Goal: Communication & Community: Answer question/provide support

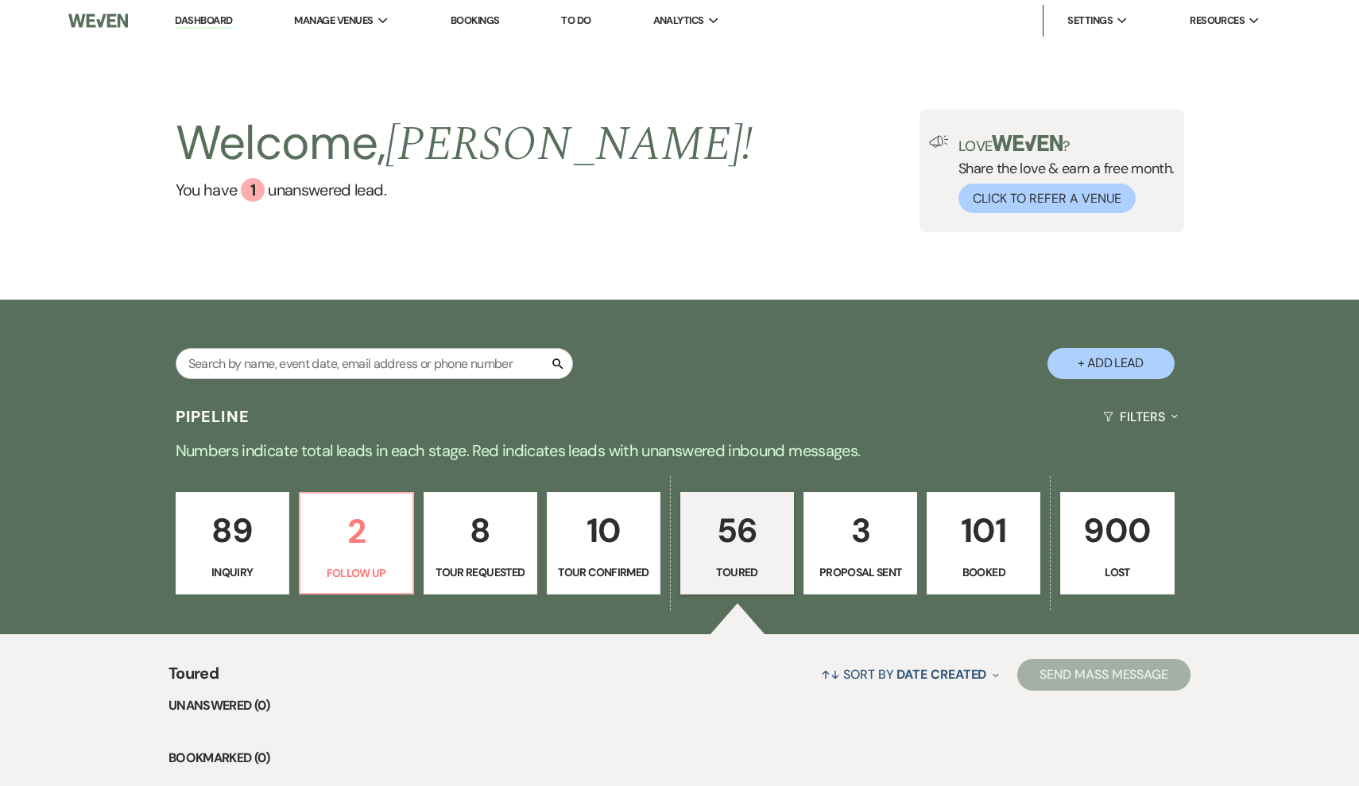
select select "5"
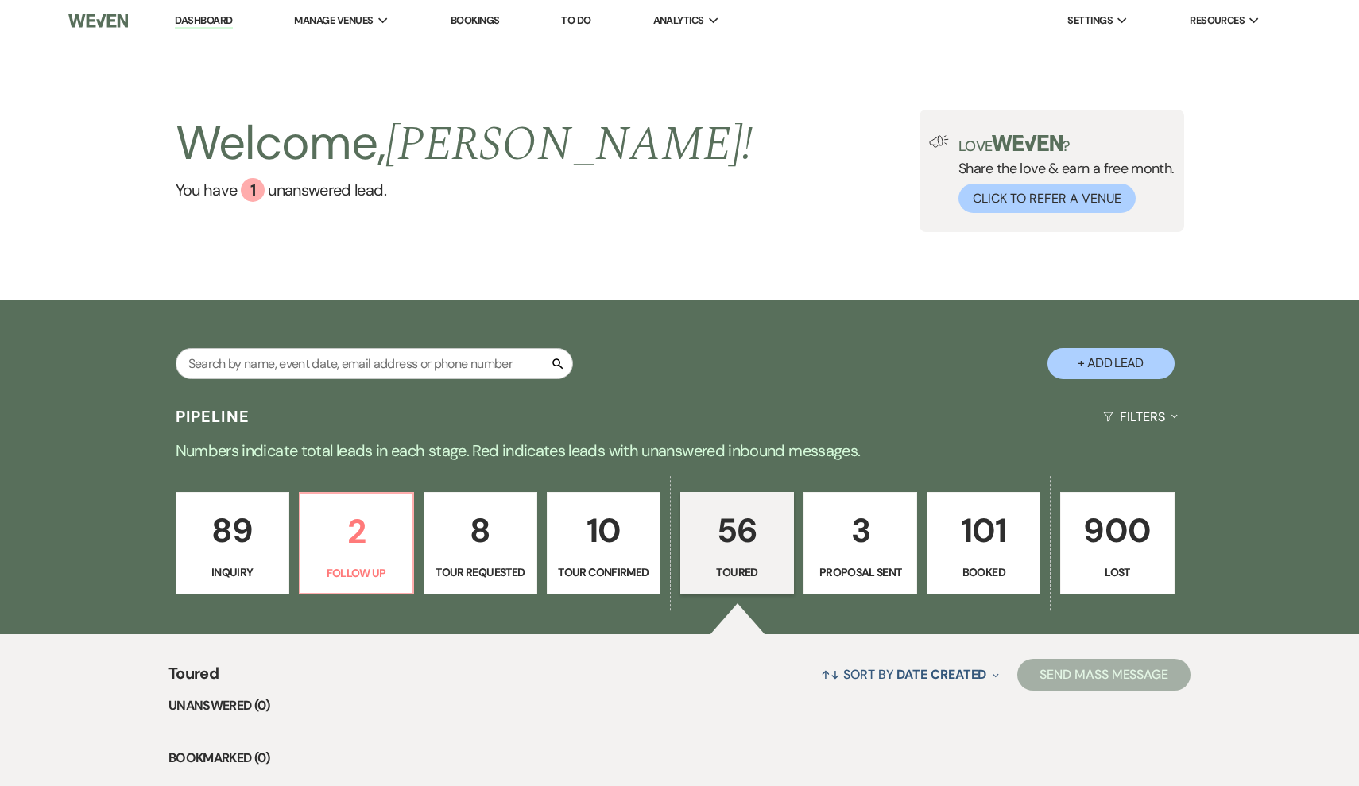
select select "5"
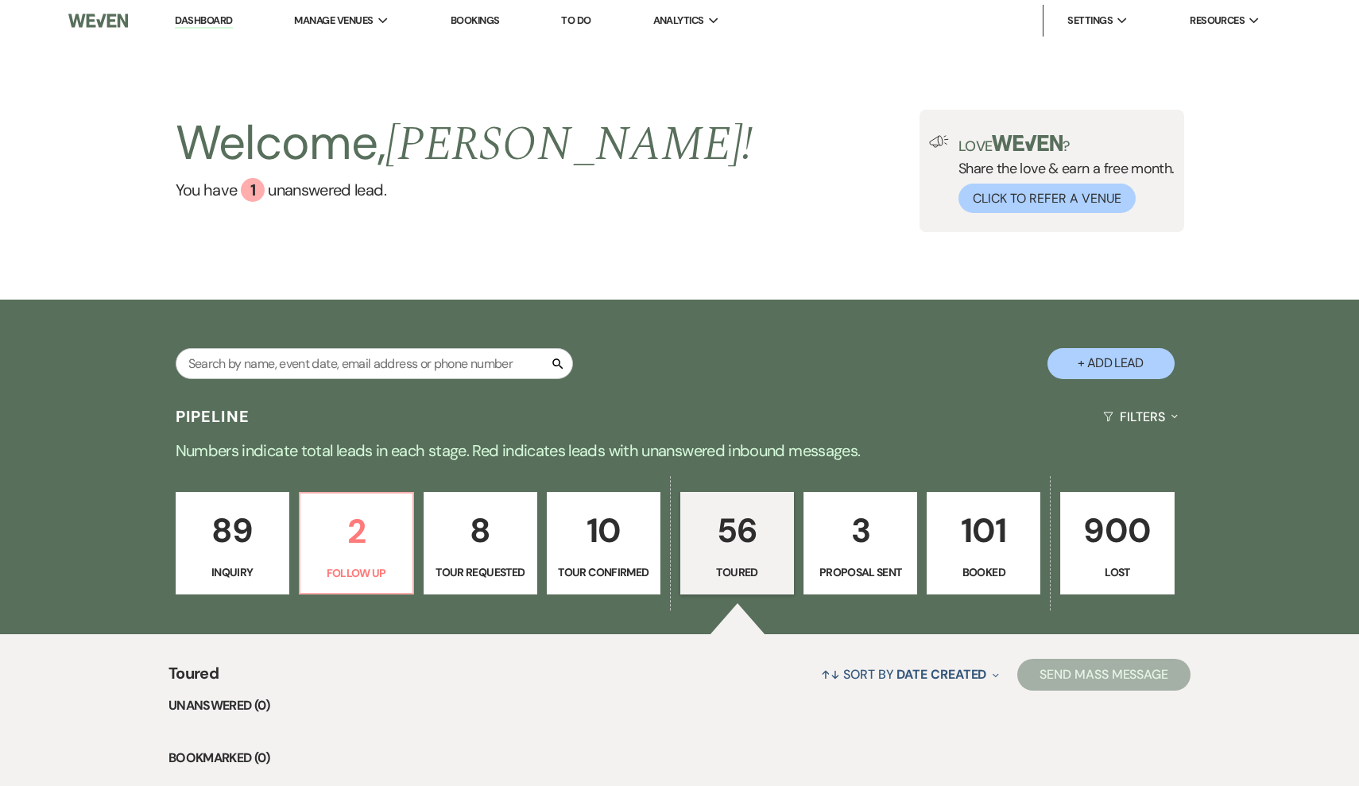
select select "5"
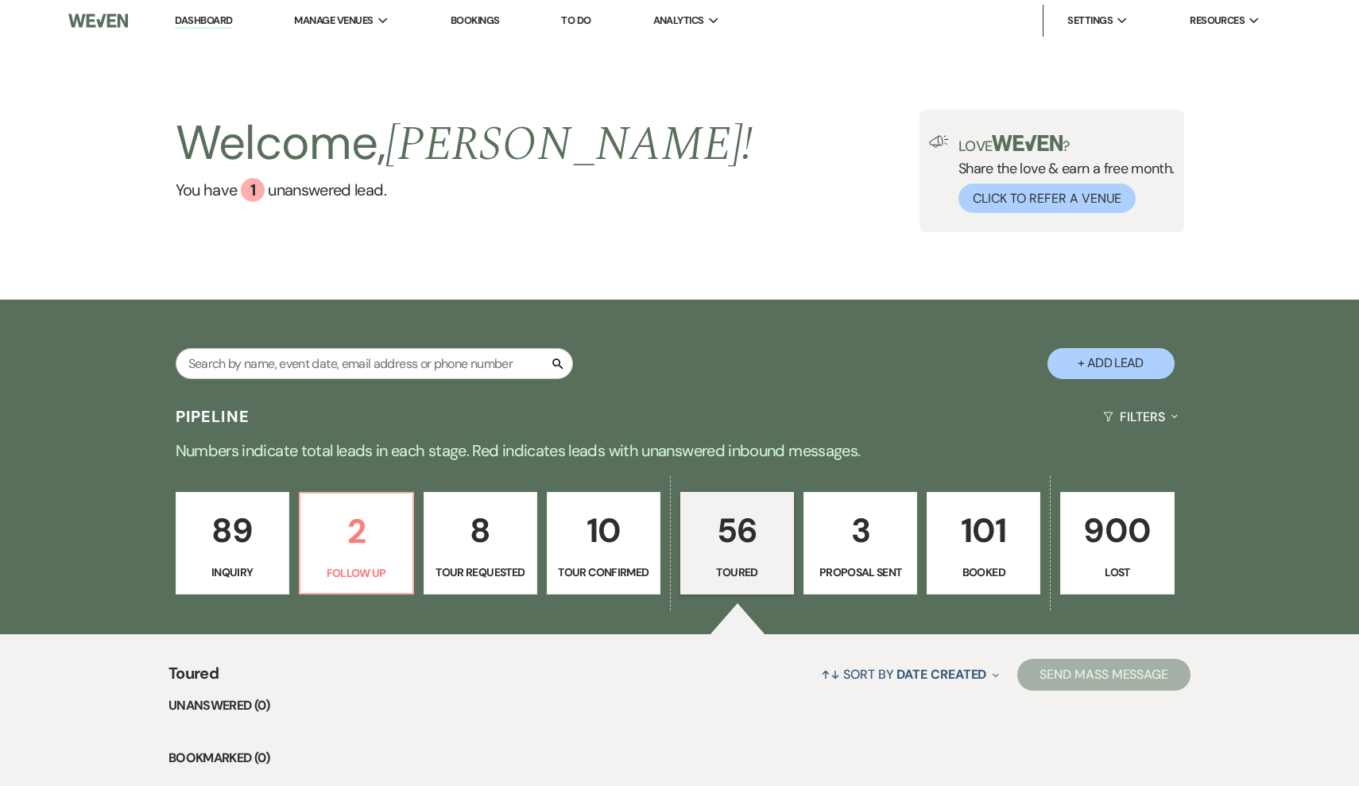
select select "5"
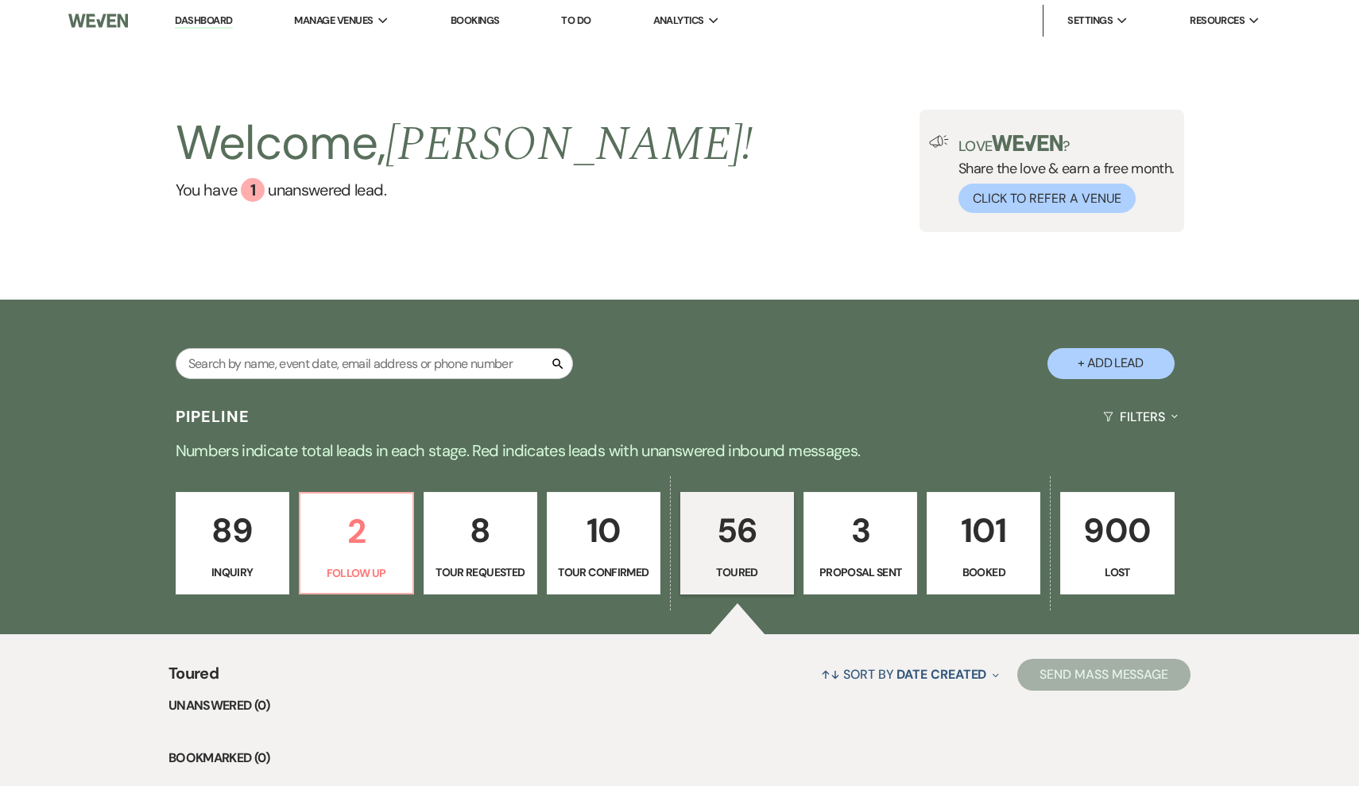
select select "5"
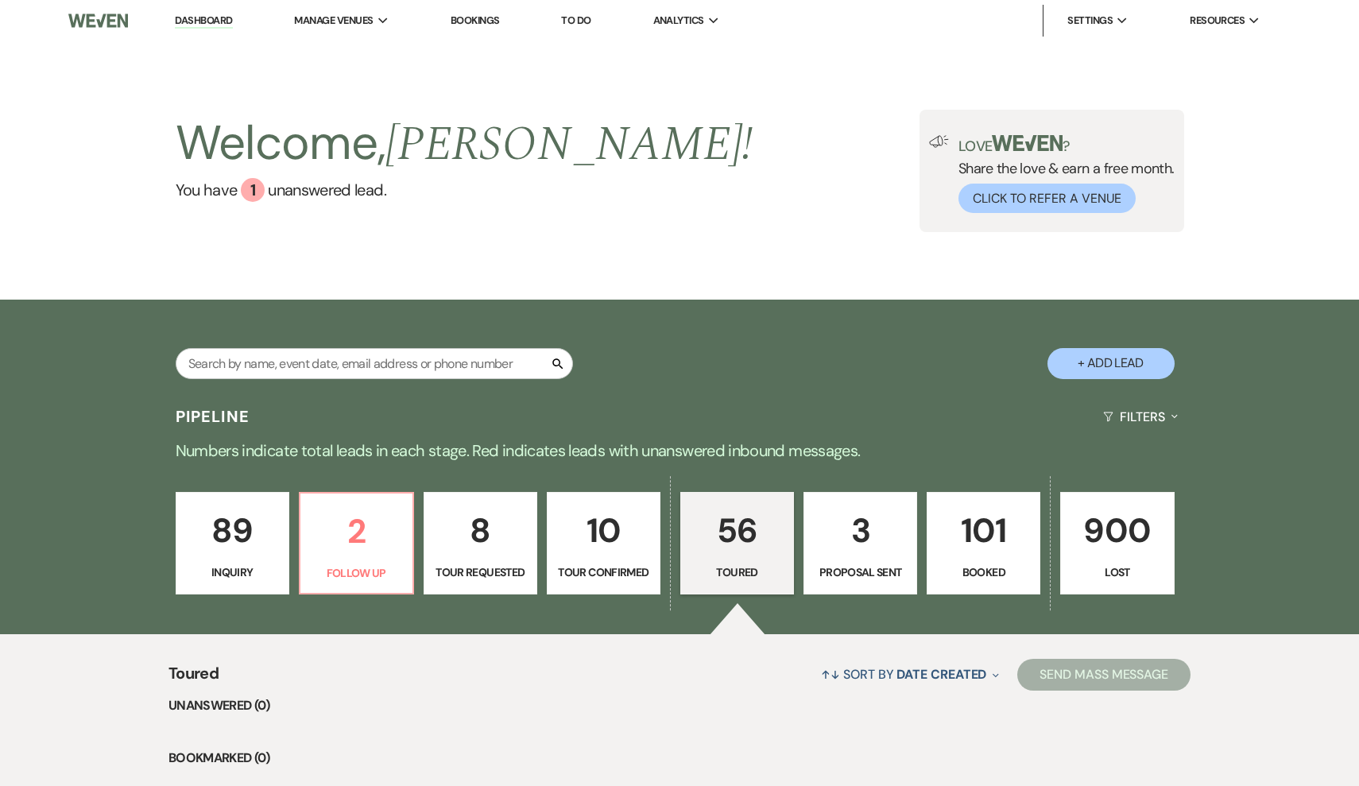
select select "5"
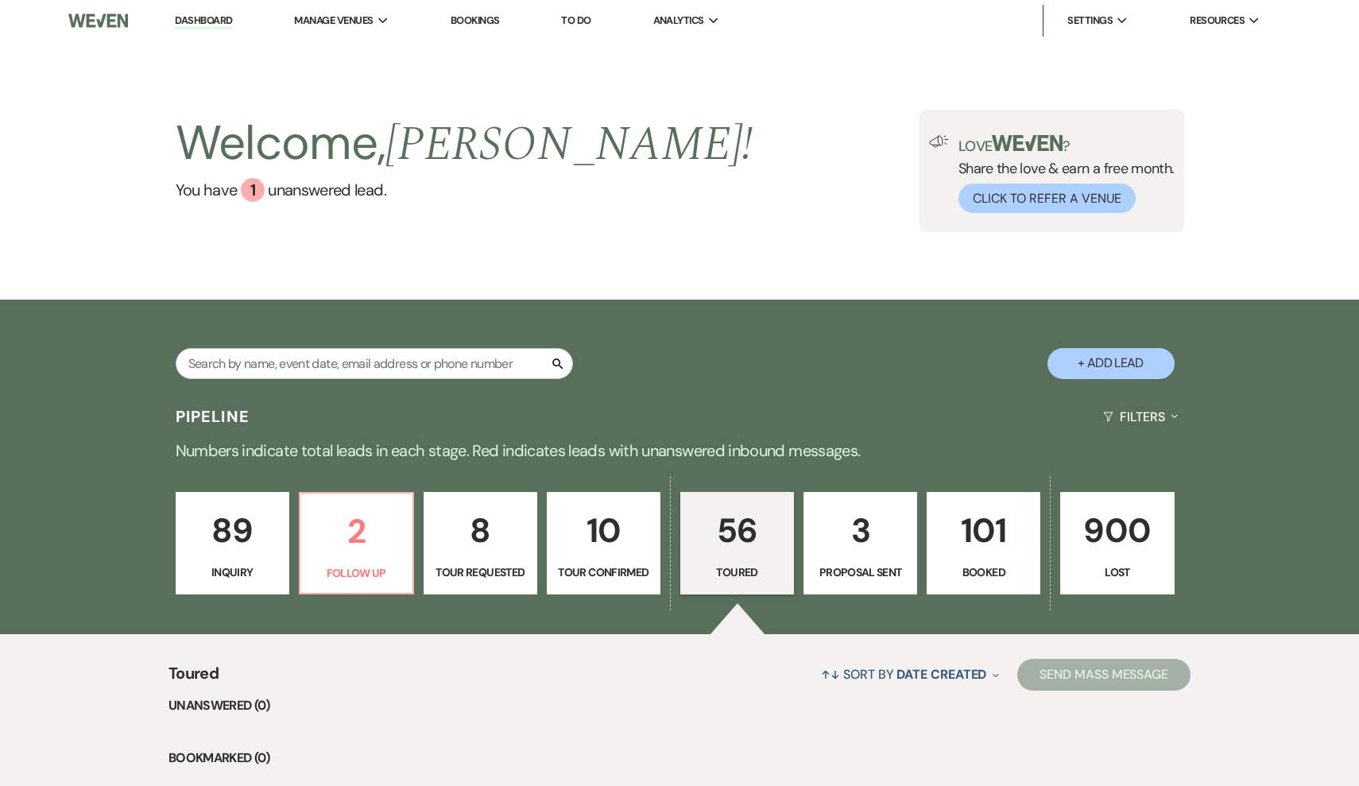
select select "5"
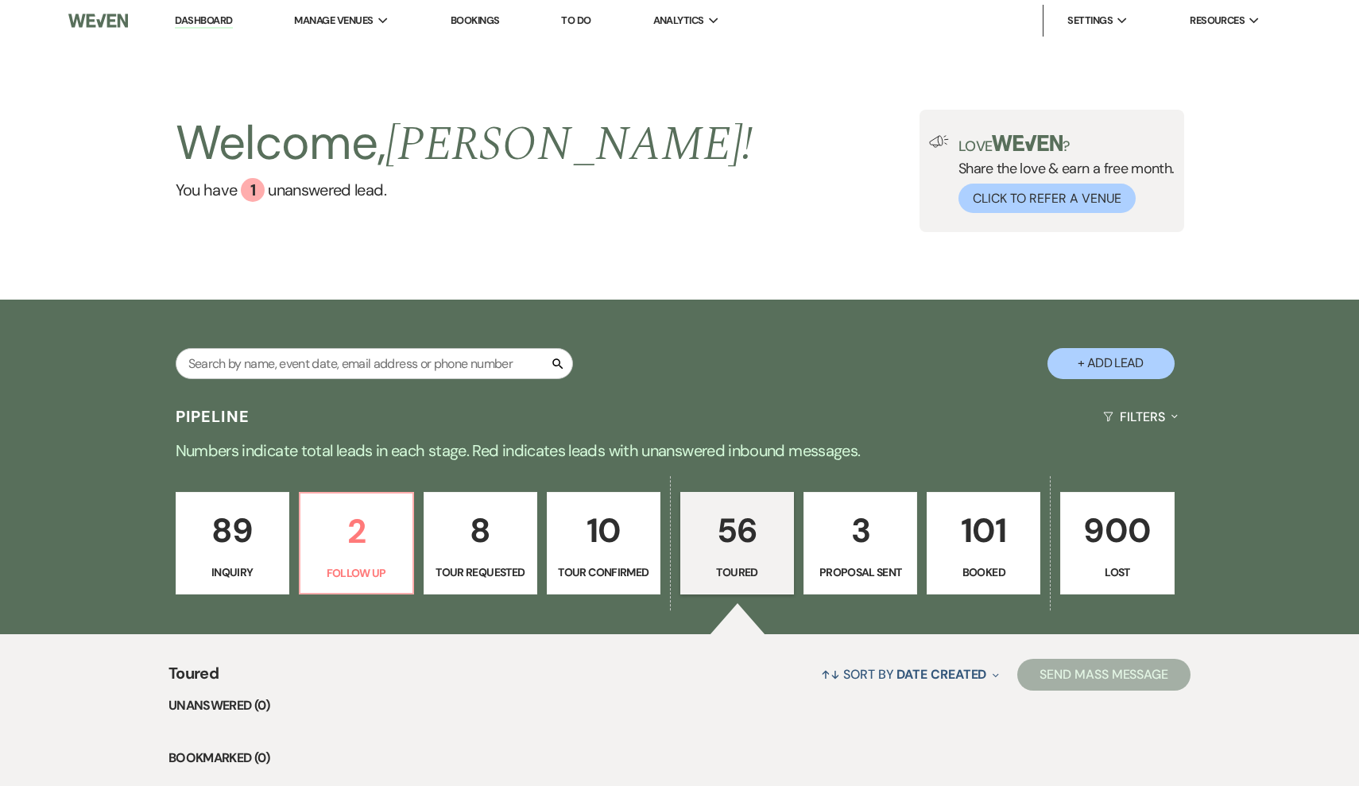
select select "5"
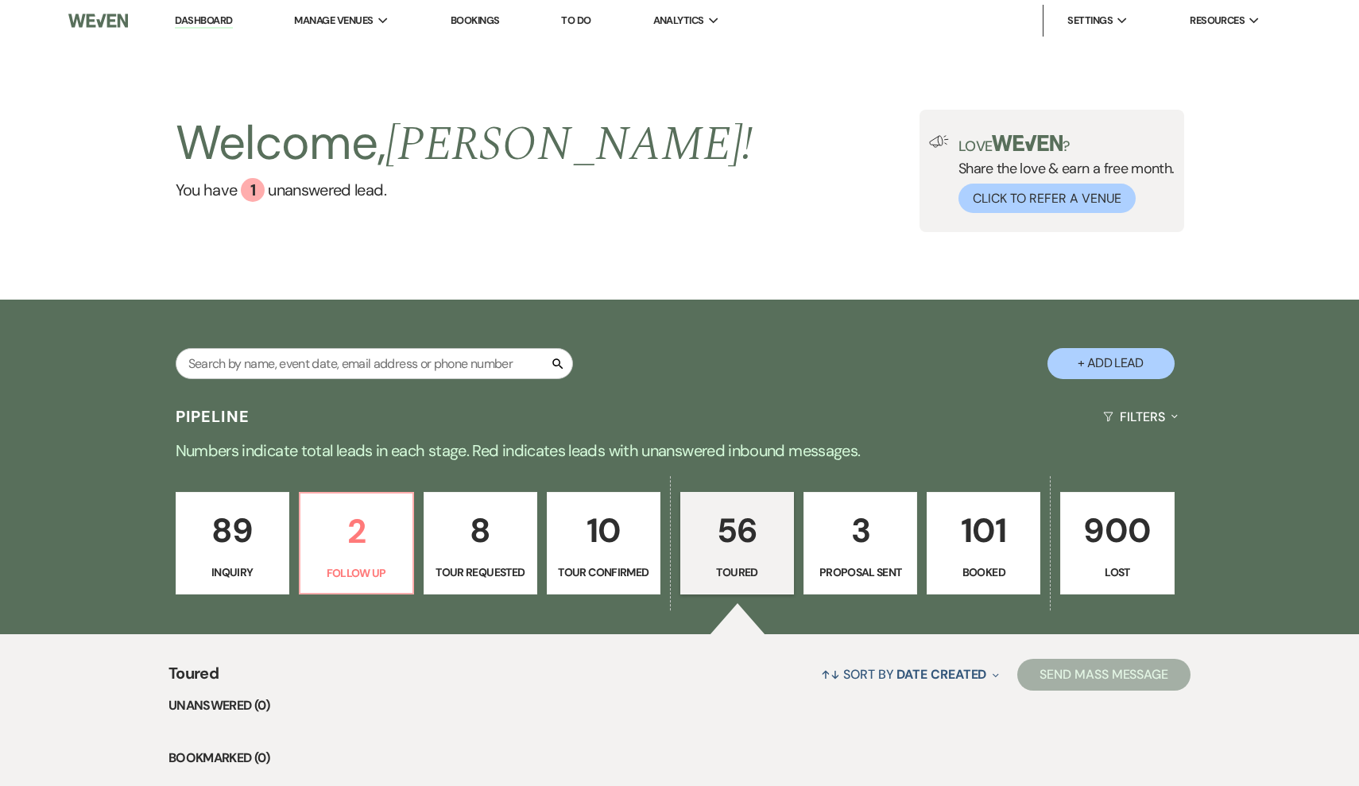
select select "5"
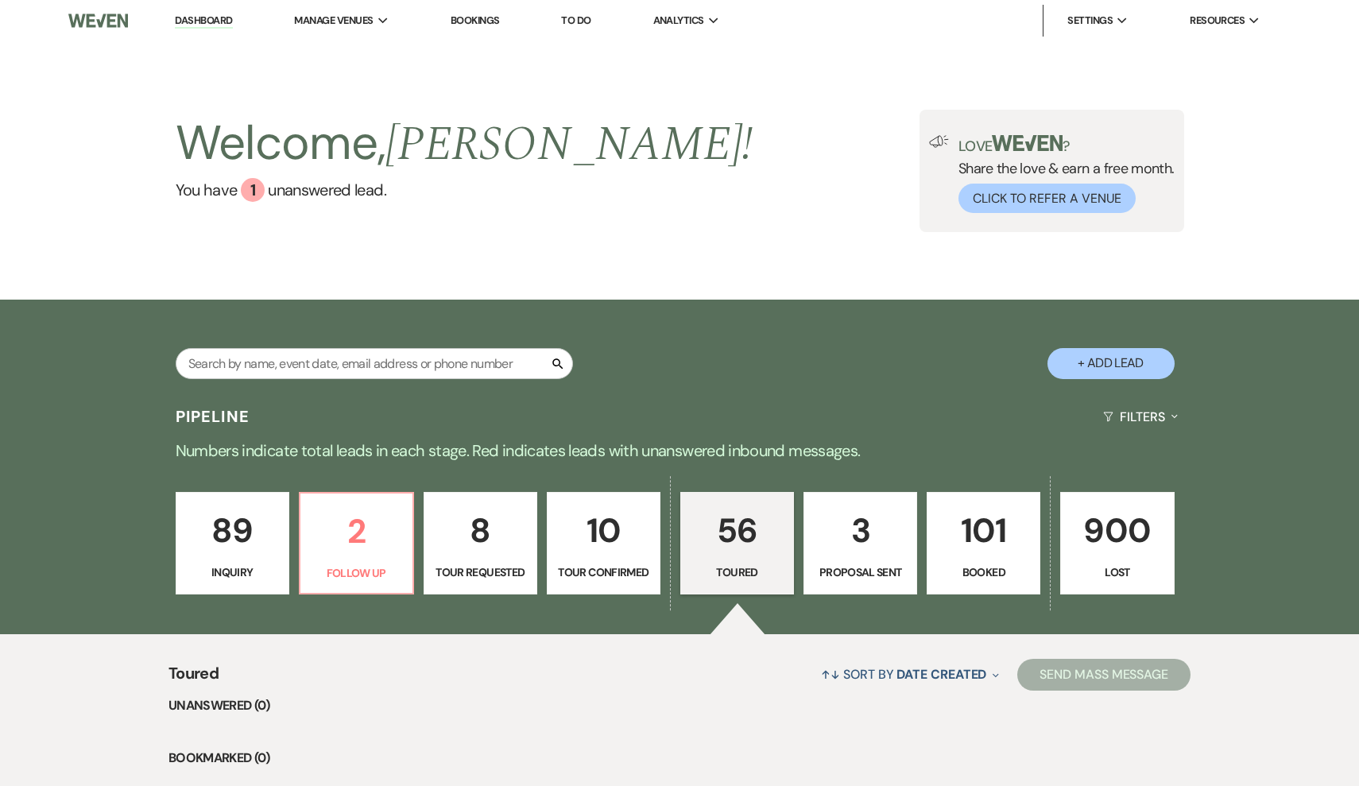
select select "5"
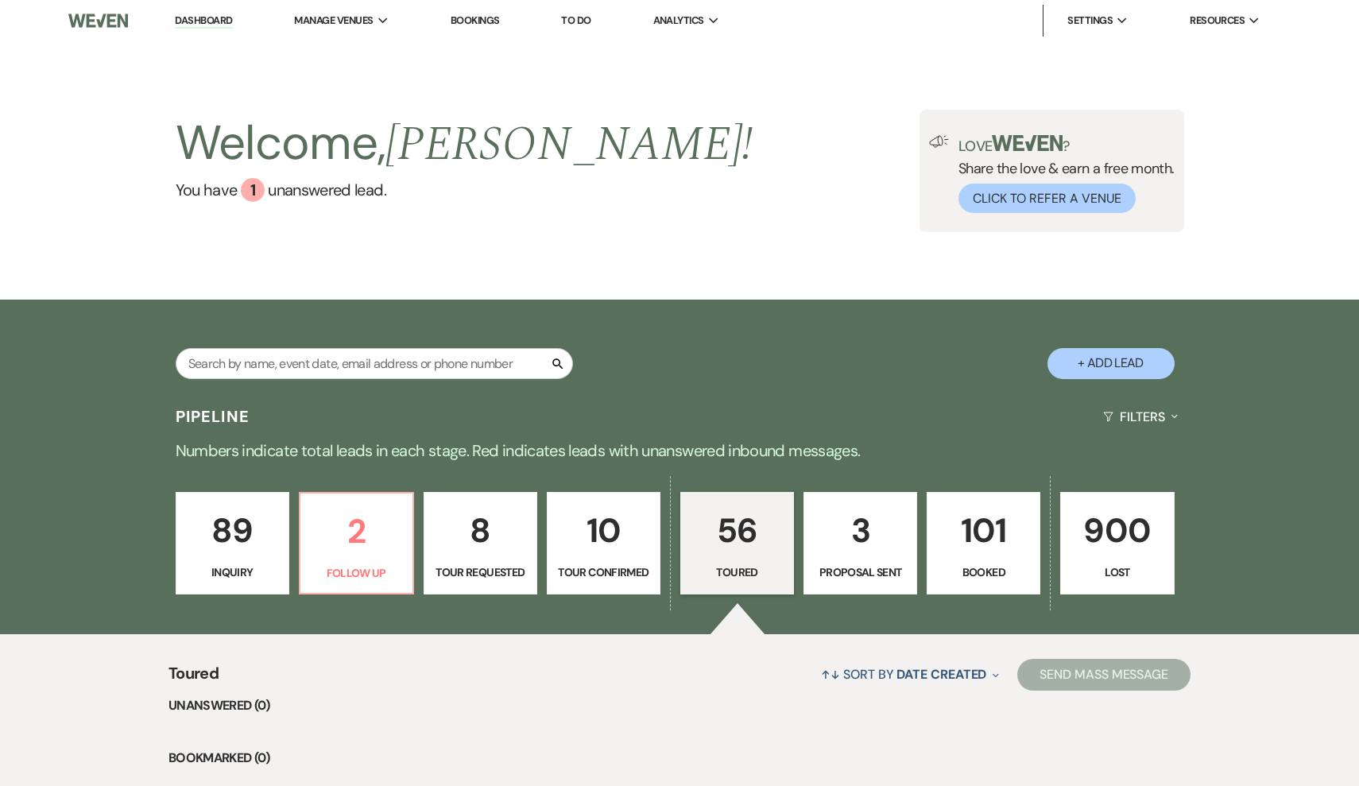
select select "5"
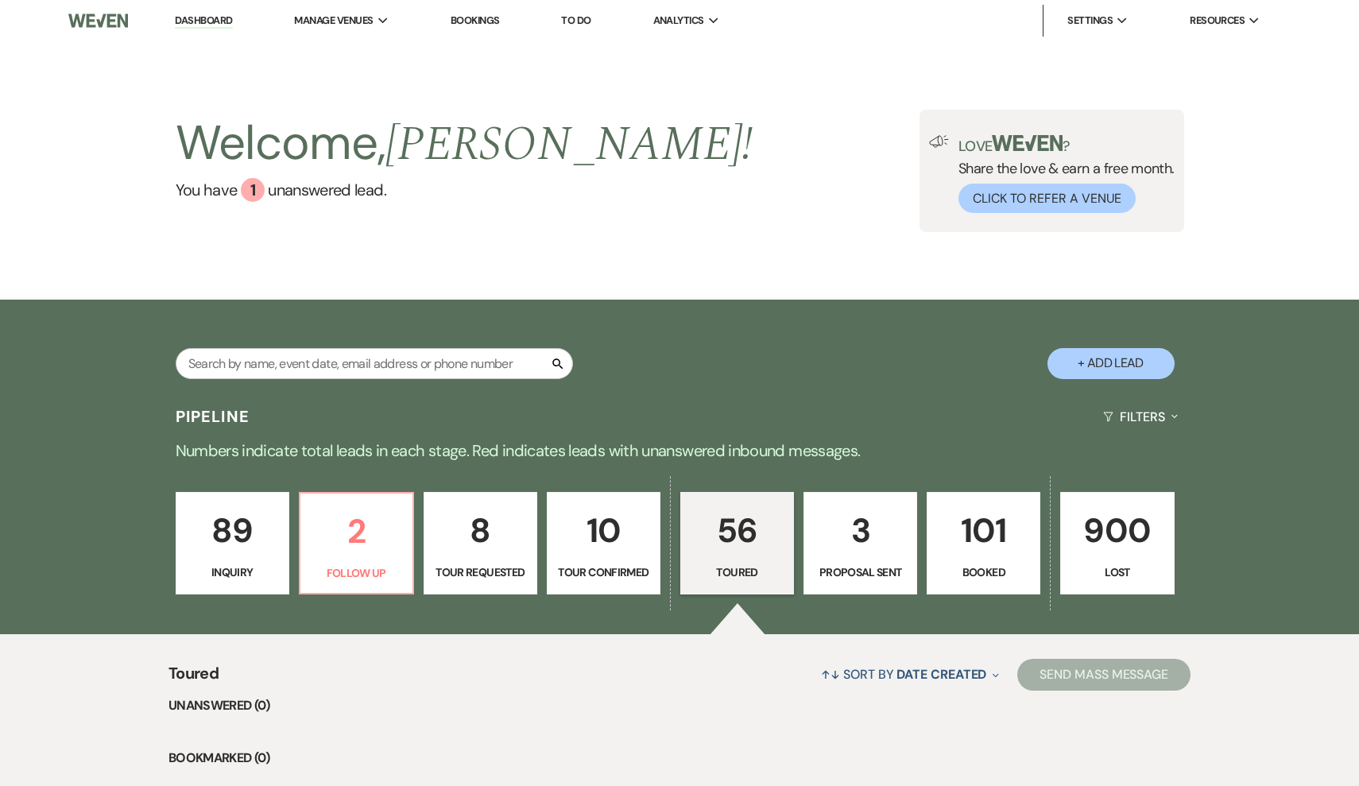
select select "5"
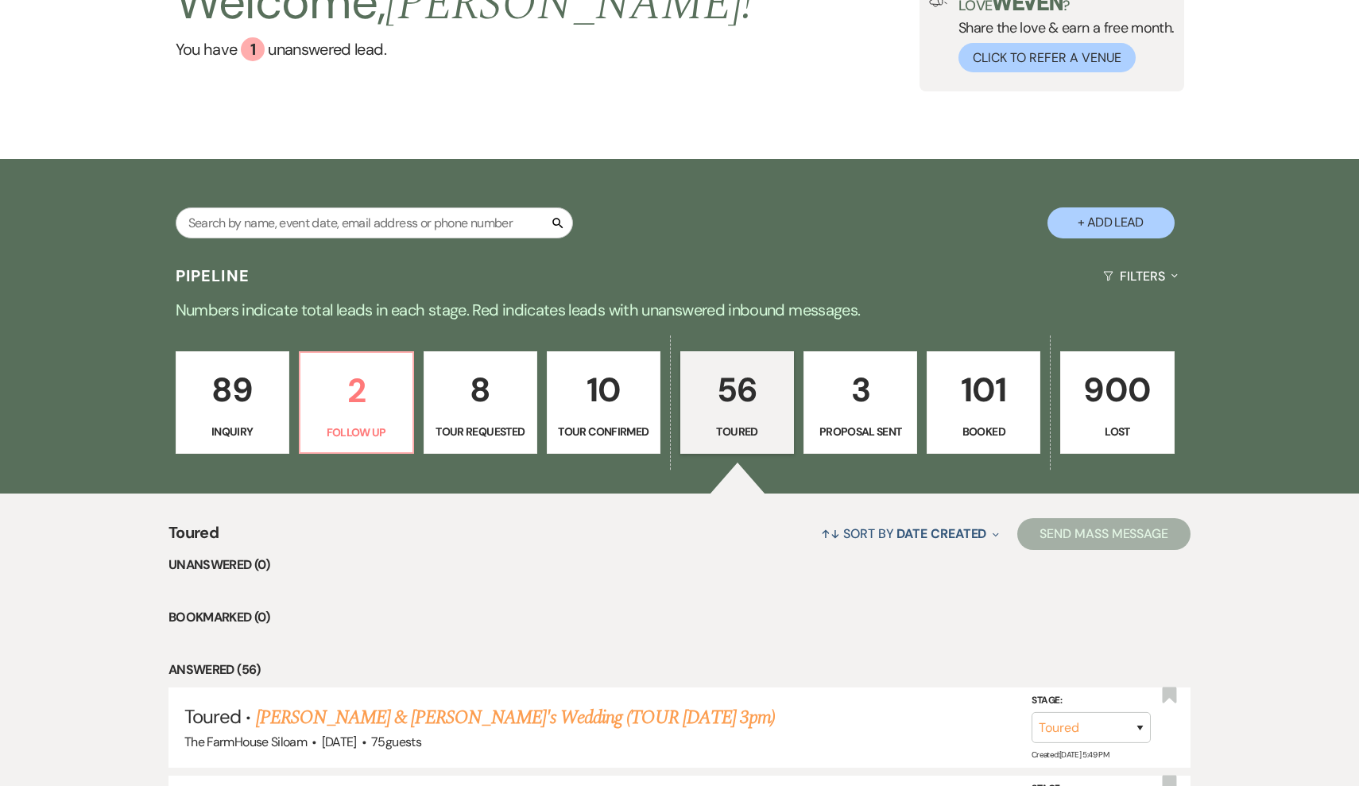
click at [613, 416] on p "10" at bounding box center [603, 389] width 93 height 53
select select "4"
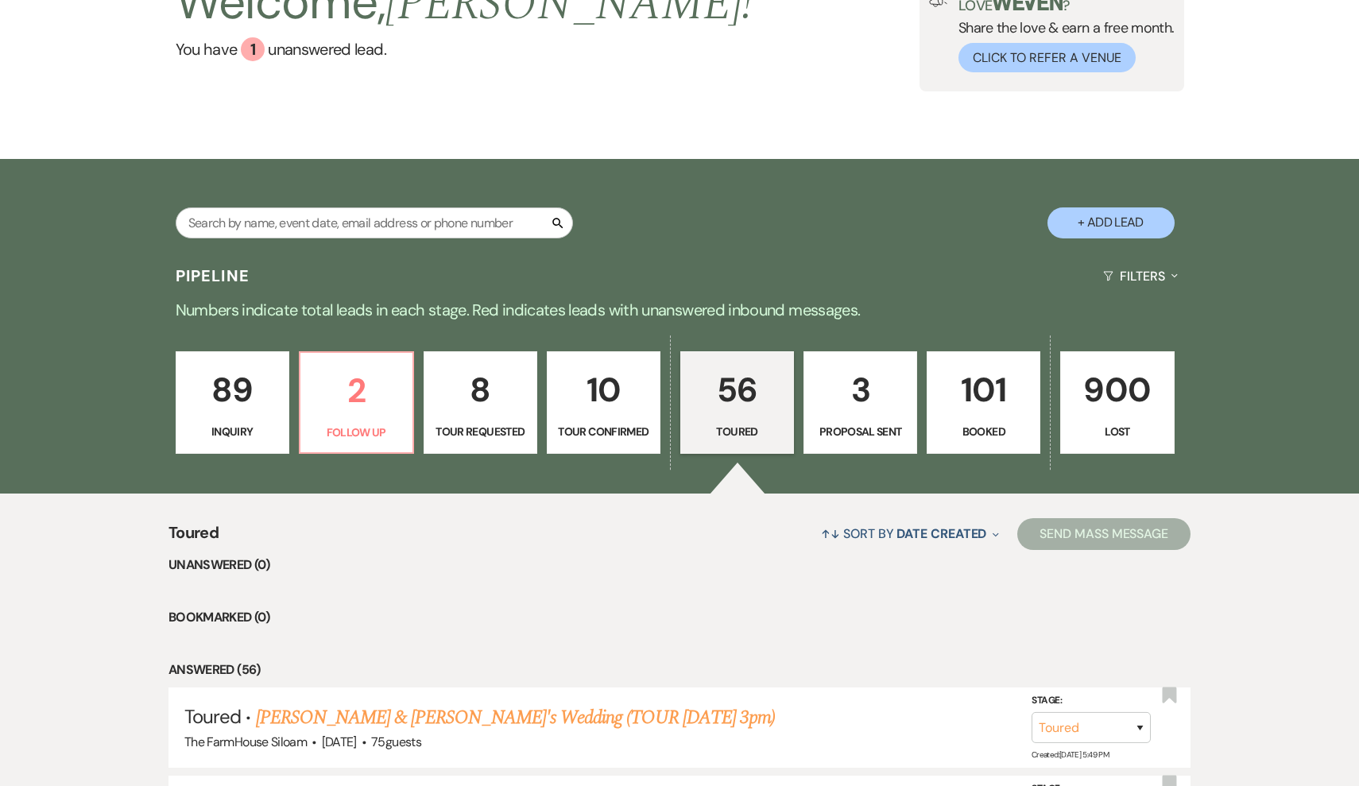
select select "4"
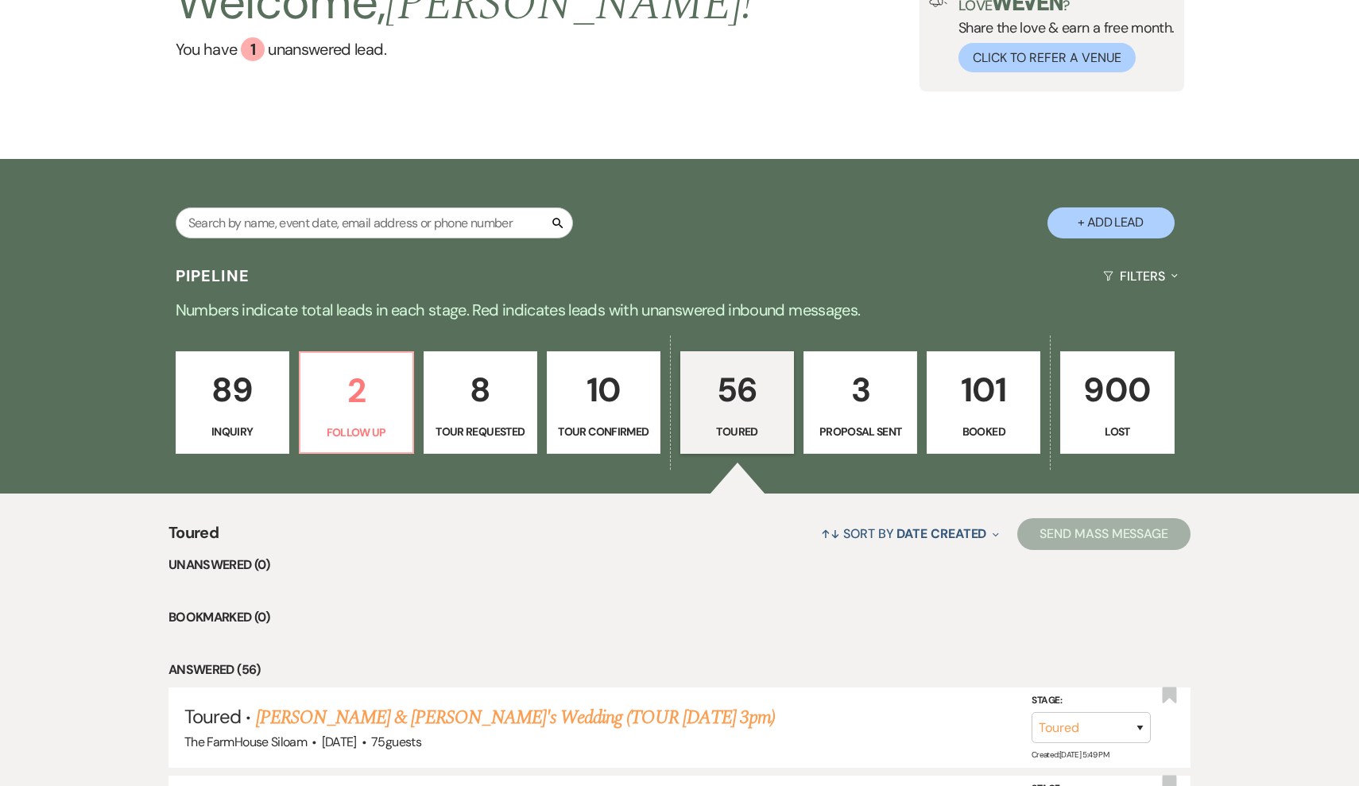
select select "4"
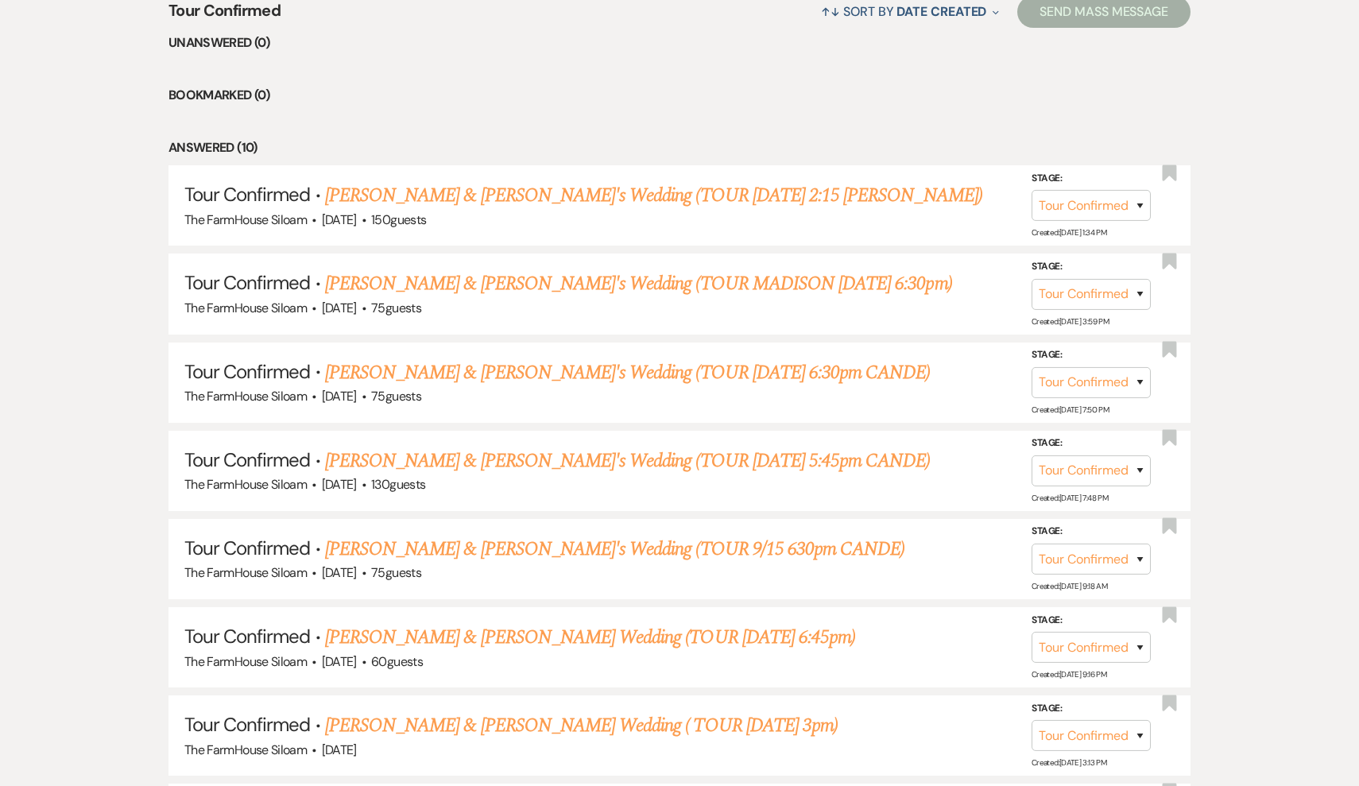
scroll to position [671, 0]
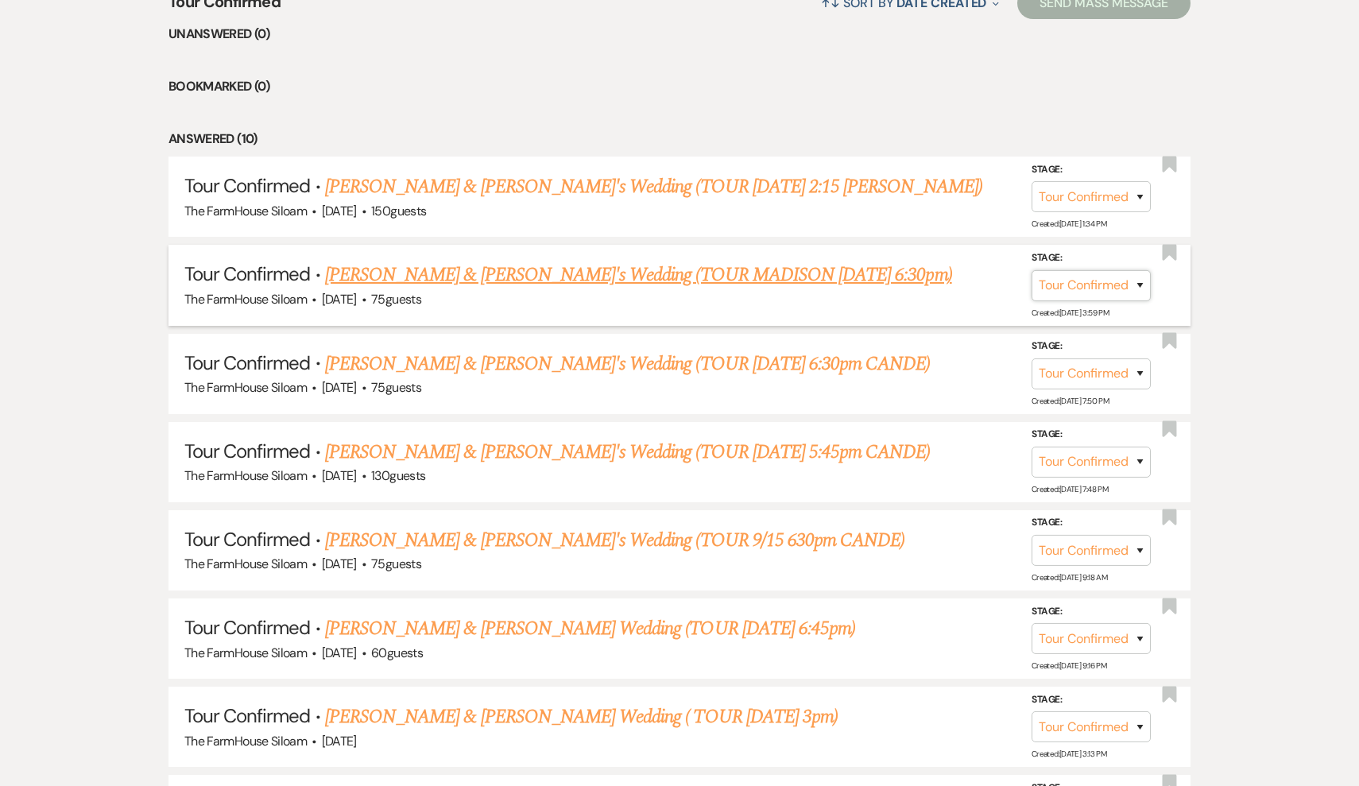
select select "5"
click at [1138, 285] on button "Save" at bounding box center [1118, 285] width 79 height 32
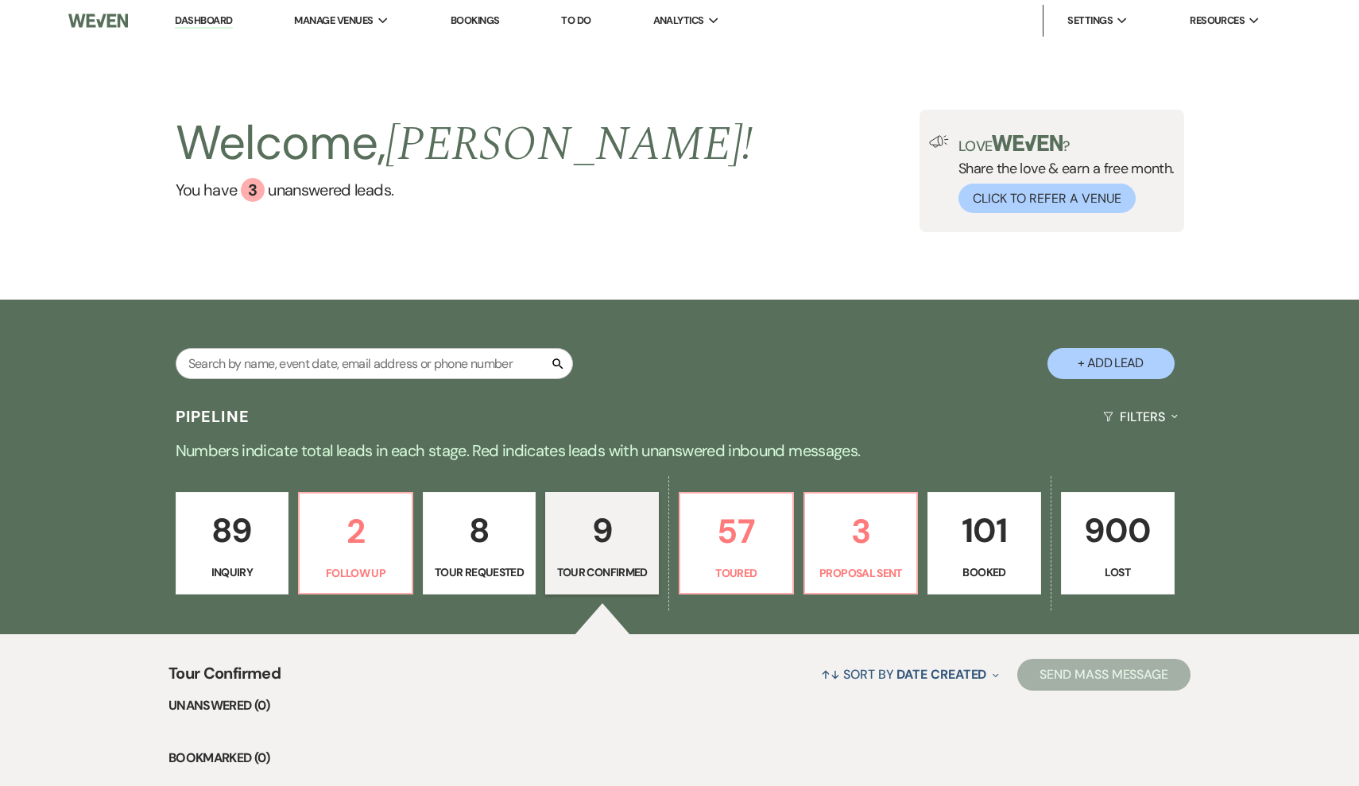
scroll to position [0, 0]
click at [738, 531] on p "57" at bounding box center [736, 531] width 93 height 53
select select "5"
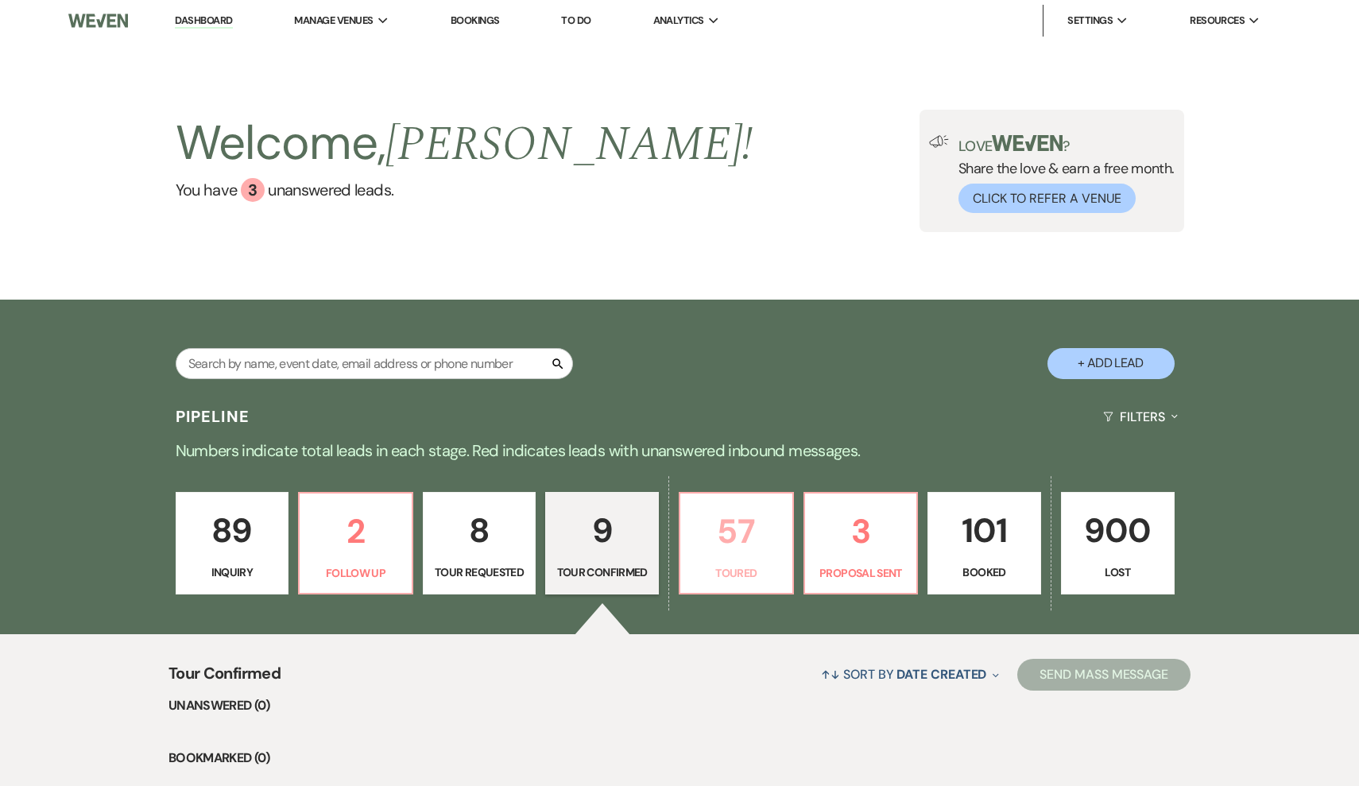
select select "5"
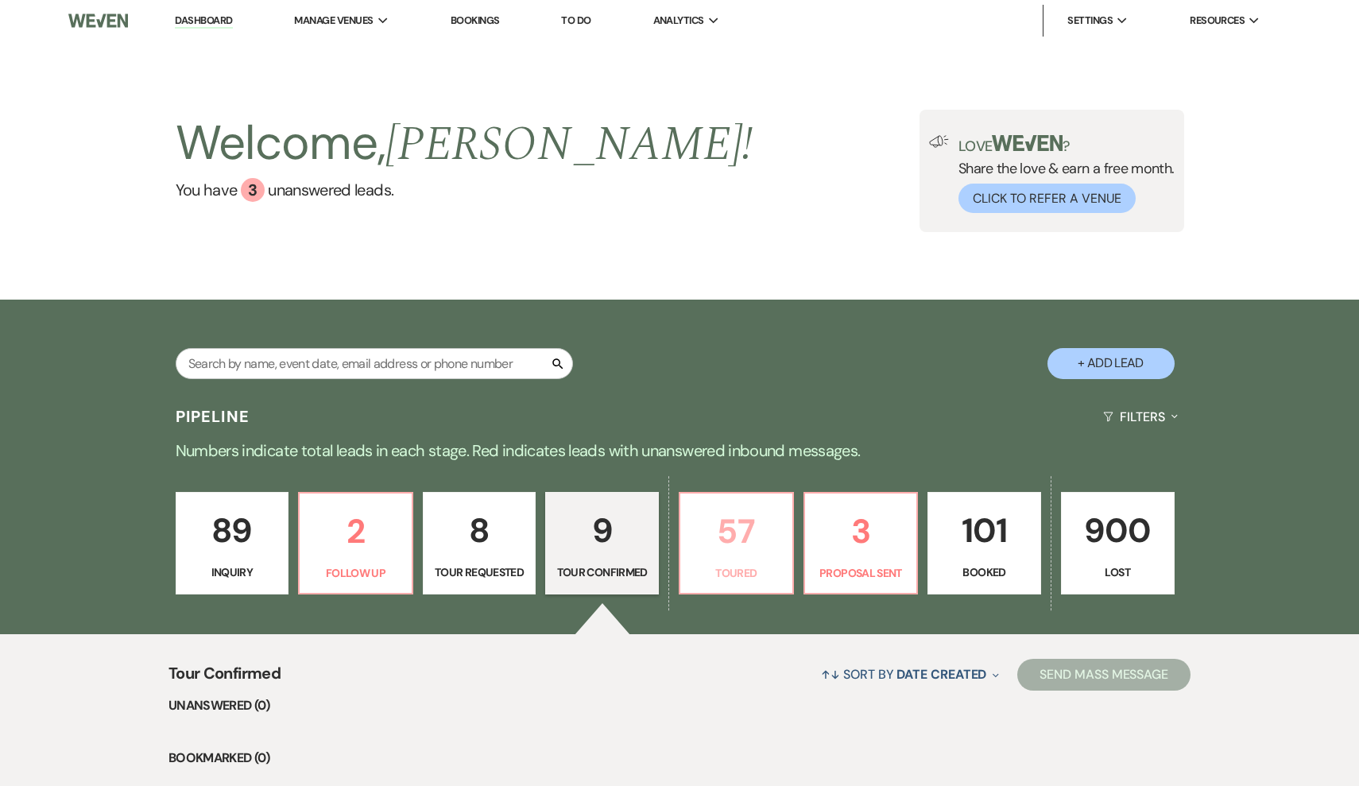
select select "5"
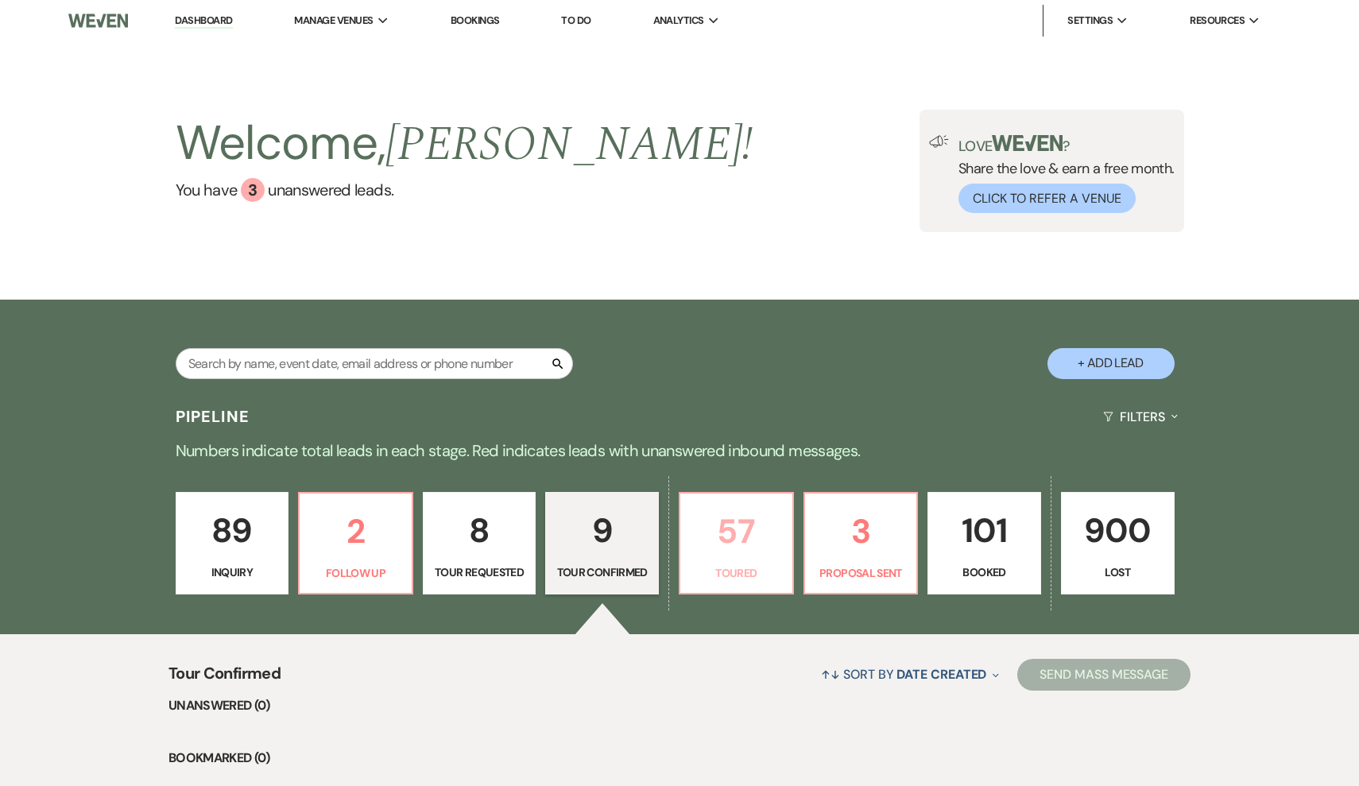
select select "5"
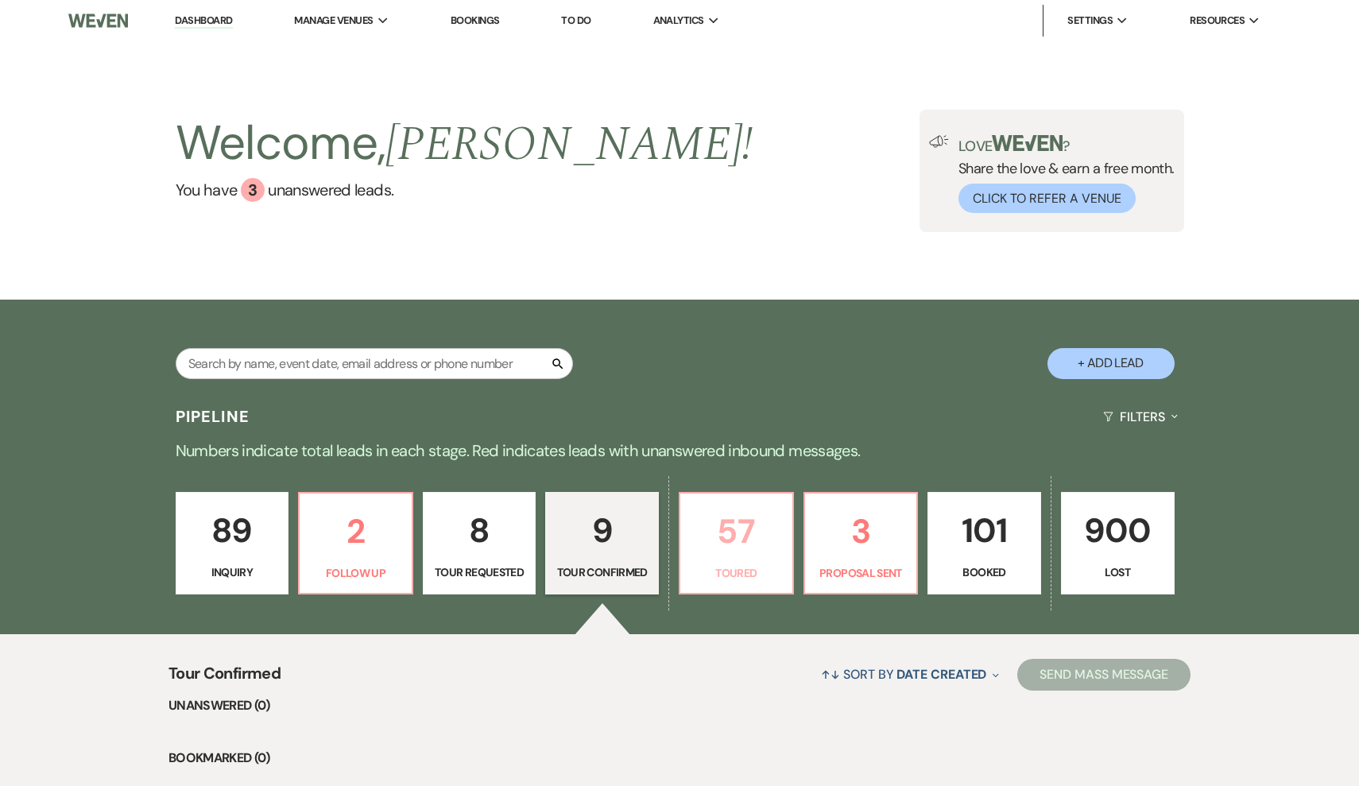
select select "5"
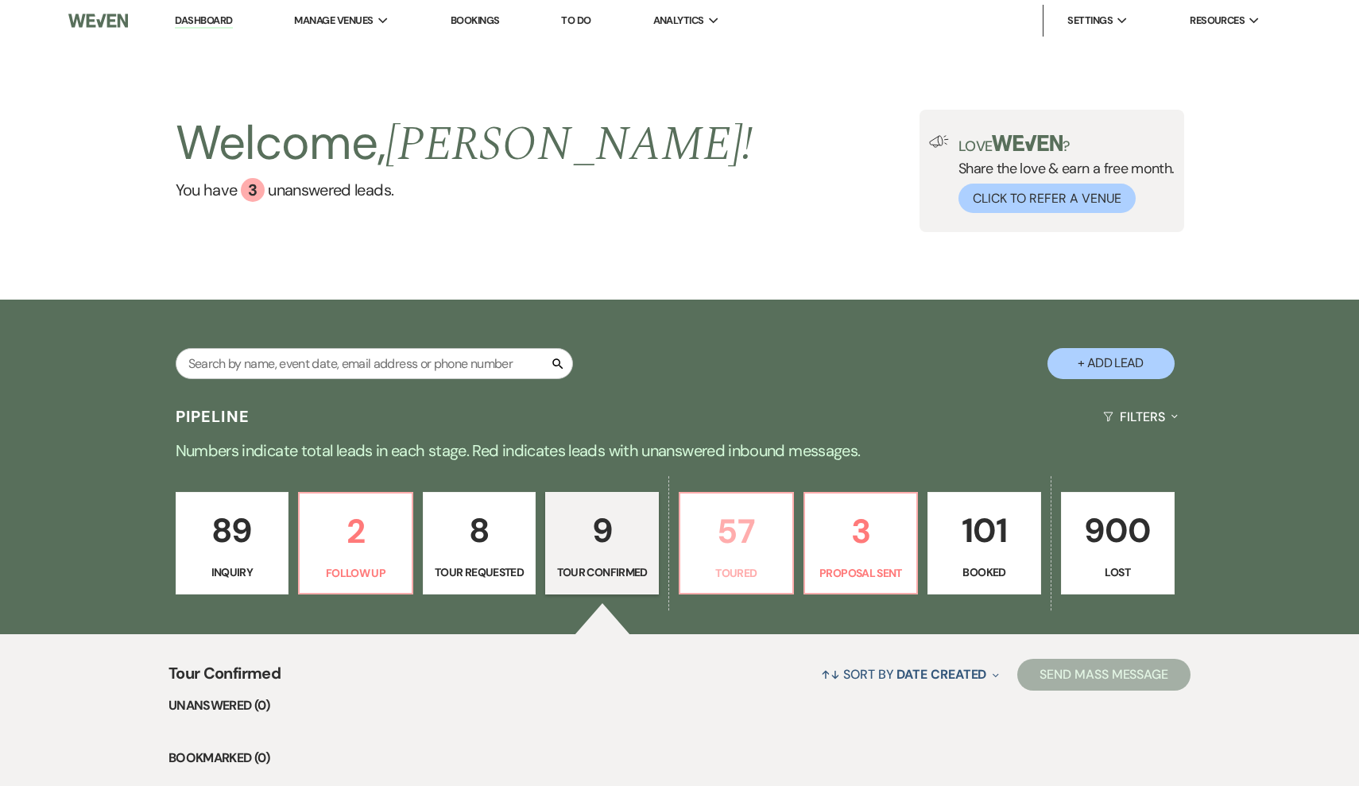
select select "5"
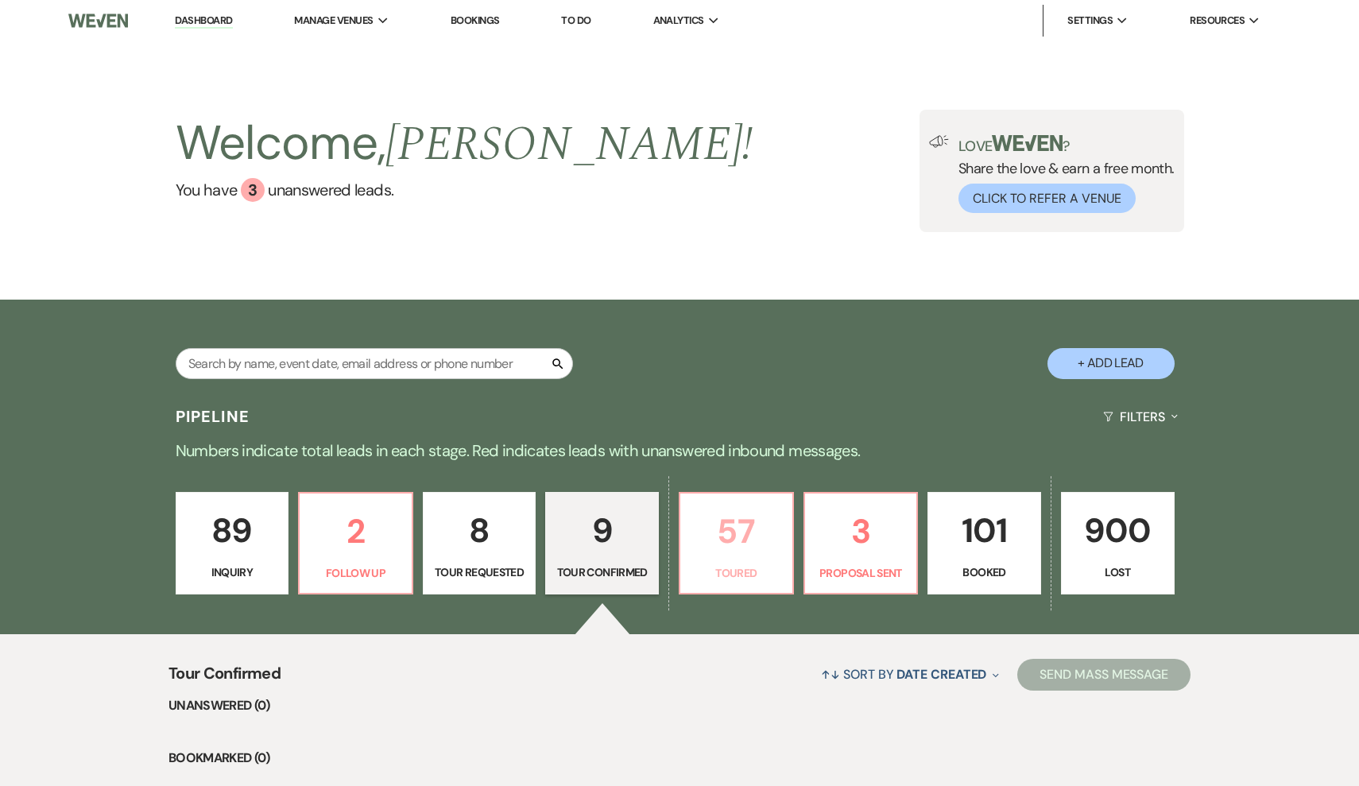
select select "5"
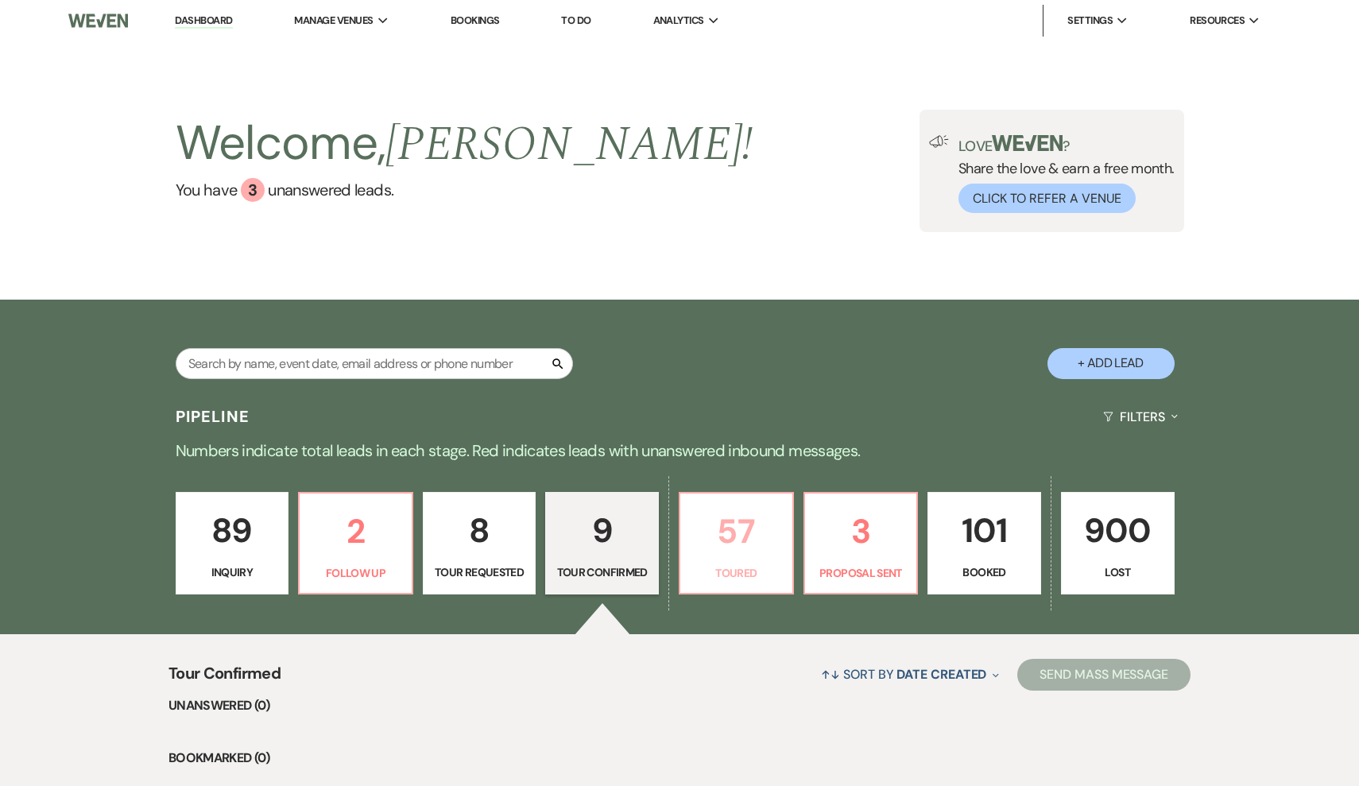
select select "5"
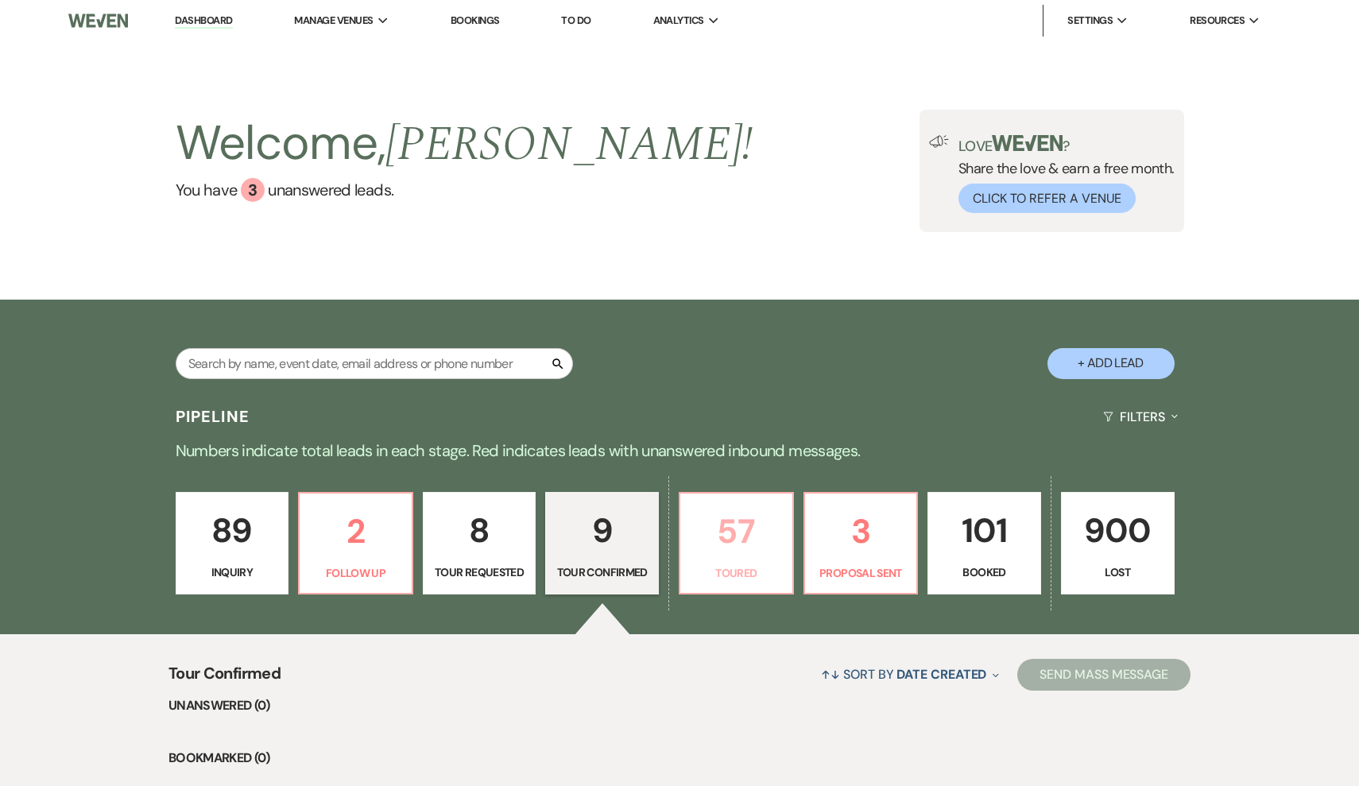
select select "5"
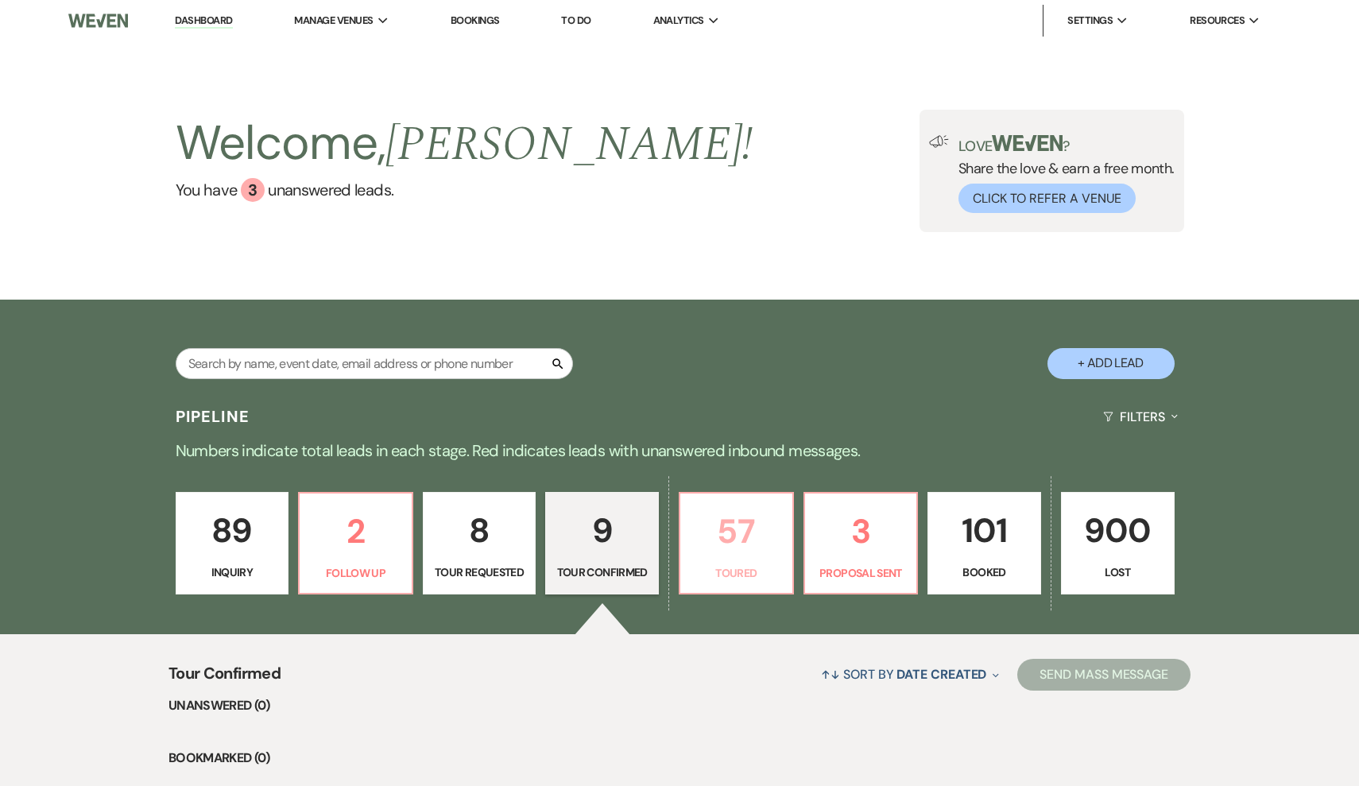
select select "5"
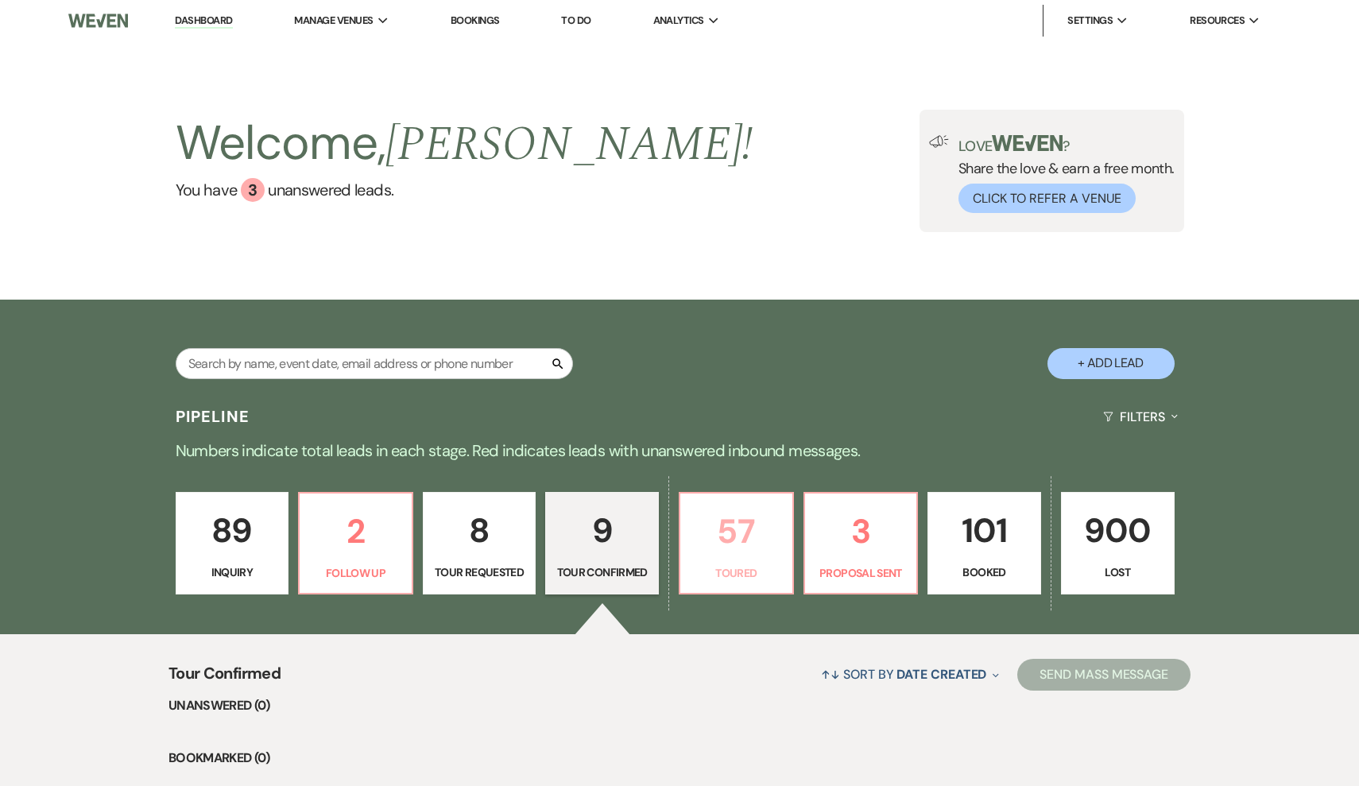
select select "5"
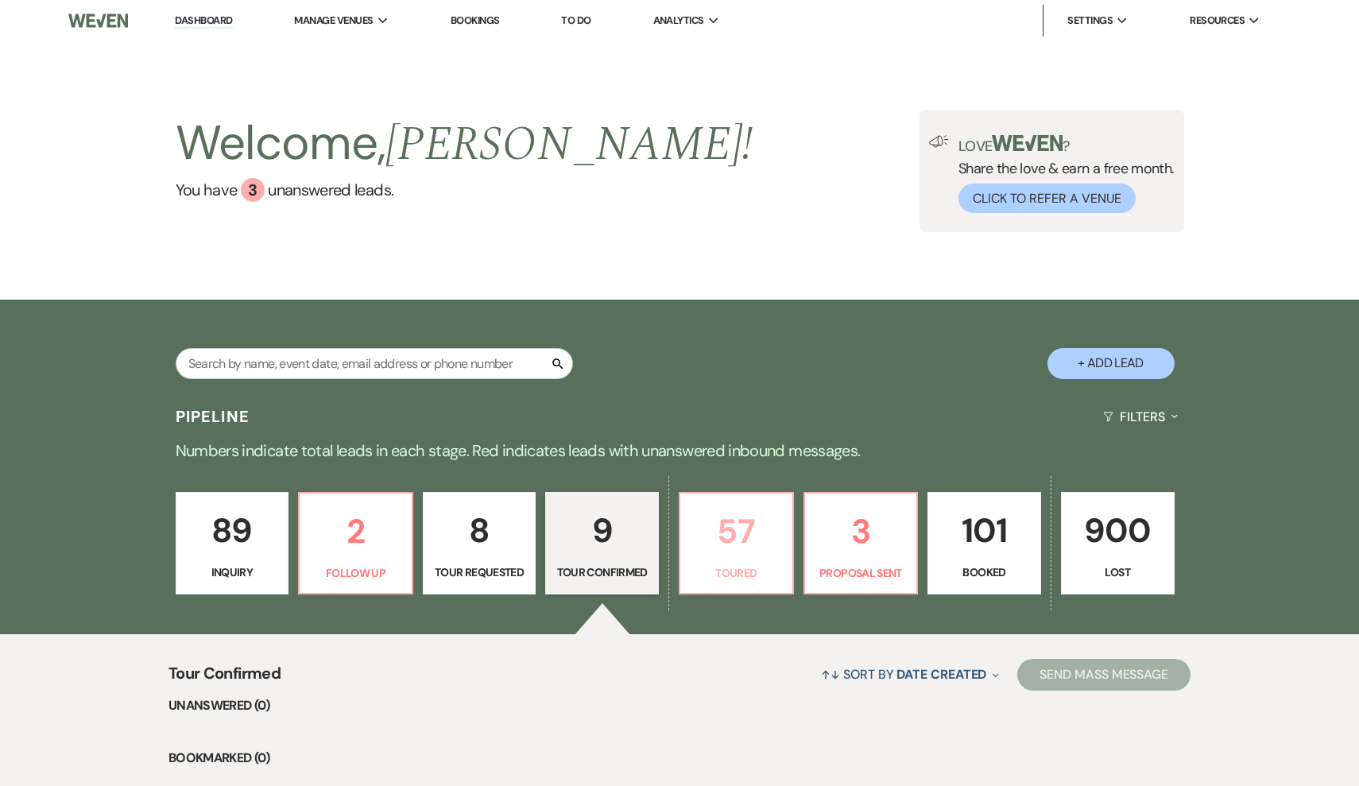
select select "5"
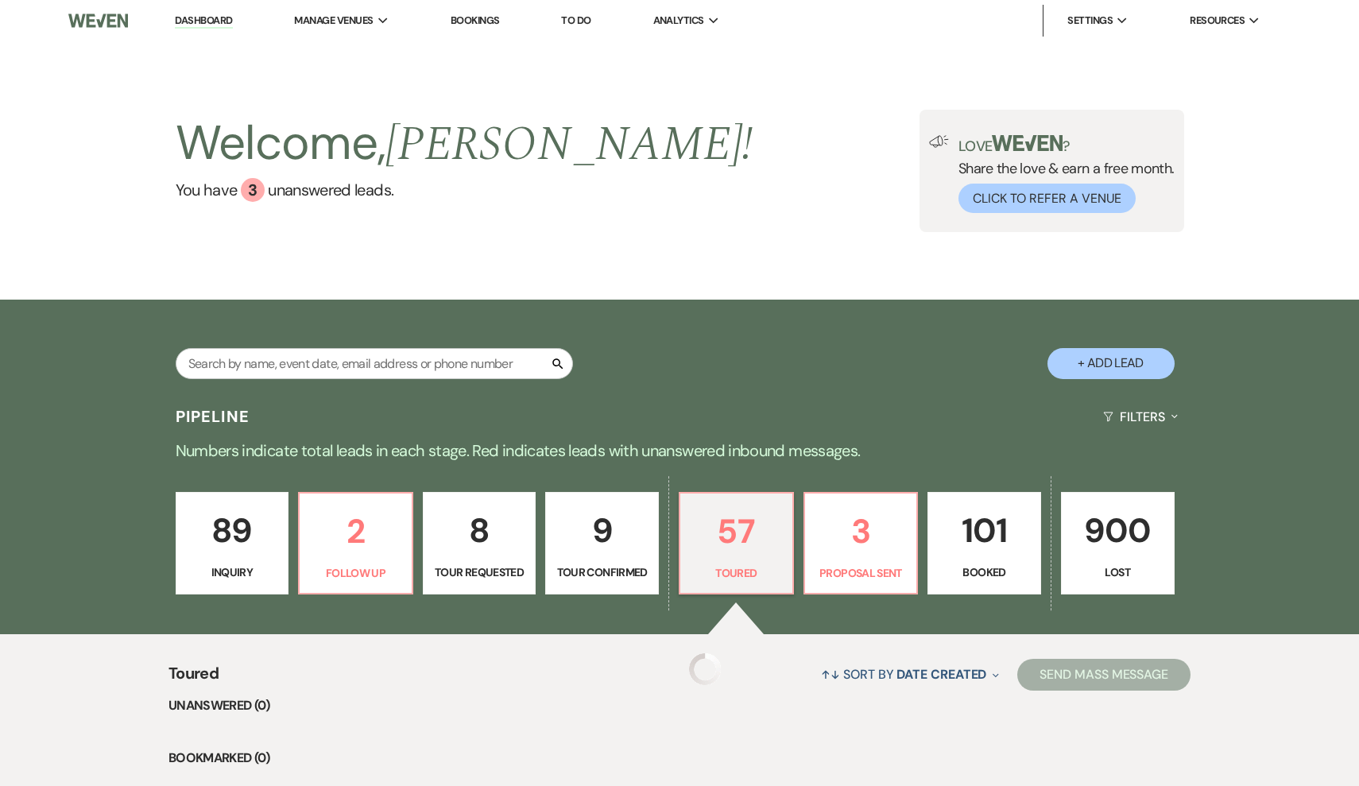
select select "5"
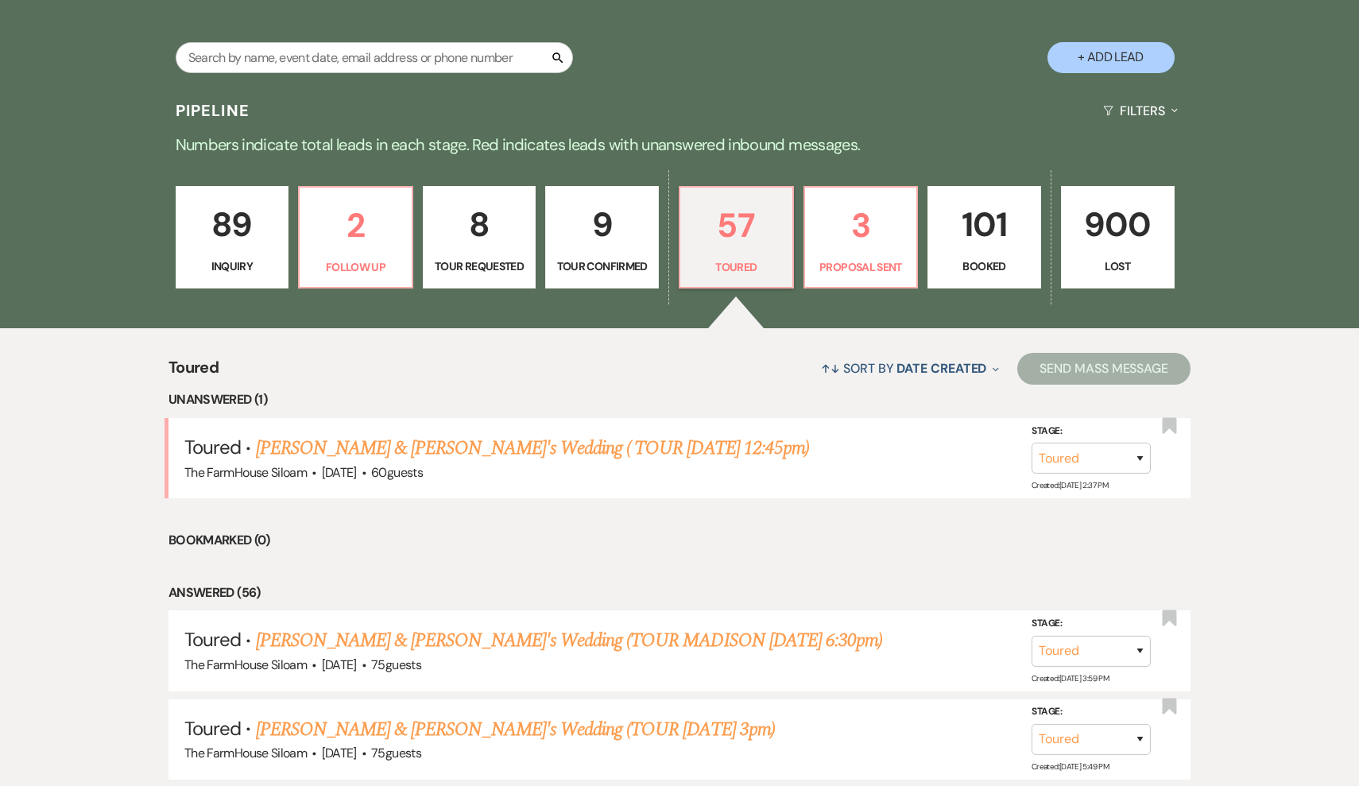
scroll to position [388, 0]
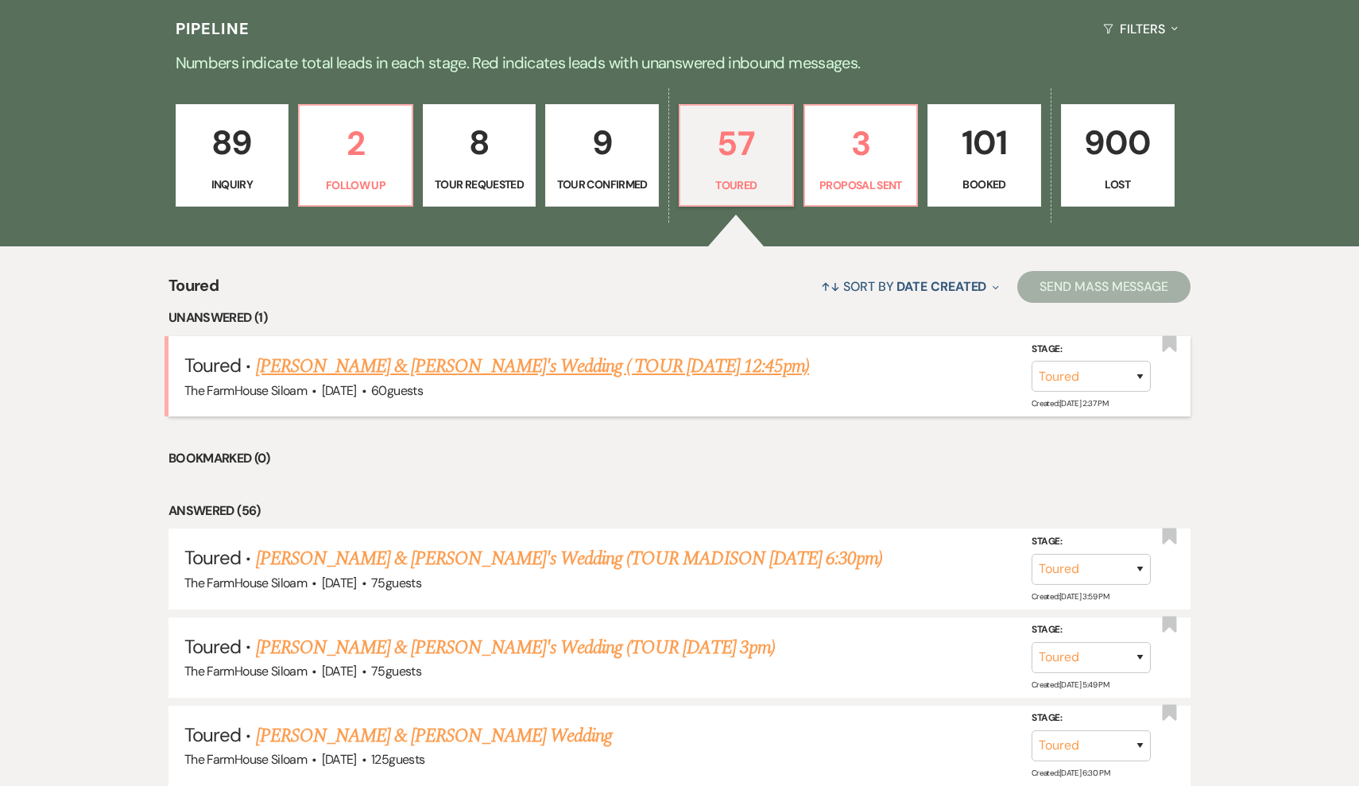
click at [435, 365] on link "[PERSON_NAME] & [PERSON_NAME]'s Wedding ( TOUR [DATE] 12:45pm)" at bounding box center [532, 366] width 553 height 29
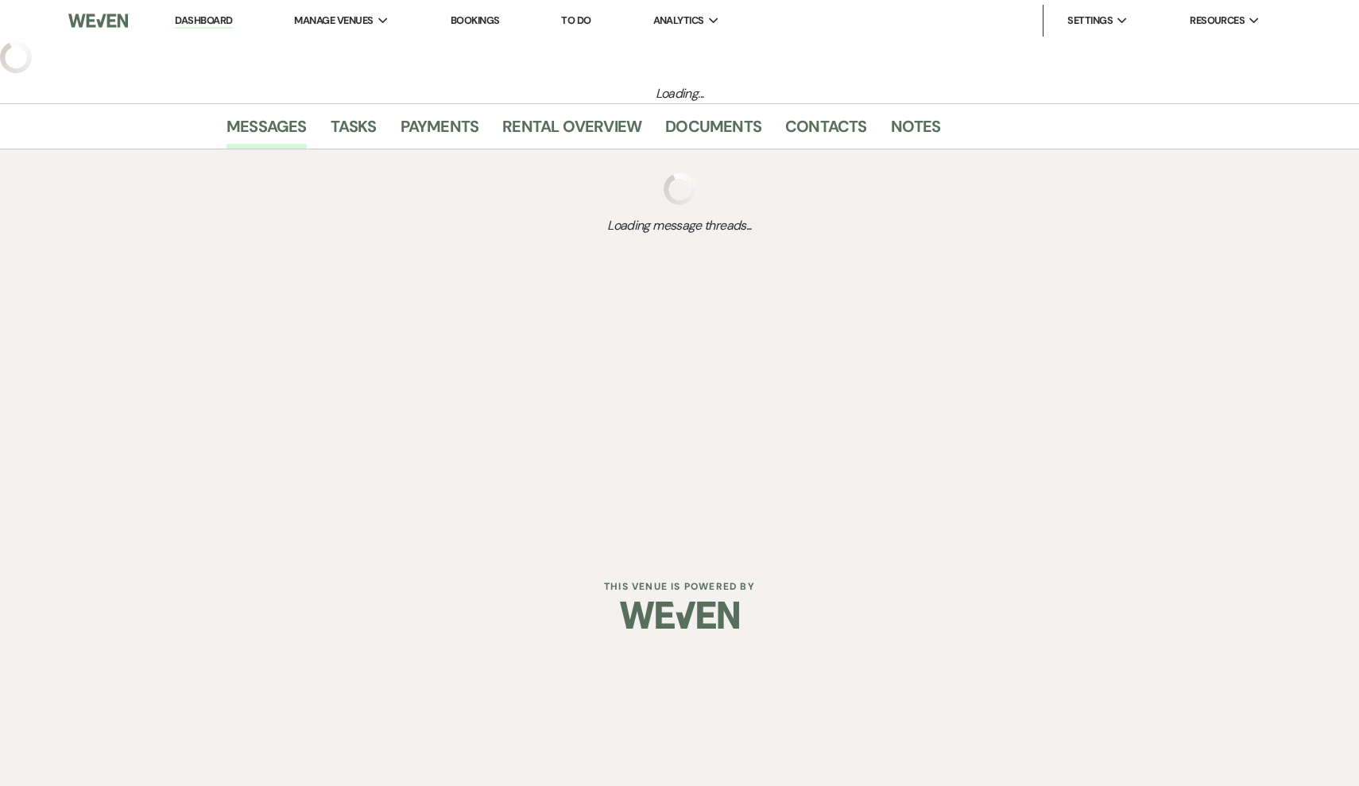
select select "5"
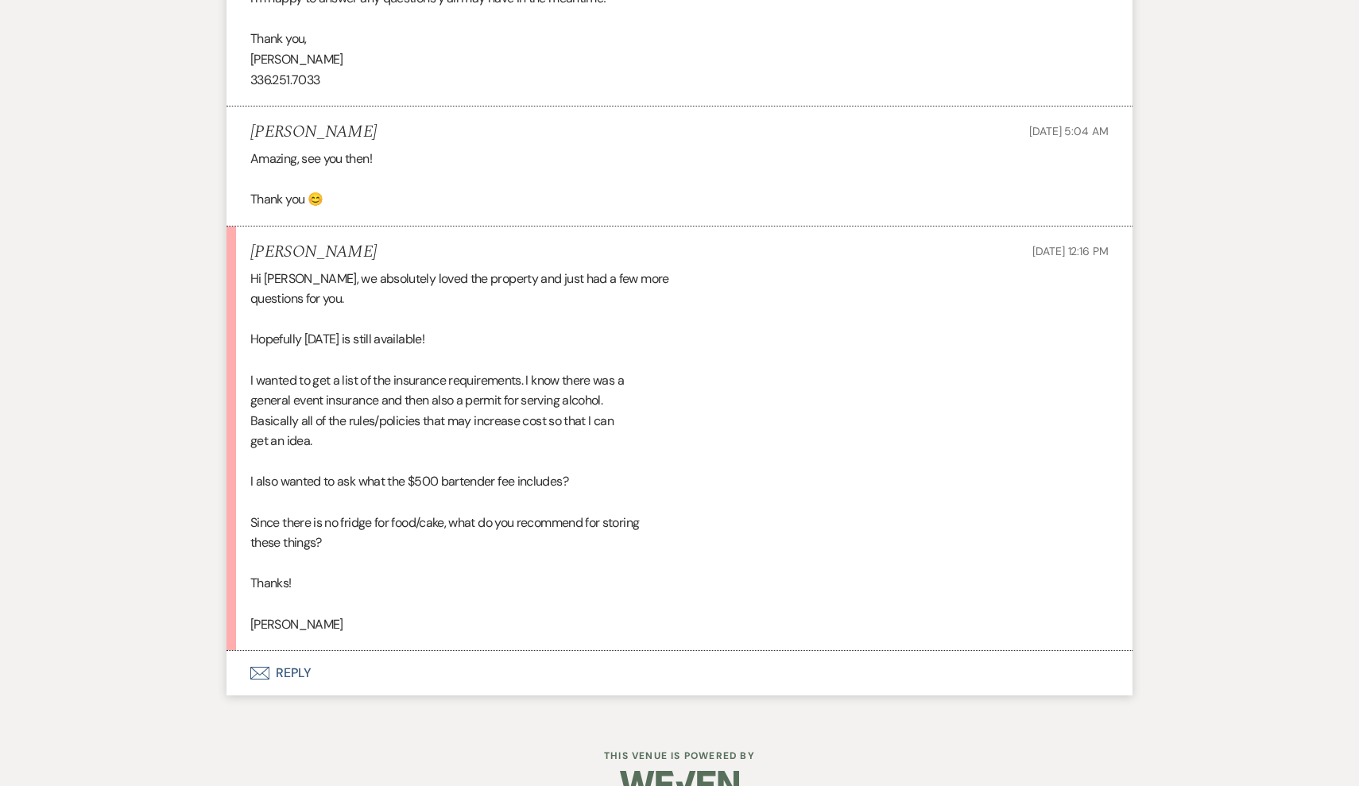
scroll to position [2882, 0]
click at [289, 652] on button "Envelope Reply" at bounding box center [679, 674] width 906 height 44
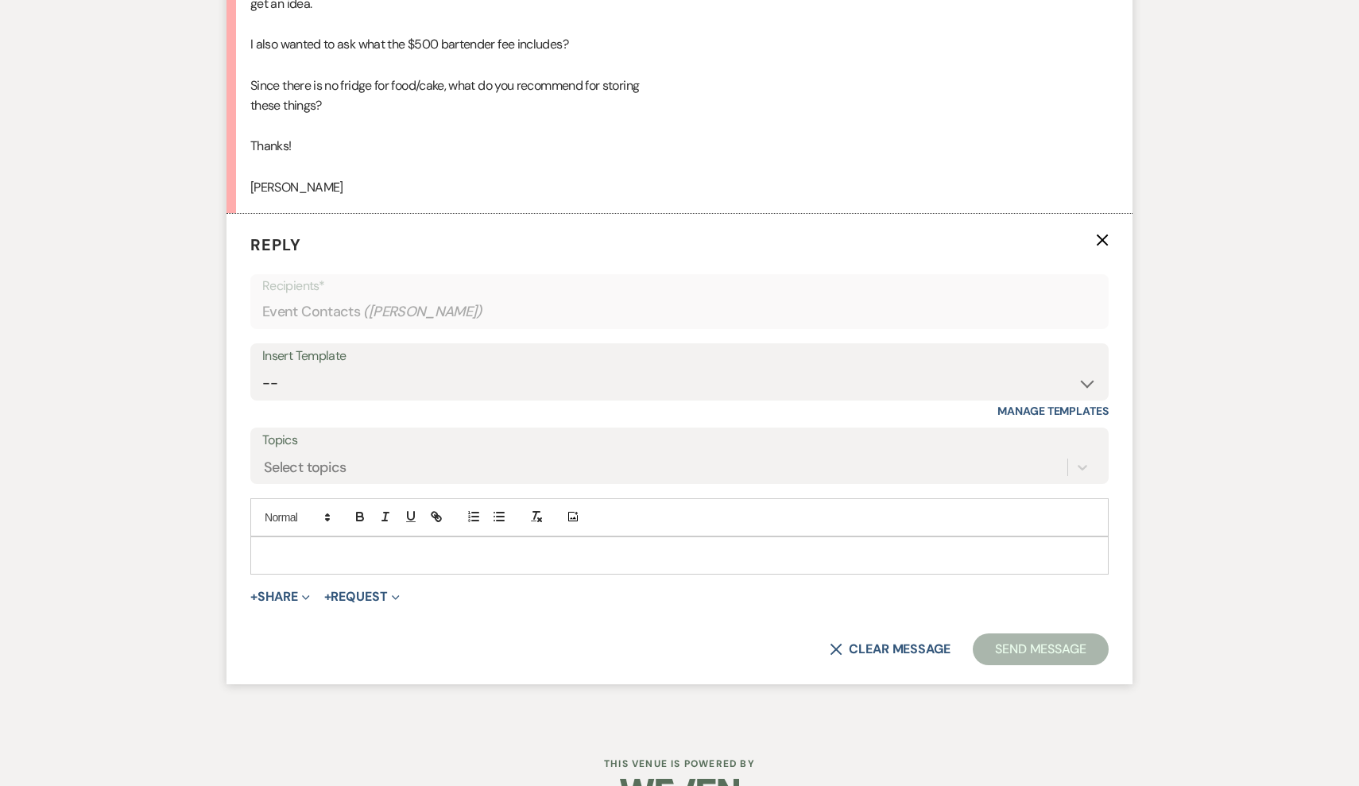
scroll to position [3324, 0]
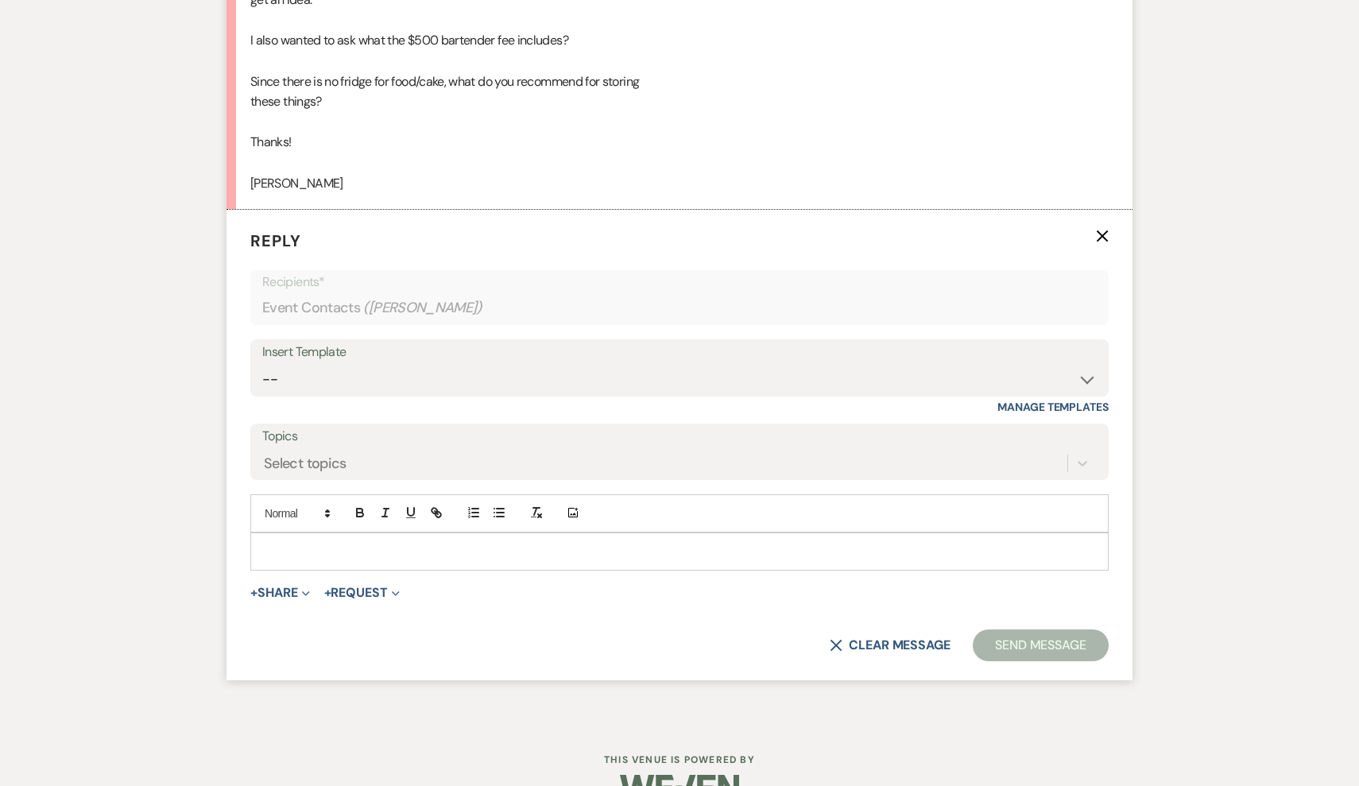
click at [300, 543] on p at bounding box center [679, 551] width 833 height 17
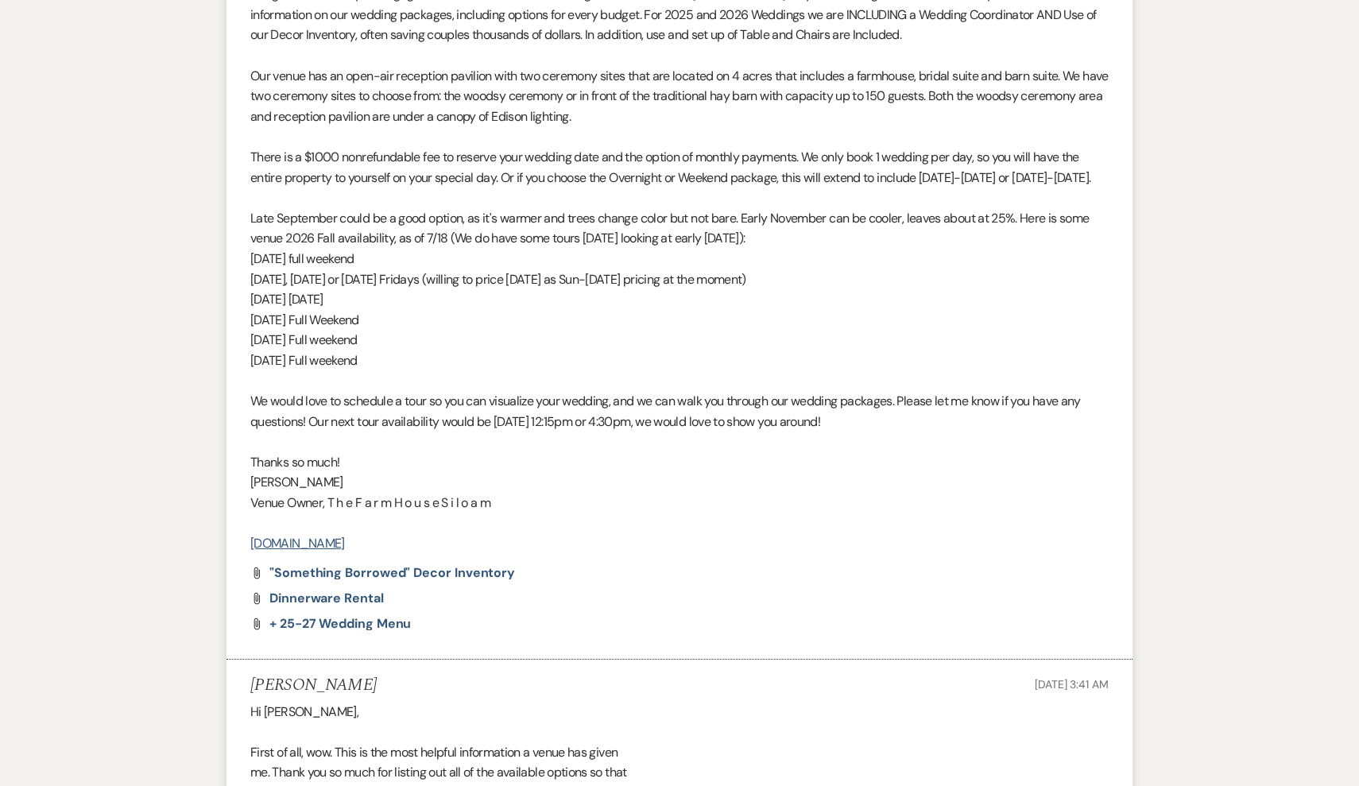
scroll to position [1086, 0]
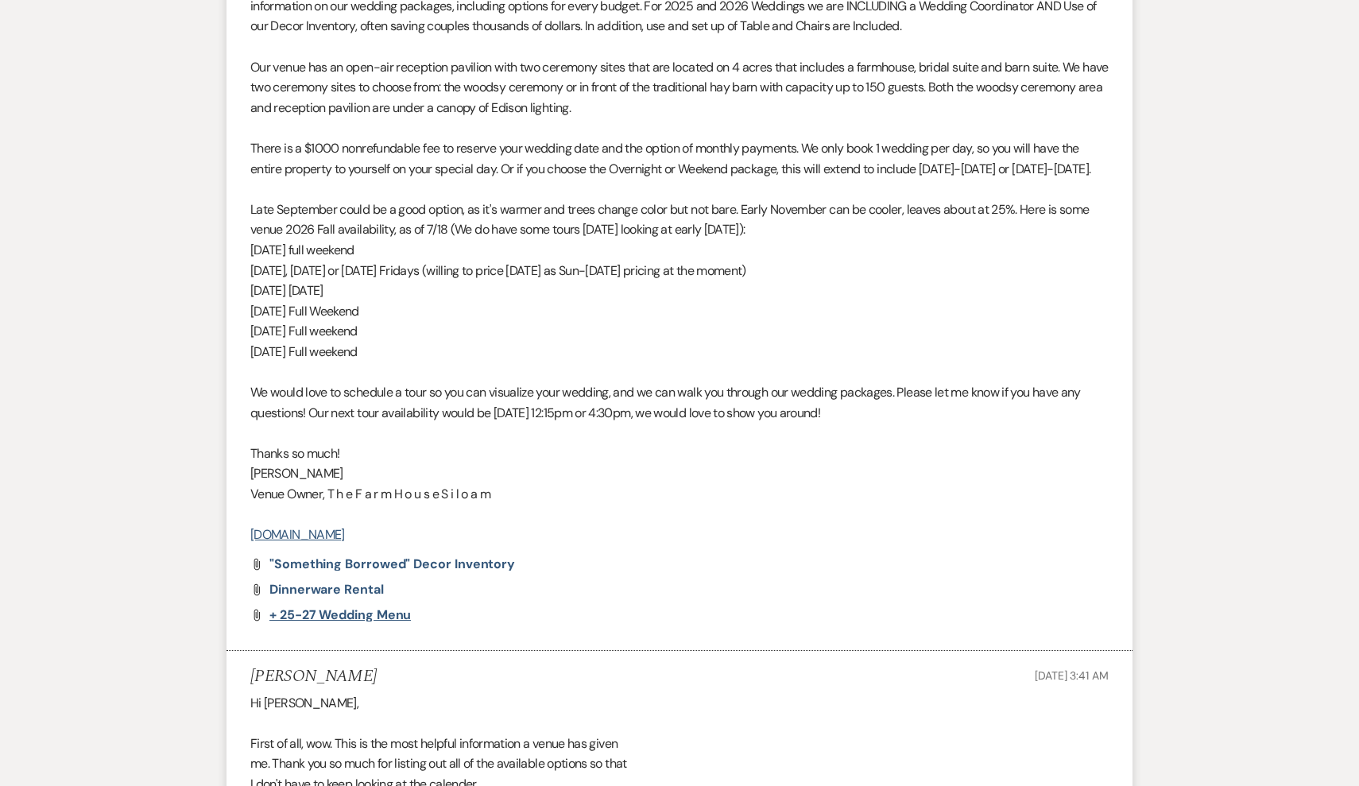
click at [327, 613] on span "+ 25-27 Wedding Menu" at bounding box center [339, 614] width 141 height 17
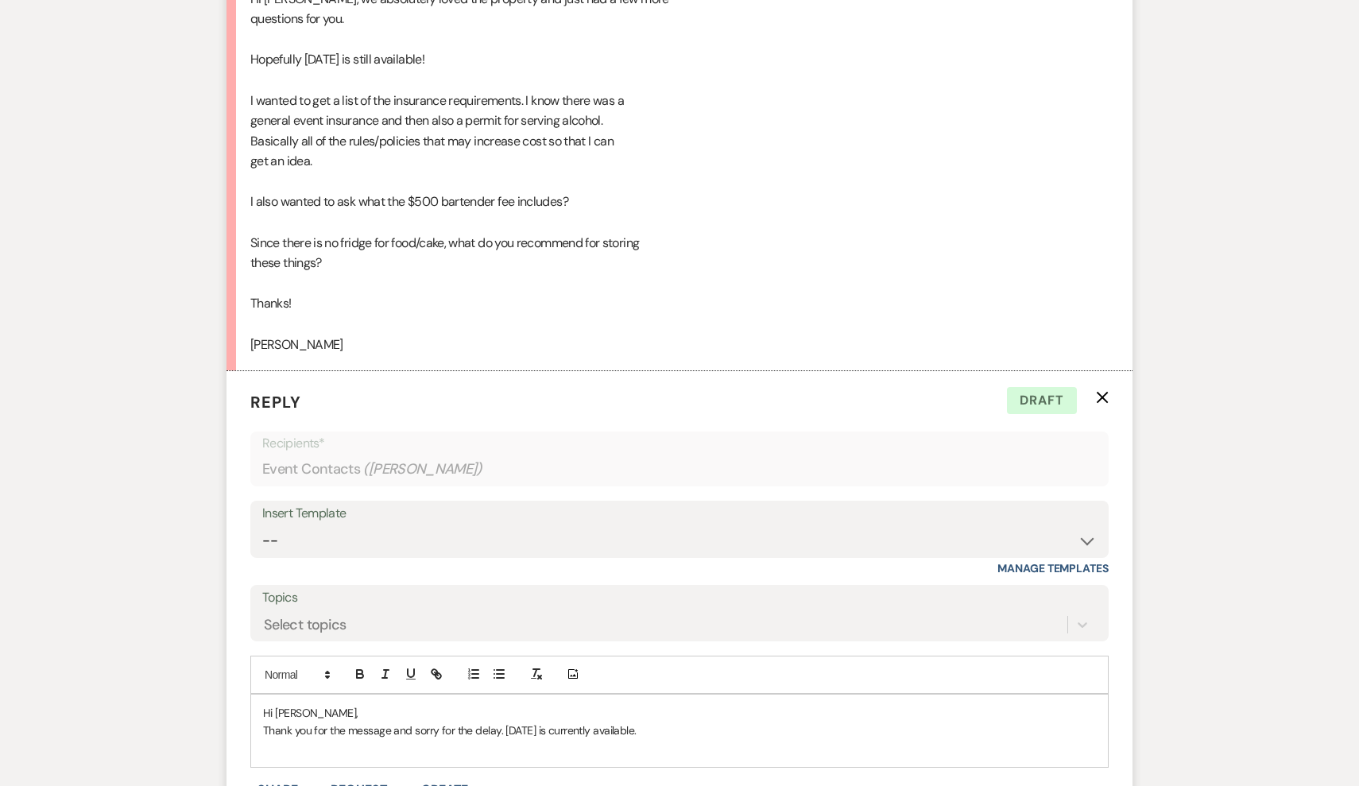
scroll to position [3194, 0]
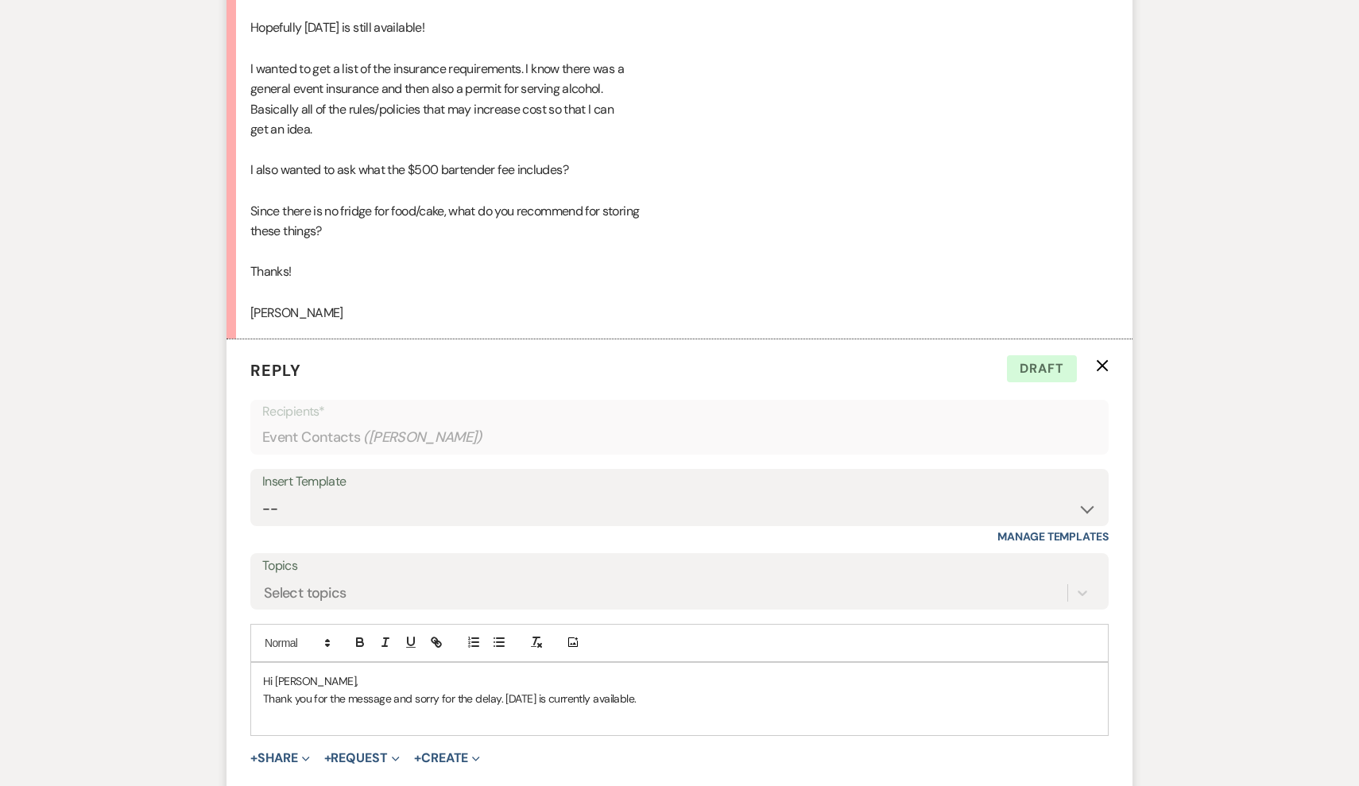
click at [748, 690] on p "Thank you for the message and sorry for the delay. [DATE] is currently availabl…" at bounding box center [679, 698] width 833 height 17
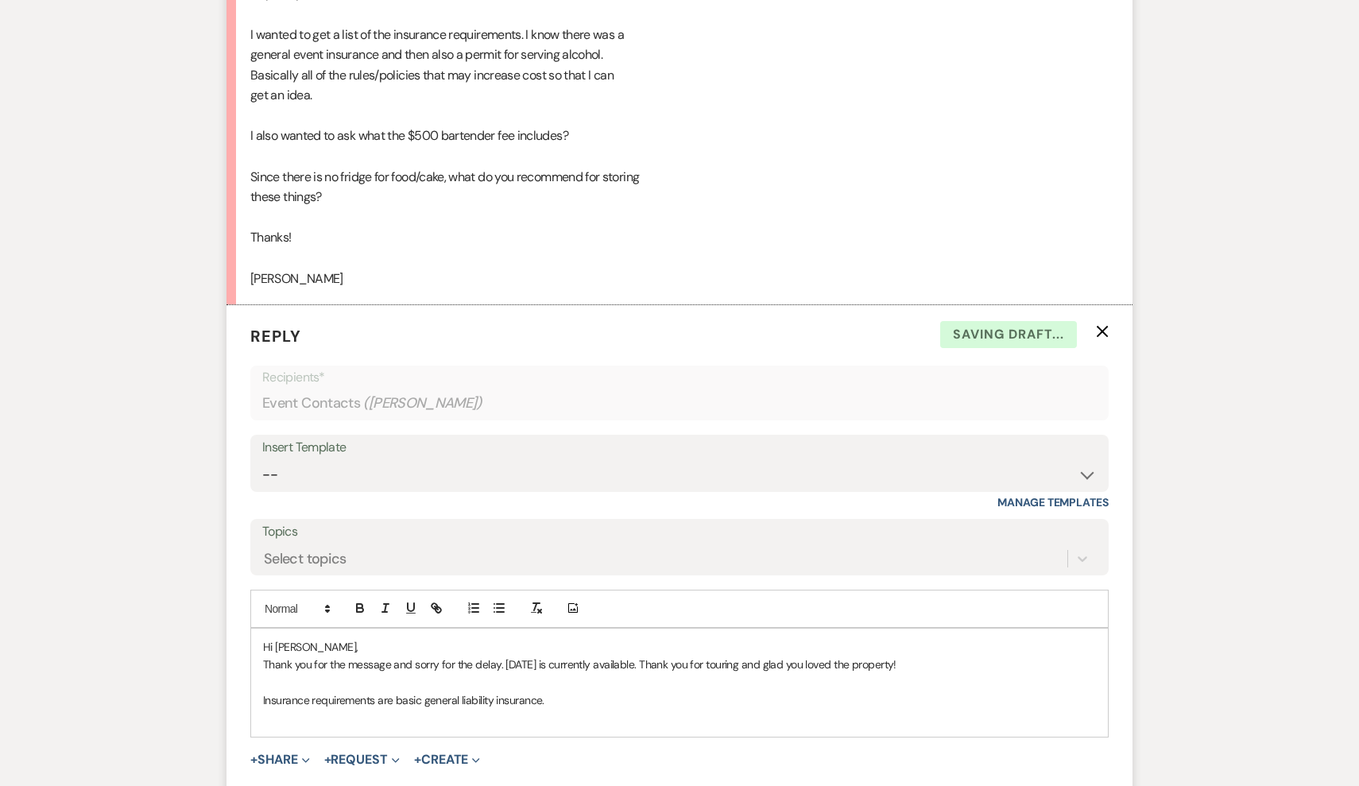
scroll to position [3200, 0]
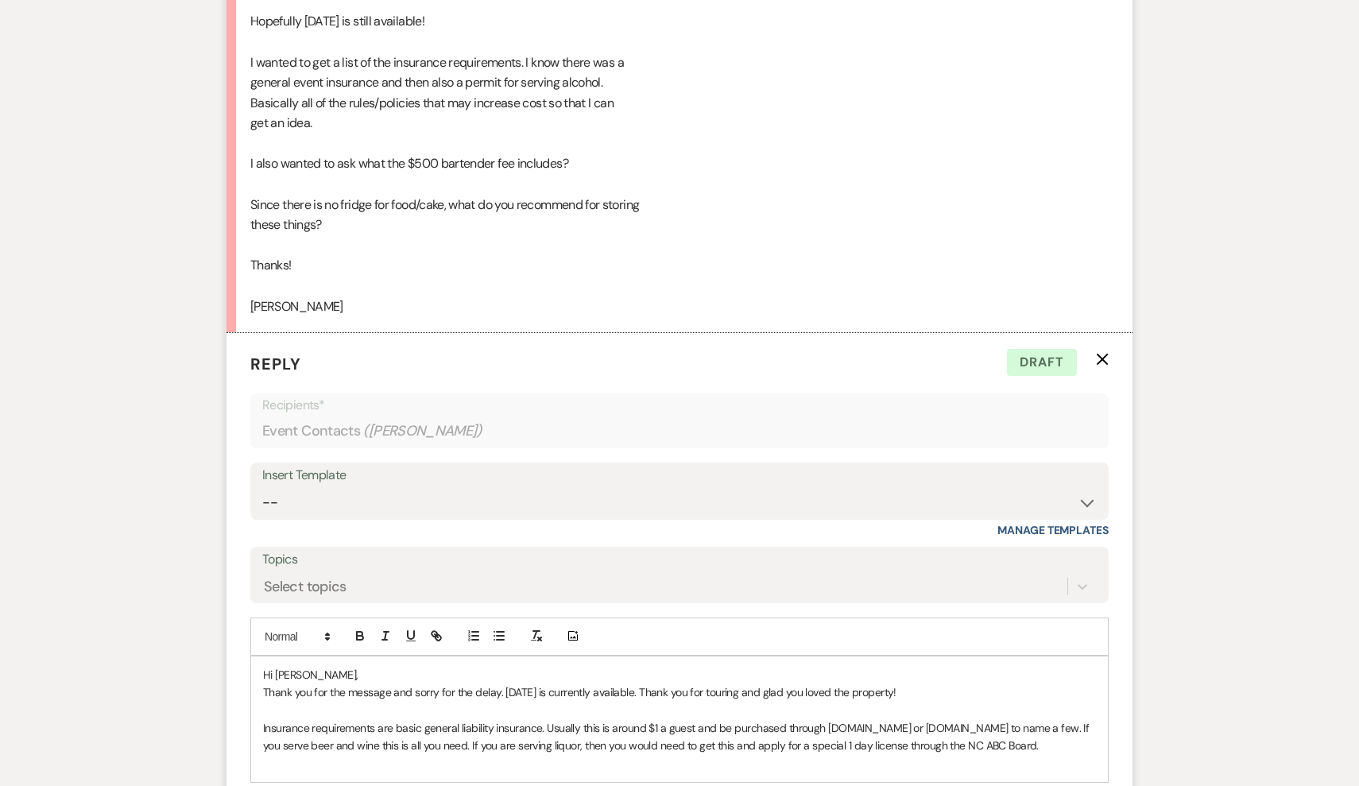
click at [560, 719] on p "Insurance requirements are basic general liability insurance. Usually this is a…" at bounding box center [679, 737] width 833 height 36
click at [1028, 755] on p at bounding box center [679, 763] width 833 height 17
click at [1030, 719] on p "Insurance requirements are basic general liability insurance. Usually this is a…" at bounding box center [679, 737] width 833 height 36
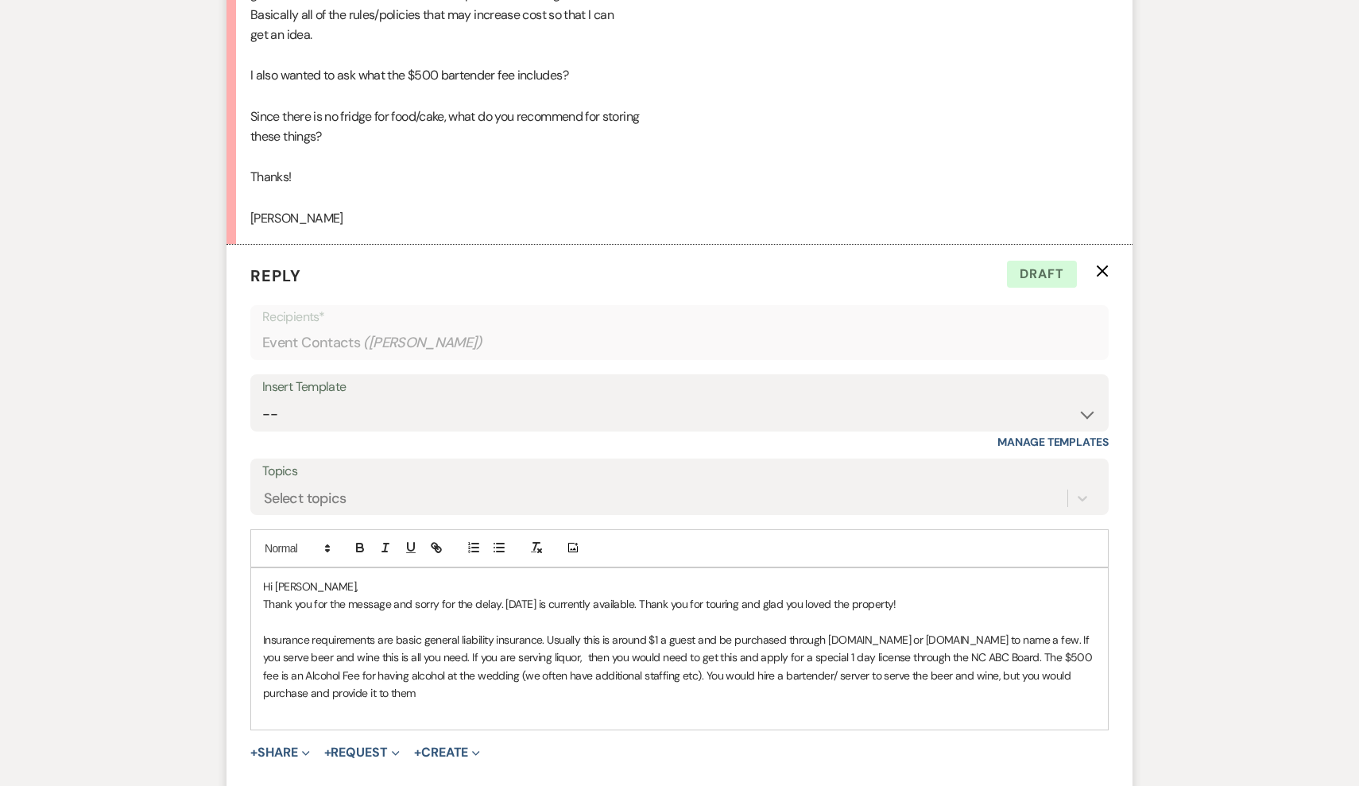
scroll to position [3290, 0]
click at [279, 654] on p "Insurance requirements are basic general liability insurance. Usually this is a…" at bounding box center [679, 665] width 833 height 72
click at [437, 654] on p "Insurance requirements are basic general liability insurance. Usually this is a…" at bounding box center [679, 665] width 833 height 72
click at [558, 629] on p "Insurance requirements are basic general liability insurance. Usually this is a…" at bounding box center [679, 665] width 833 height 72
click at [748, 650] on p "Insurance requirements are basic general liability insurance. Usually this is a…" at bounding box center [679, 665] width 833 height 72
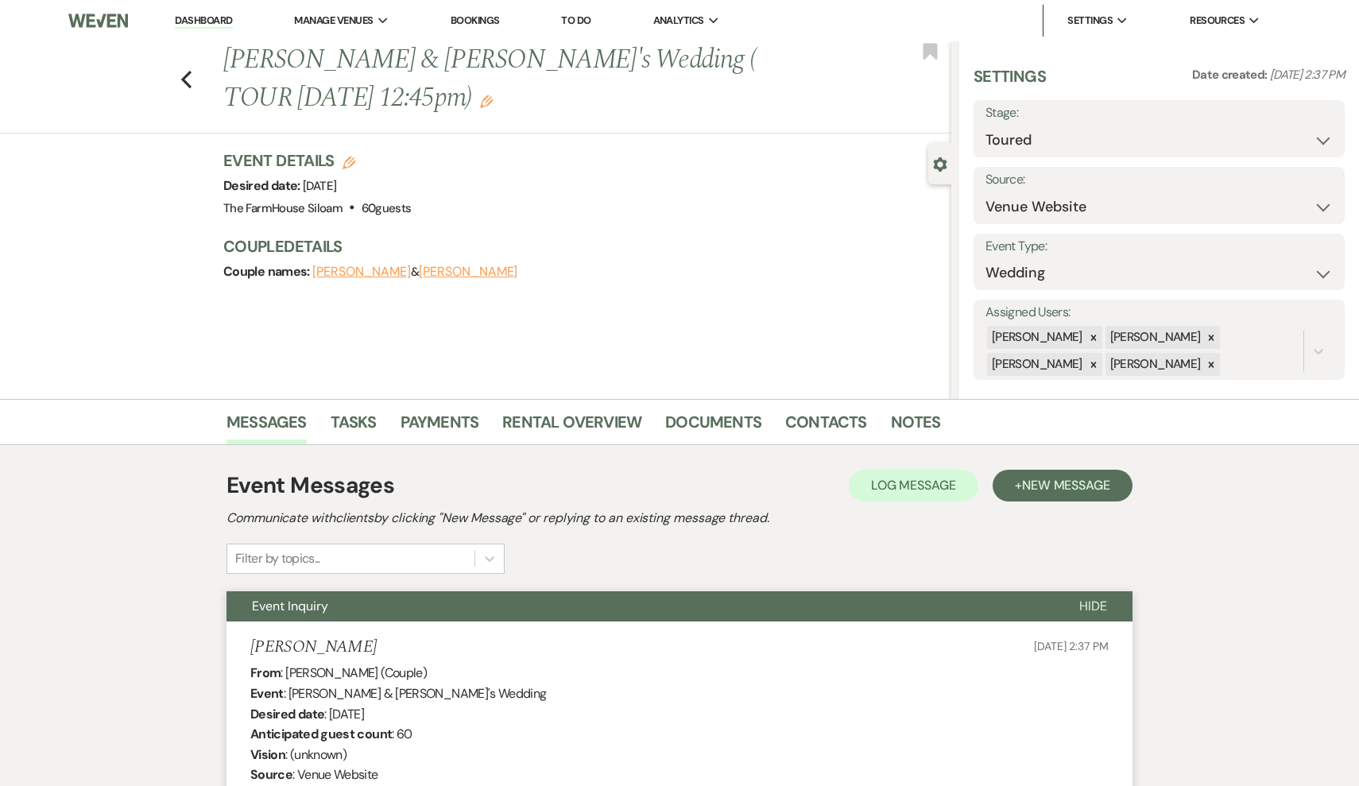
scroll to position [0, 0]
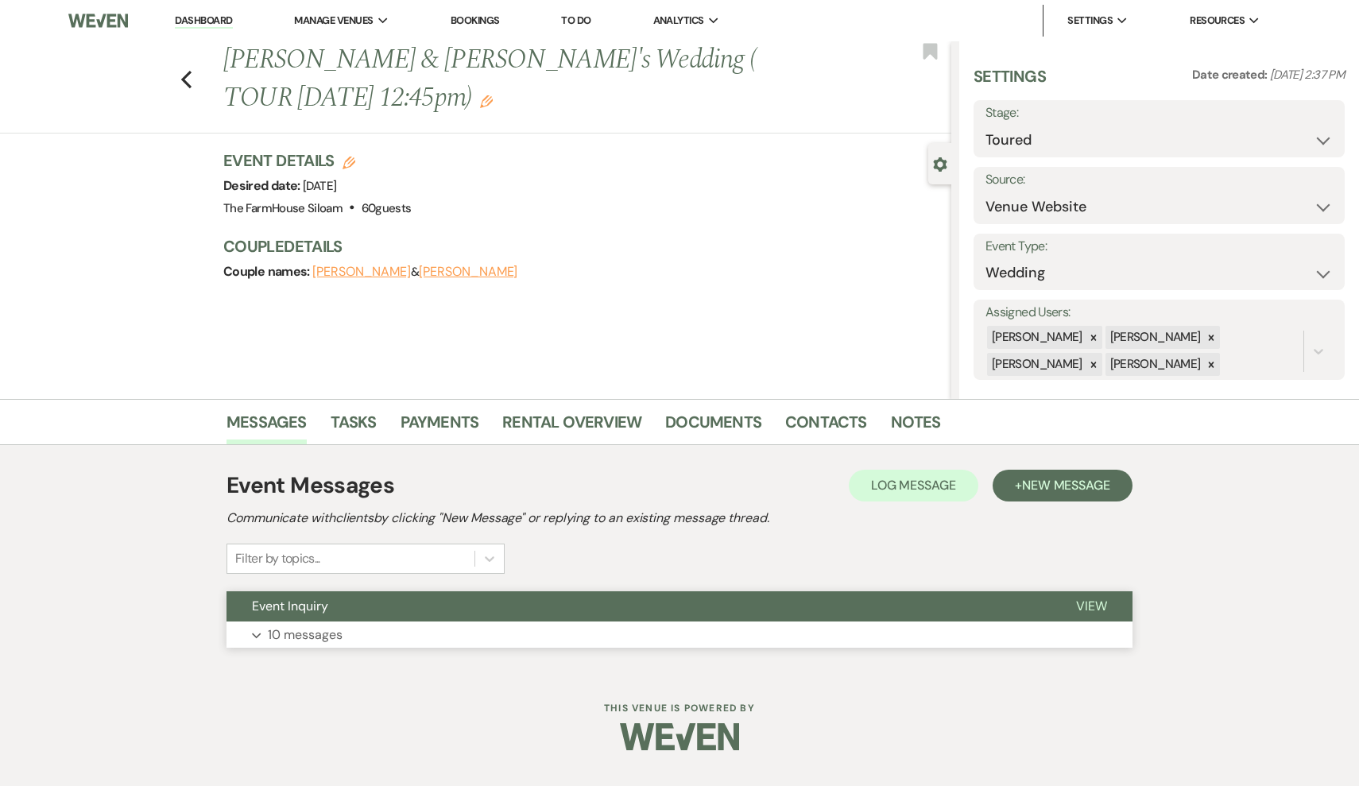
click at [299, 636] on p "10 messages" at bounding box center [305, 635] width 75 height 21
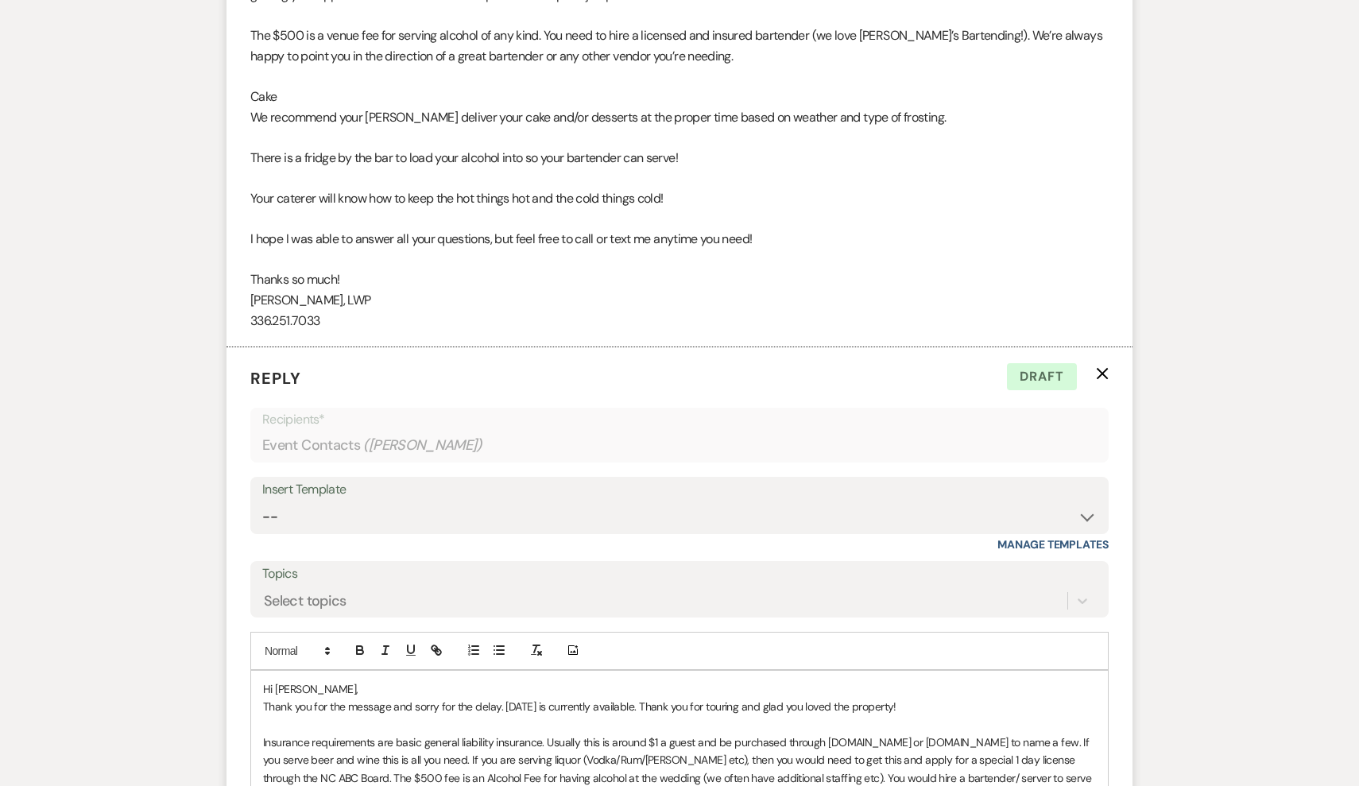
scroll to position [3837, 0]
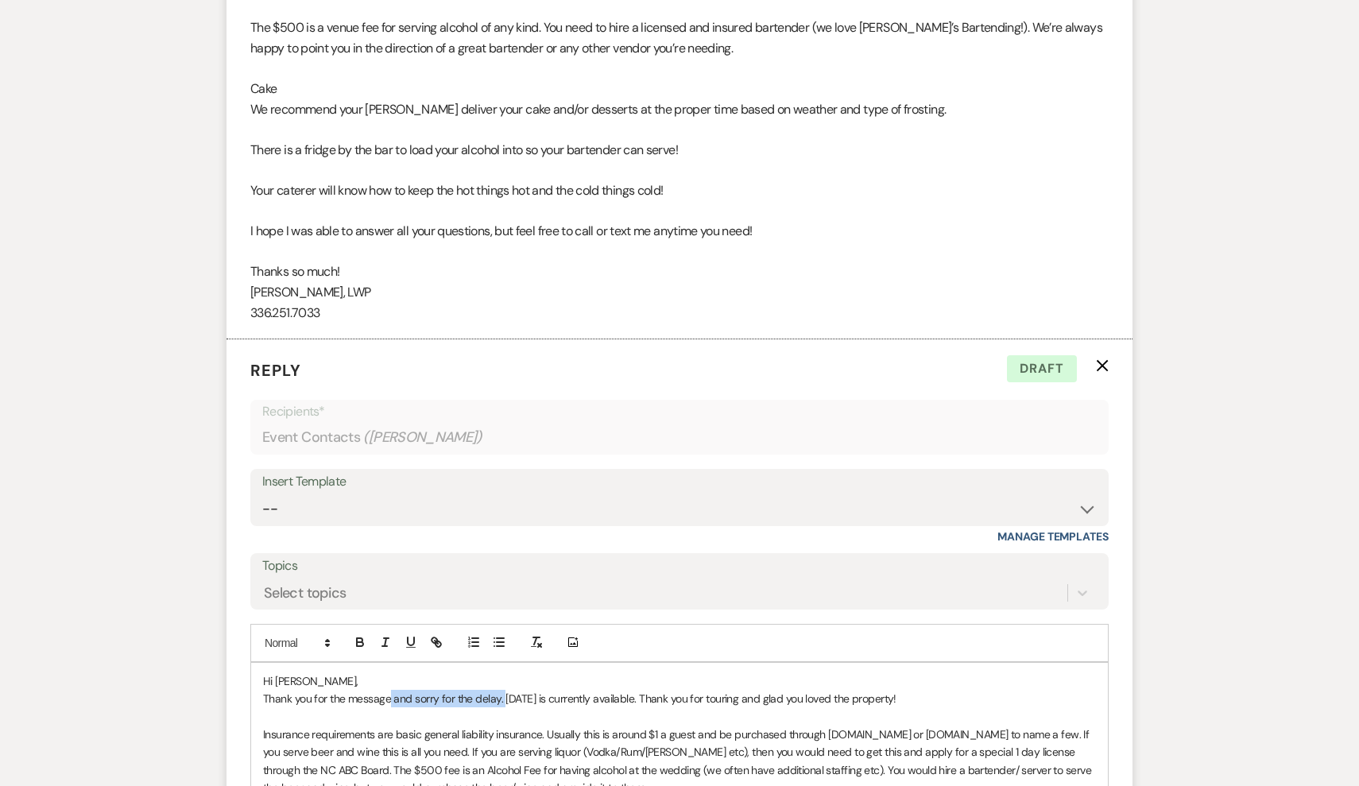
drag, startPoint x: 503, startPoint y: 650, endPoint x: 389, endPoint y: 648, distance: 113.6
click at [389, 690] on p "Thank you for the message and sorry for the delay. [DATE] is currently availabl…" at bounding box center [679, 698] width 833 height 17
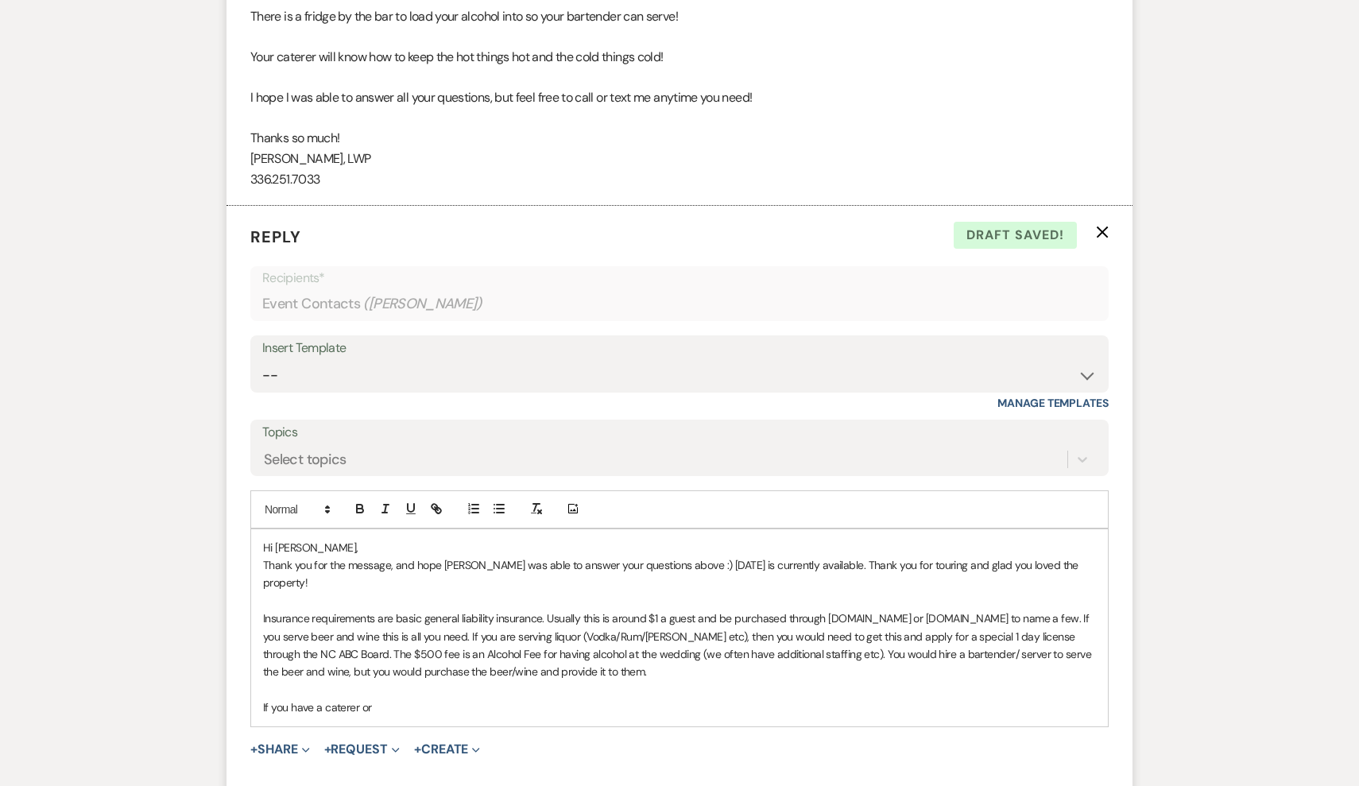
scroll to position [3993, 0]
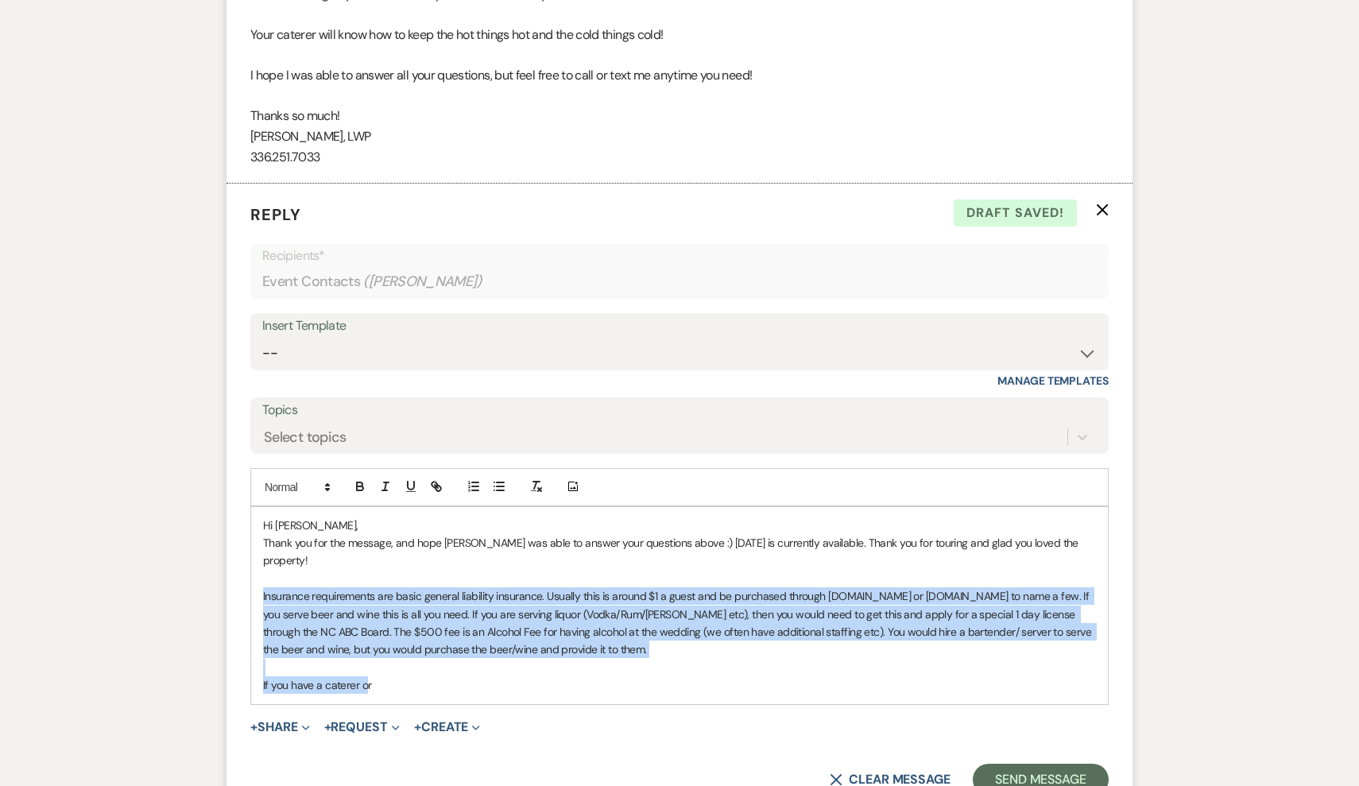
drag, startPoint x: 260, startPoint y: 541, endPoint x: 367, endPoint y: 634, distance: 141.9
click at [367, 634] on div "Hi Claudia, Thank you for the message, and hope Jena was able to answer your qu…" at bounding box center [679, 605] width 857 height 197
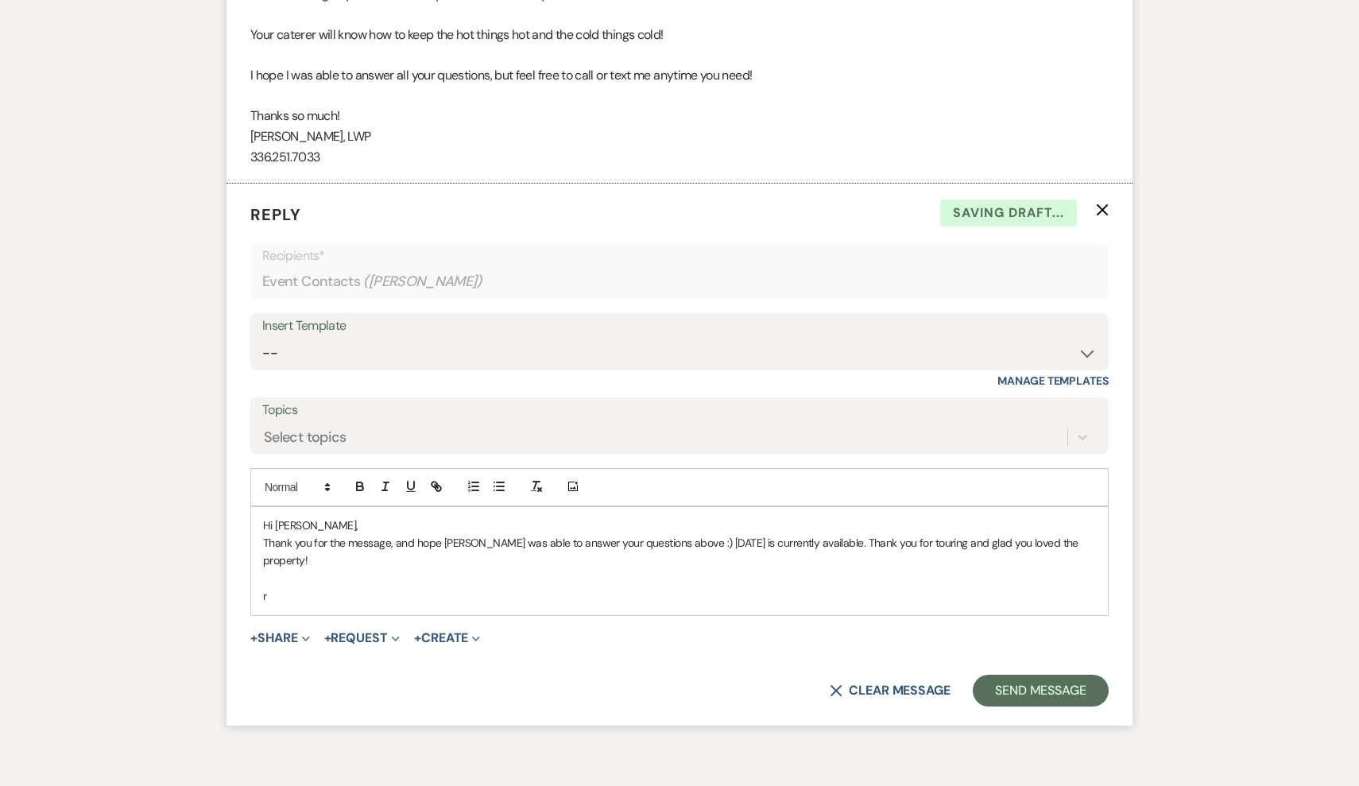
click at [314, 587] on p "r" at bounding box center [679, 595] width 833 height 17
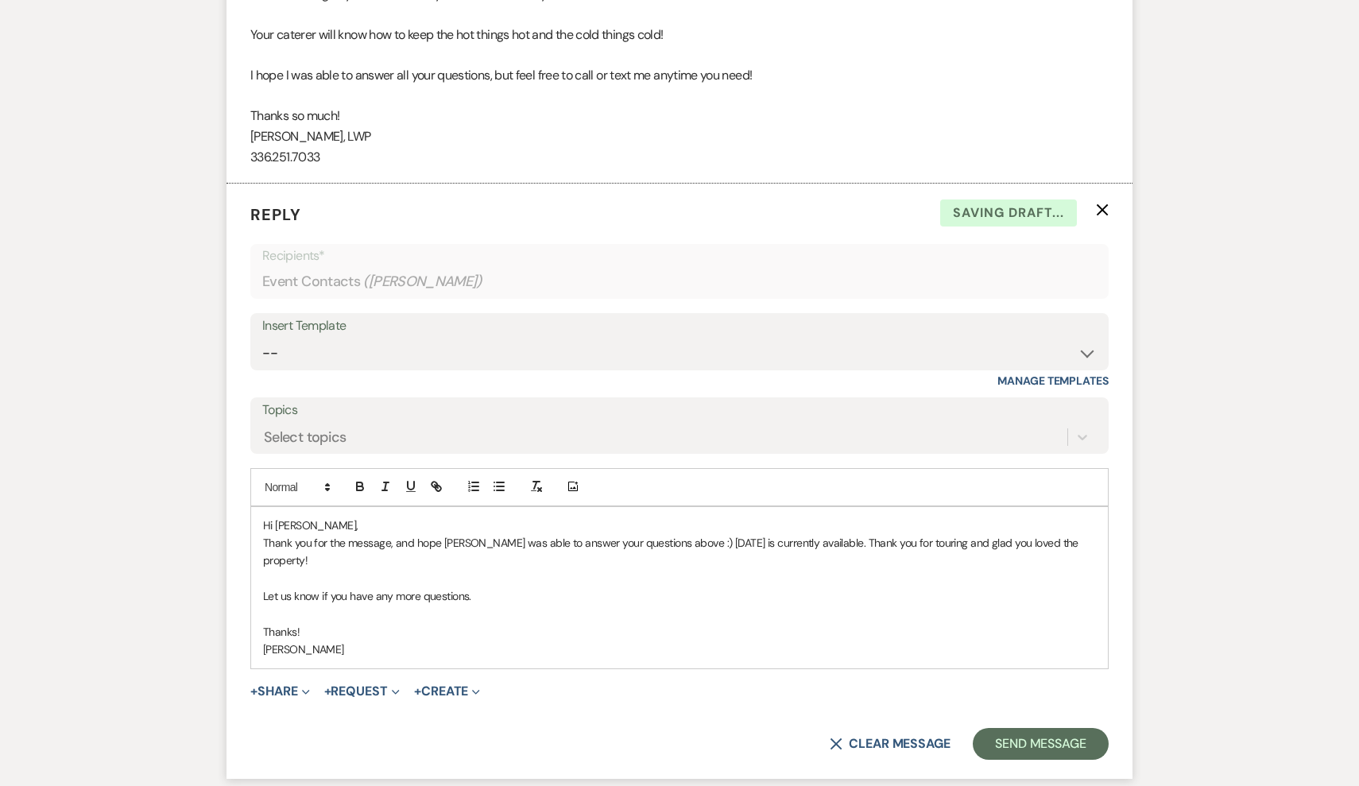
click at [490, 587] on p "Let us know if you have any more questions." at bounding box center [679, 595] width 833 height 17
click at [672, 534] on p "Thank you for the message, and hope Jena was able to answer your questions abov…" at bounding box center [679, 552] width 833 height 36
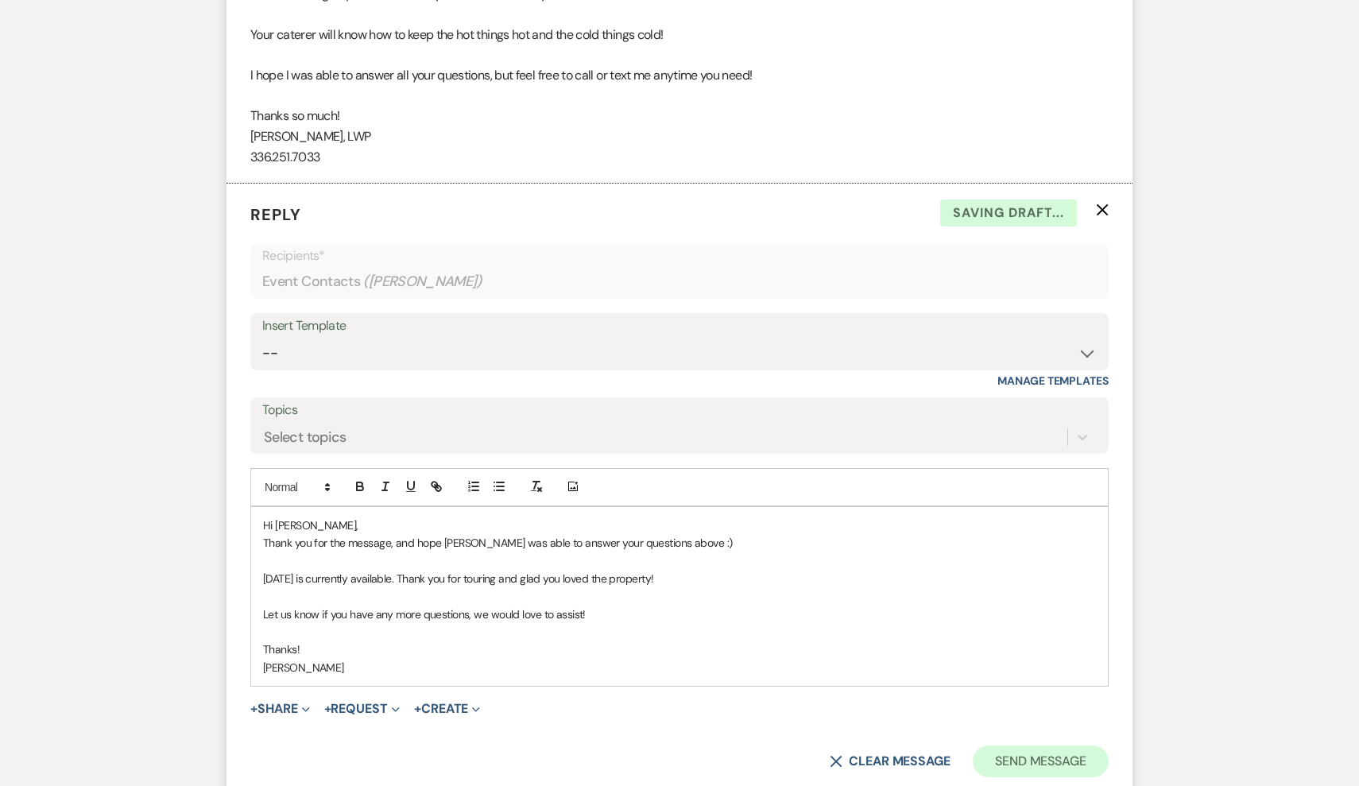
click at [1074, 745] on button "Send Message" at bounding box center [1041, 761] width 136 height 32
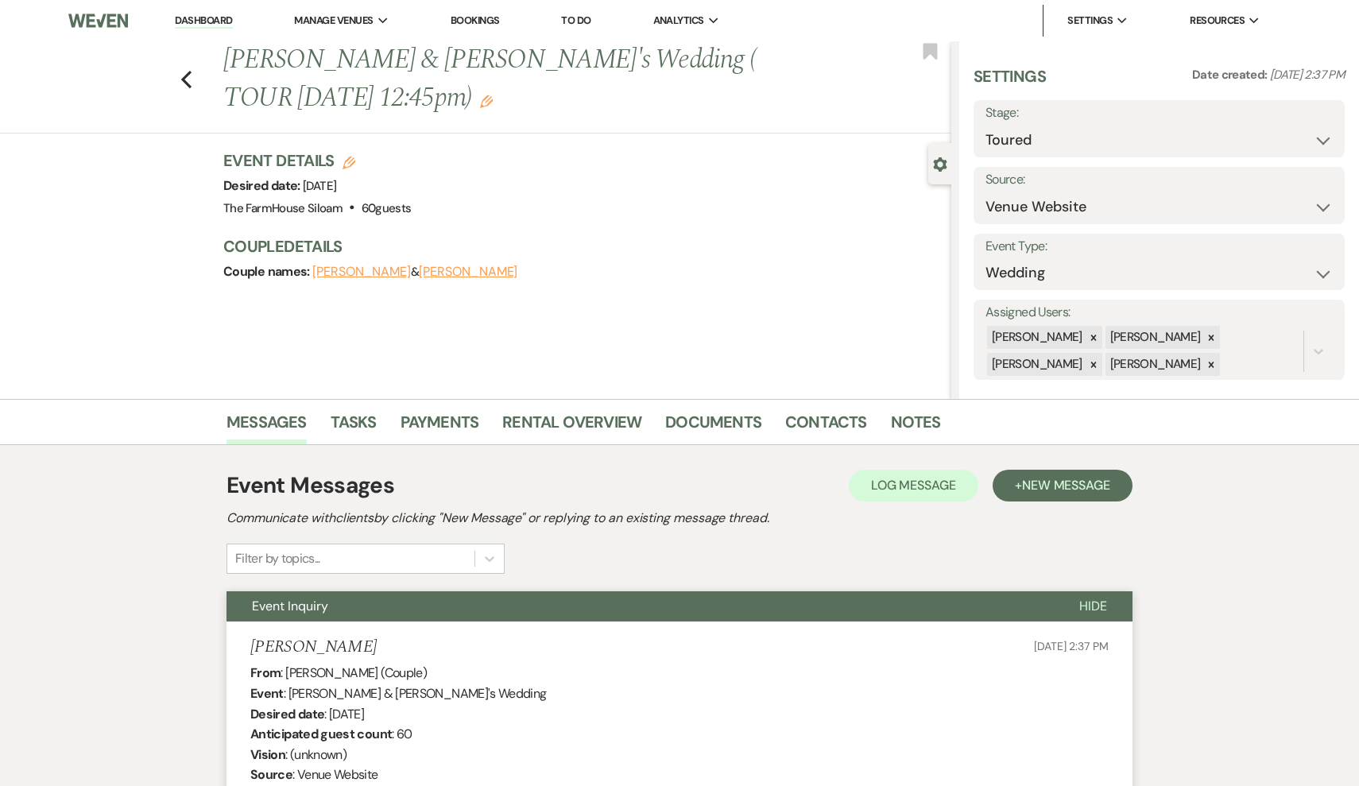
scroll to position [0, 0]
click at [187, 70] on icon "Previous" at bounding box center [186, 79] width 12 height 19
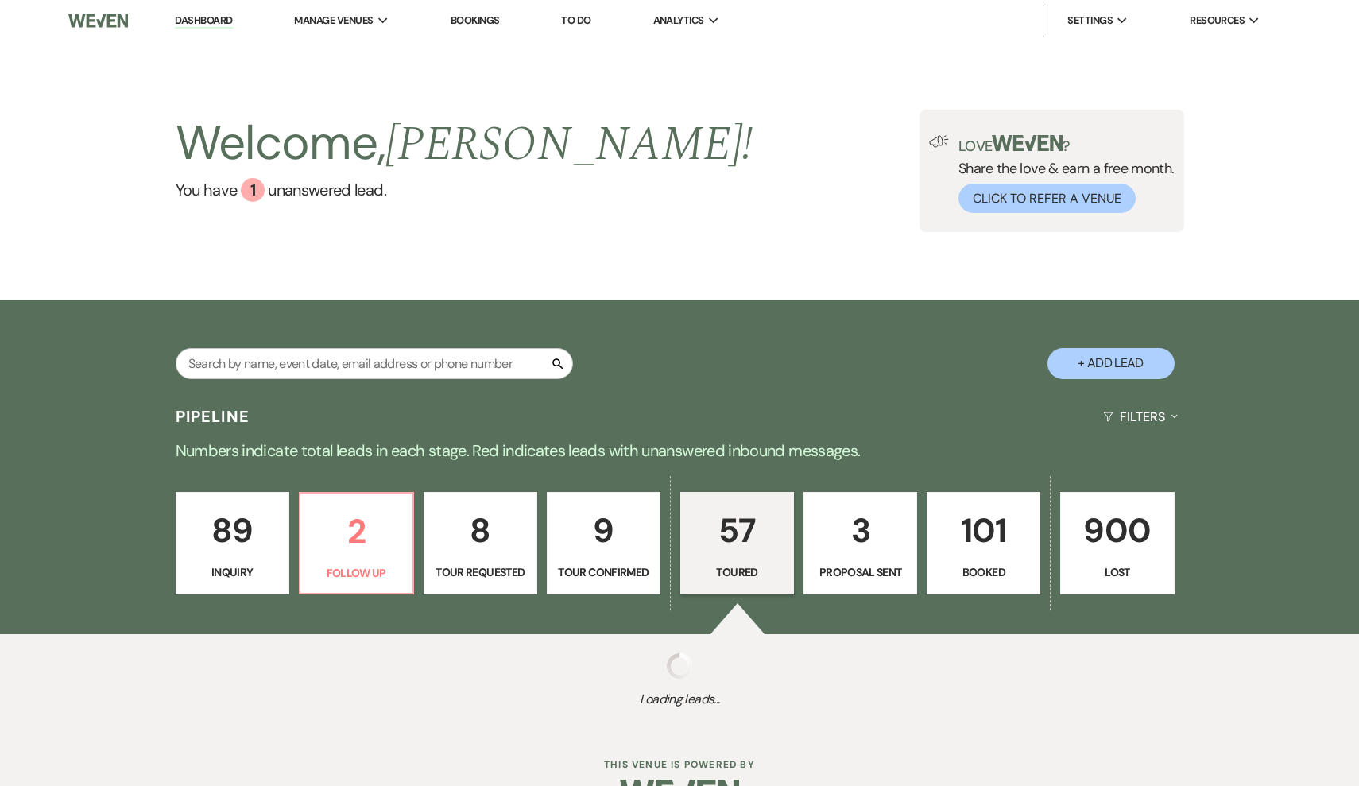
select select "5"
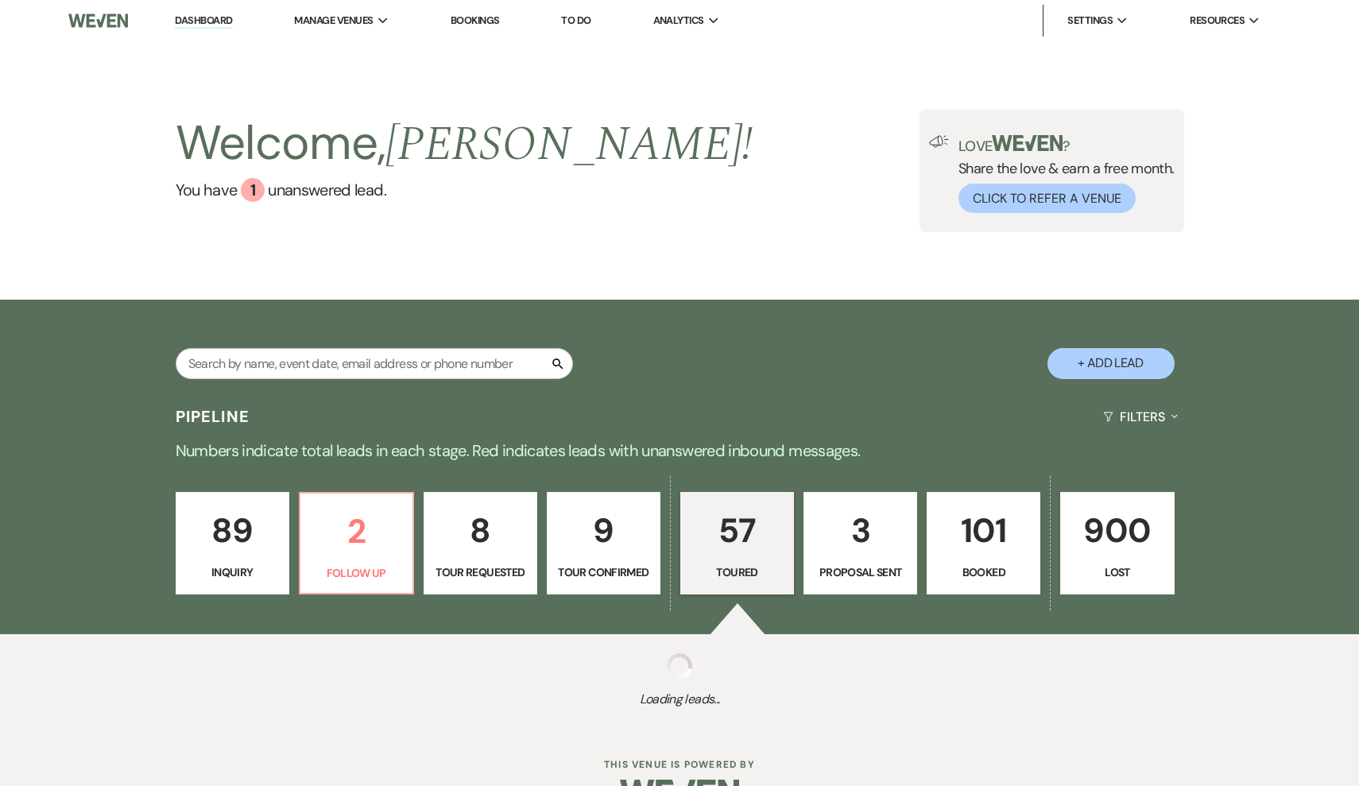
select select "5"
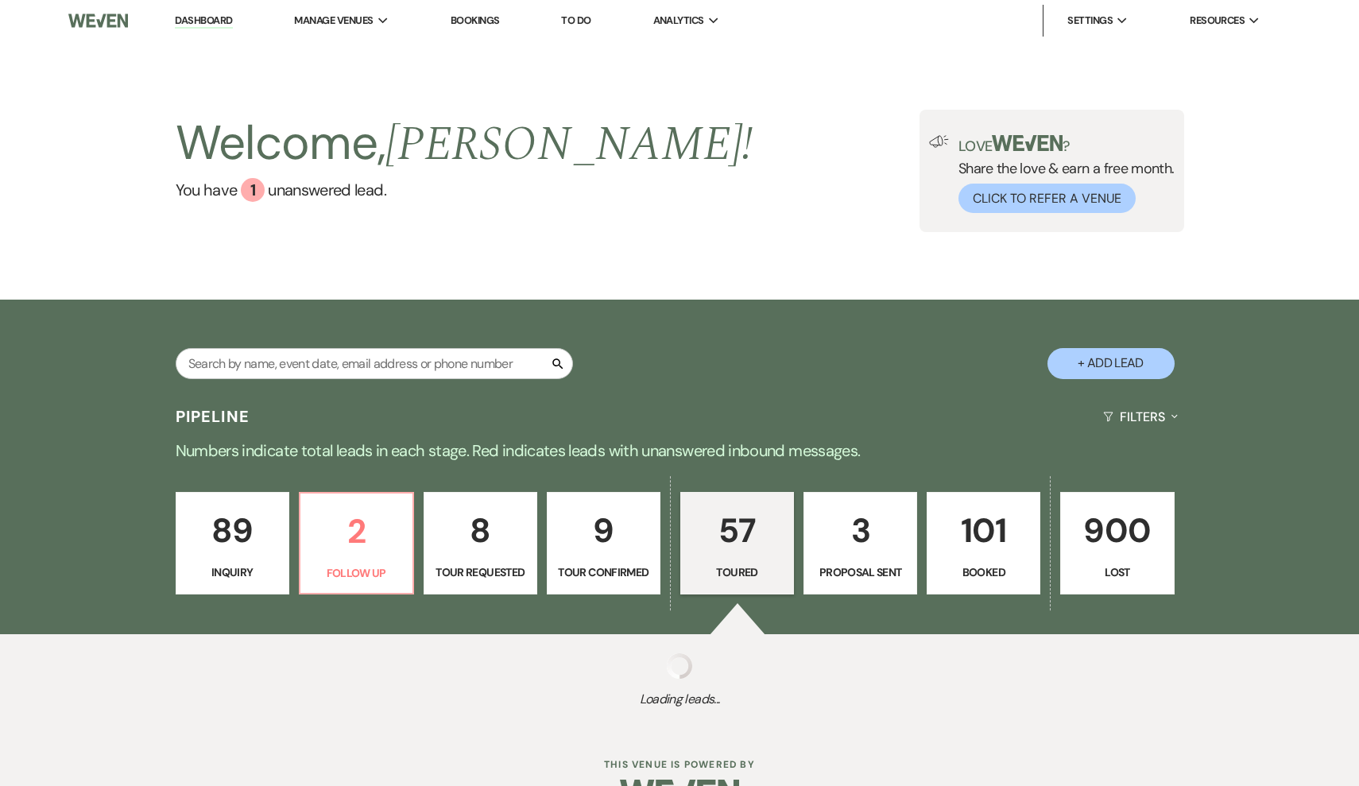
select select "5"
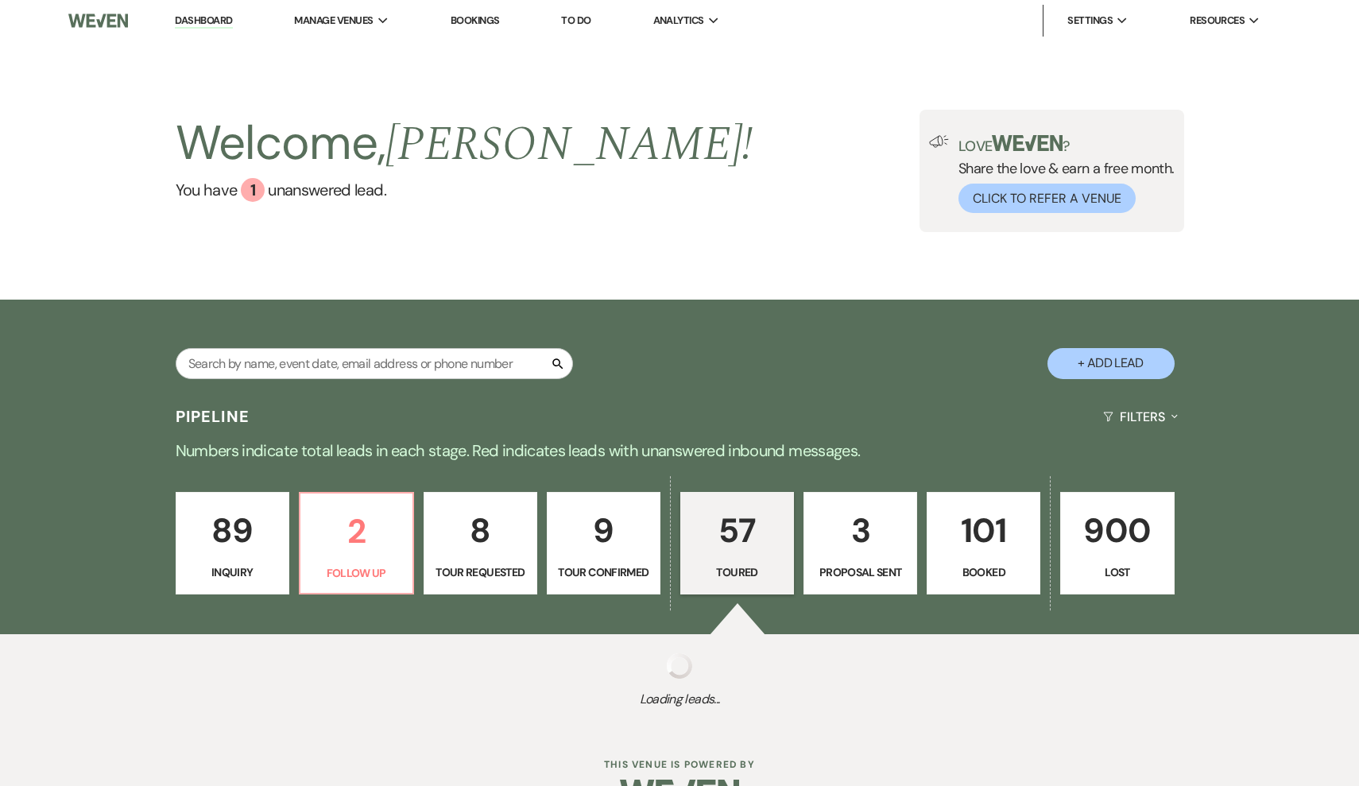
select select "5"
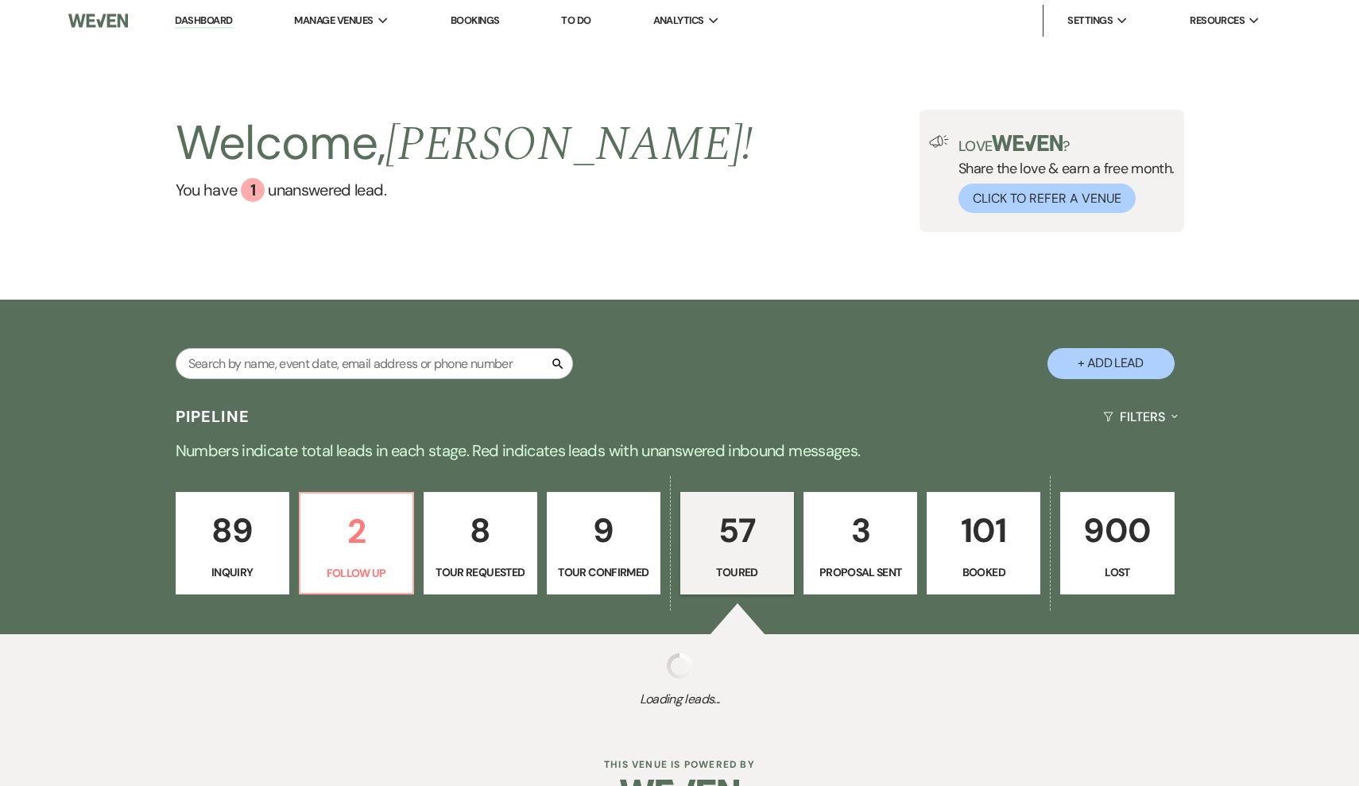
select select "5"
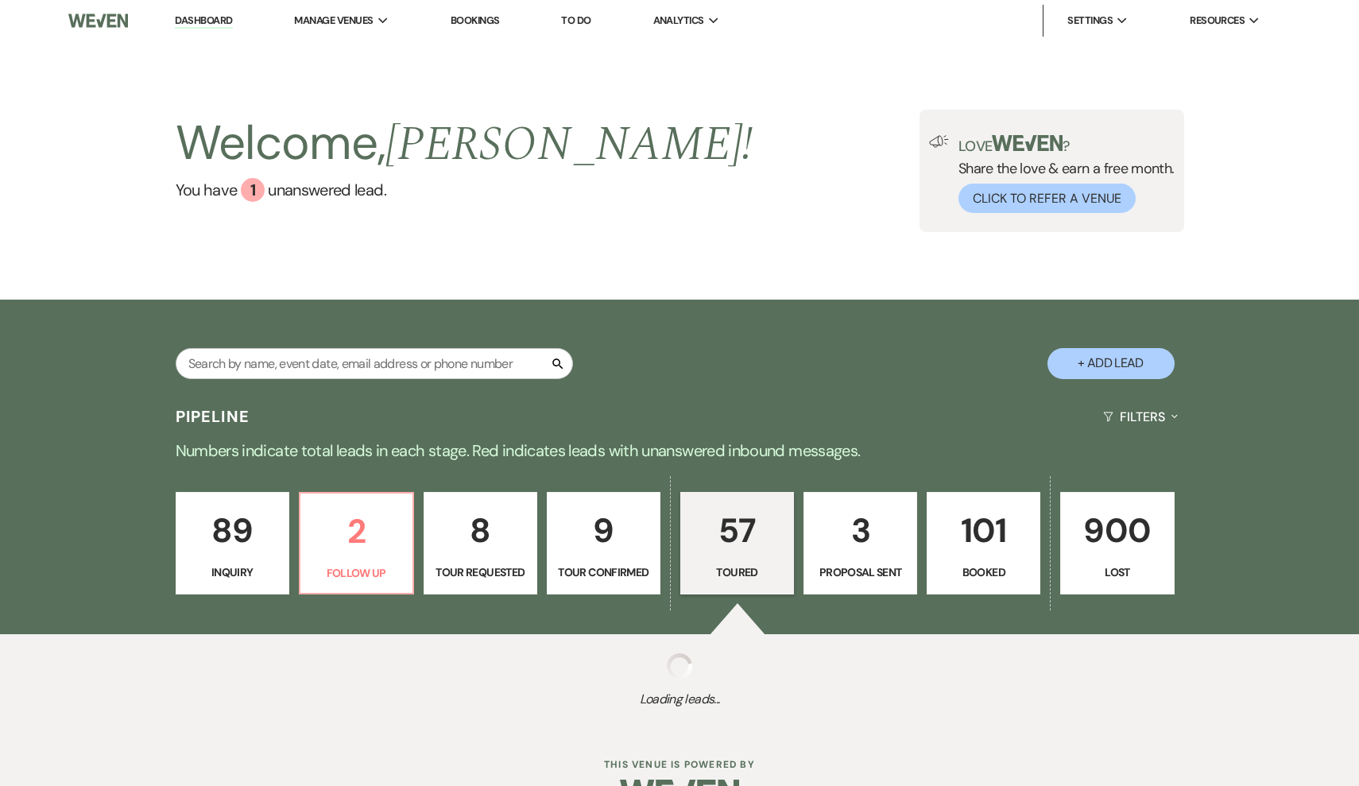
select select "5"
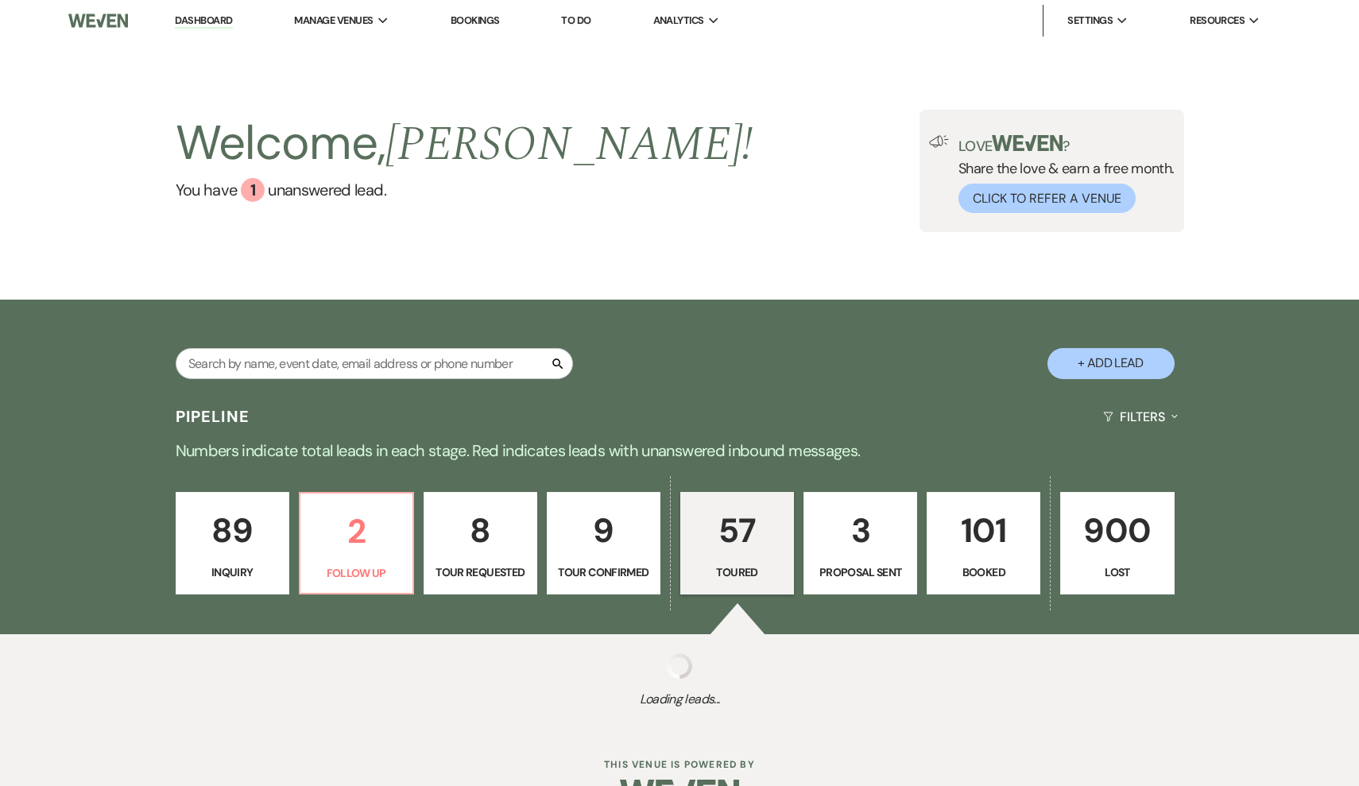
select select "5"
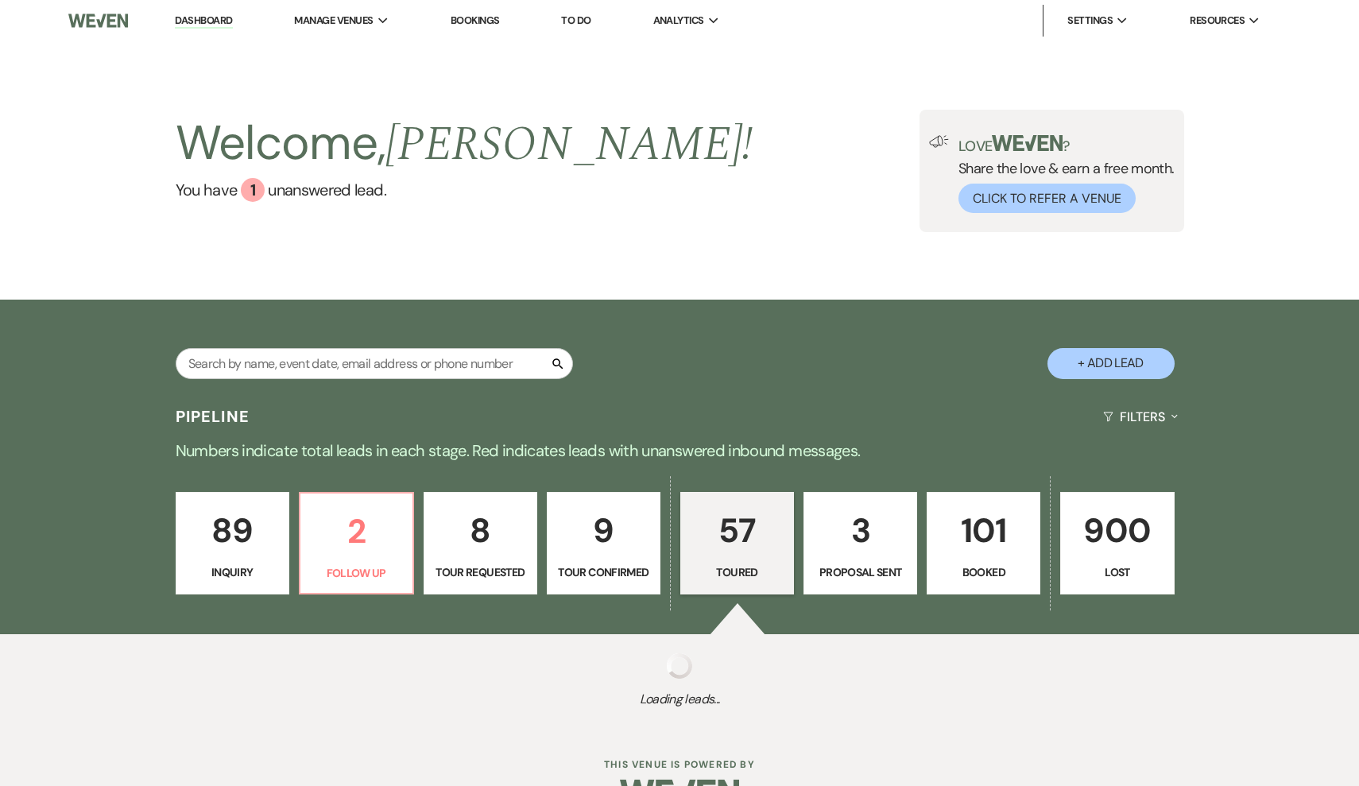
select select "5"
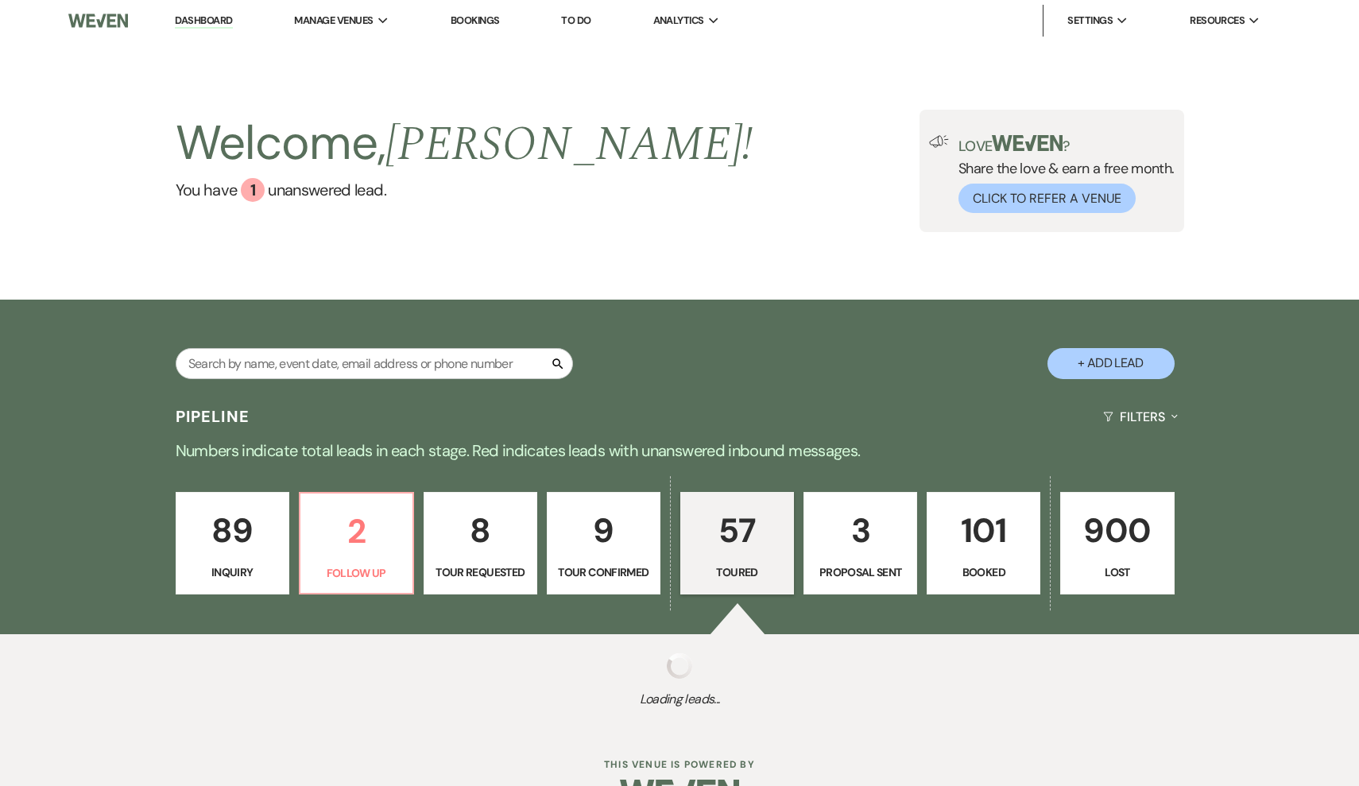
select select "5"
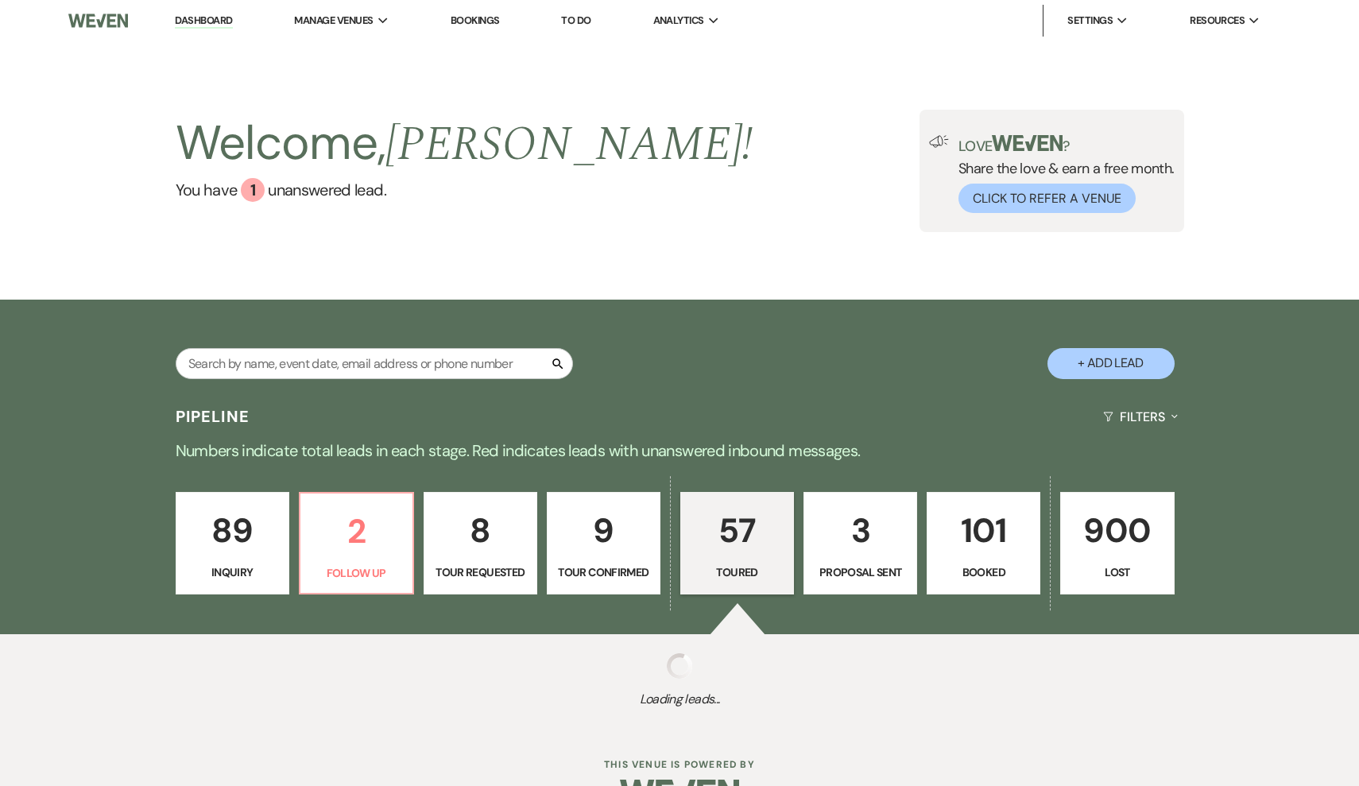
select select "5"
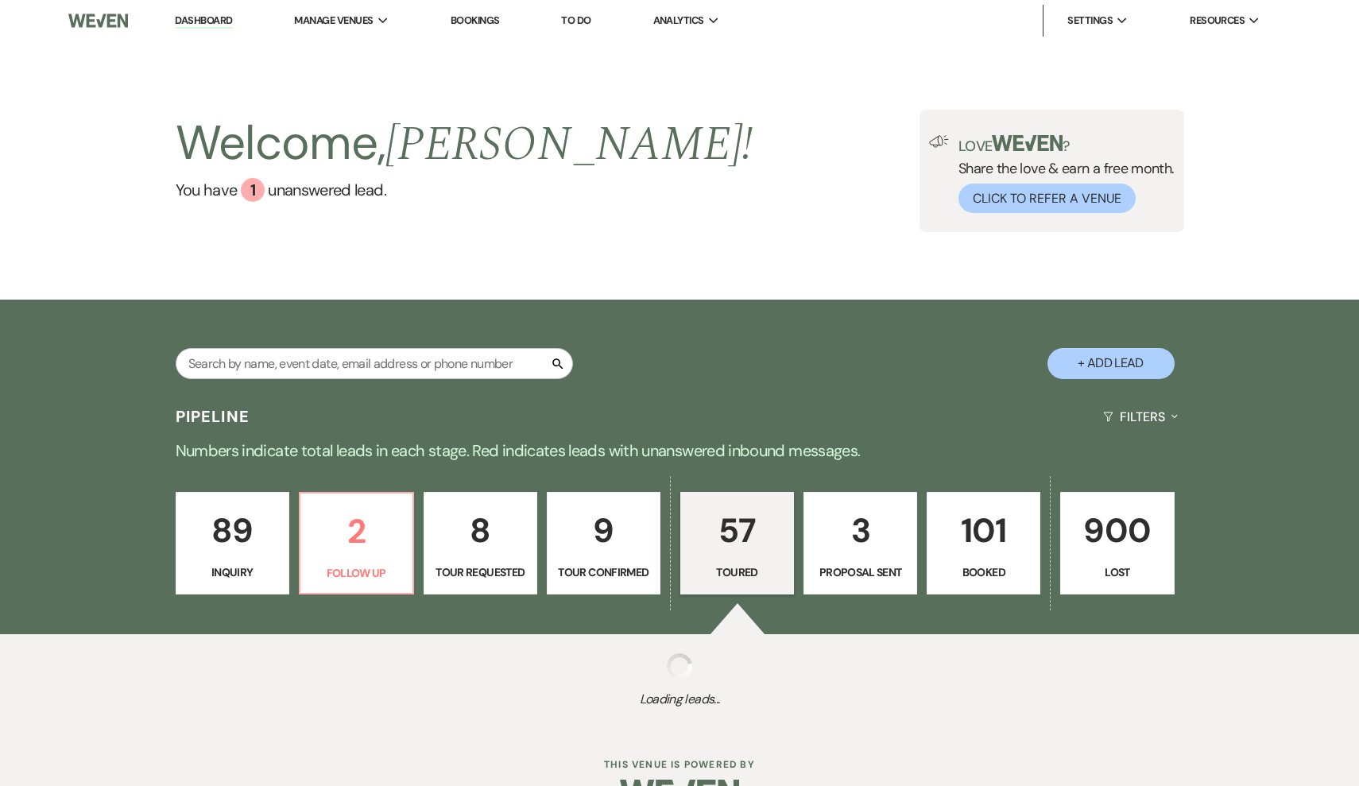
select select "5"
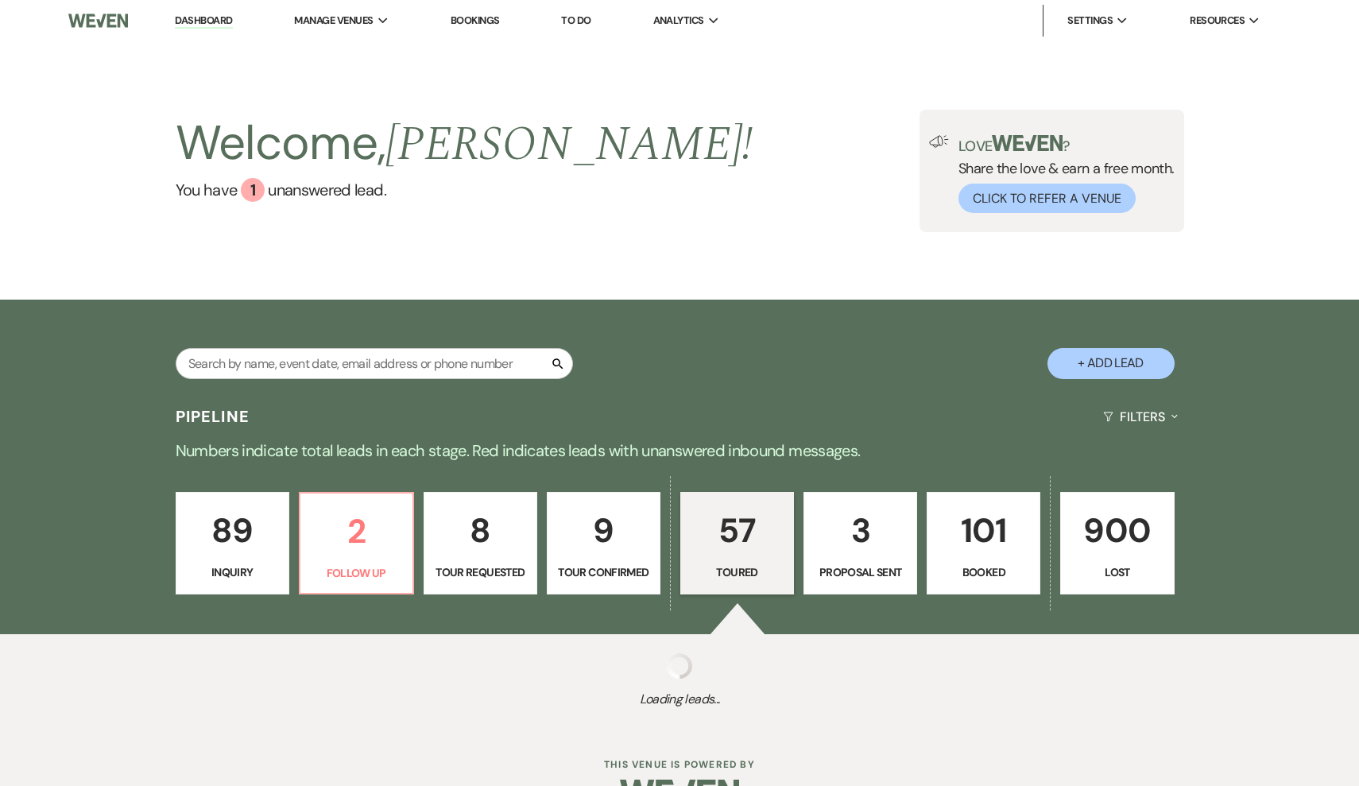
select select "5"
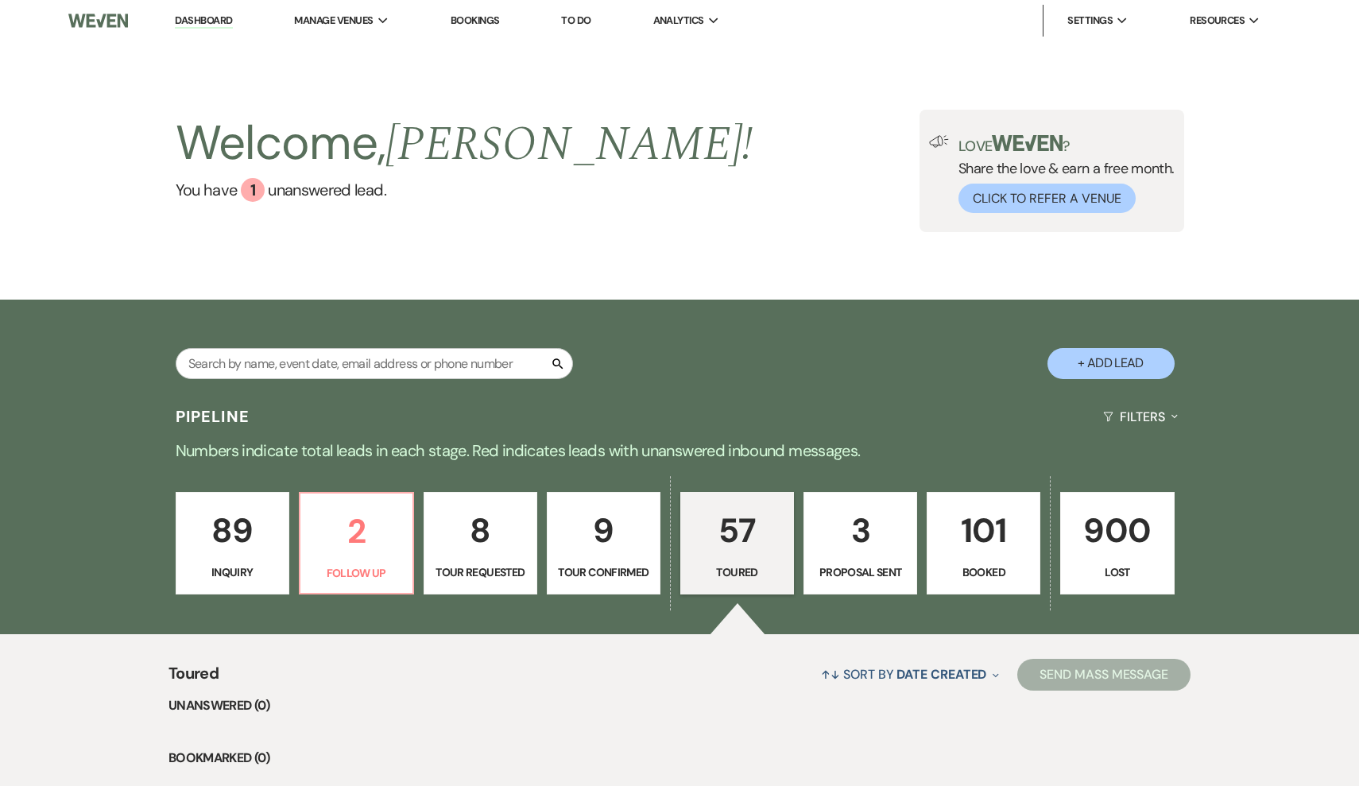
click at [857, 548] on p "3" at bounding box center [860, 530] width 93 height 53
select select "6"
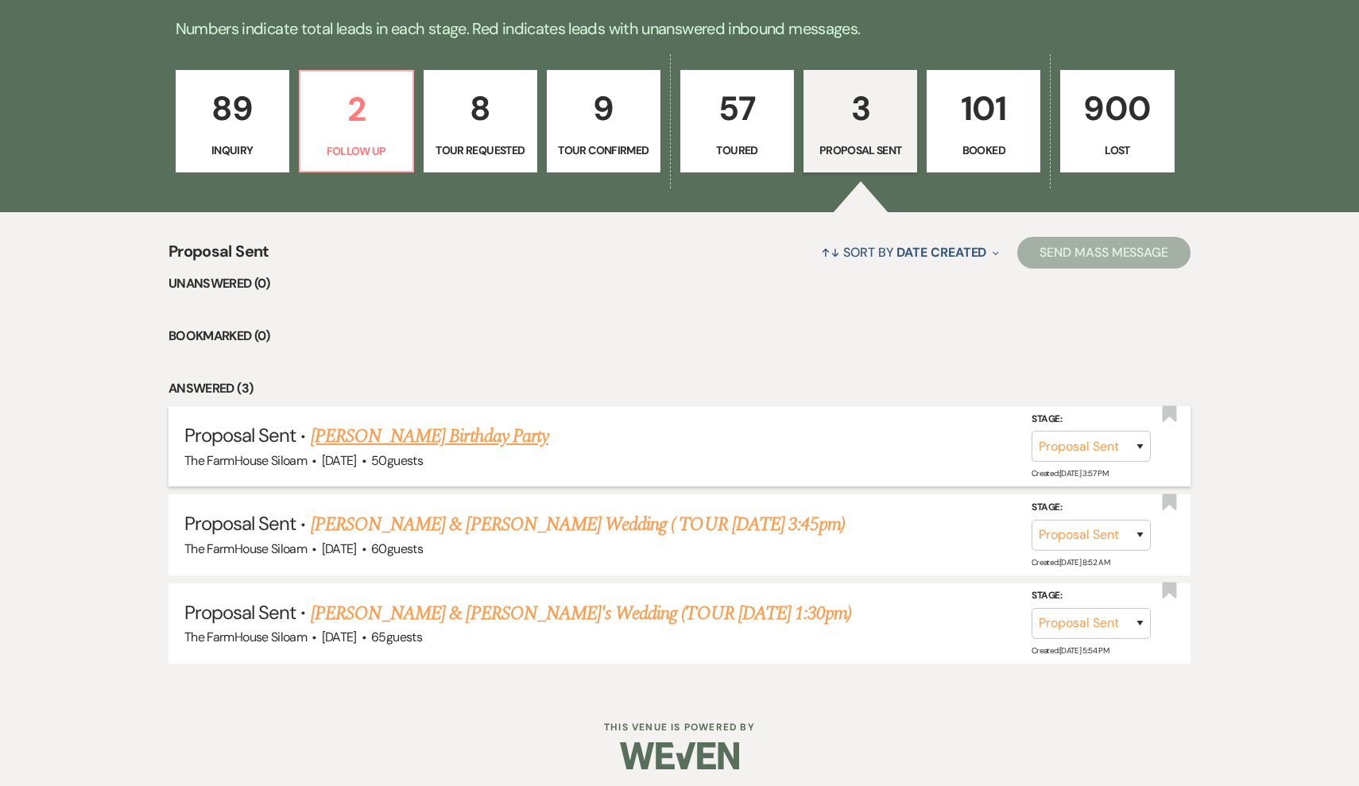
scroll to position [421, 0]
click at [530, 433] on link "Julie Brinker Byers's Birthday Party" at bounding box center [430, 437] width 238 height 29
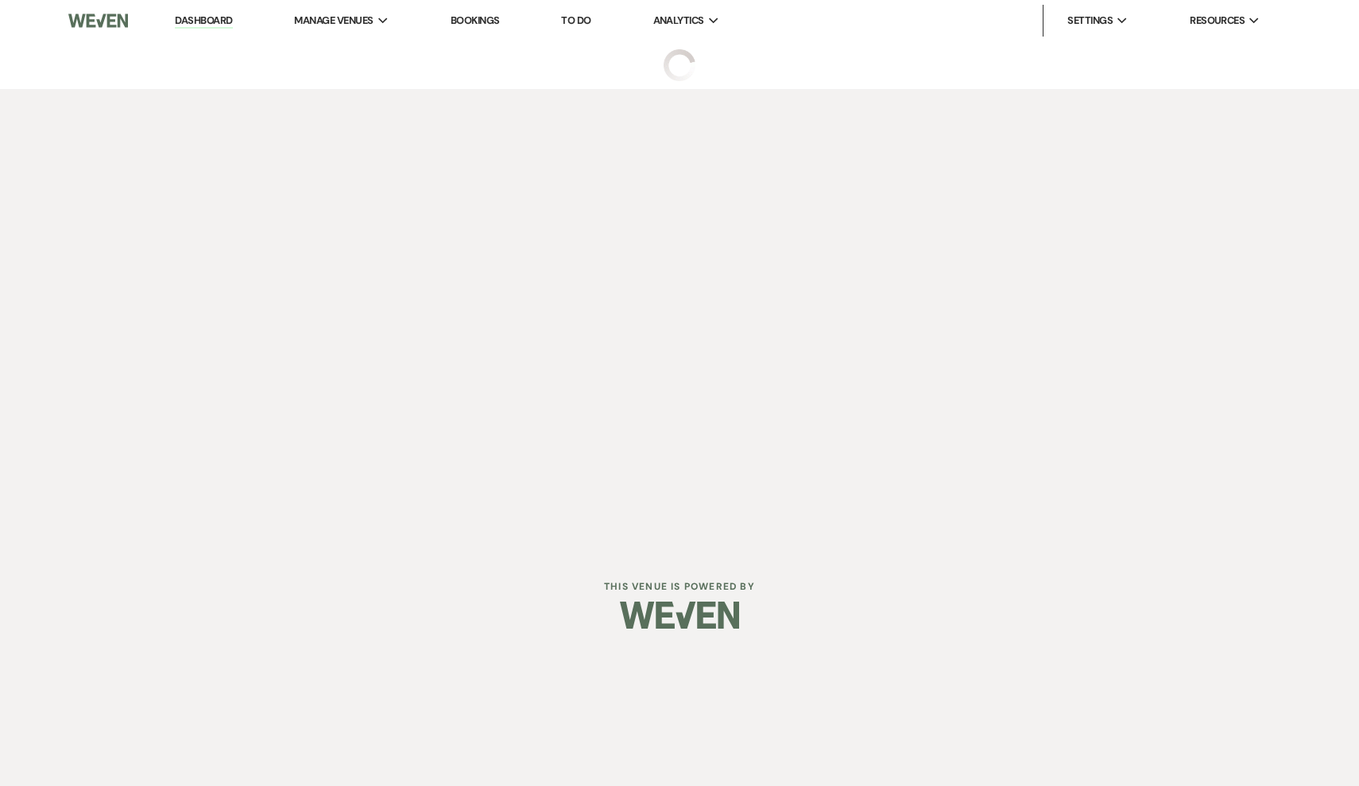
select select "6"
select select "3"
select select "4"
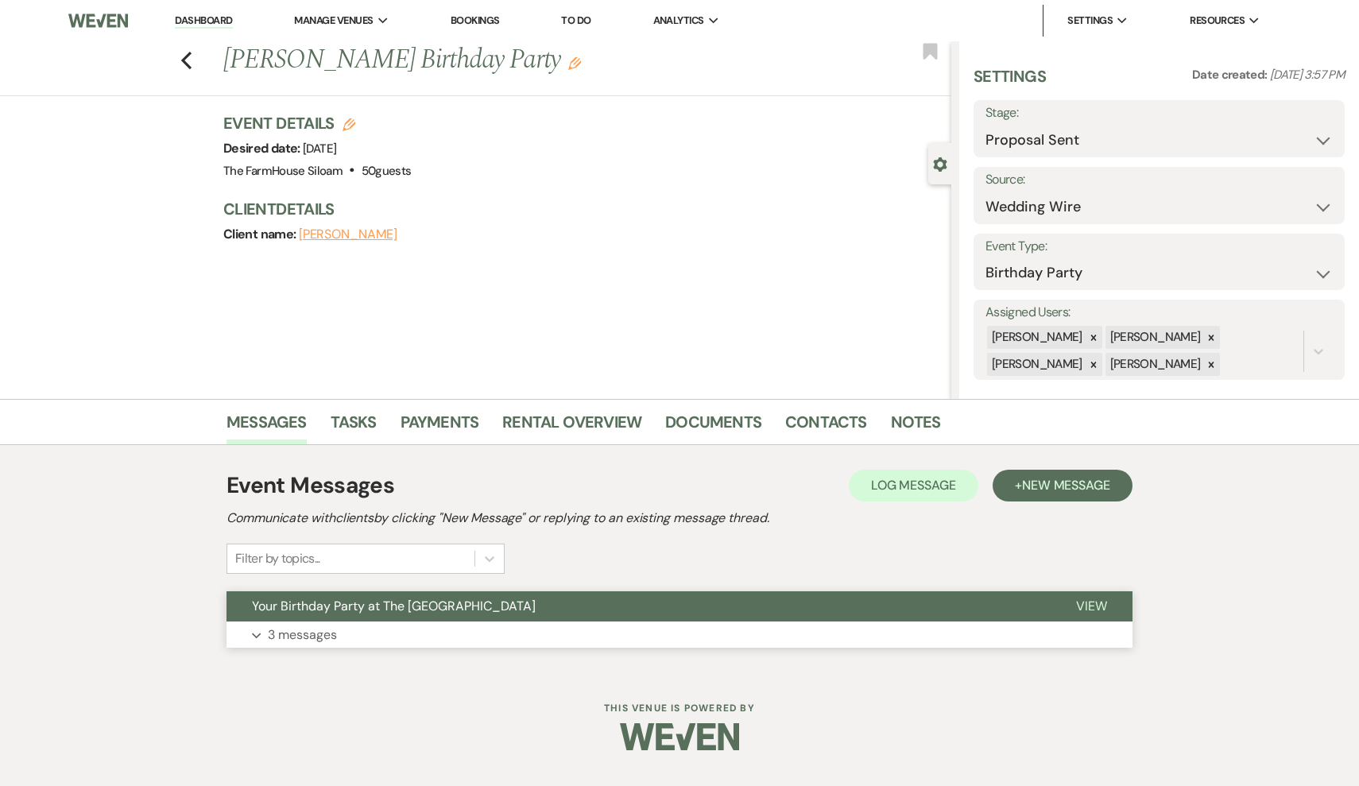
click at [326, 631] on p "3 messages" at bounding box center [302, 635] width 69 height 21
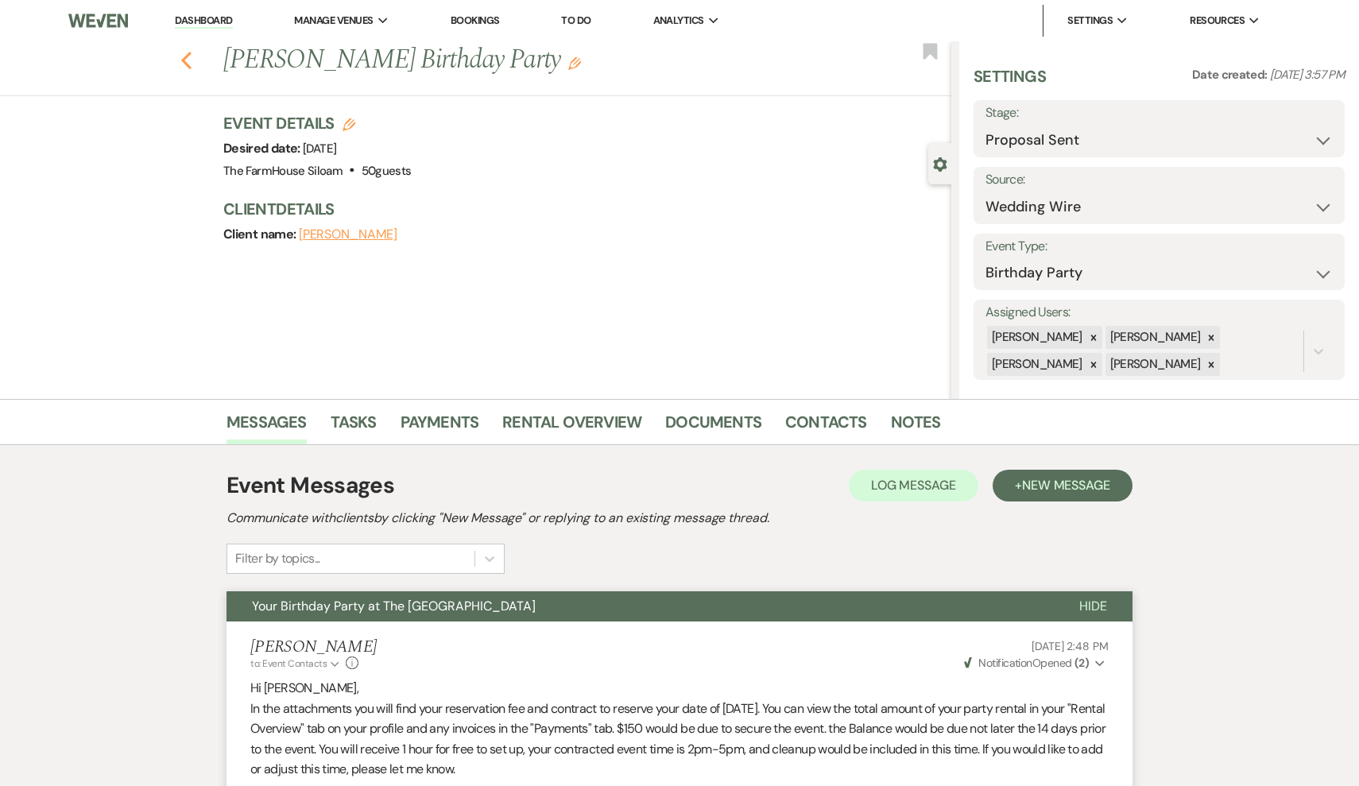
click at [189, 60] on icon "Previous" at bounding box center [186, 60] width 12 height 19
select select "6"
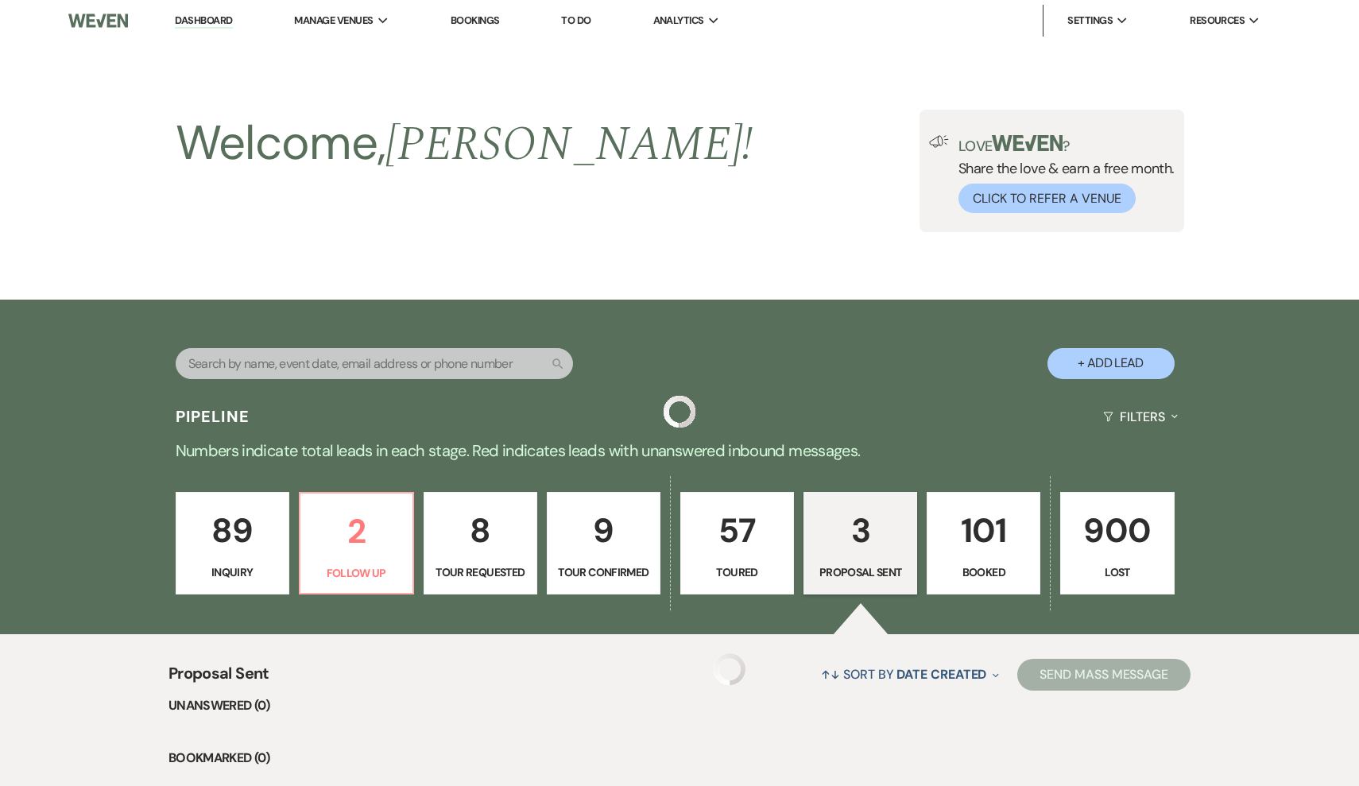
scroll to position [421, 0]
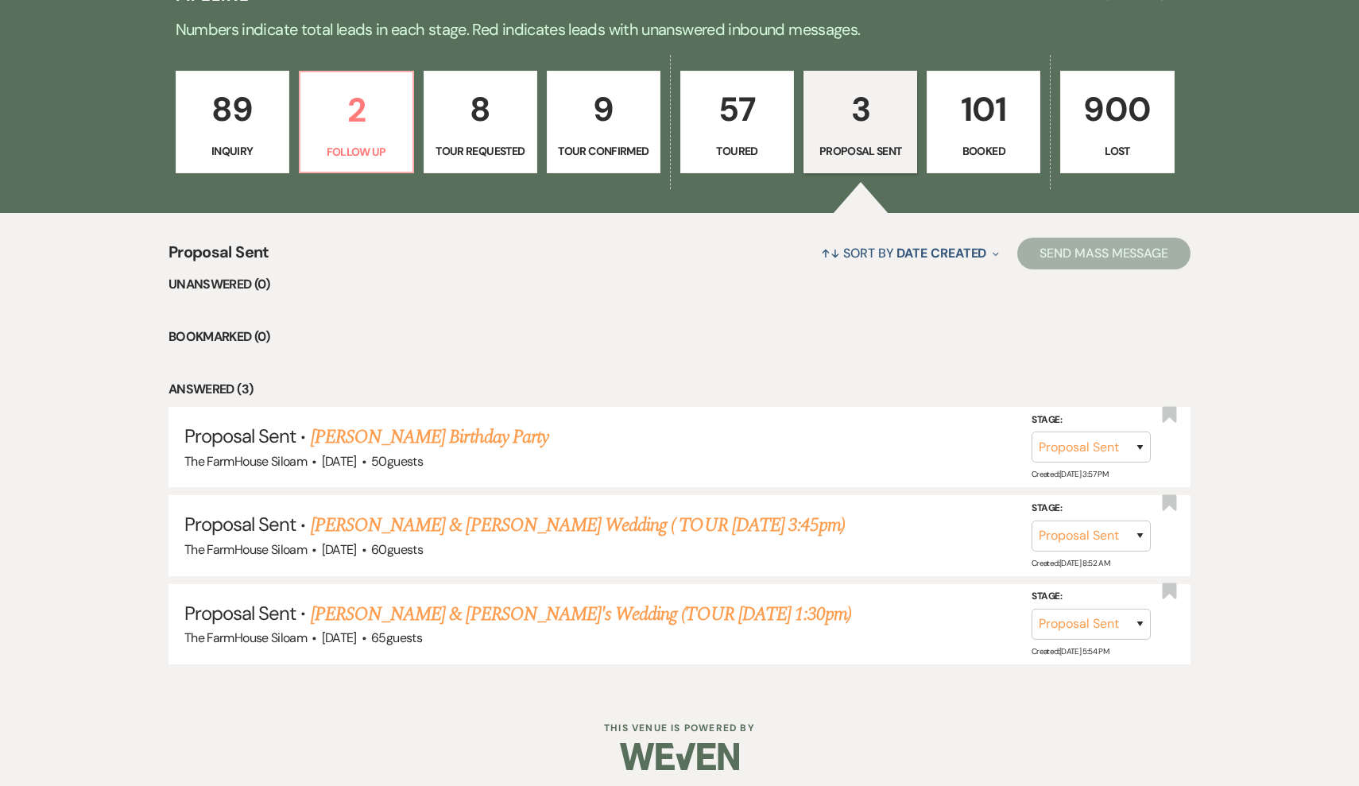
click at [732, 108] on p "57" at bounding box center [736, 109] width 93 height 53
select select "5"
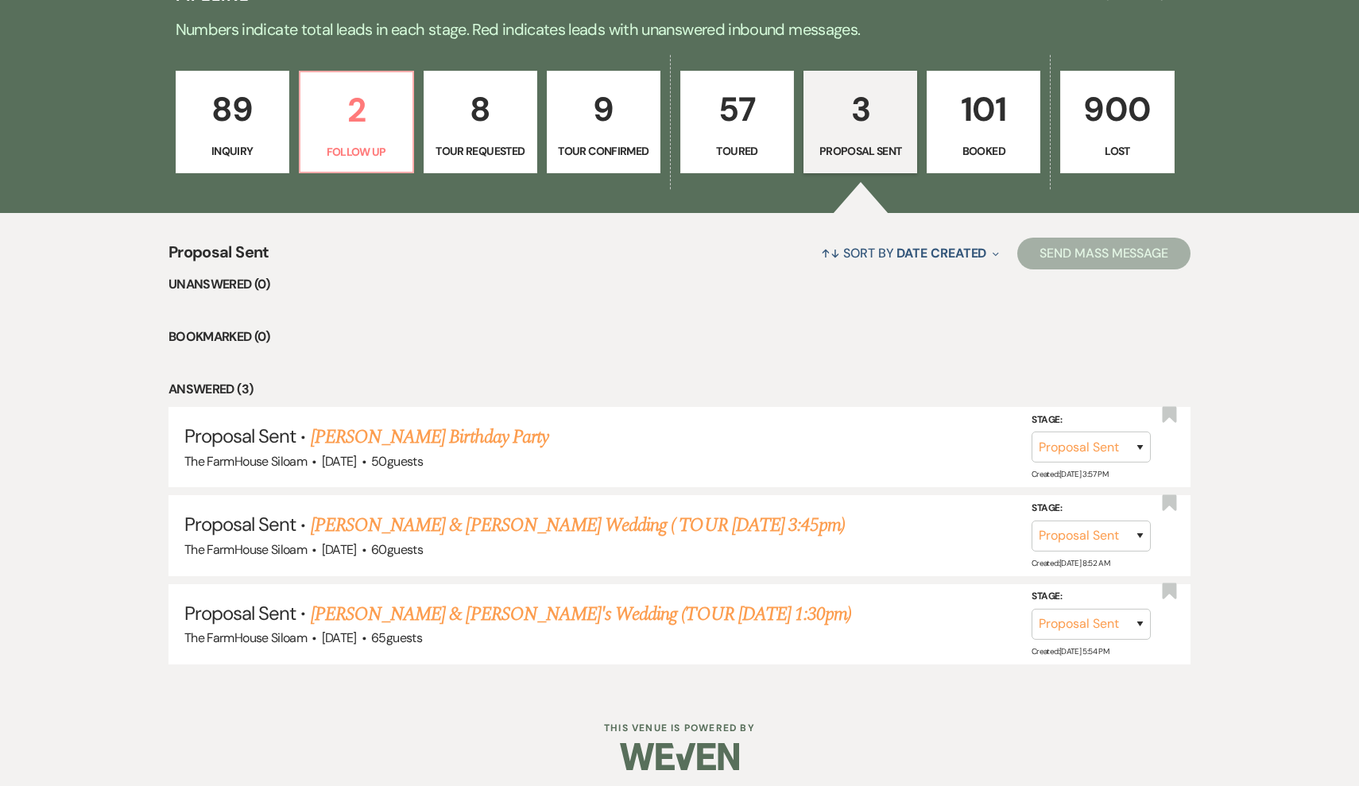
select select "5"
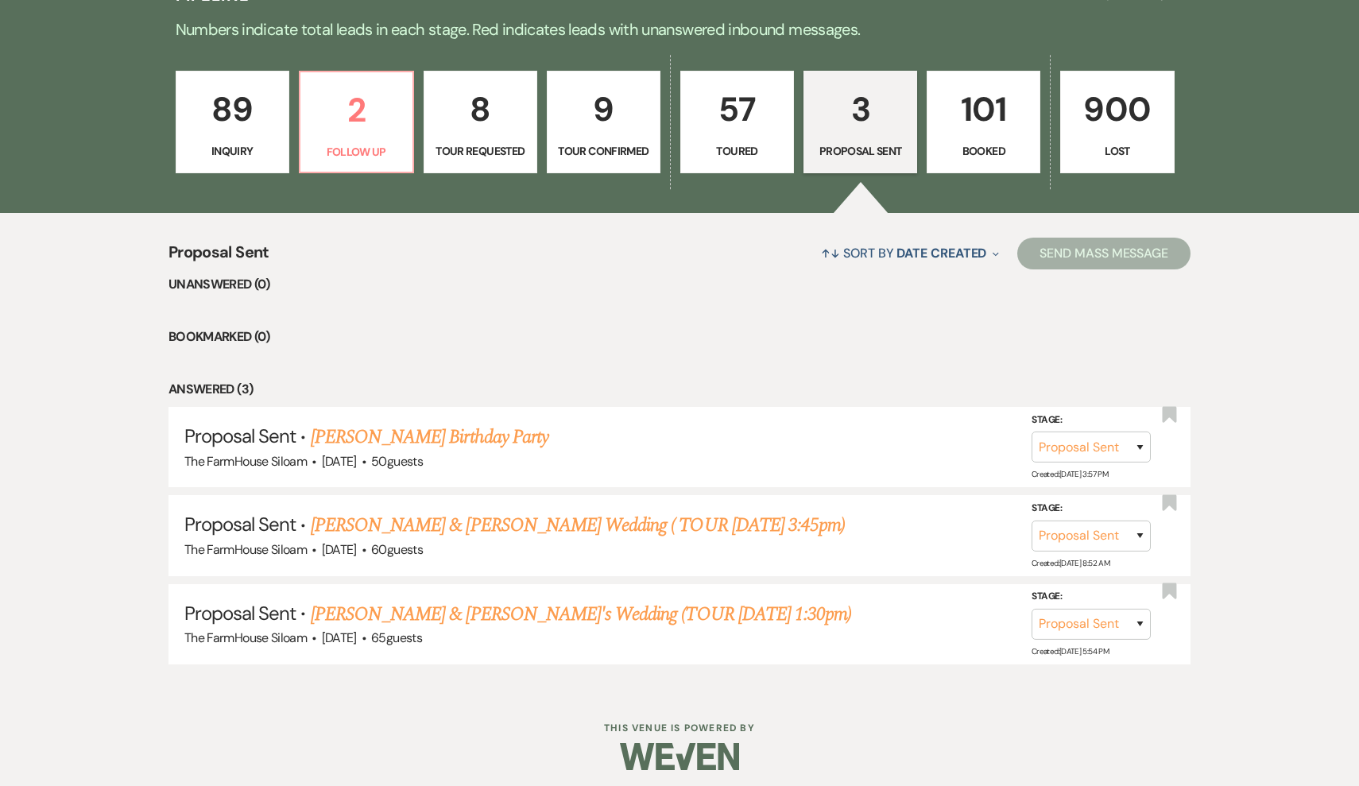
select select "5"
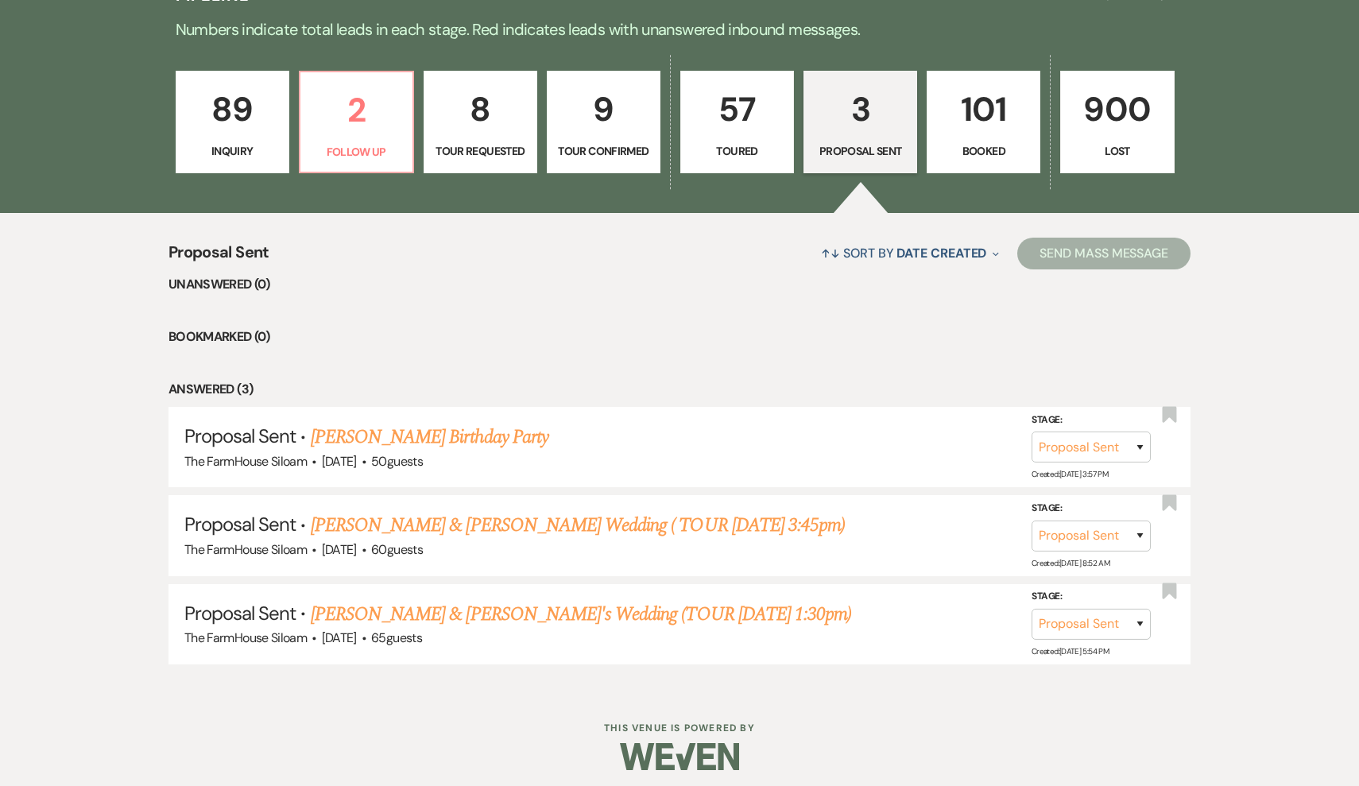
select select "5"
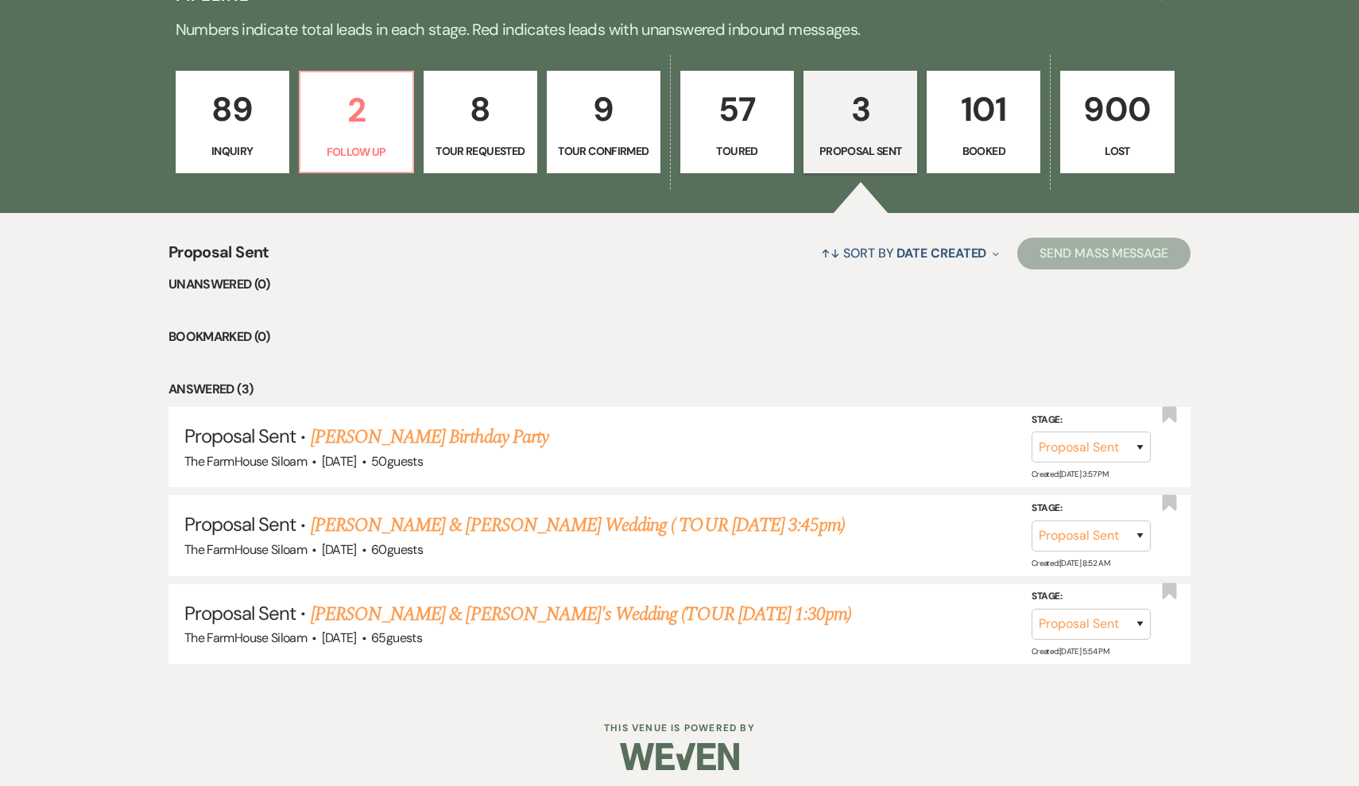
select select "5"
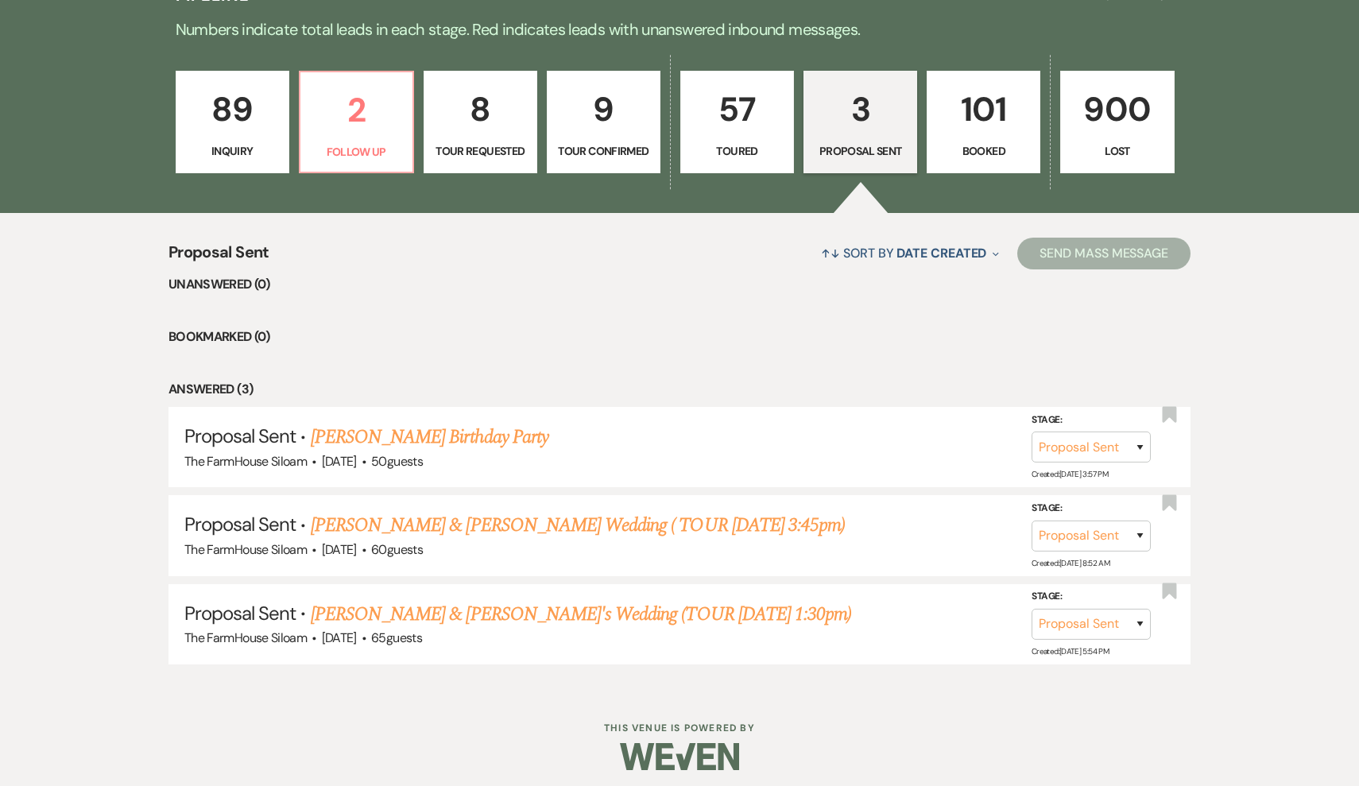
select select "5"
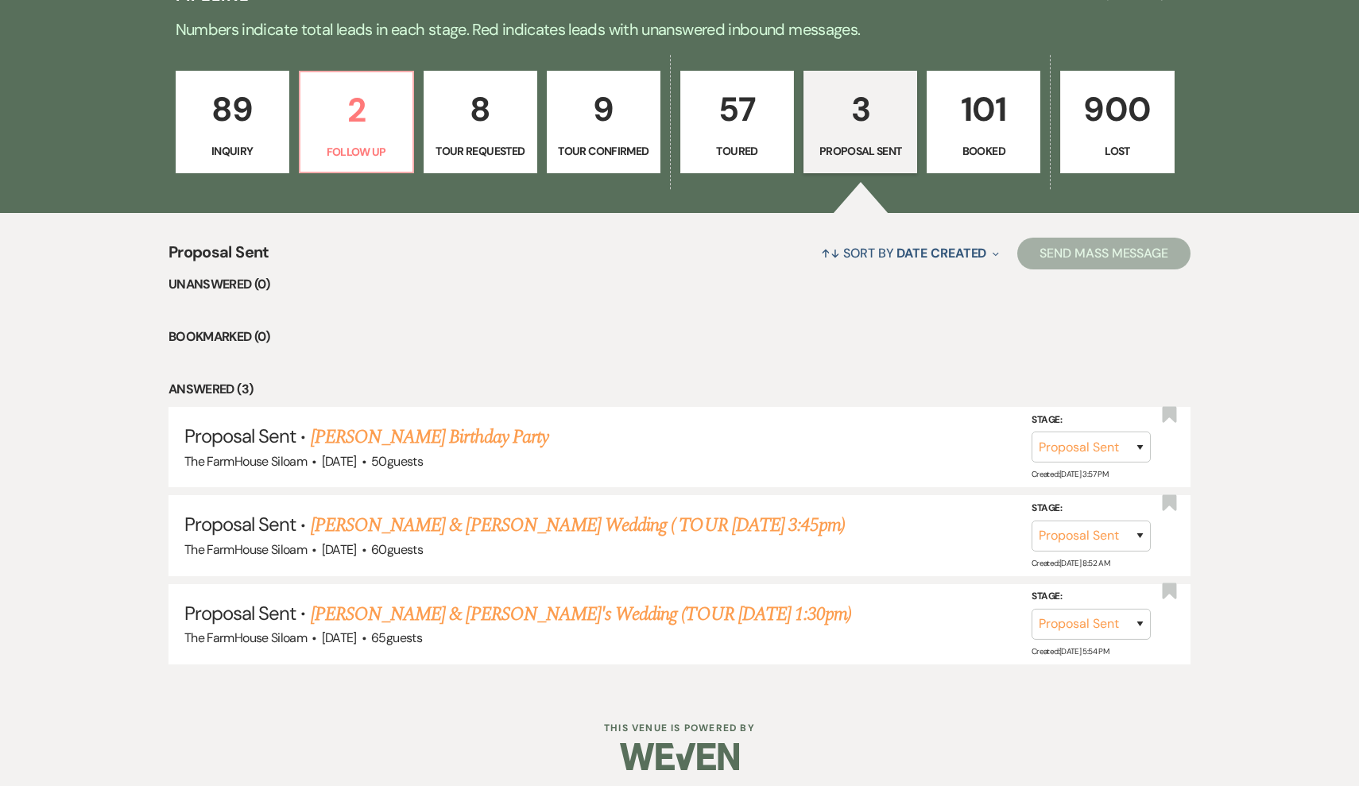
select select "5"
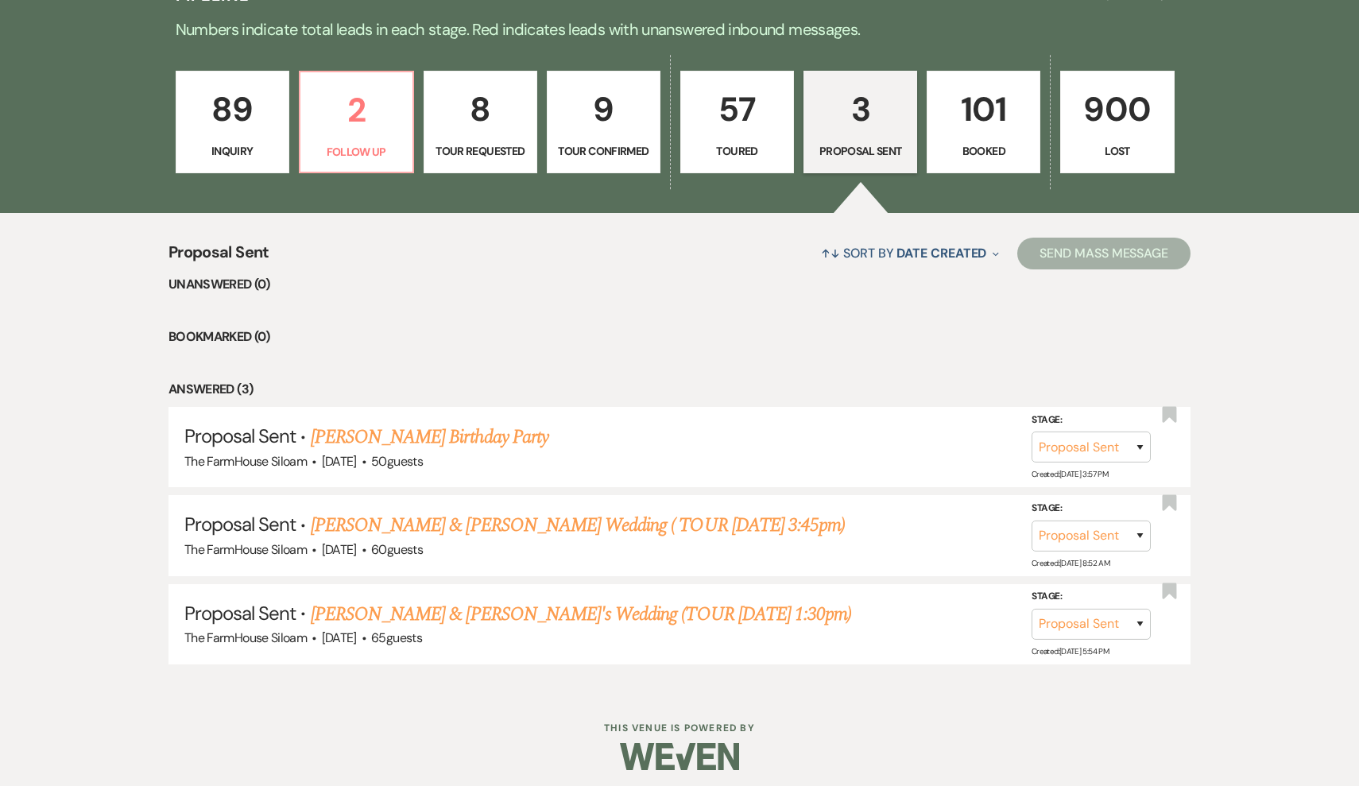
select select "5"
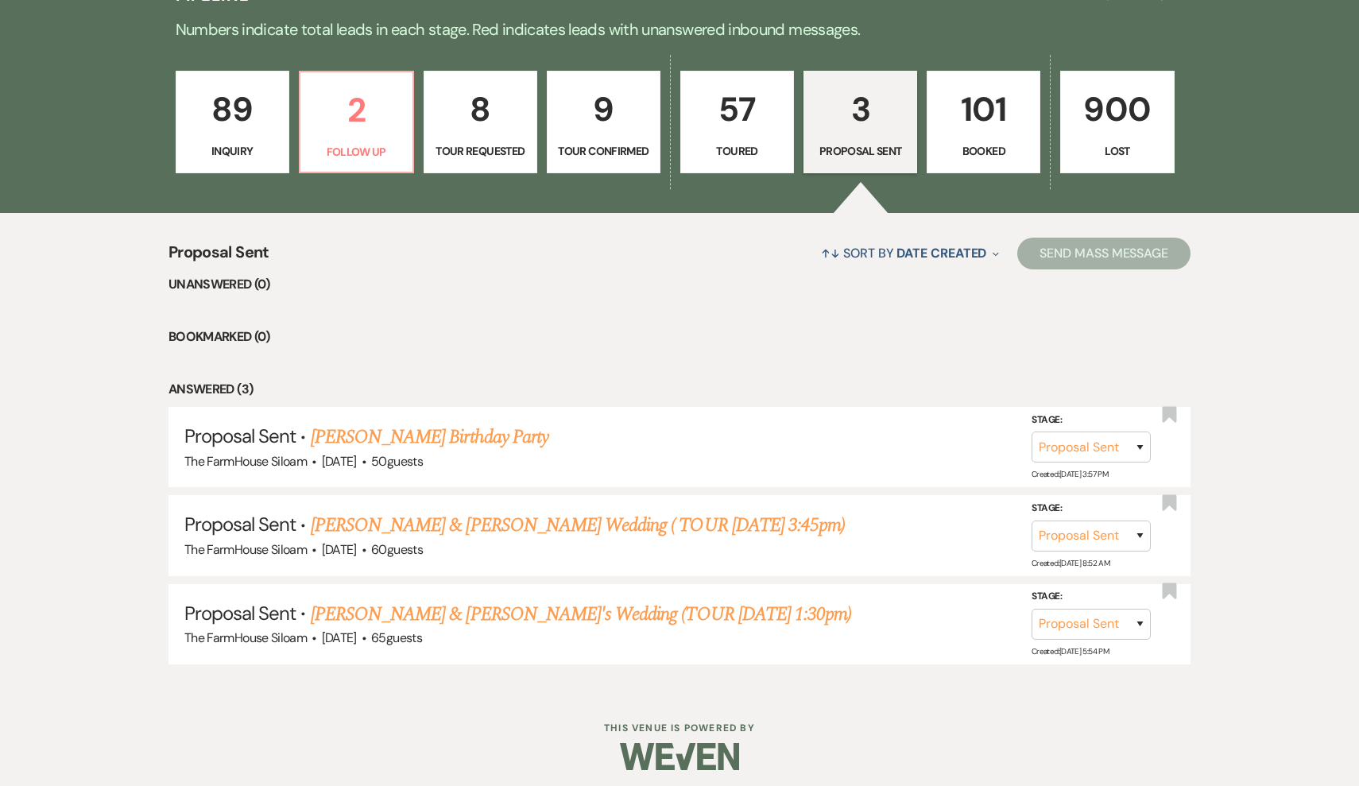
select select "5"
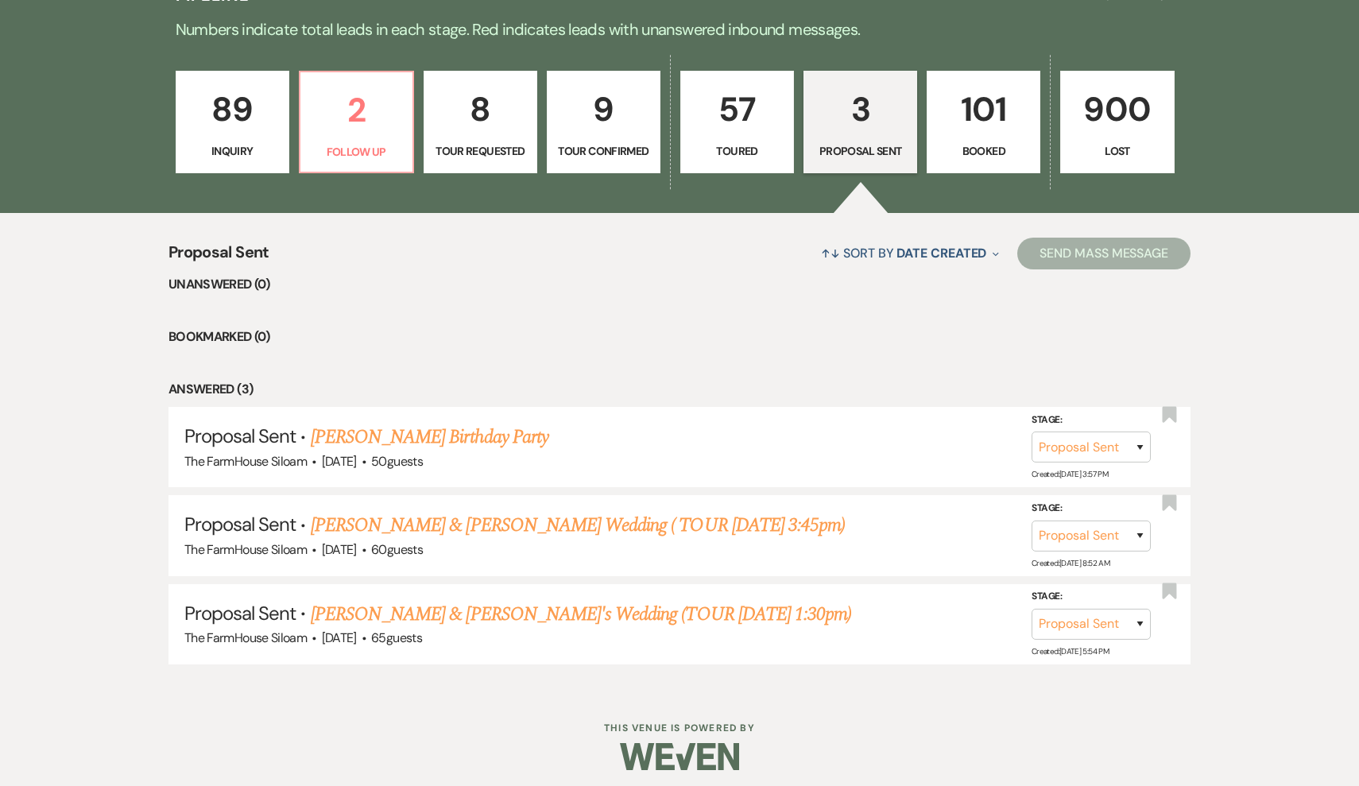
select select "5"
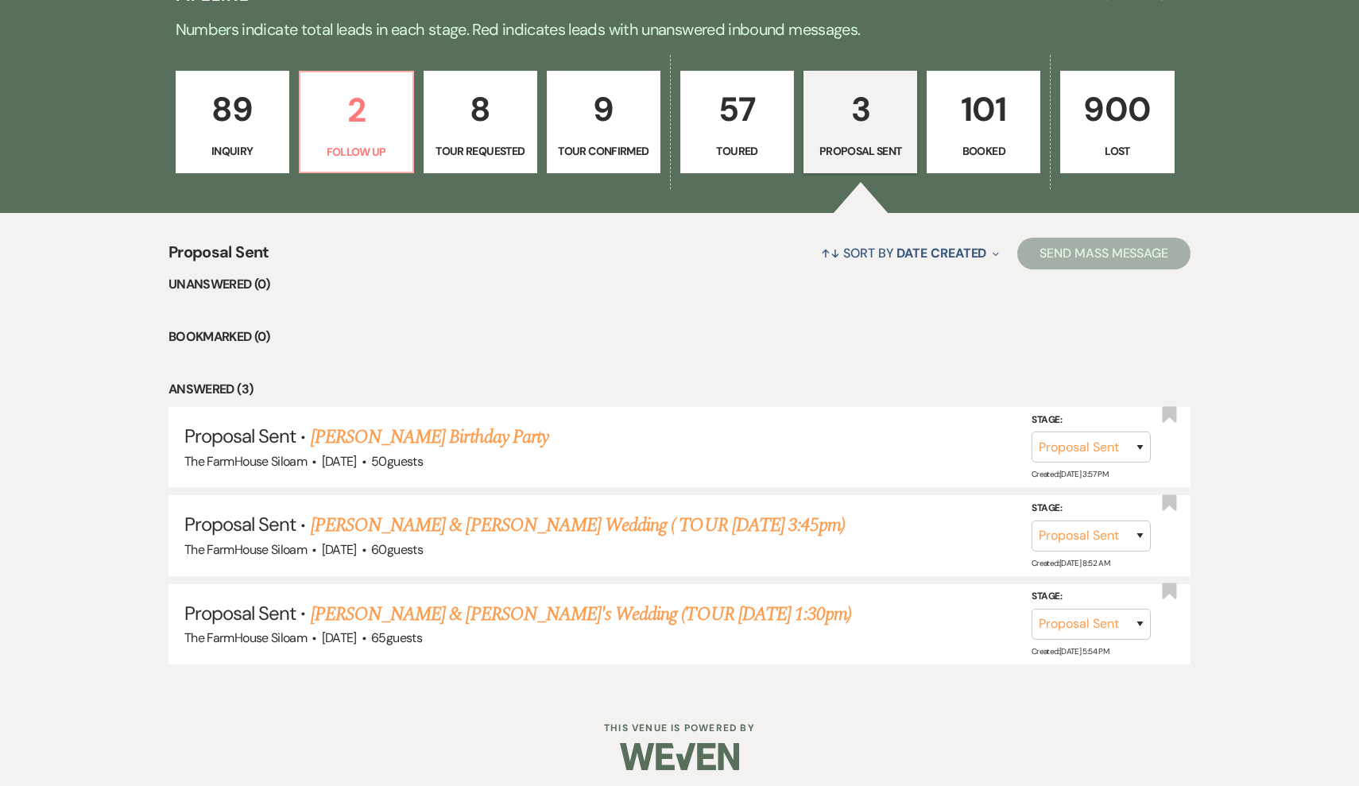
select select "5"
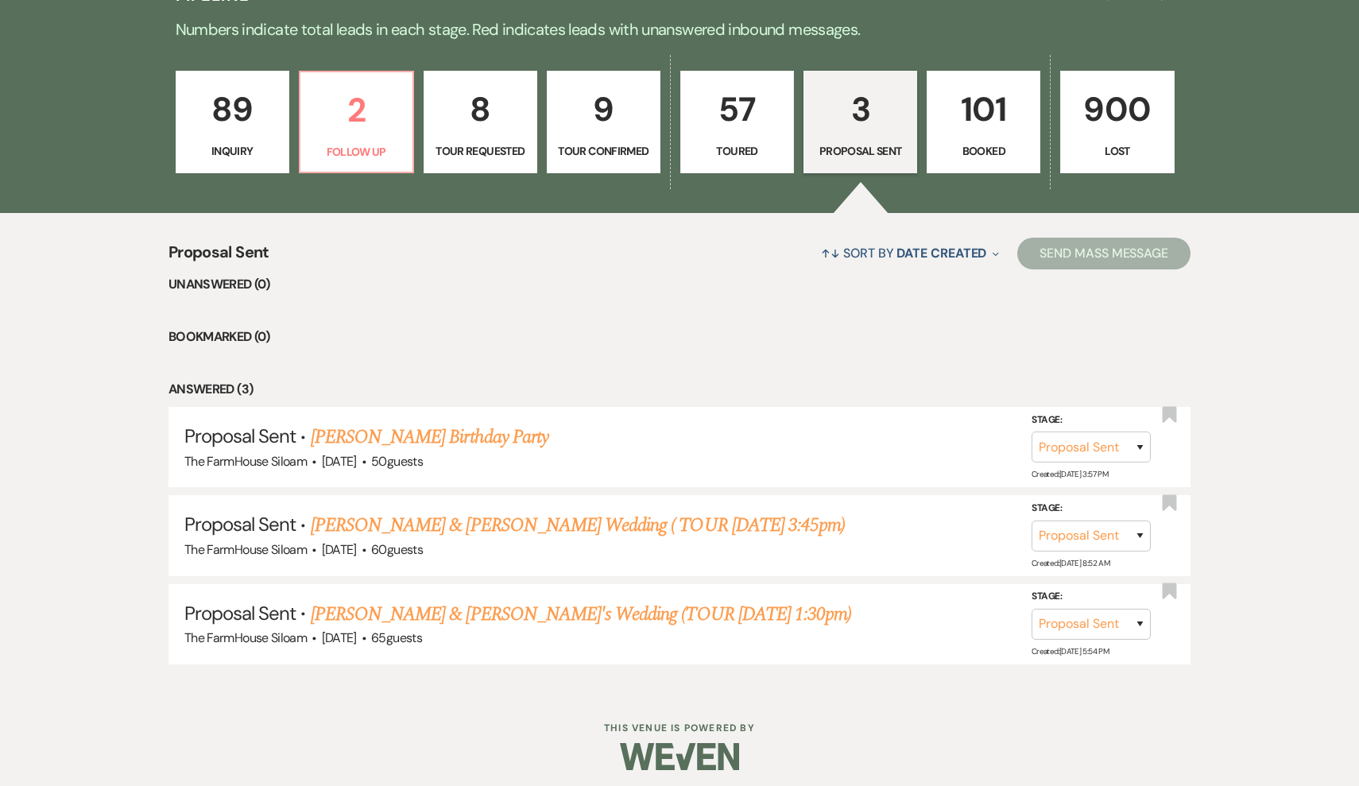
select select "5"
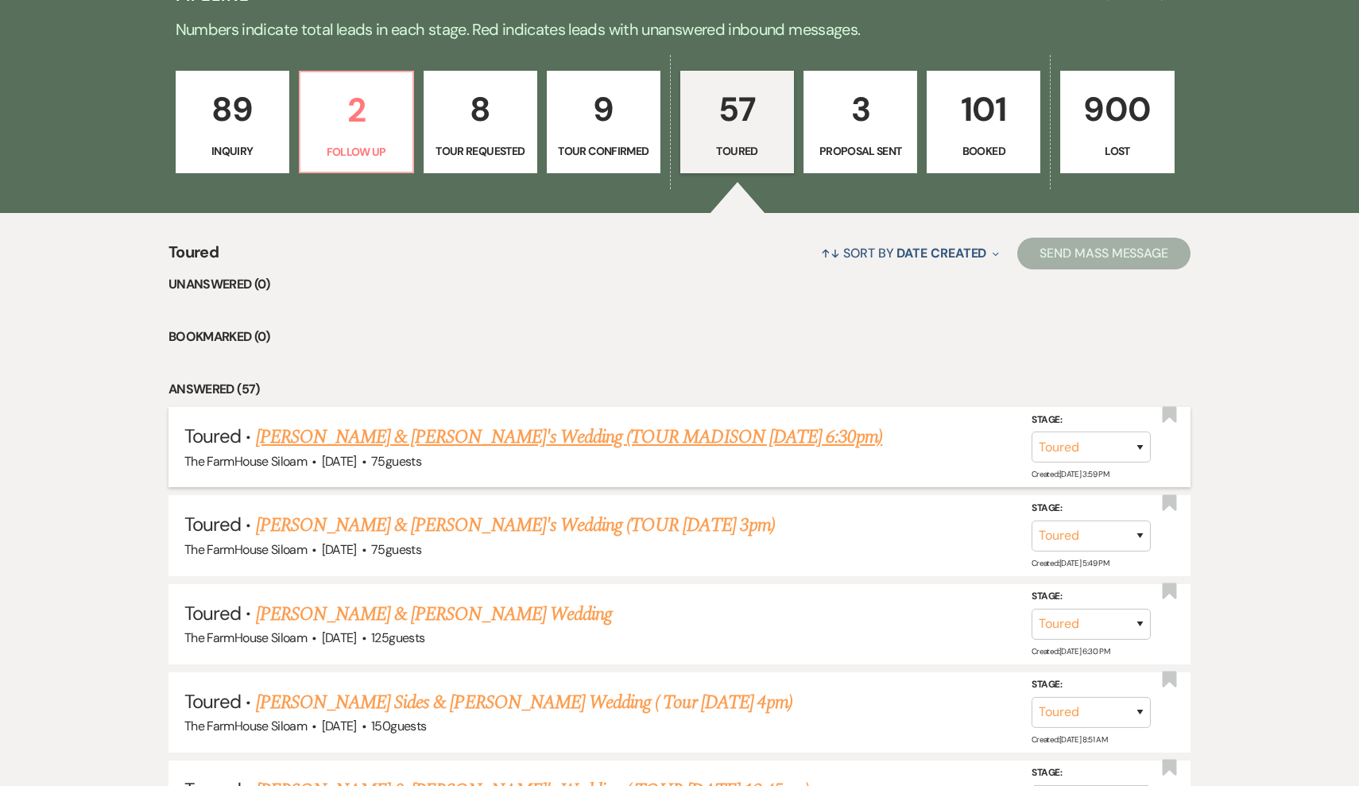
click at [470, 434] on link "[PERSON_NAME] & [PERSON_NAME]'s Wedding (TOUR MADISON [DATE] 6:30pm)" at bounding box center [569, 437] width 627 height 29
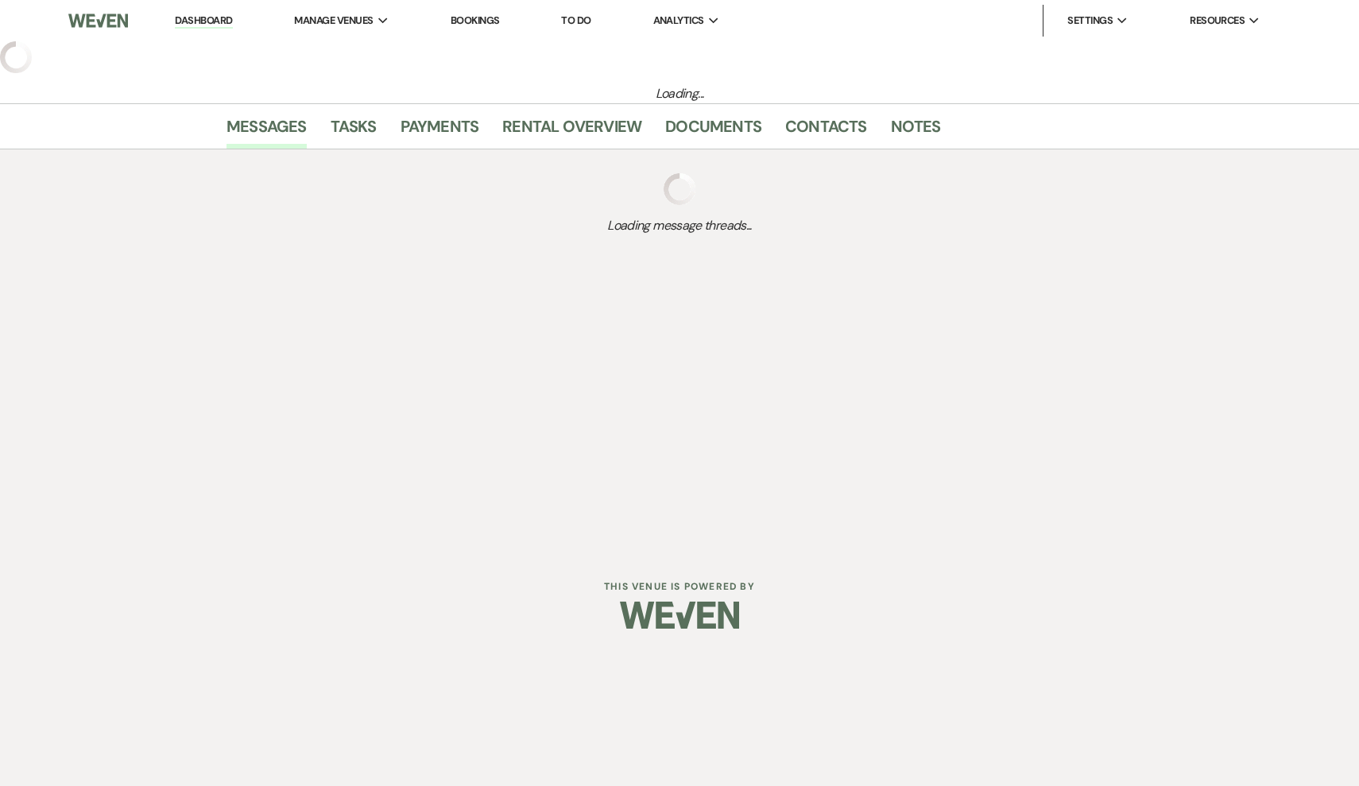
select select "5"
select select "3"
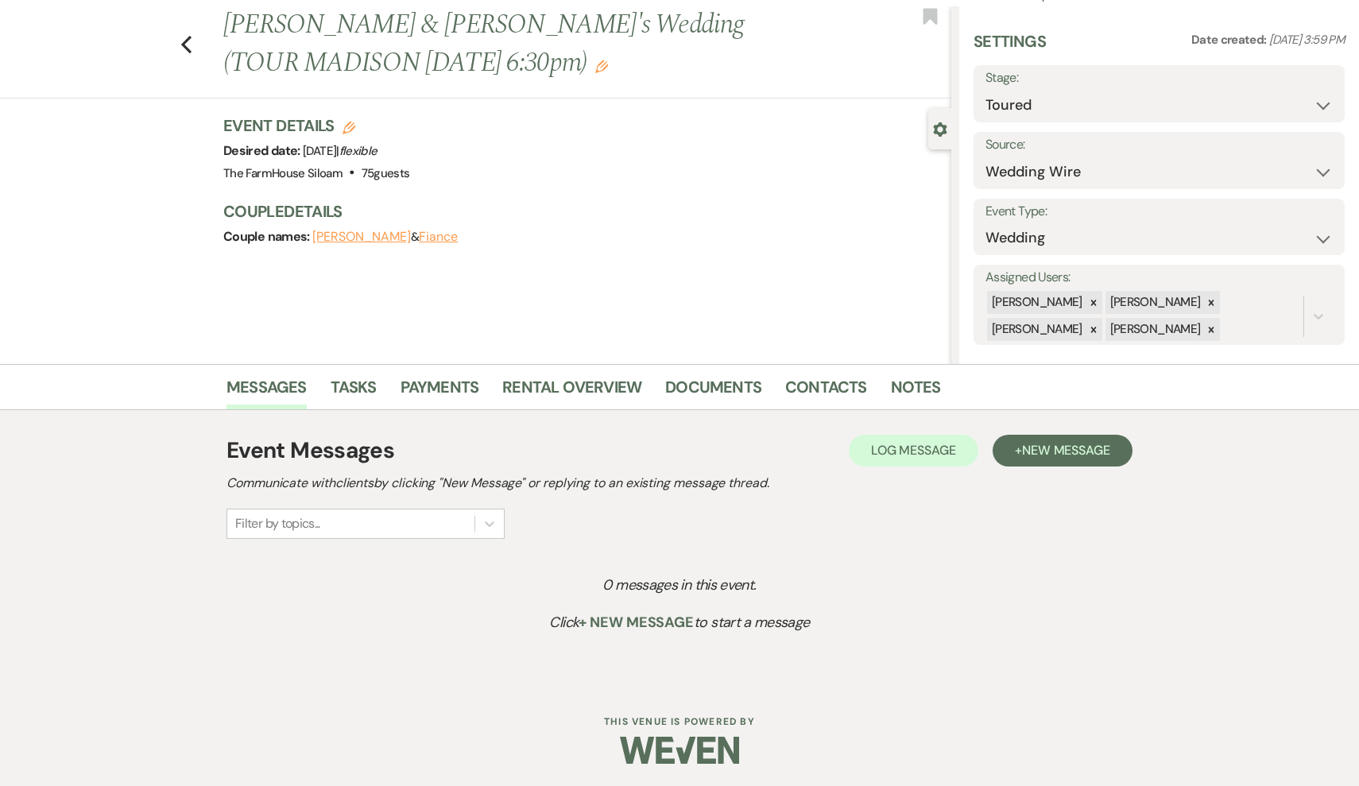
scroll to position [34, 0]
click at [185, 44] on icon "Previous" at bounding box center [186, 45] width 12 height 19
select select "5"
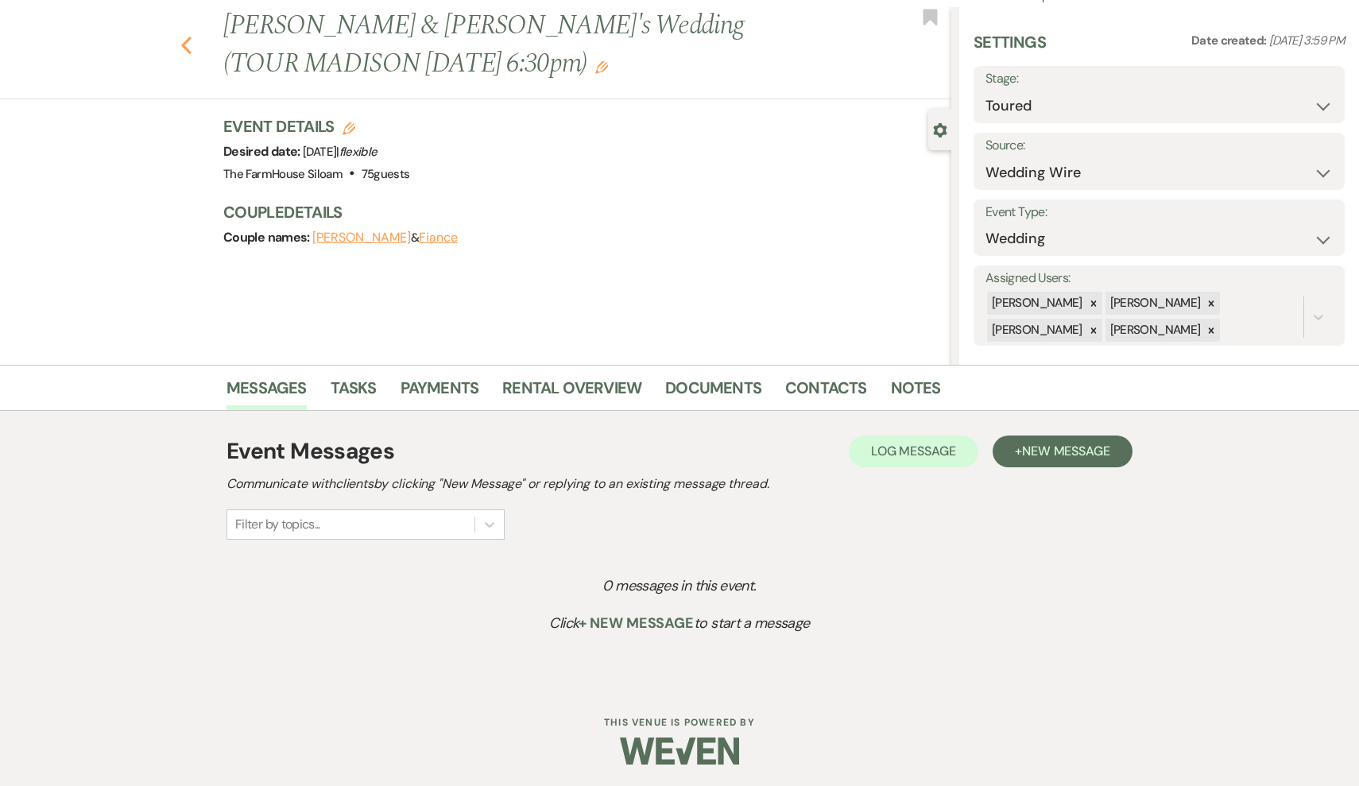
select select "5"
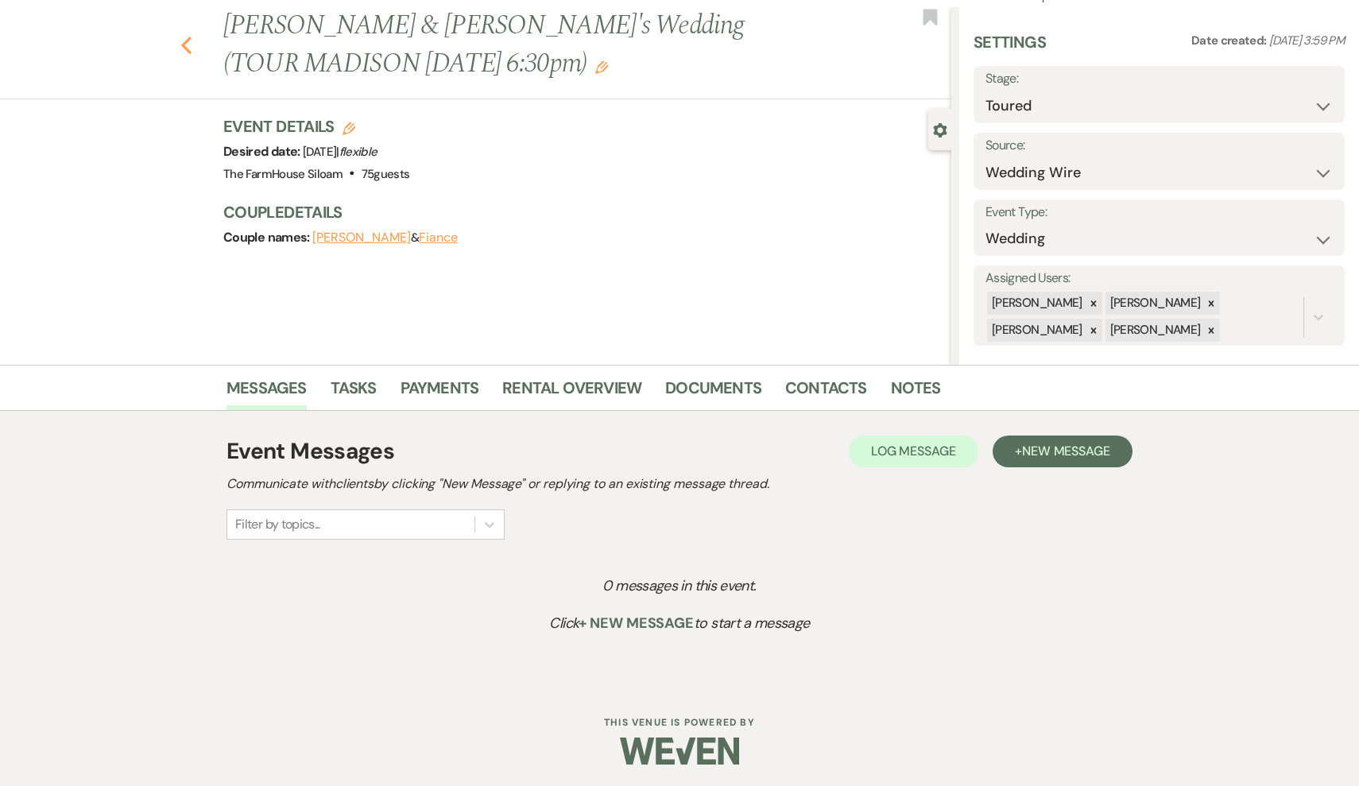
select select "5"
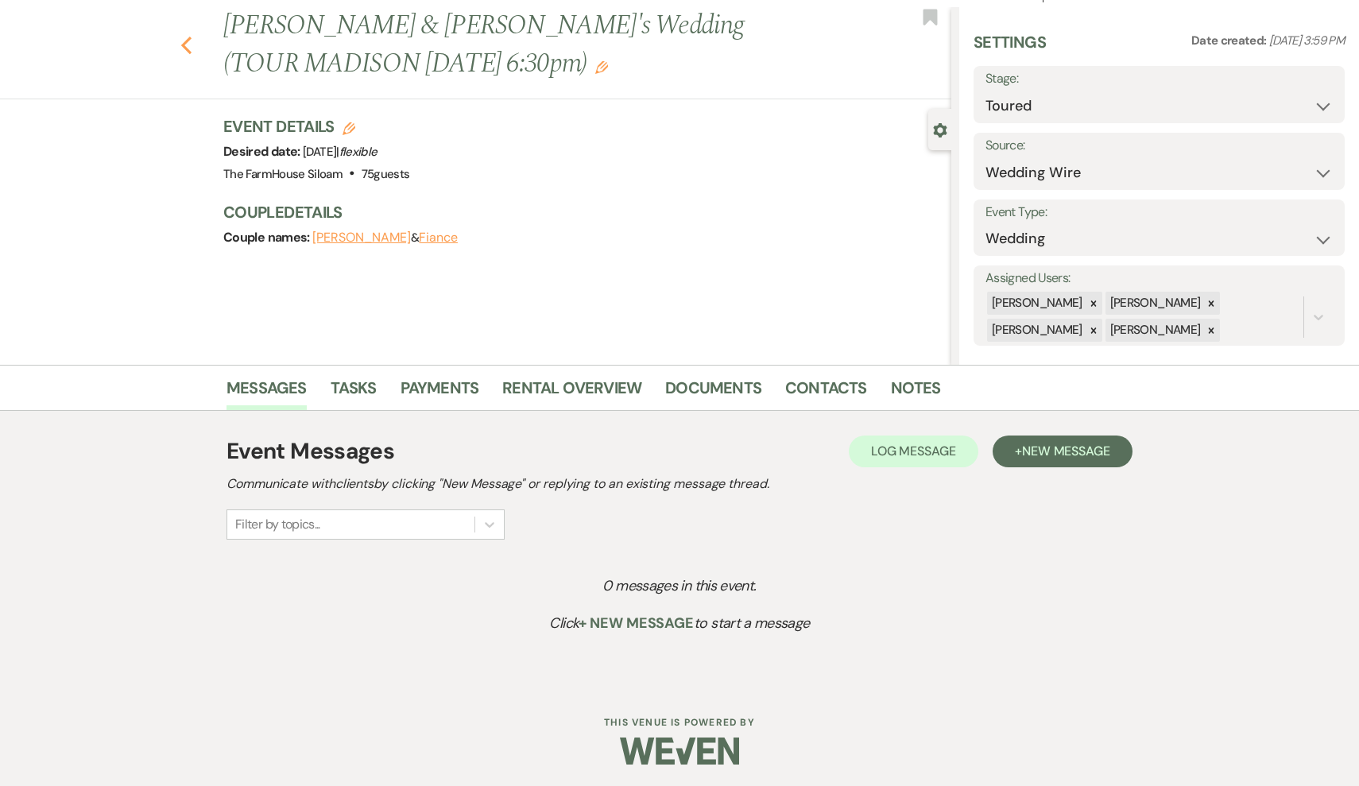
select select "5"
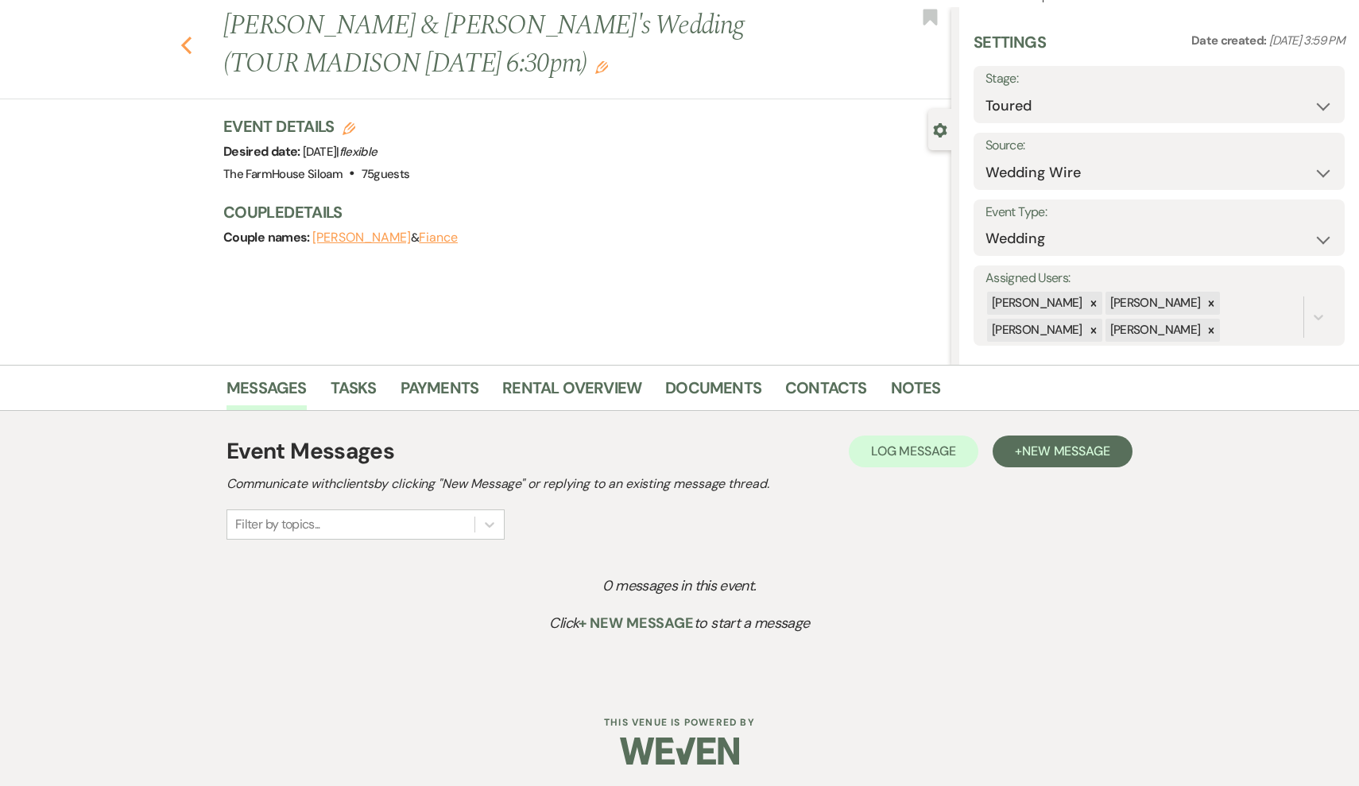
select select "5"
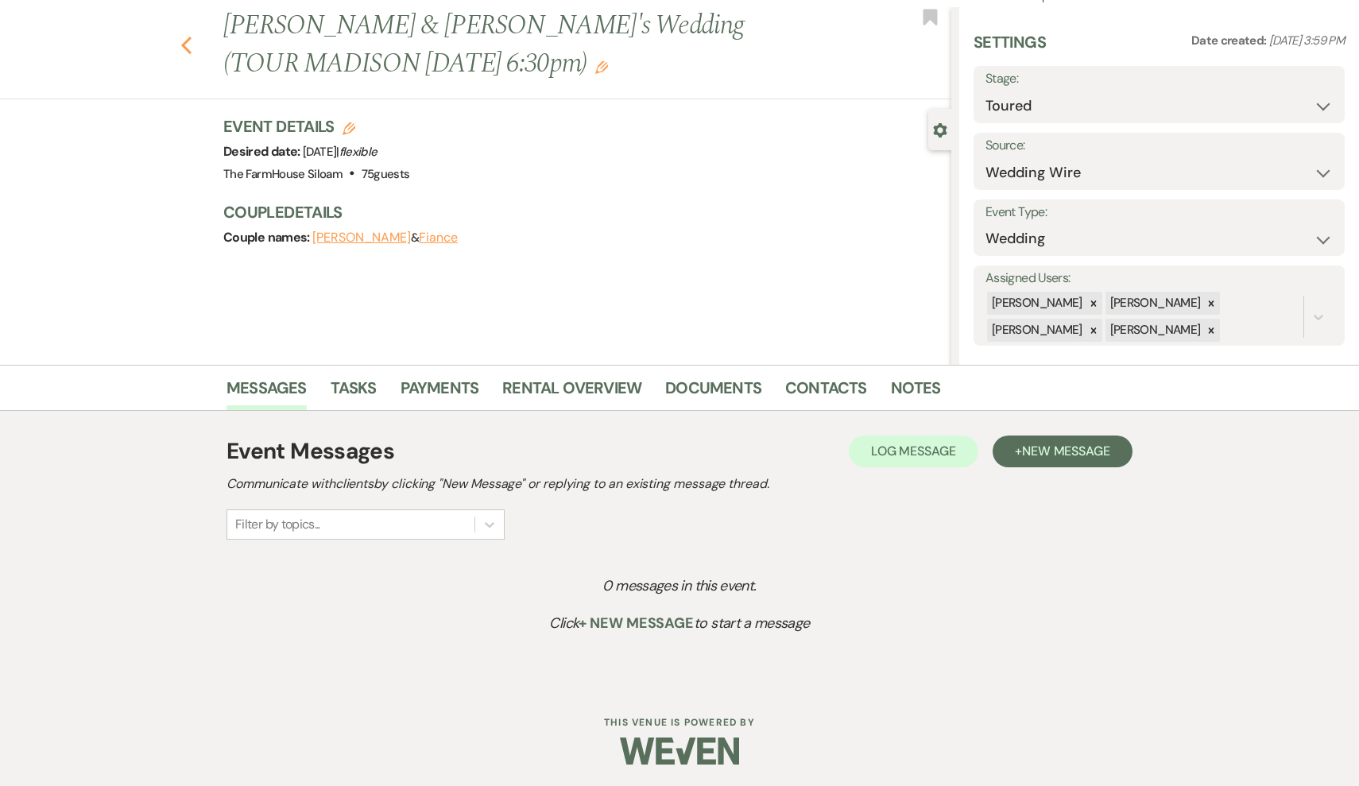
select select "5"
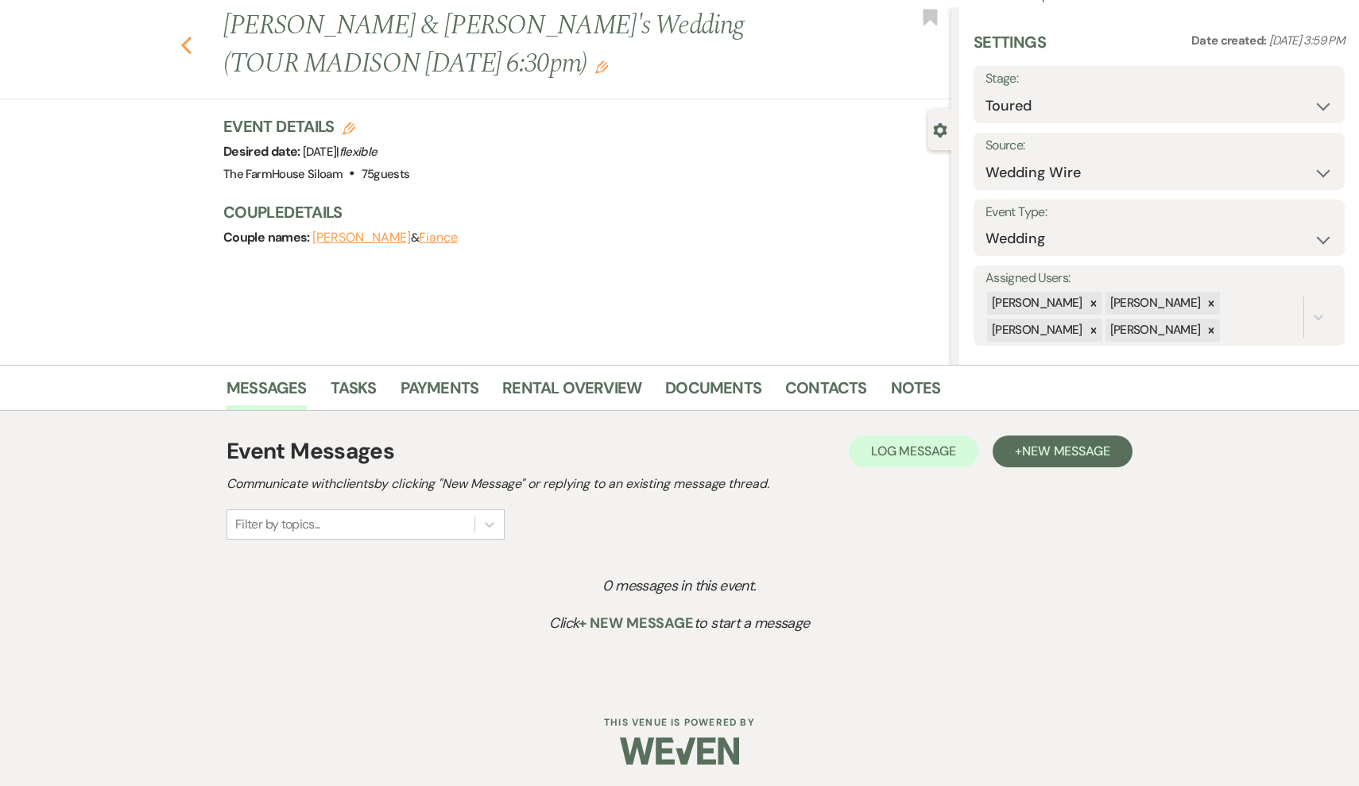
select select "5"
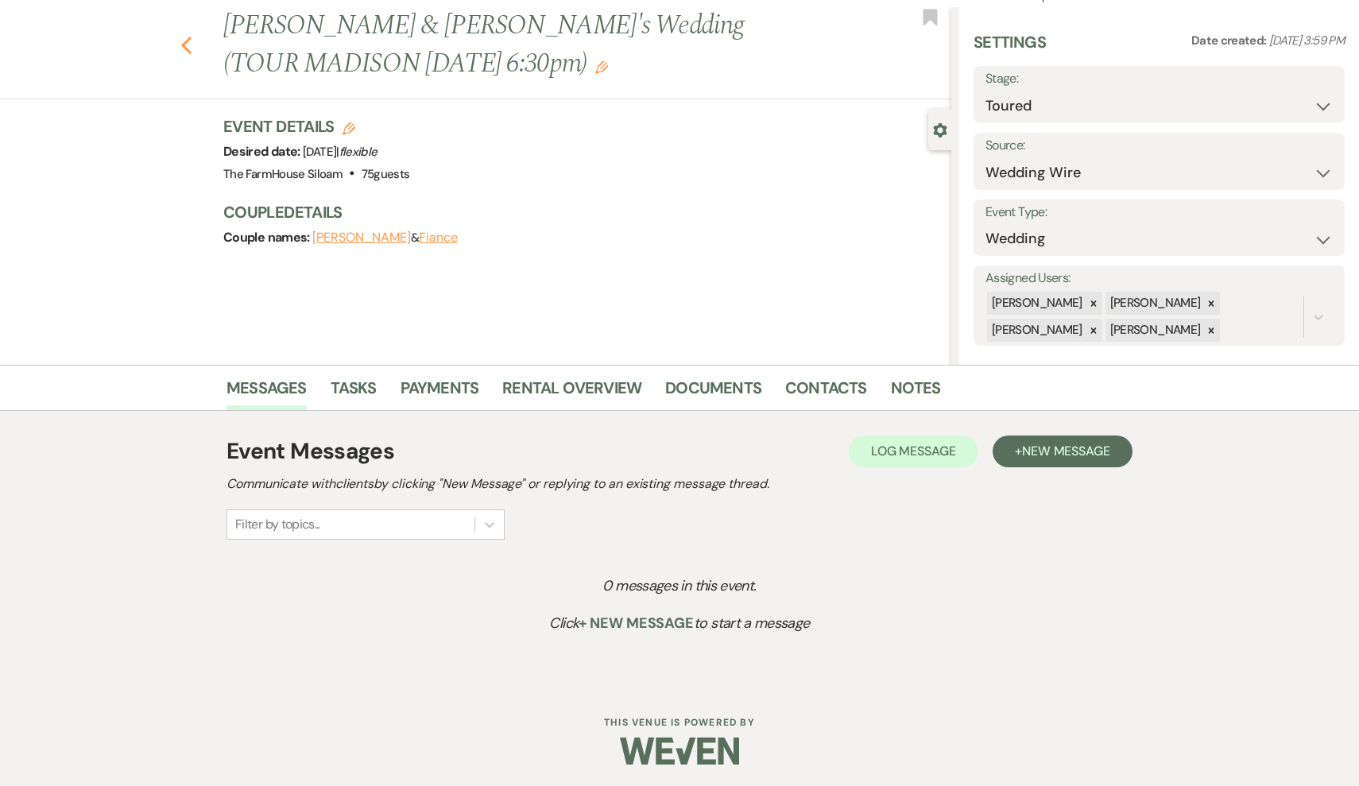
select select "5"
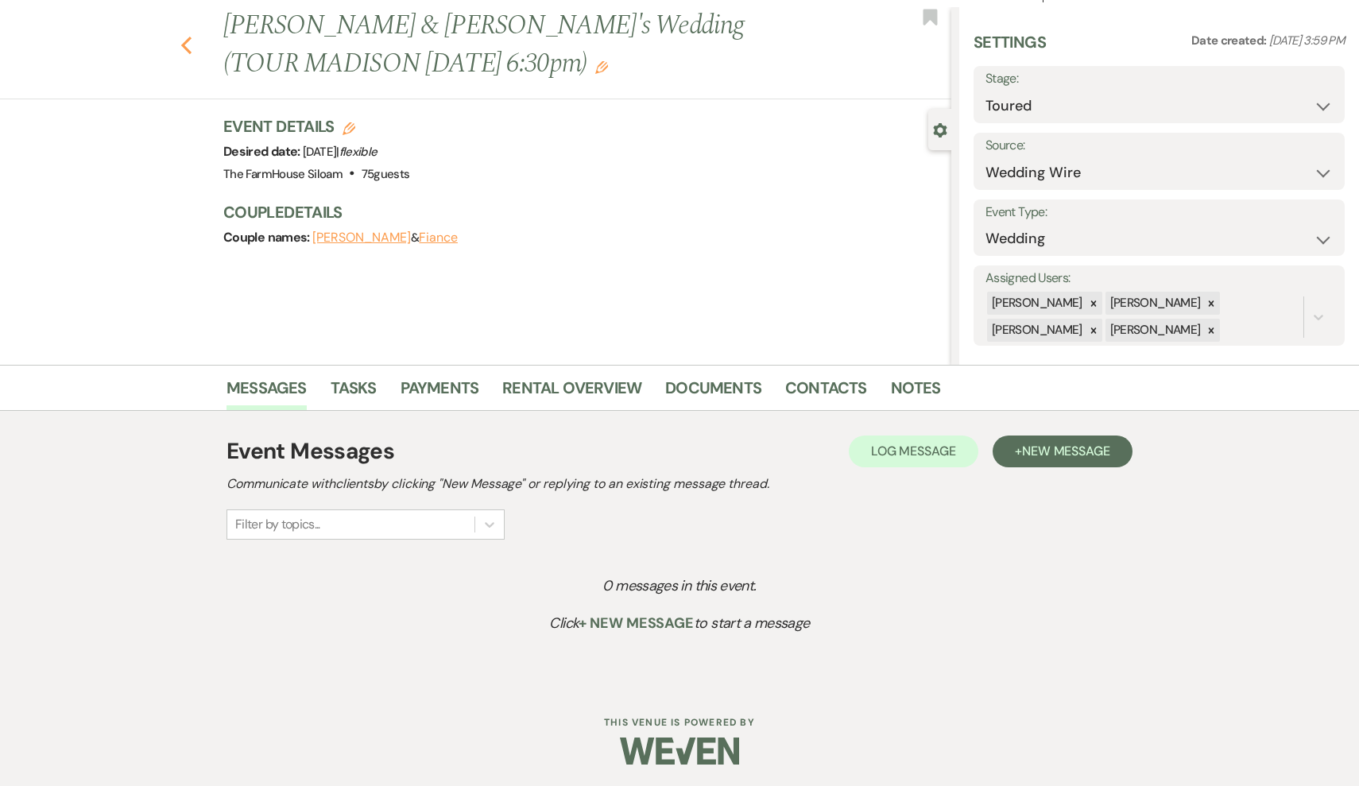
select select "5"
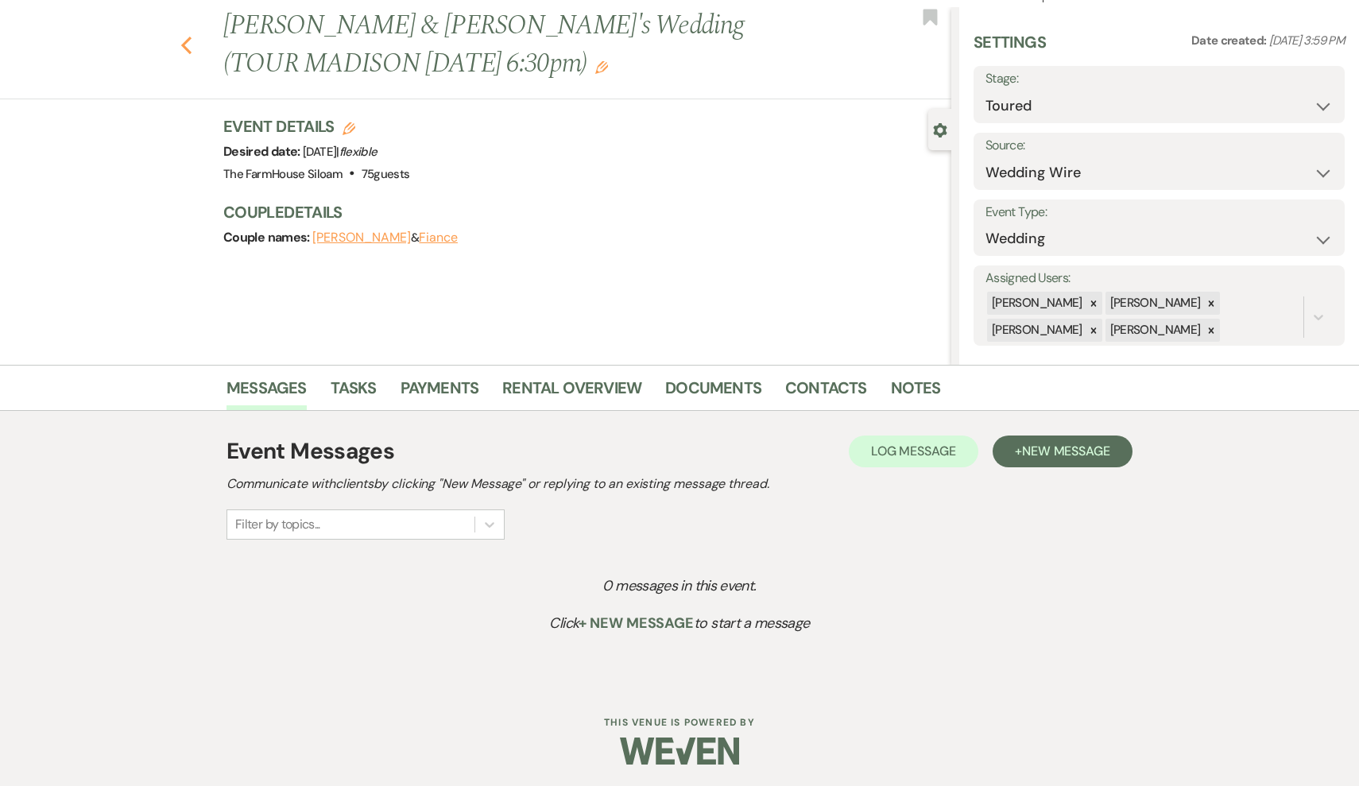
select select "5"
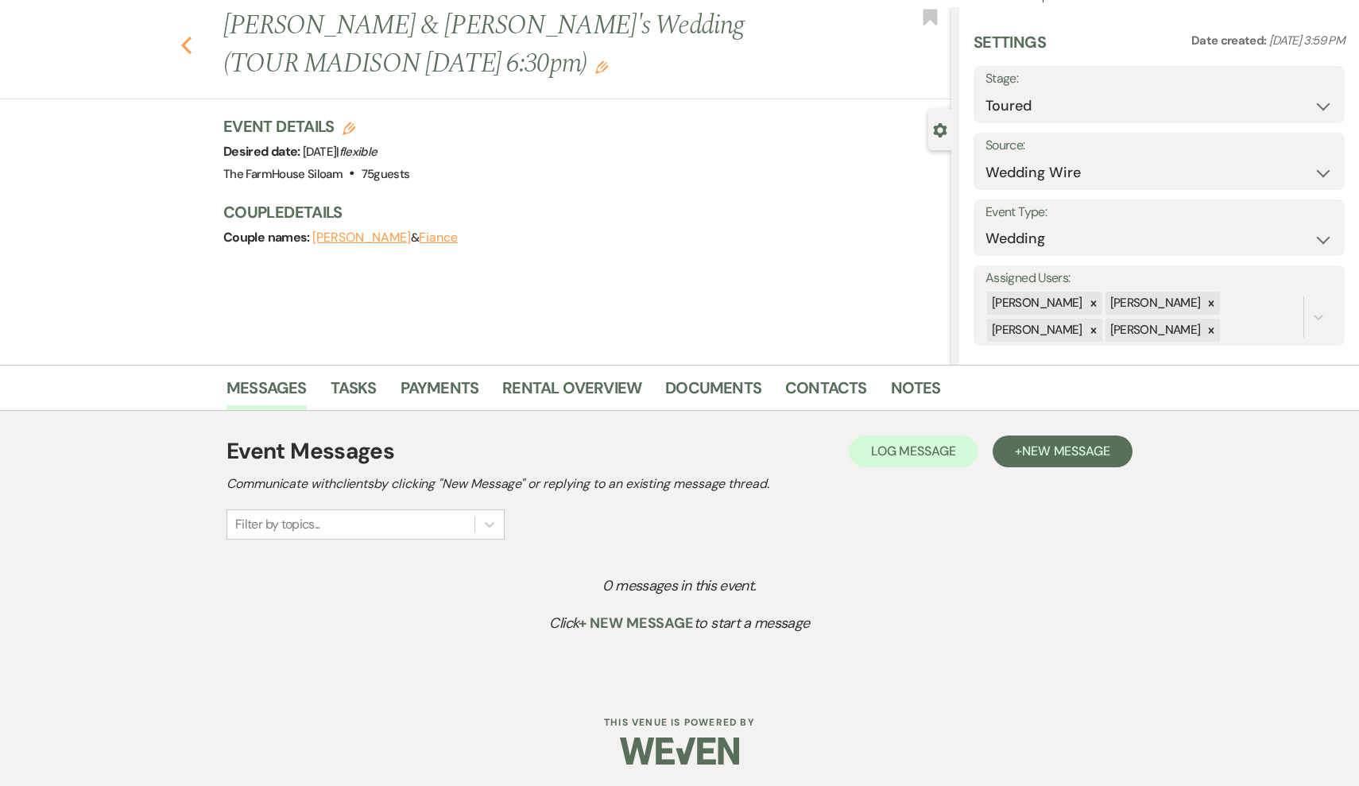
select select "5"
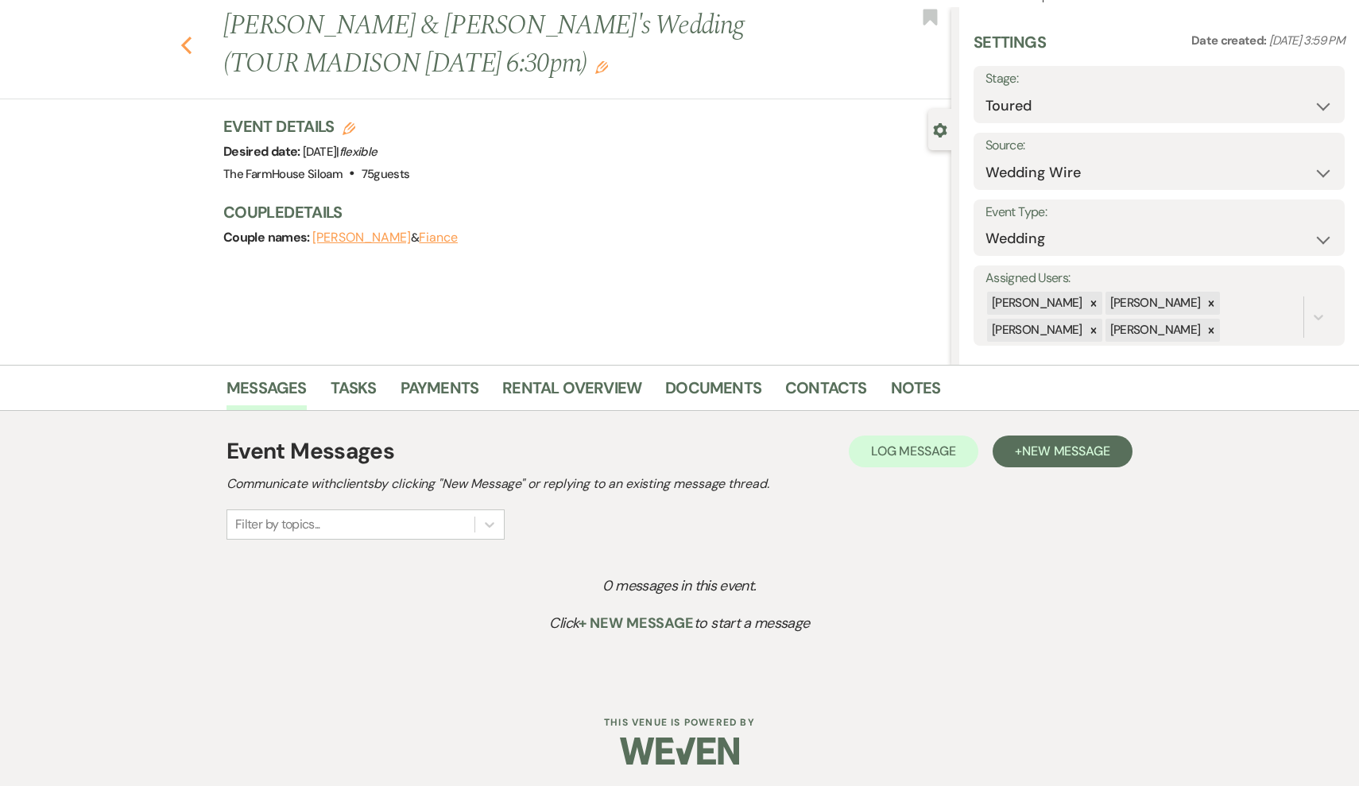
select select "5"
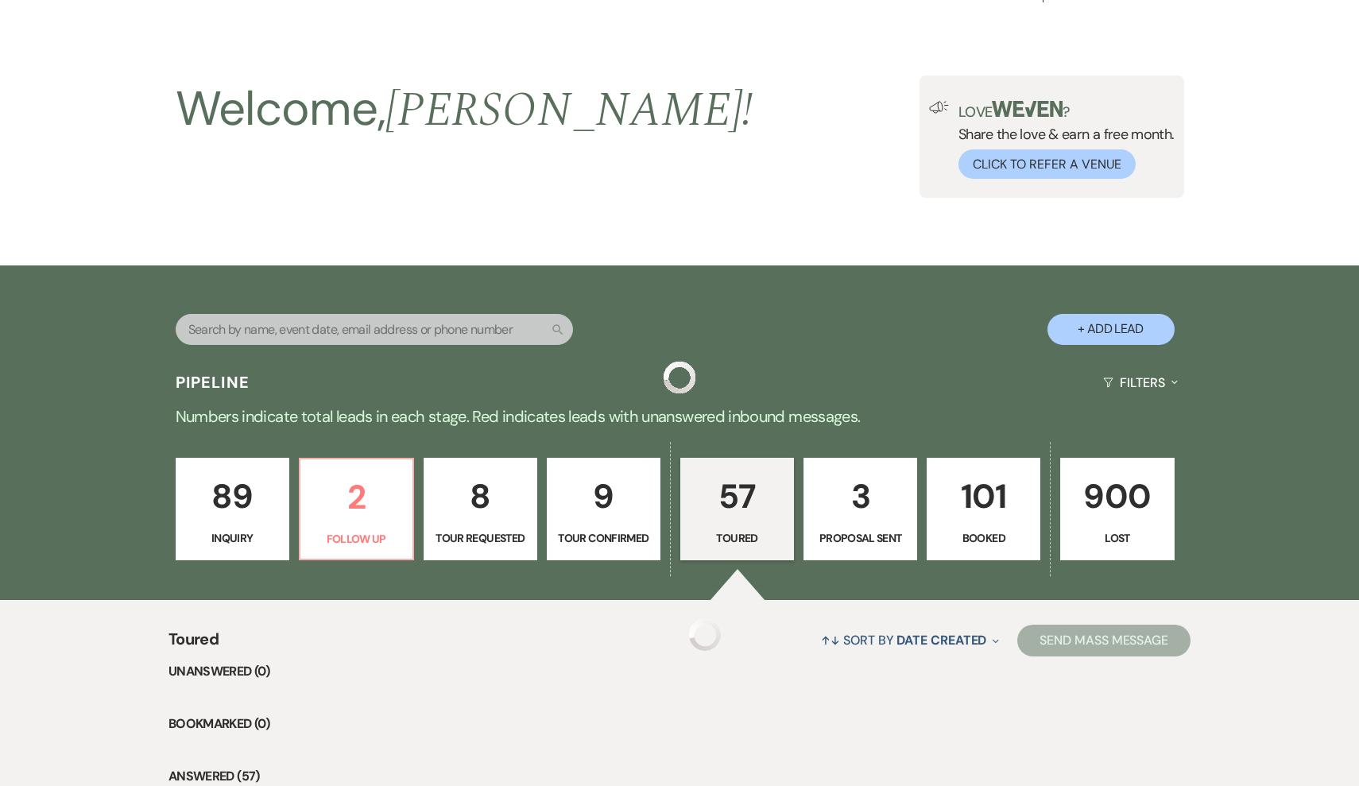
scroll to position [421, 0]
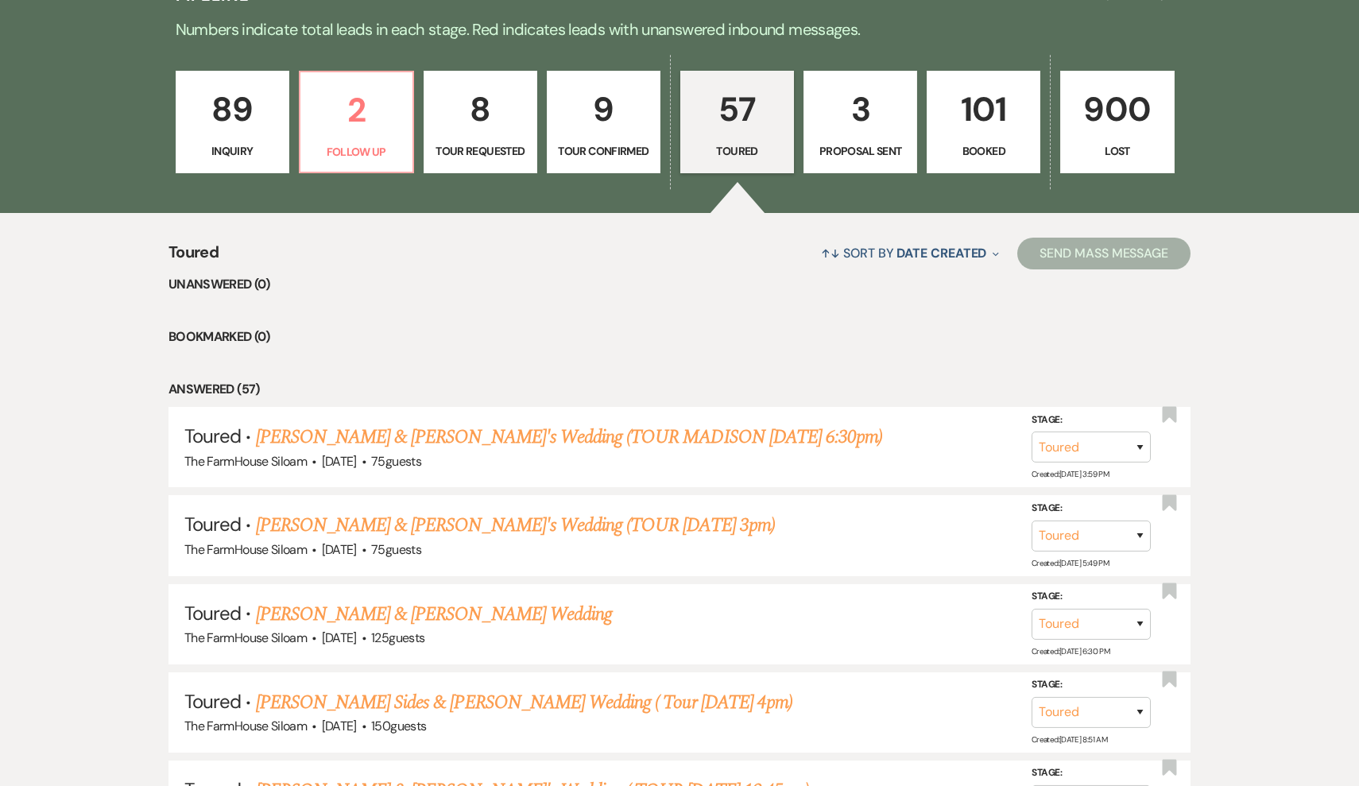
click at [845, 114] on p "3" at bounding box center [860, 109] width 93 height 53
select select "6"
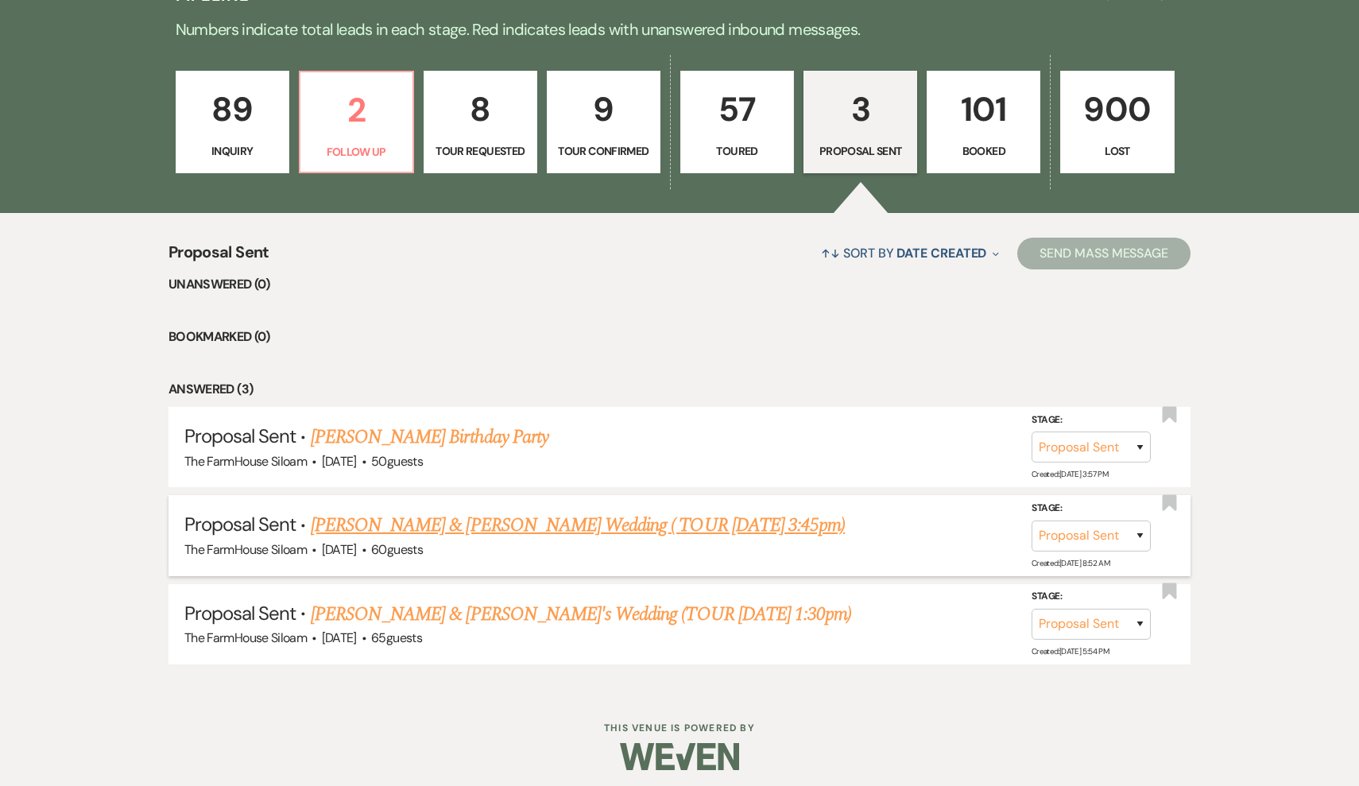
click at [478, 525] on link "Alanna Luzier & Kayliegh Villa's Wedding ( TOUR 8/3 3:45pm)" at bounding box center [578, 525] width 534 height 29
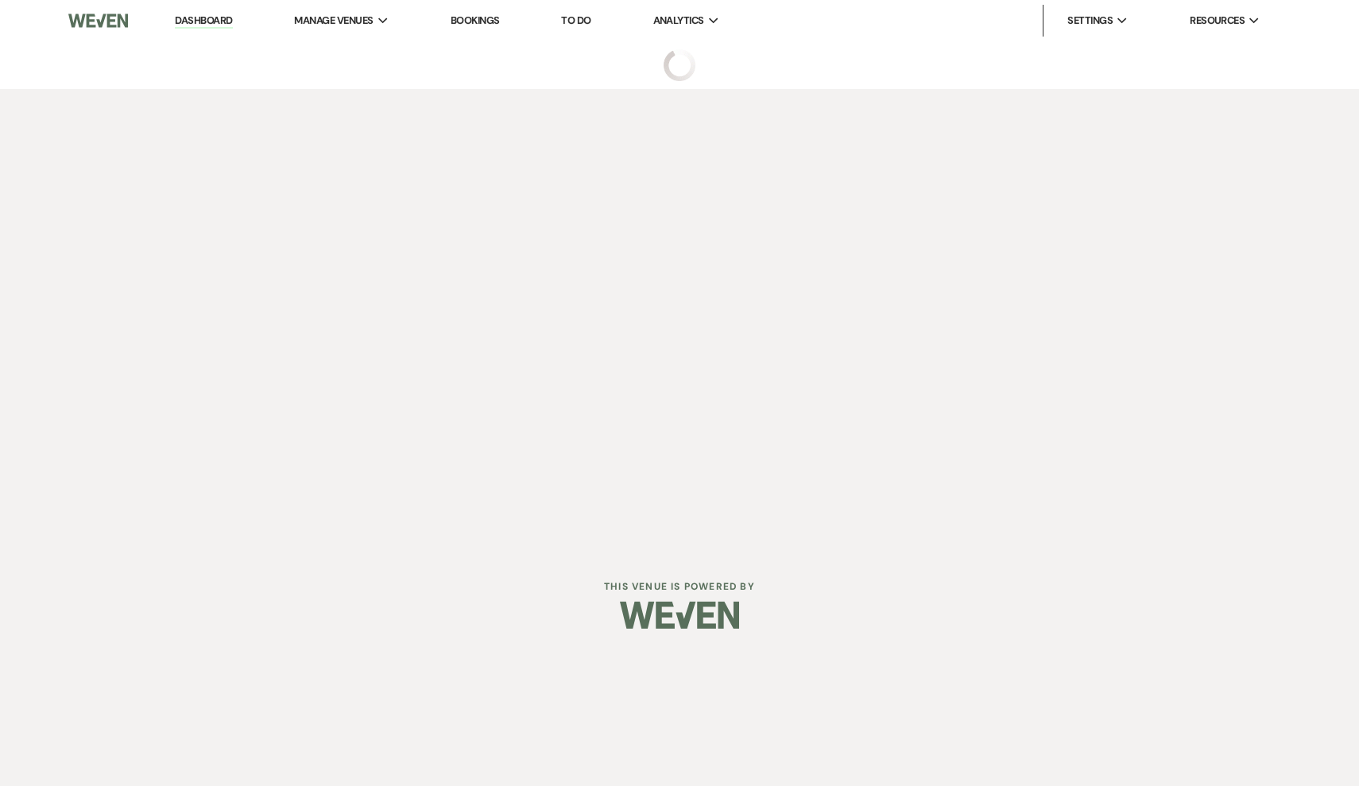
select select "6"
select select "5"
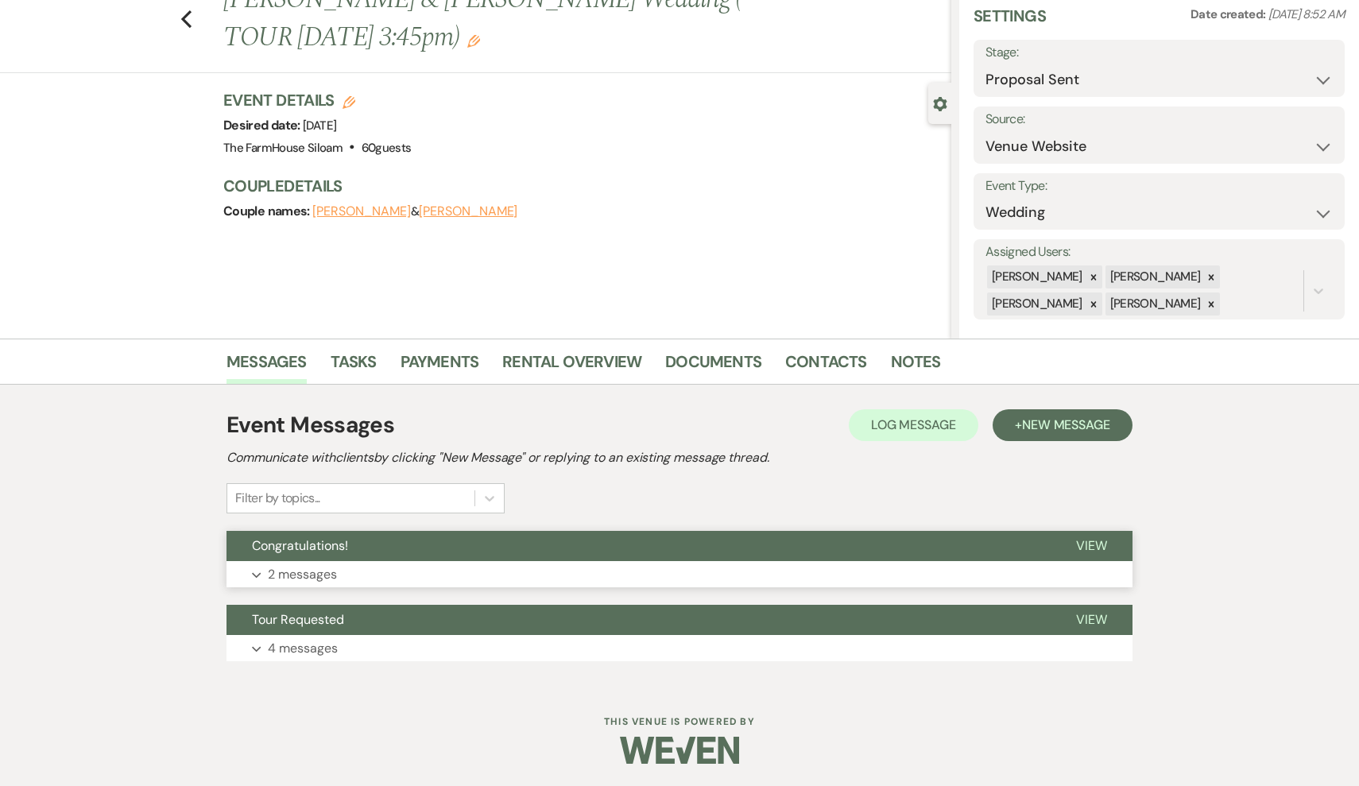
click at [317, 574] on p "2 messages" at bounding box center [302, 574] width 69 height 21
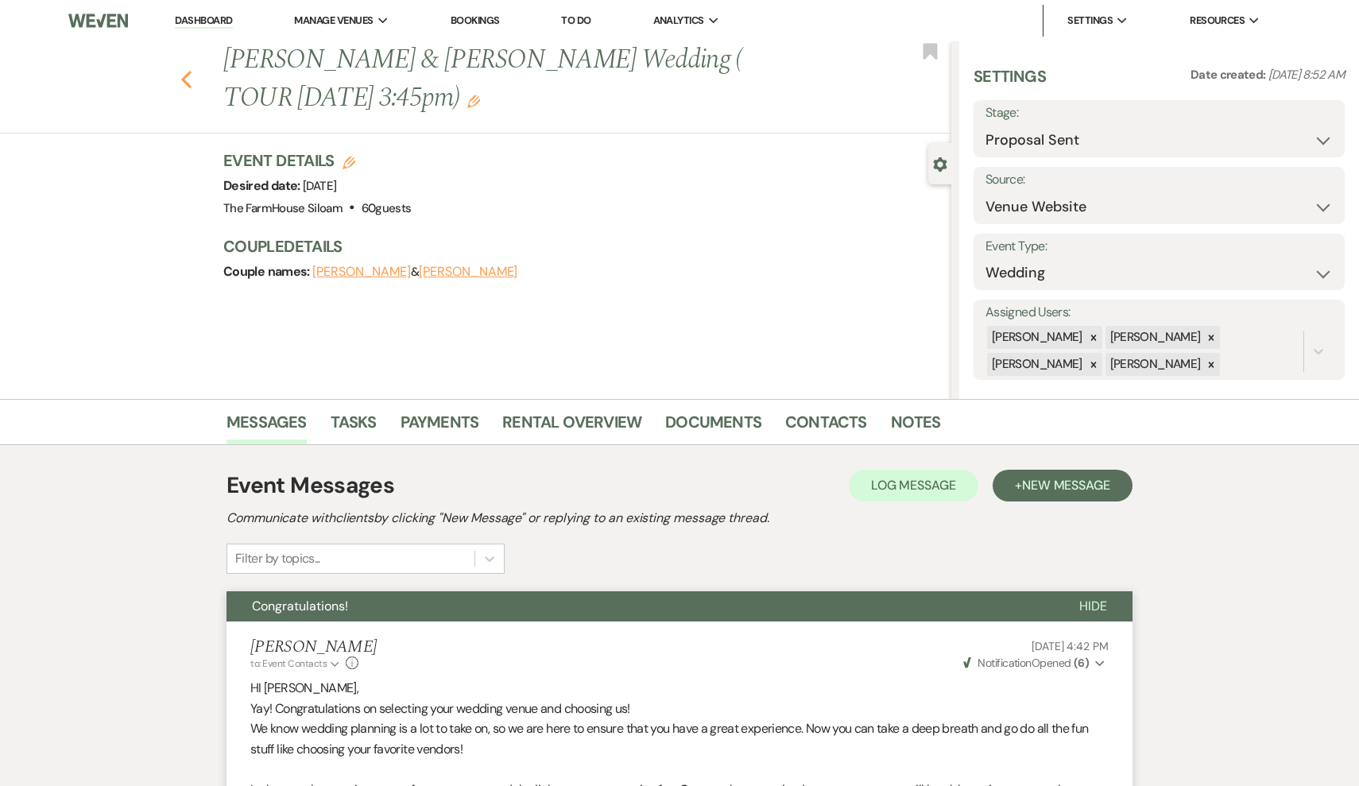
click at [187, 71] on icon "Previous" at bounding box center [186, 79] width 12 height 19
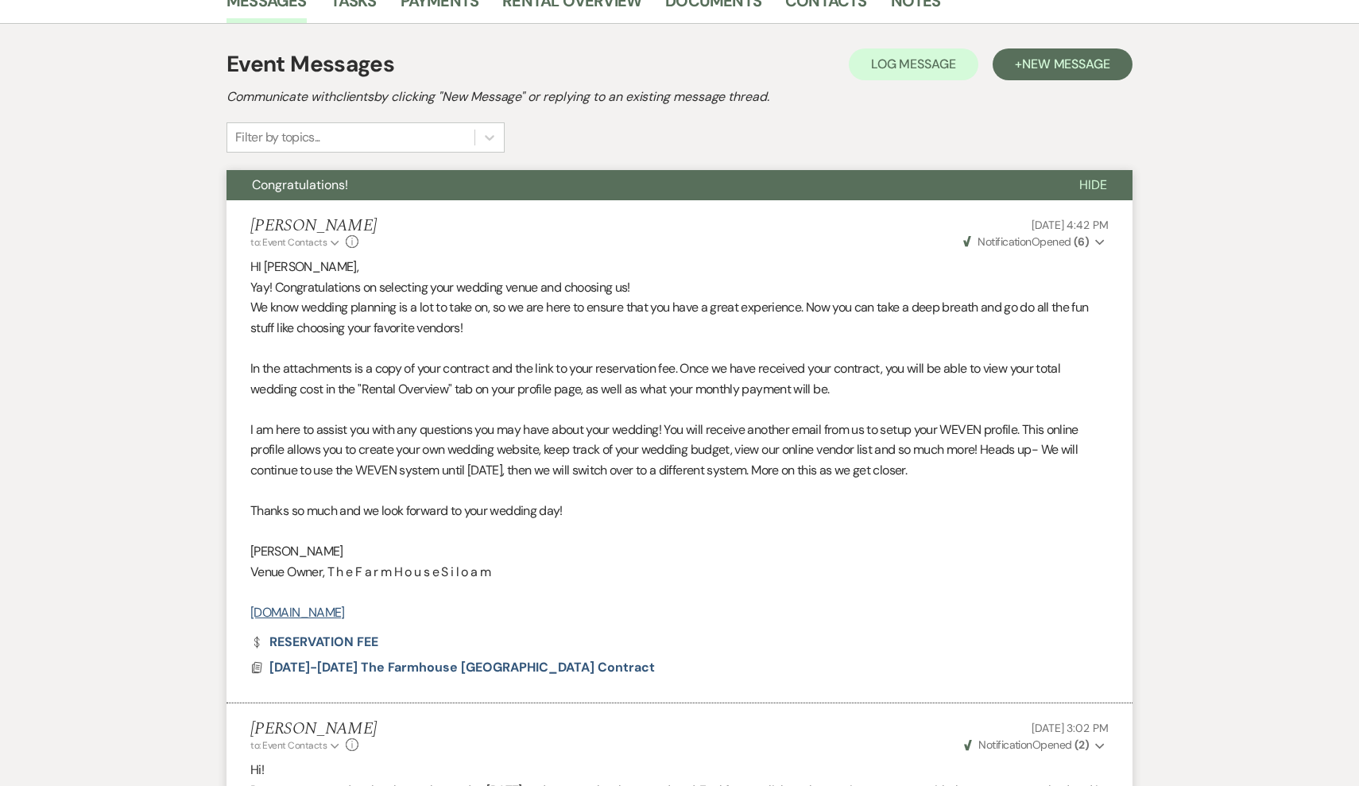
select select "6"
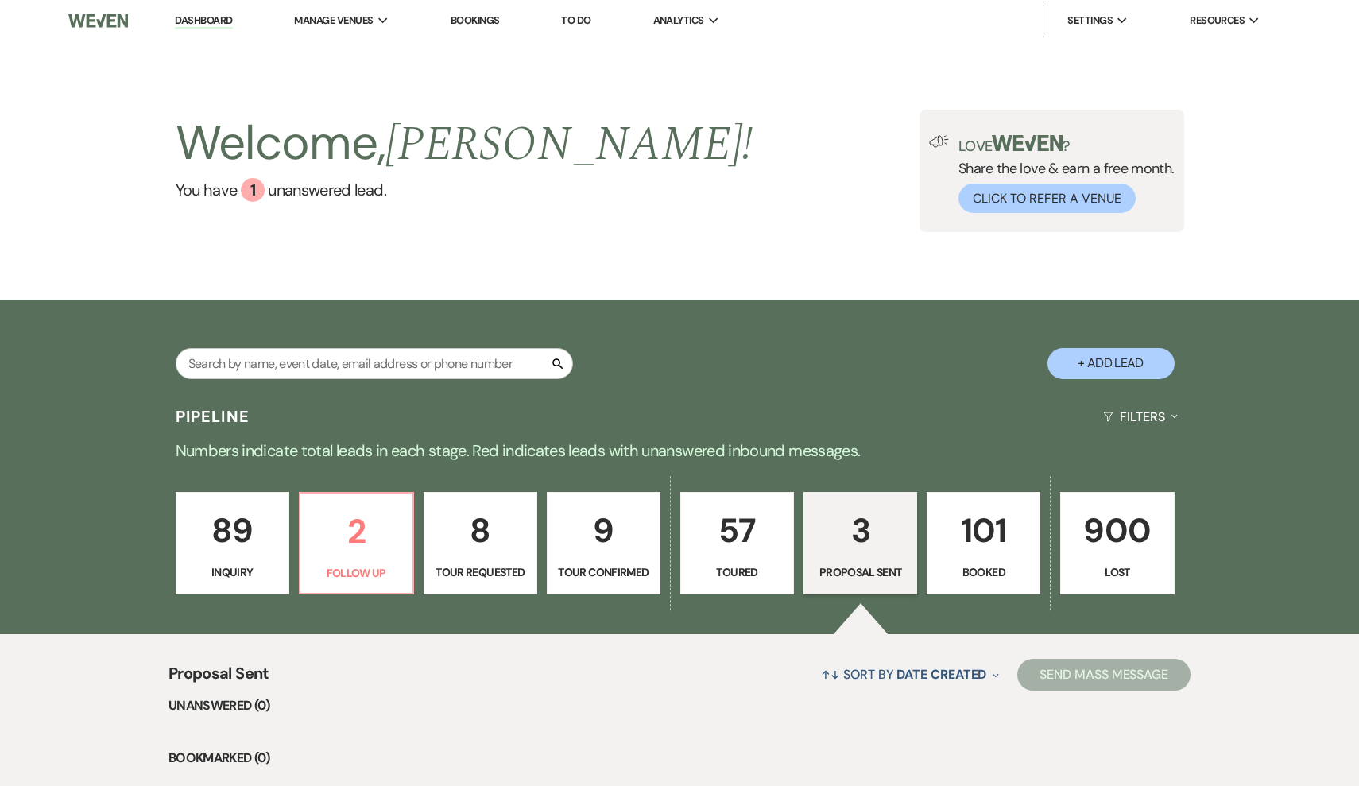
scroll to position [0, 0]
click at [765, 557] on link "57 Toured" at bounding box center [737, 543] width 114 height 103
select select "5"
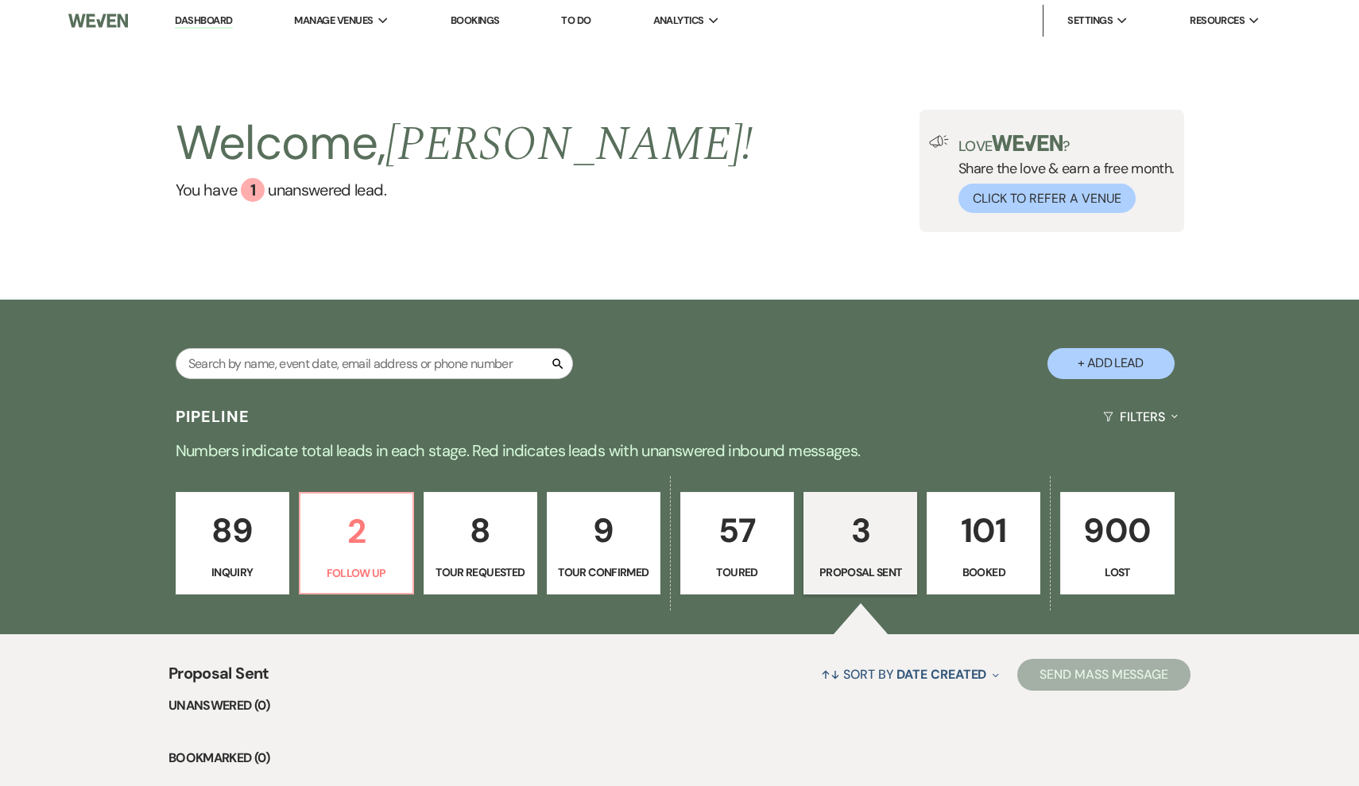
select select "5"
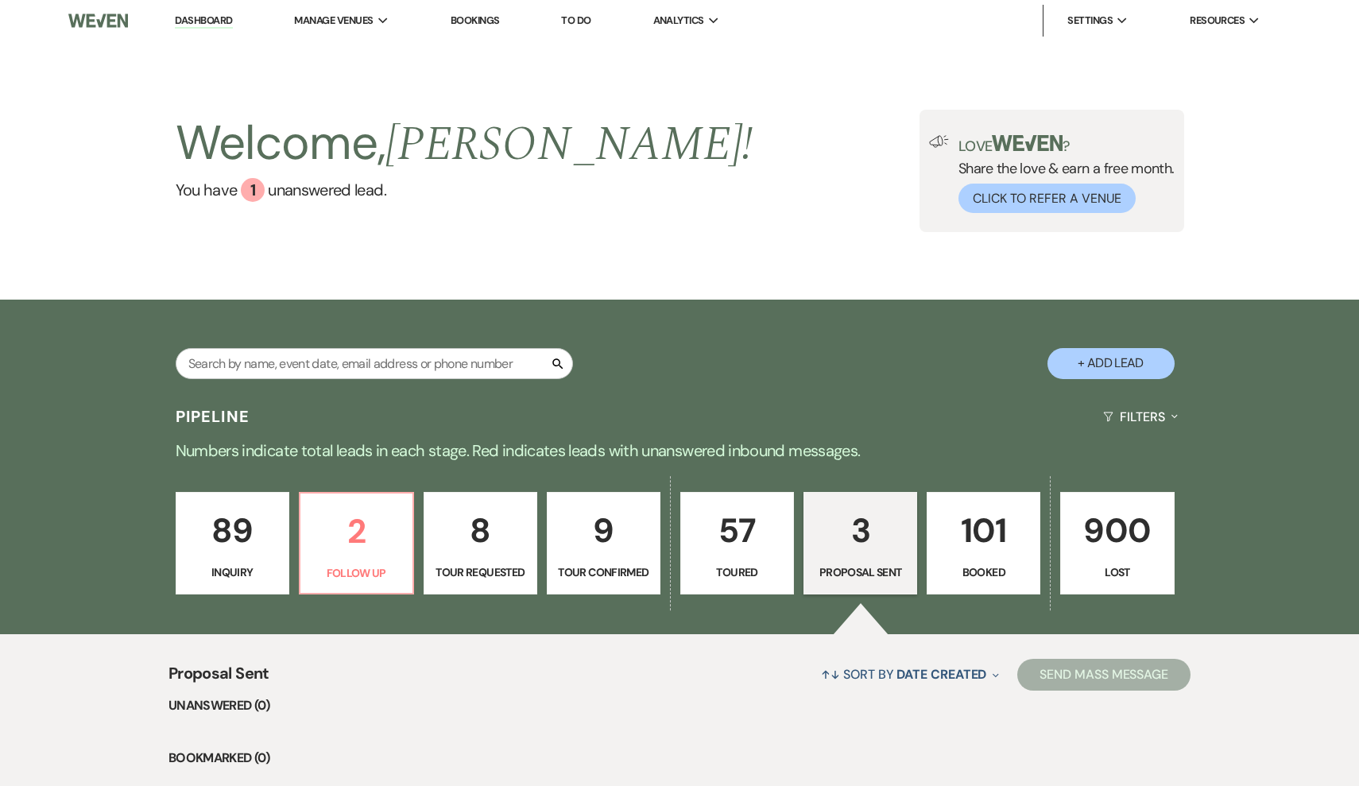
select select "5"
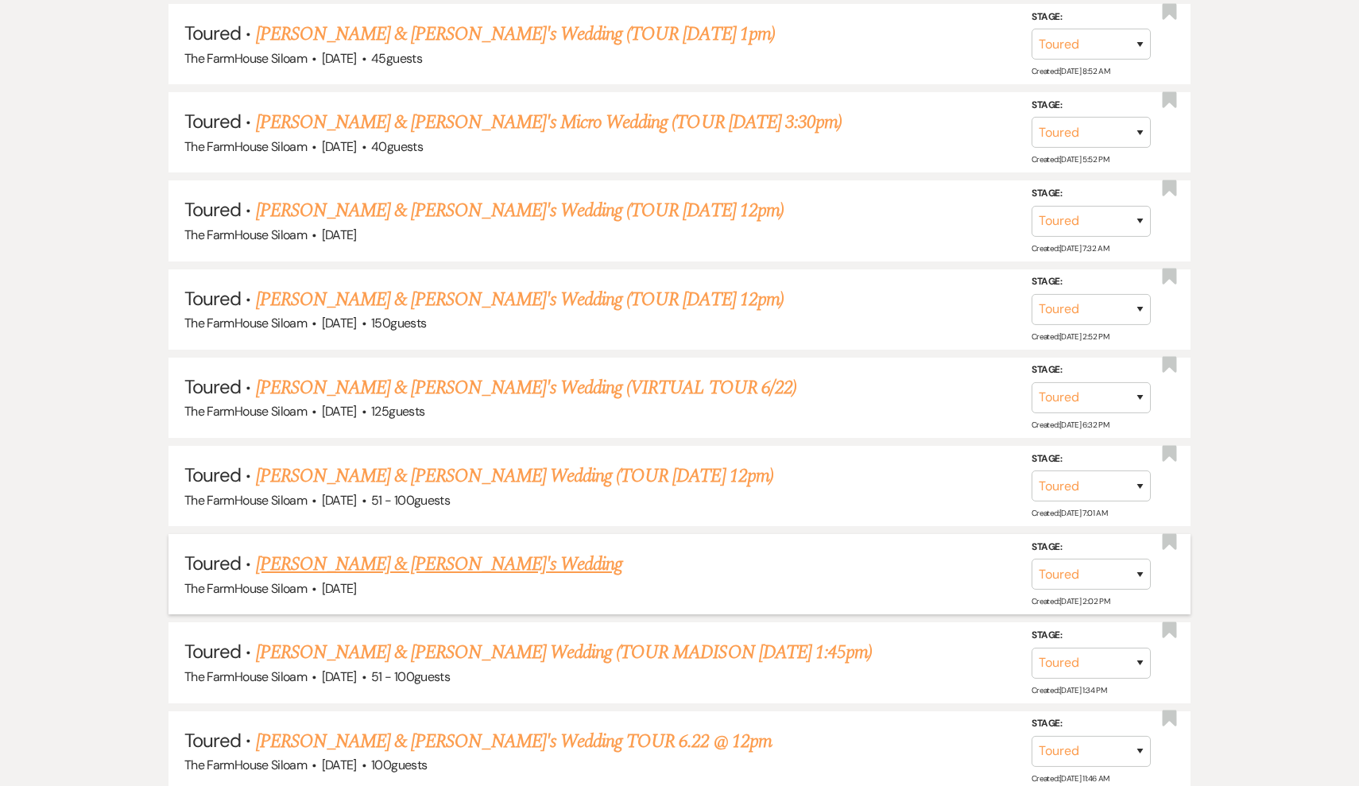
scroll to position [1706, 0]
click at [733, 640] on link "[PERSON_NAME] & [PERSON_NAME] Wedding (TOUR MADISON [DATE] 1:45pm)" at bounding box center [564, 654] width 617 height 29
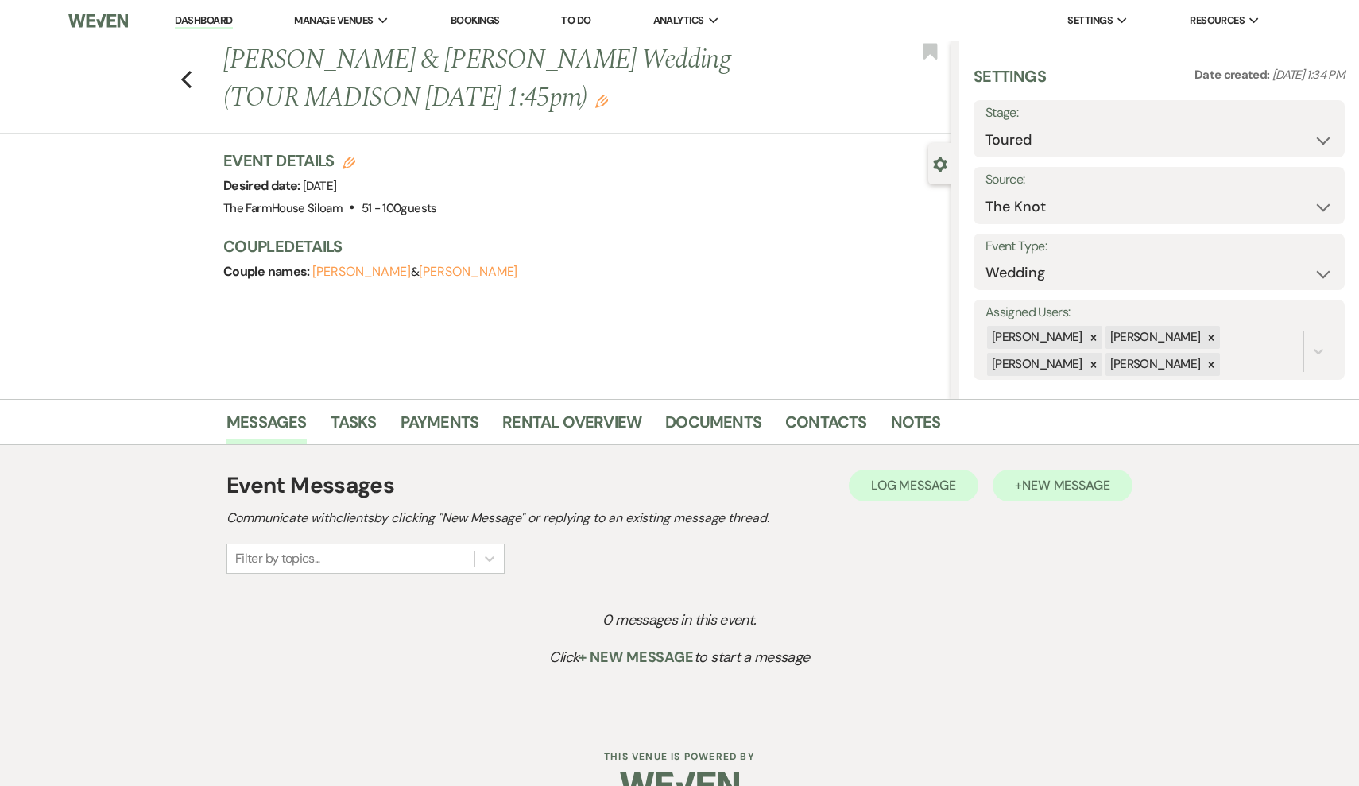
click at [1098, 488] on span "New Message" at bounding box center [1066, 485] width 88 height 17
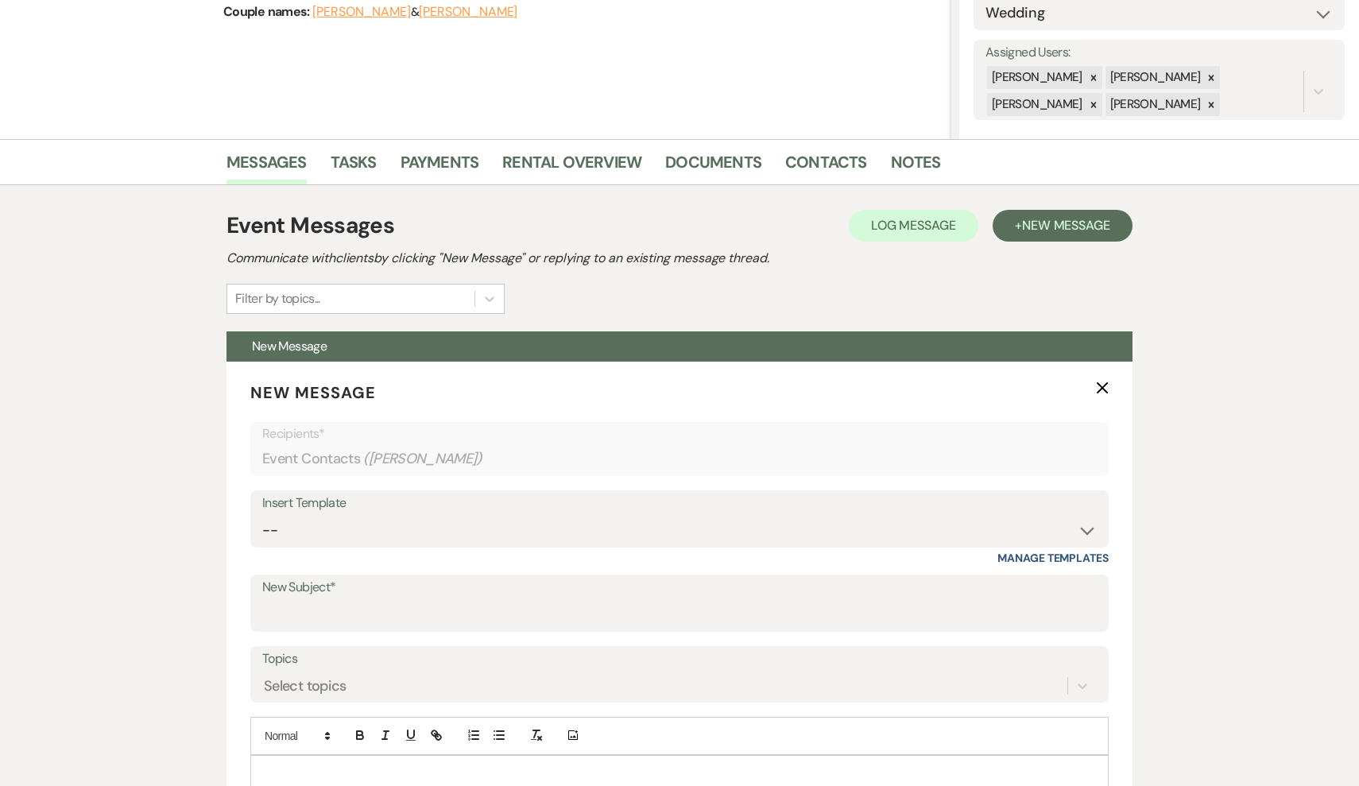
scroll to position [527, 0]
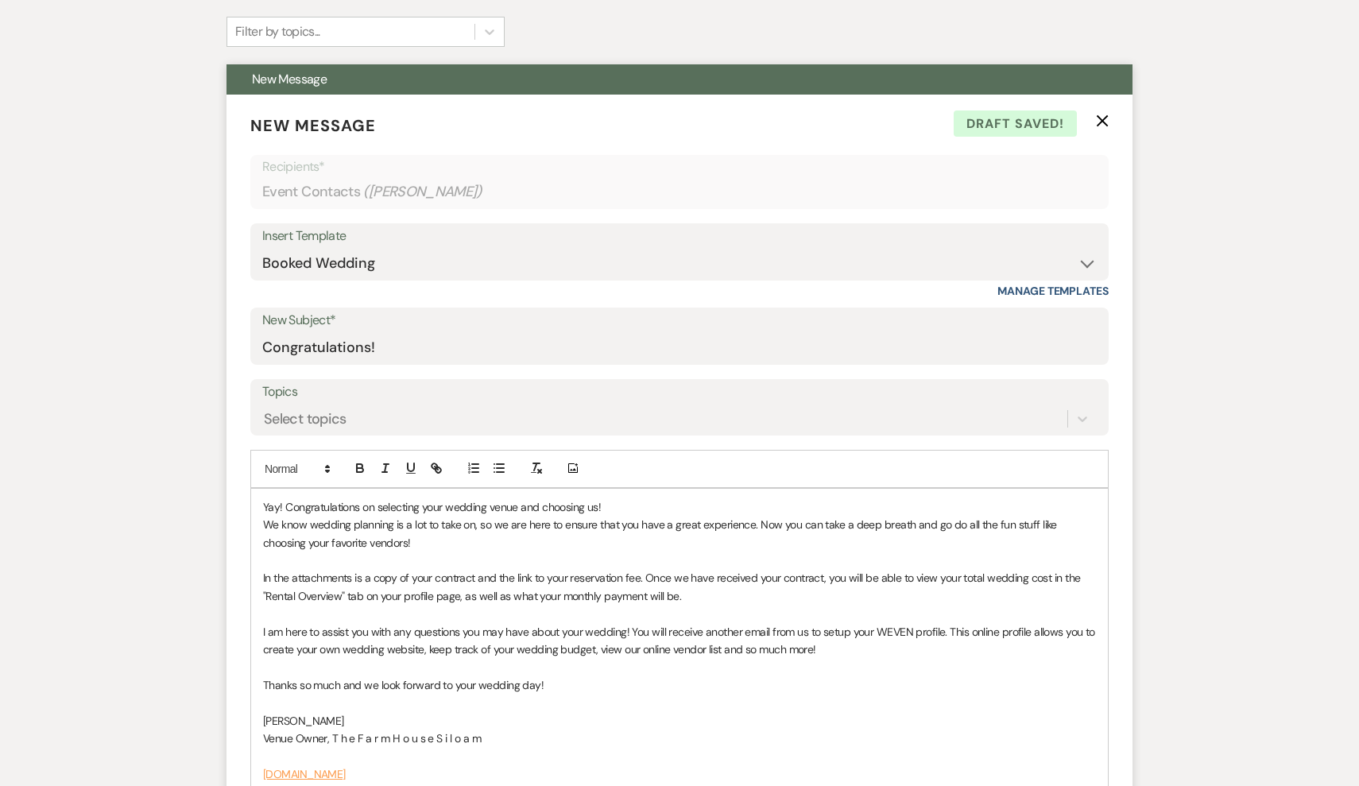
click at [612, 504] on p "Yay! Congratulations on selecting your wedding venue and choosing us!" at bounding box center [679, 506] width 833 height 17
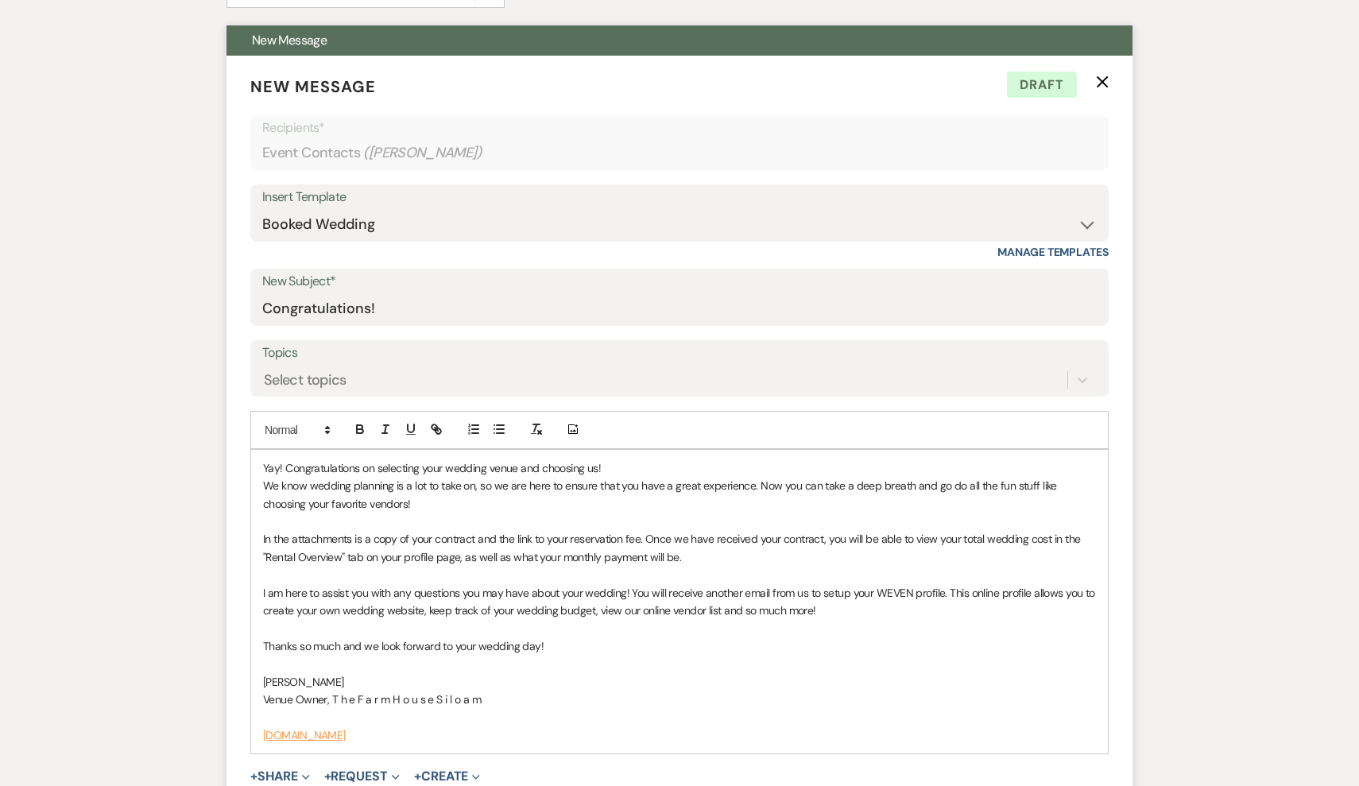
scroll to position [567, 0]
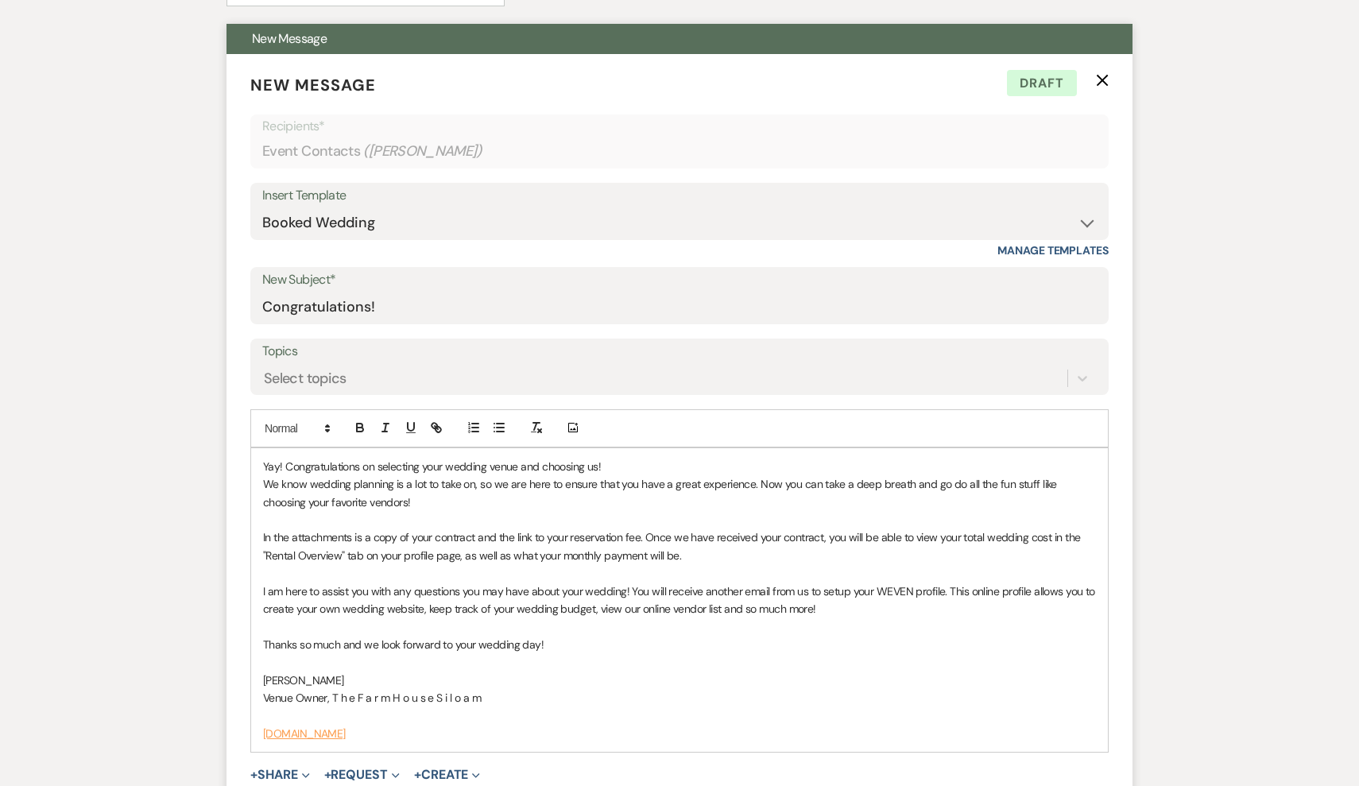
click at [836, 606] on p "I am here to assist you with any questions you may have about your wedding! You…" at bounding box center [679, 600] width 833 height 36
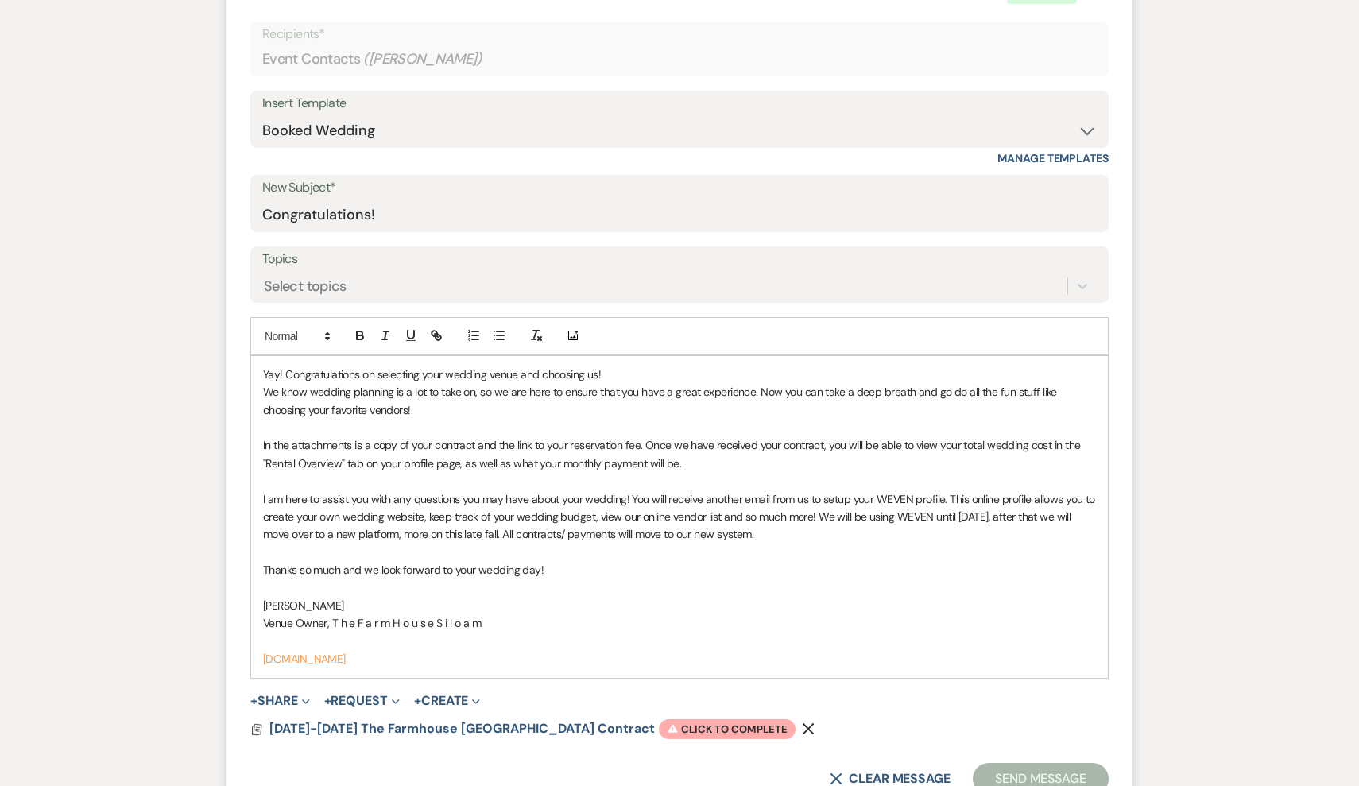
scroll to position [682, 0]
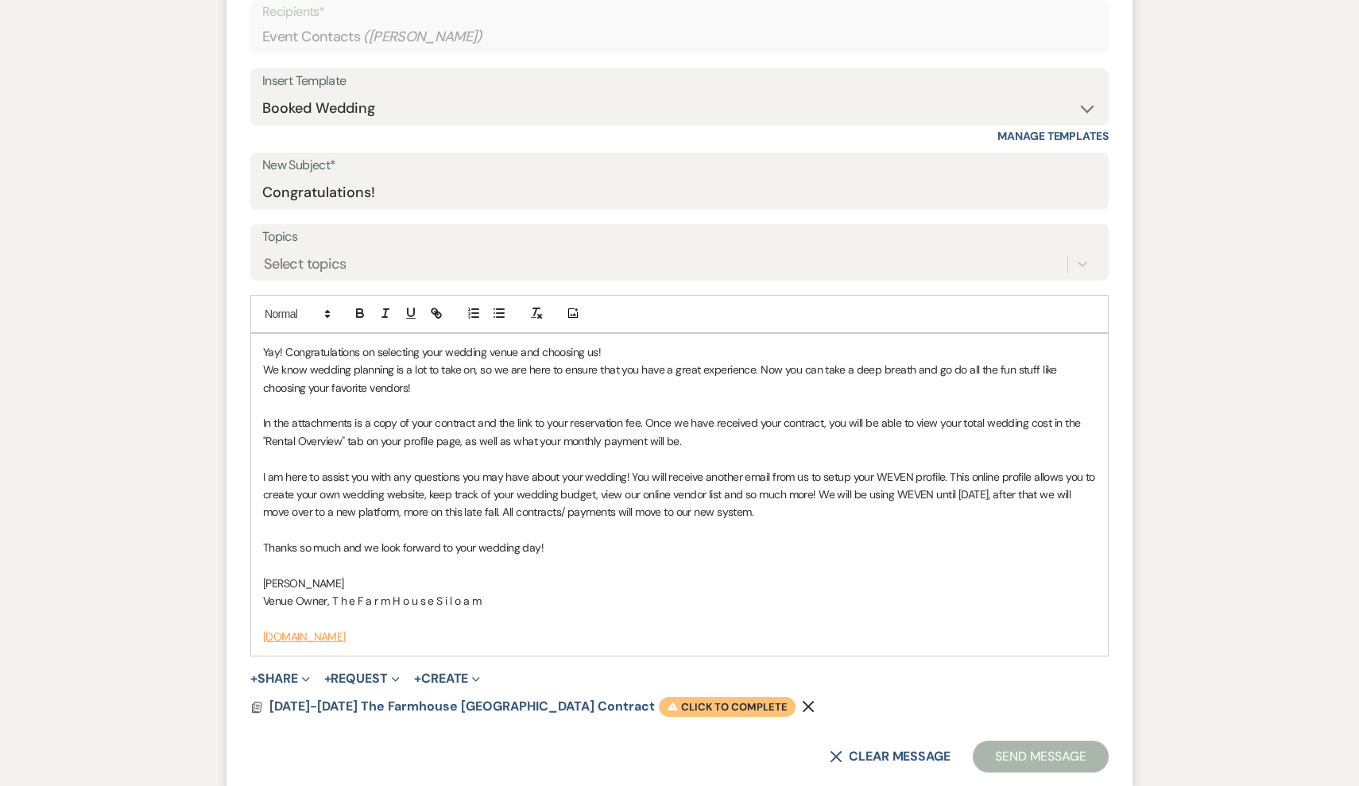
click at [698, 700] on span "Warning Click to complete" at bounding box center [727, 707] width 137 height 21
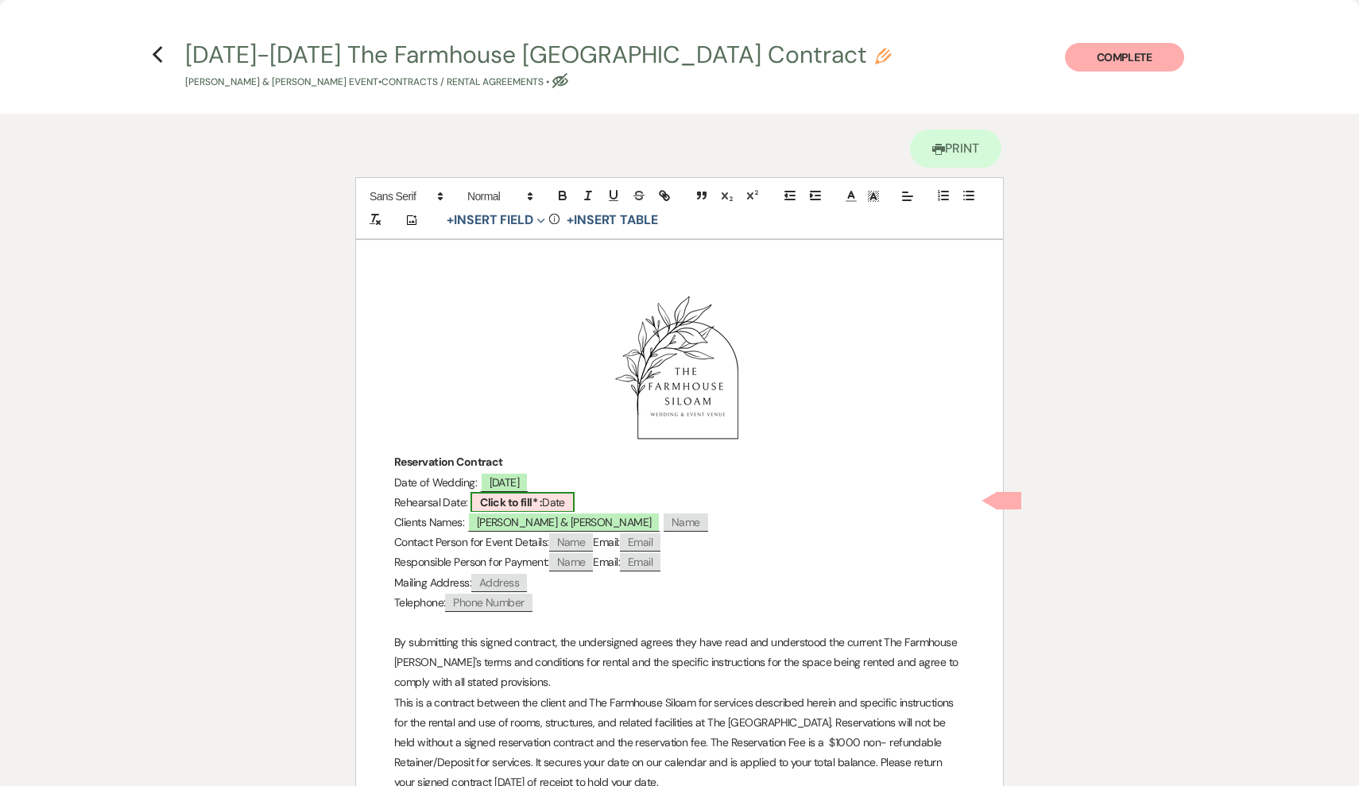
click at [542, 499] on b "Click to fill* :" at bounding box center [511, 502] width 62 height 14
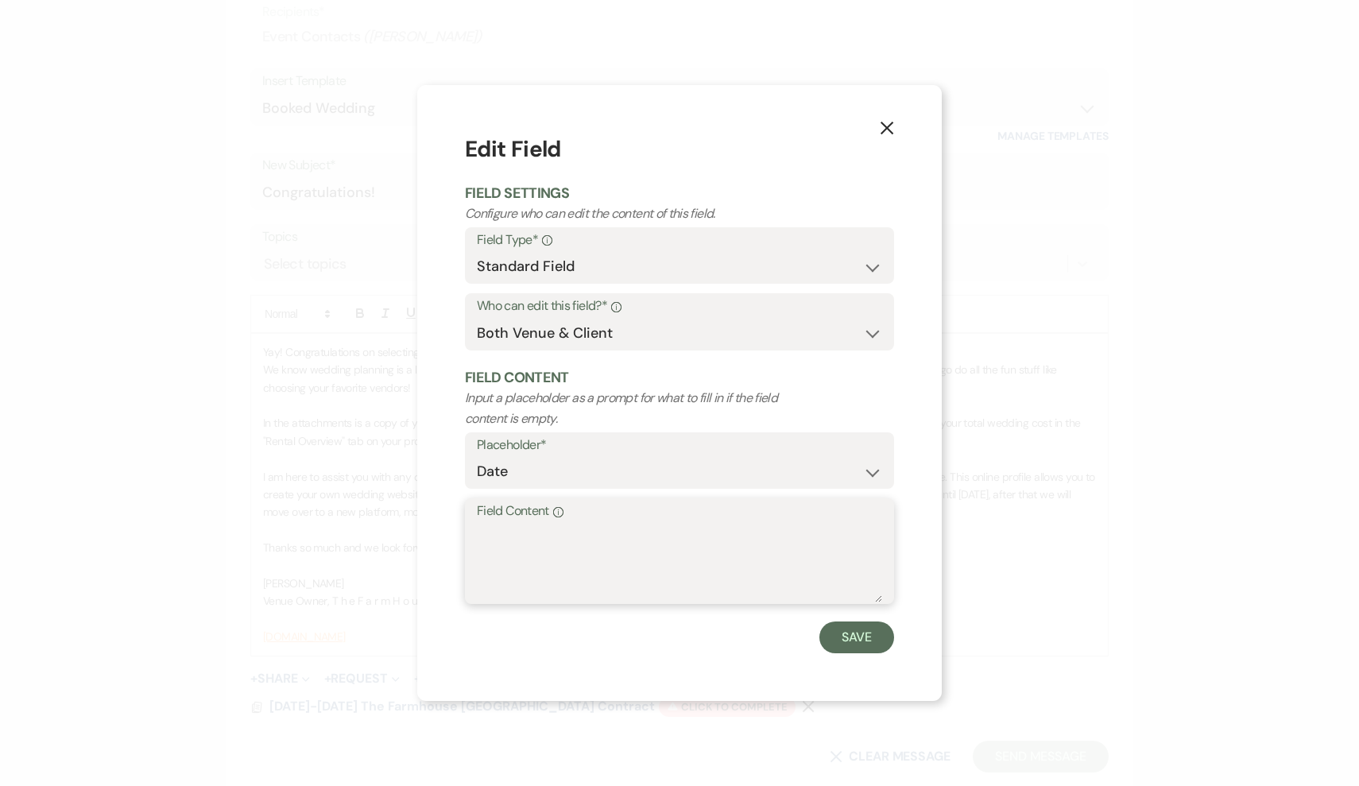
click at [574, 536] on textarea "Field Content Info" at bounding box center [679, 562] width 405 height 79
click at [849, 642] on button "Save" at bounding box center [856, 637] width 75 height 32
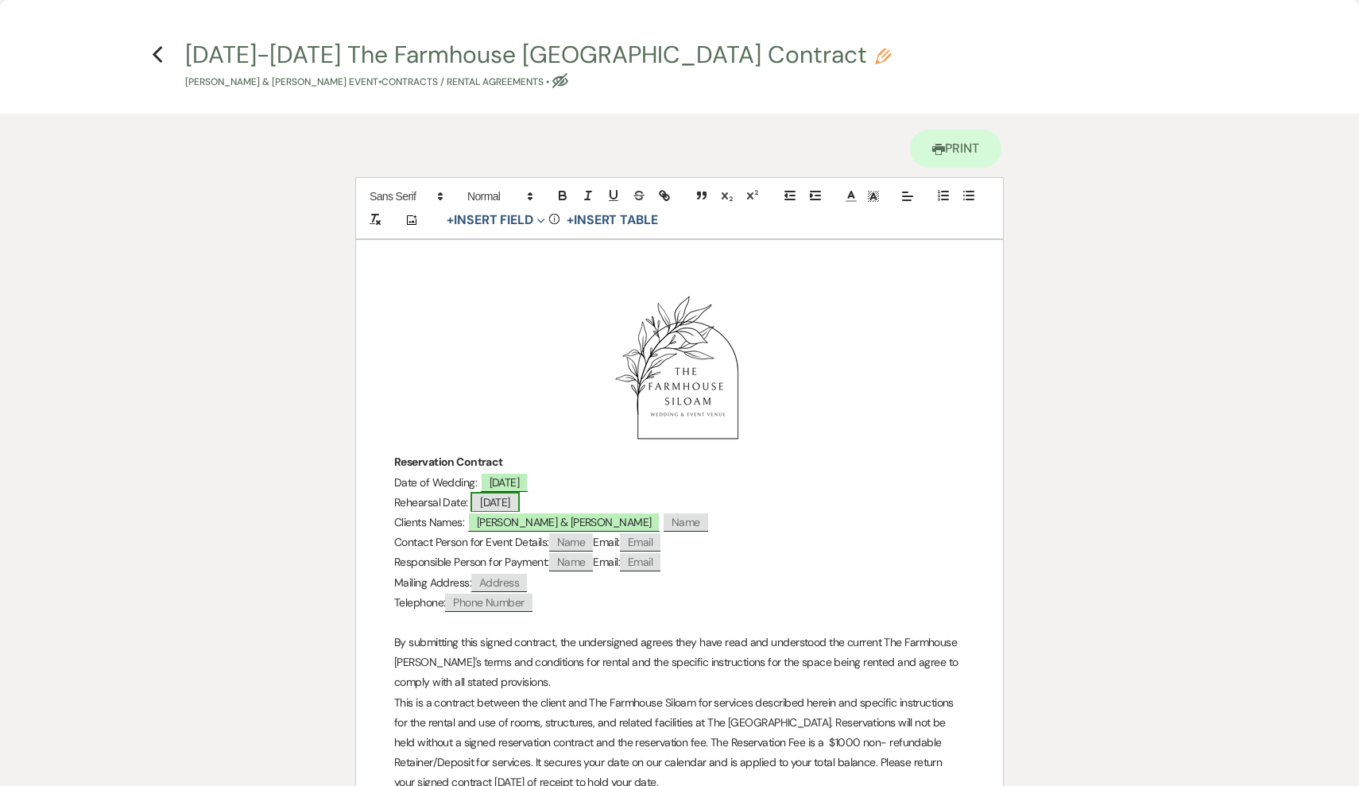
click at [520, 502] on span "5/14/2025" at bounding box center [494, 502] width 49 height 21
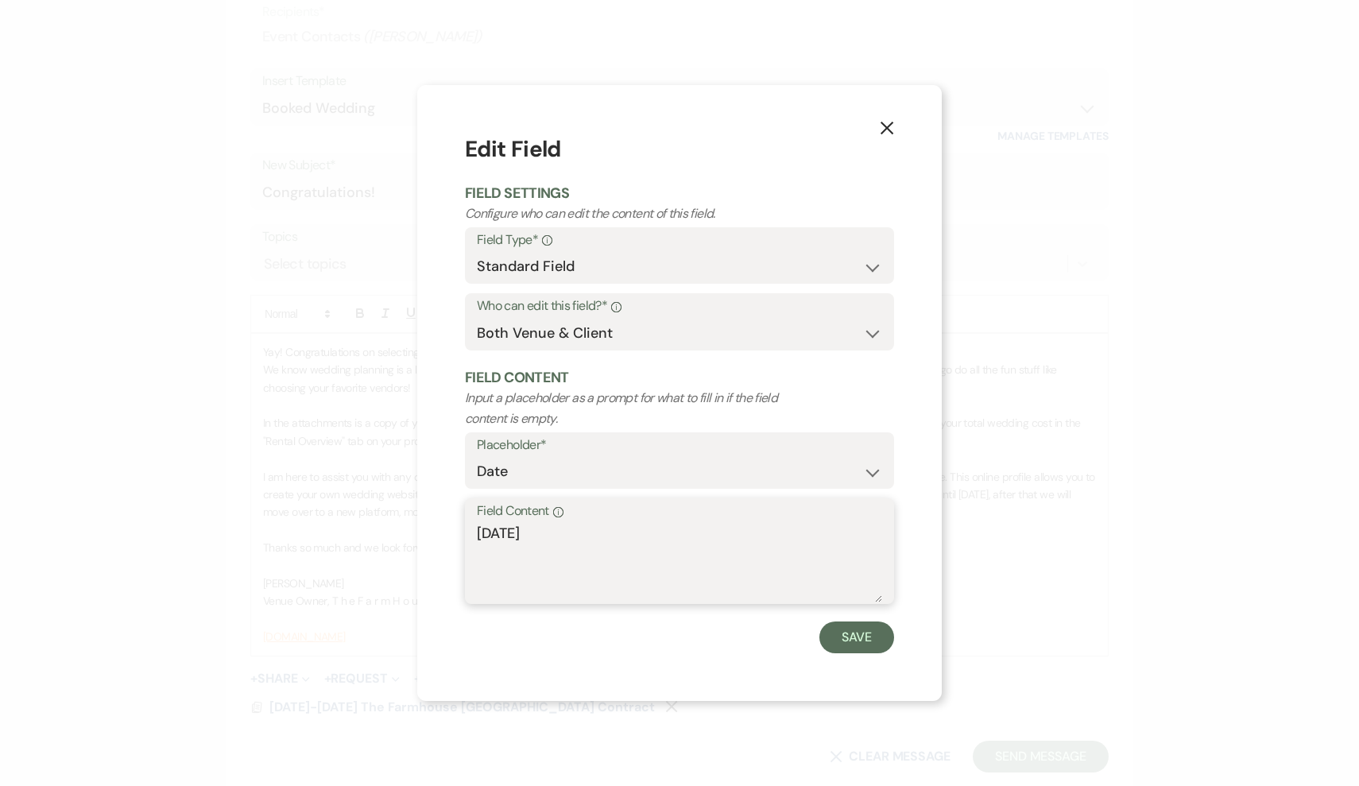
click at [551, 531] on textarea "5/14/2025" at bounding box center [679, 562] width 405 height 79
click at [862, 632] on button "Save" at bounding box center [856, 637] width 75 height 32
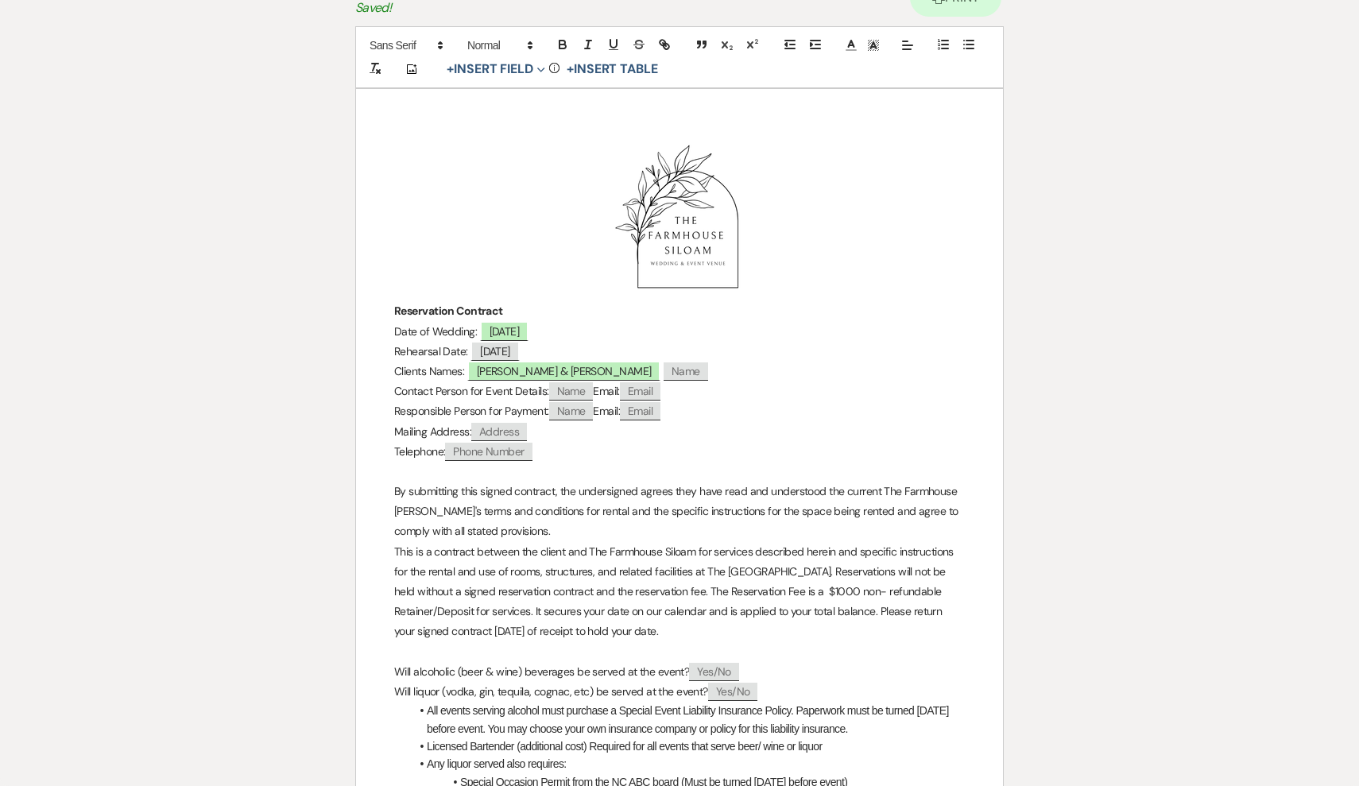
scroll to position [152, 0]
click at [721, 666] on span "Yes/No" at bounding box center [714, 671] width 50 height 18
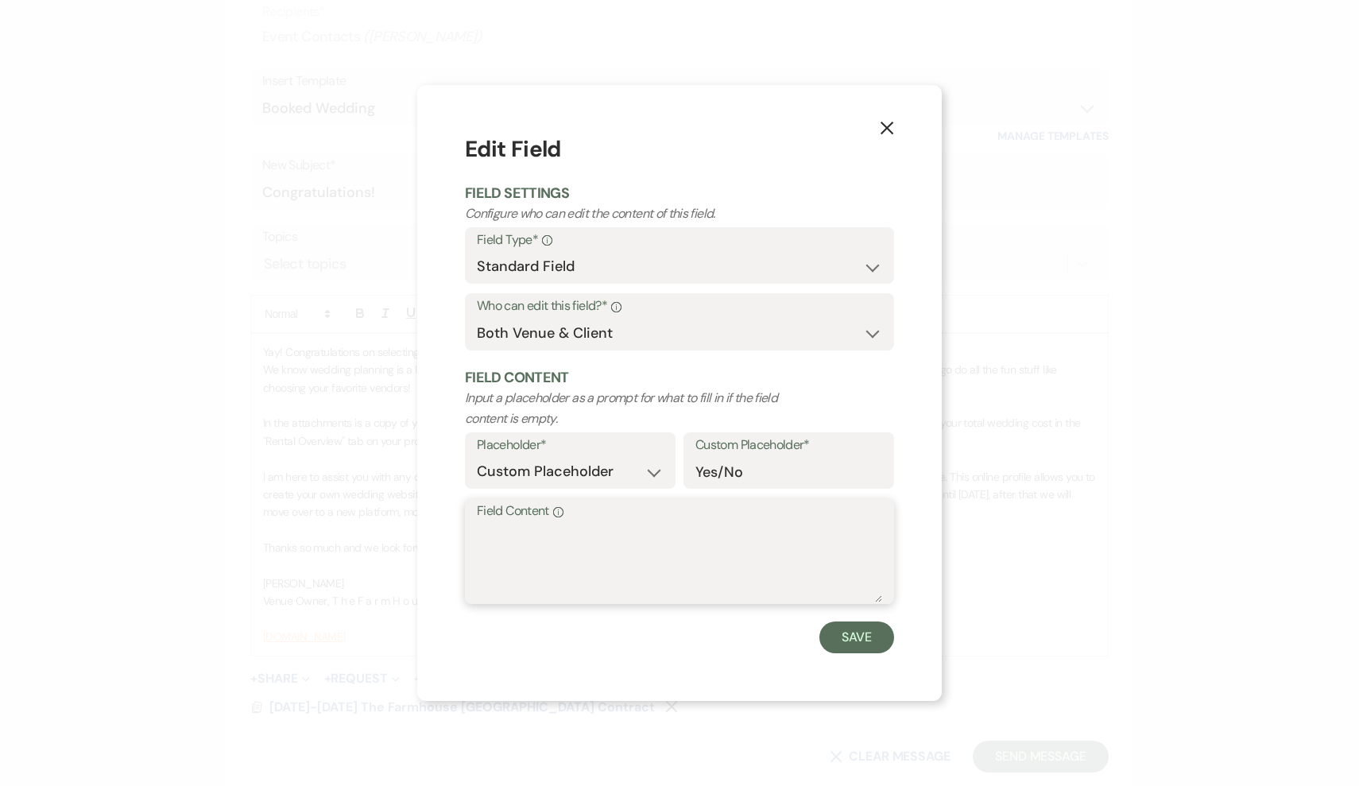
click at [549, 528] on textarea "Field Content Info" at bounding box center [679, 562] width 405 height 79
click at [864, 634] on button "Save" at bounding box center [856, 637] width 75 height 32
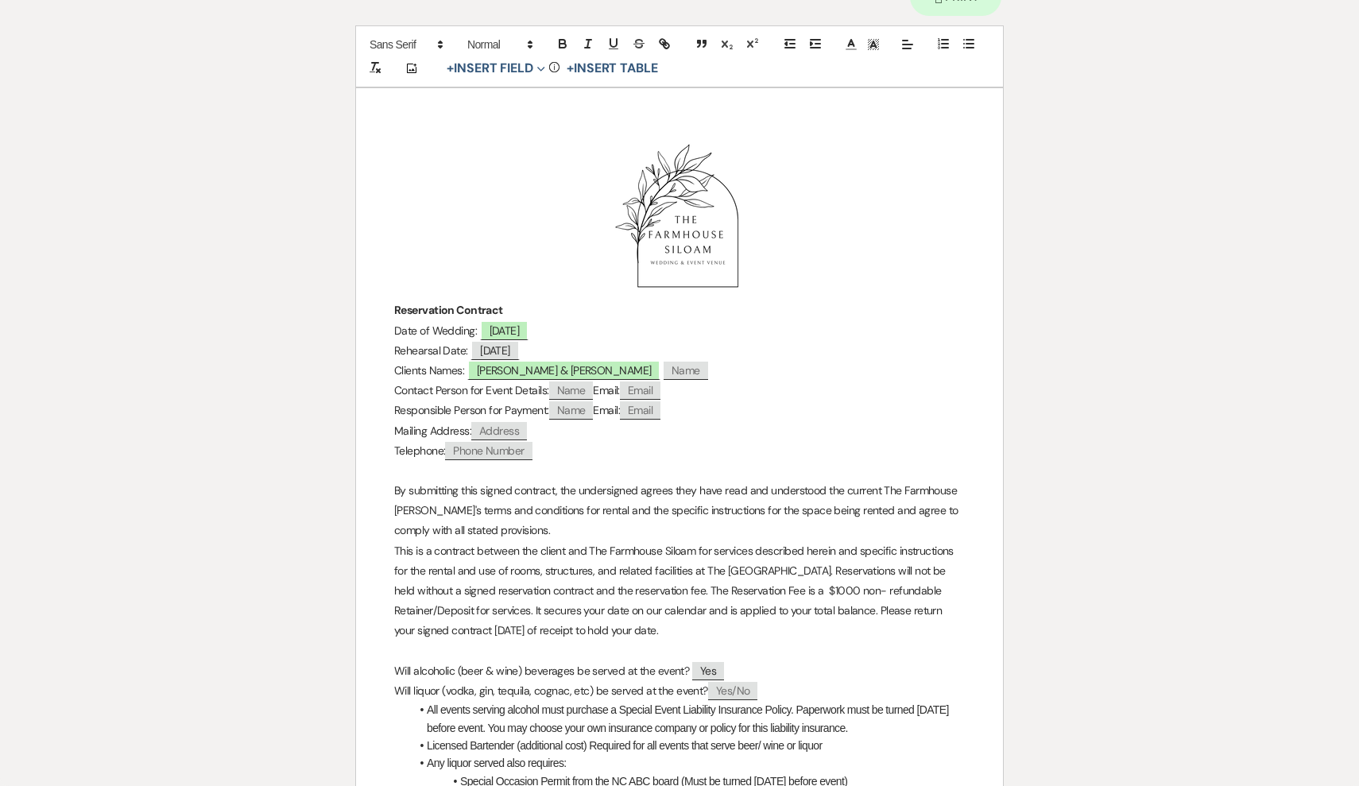
click at [745, 688] on span "Yes/No" at bounding box center [733, 691] width 50 height 18
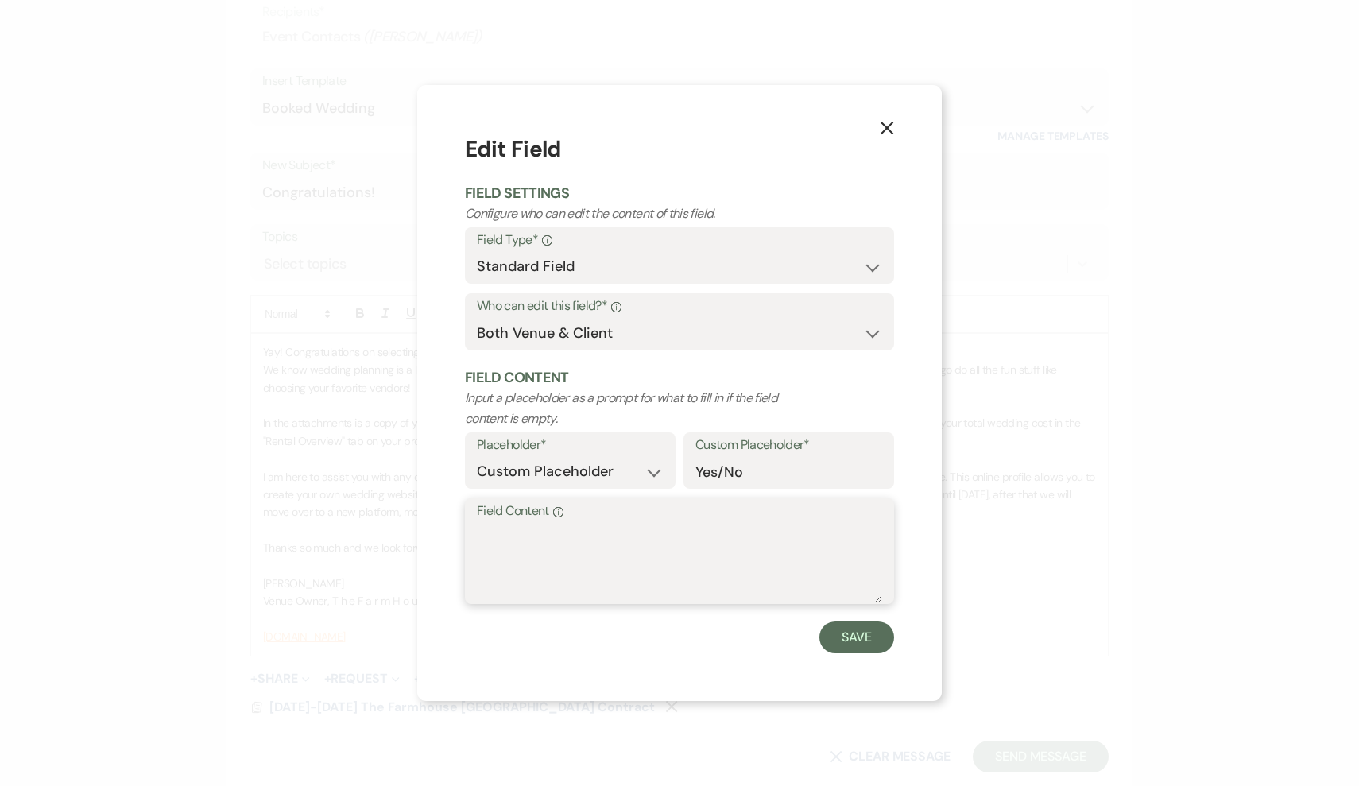
click at [564, 552] on textarea "Field Content Info" at bounding box center [679, 562] width 405 height 79
click at [868, 632] on button "Save" at bounding box center [856, 637] width 75 height 32
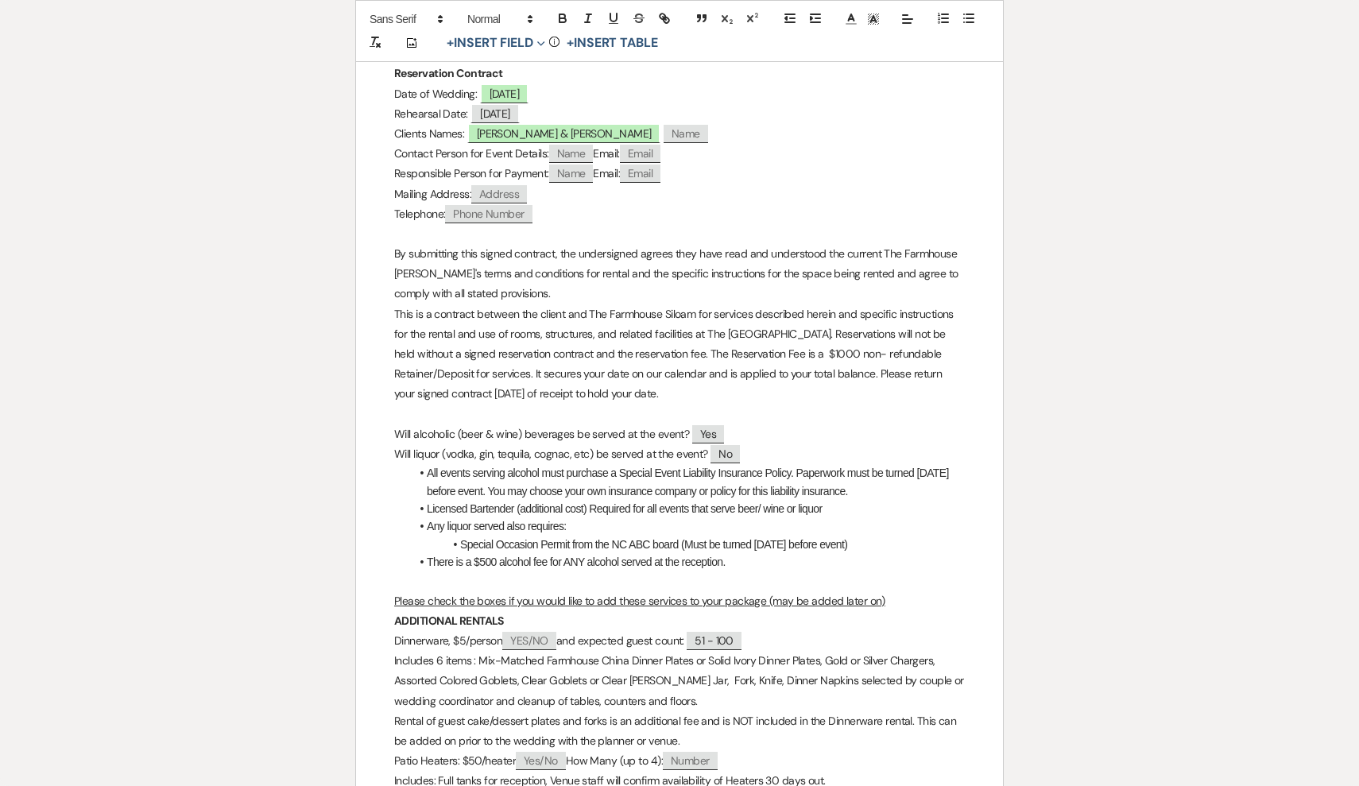
scroll to position [393, 0]
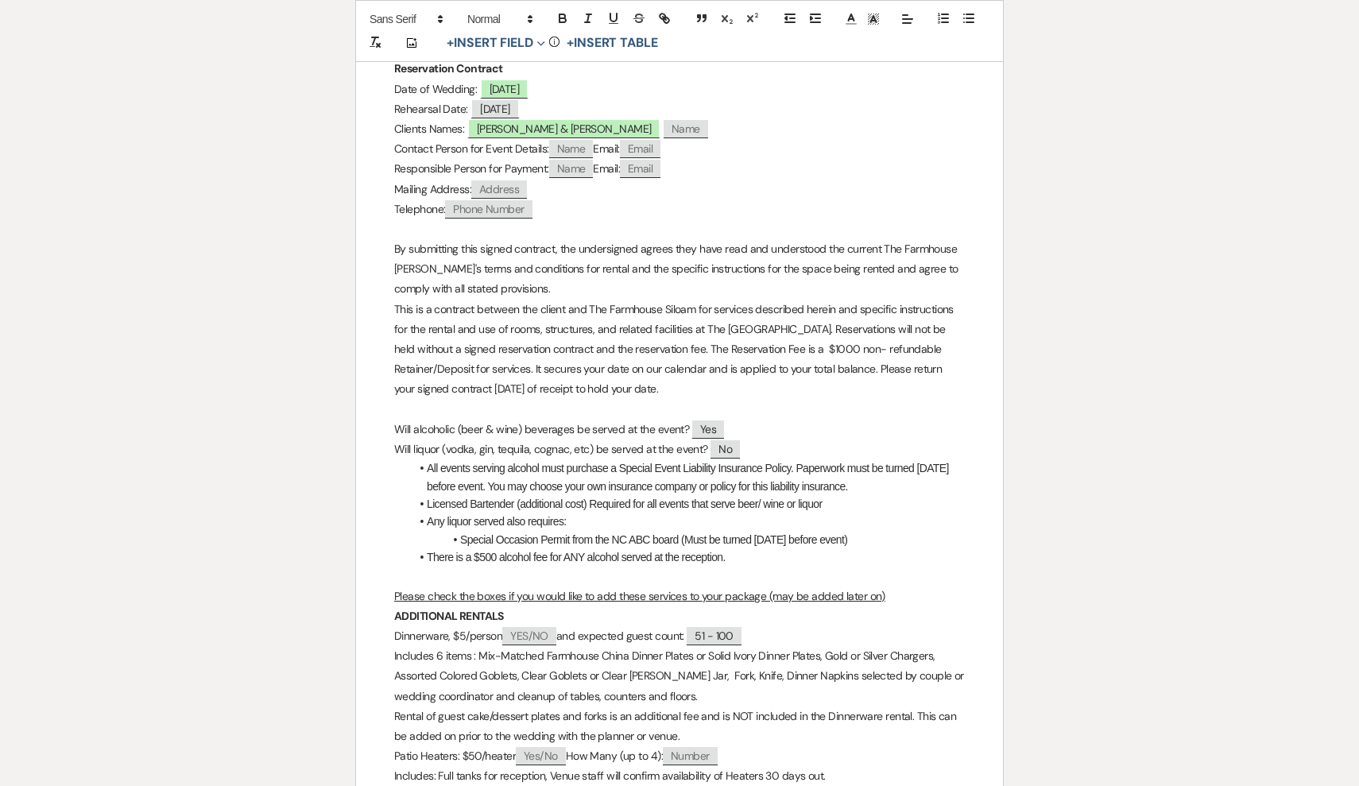
click at [741, 628] on span "51 - 100" at bounding box center [713, 636] width 55 height 18
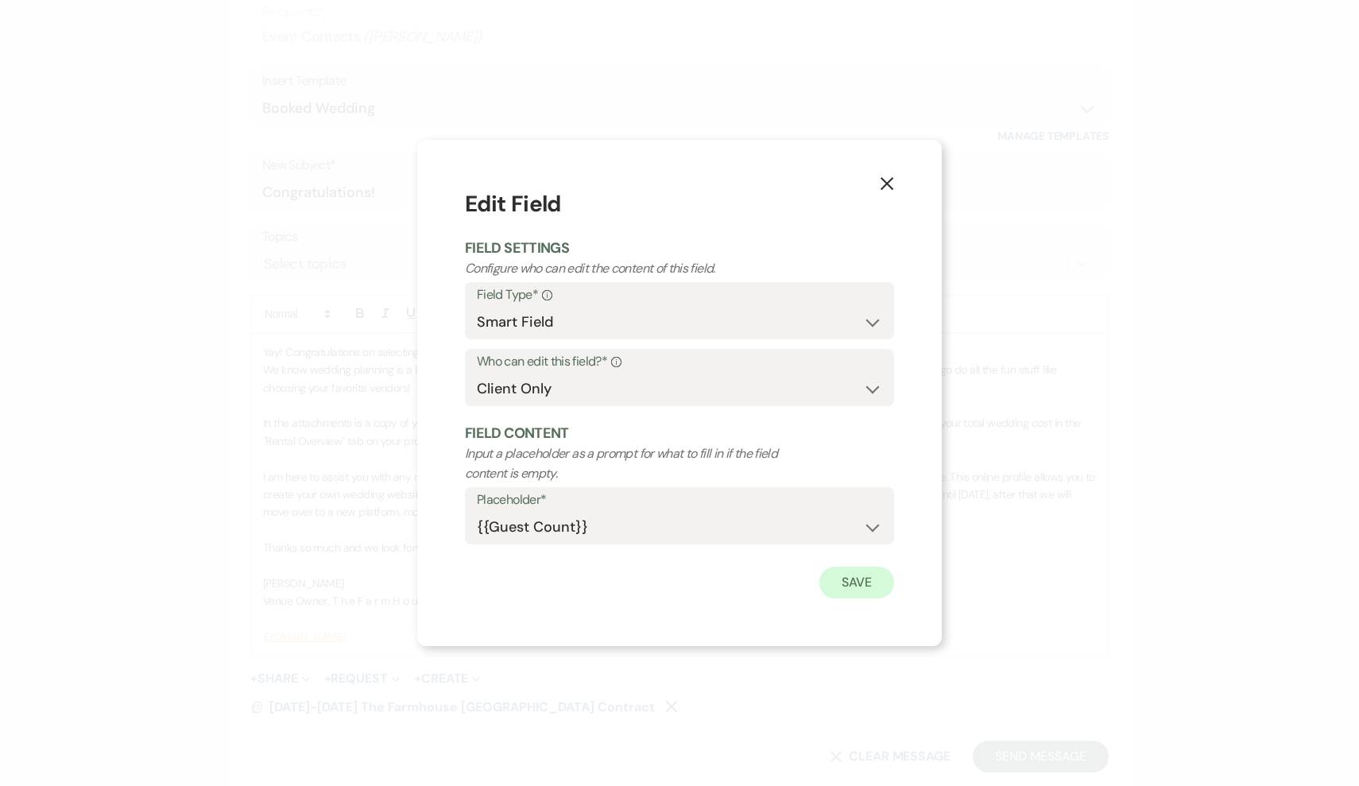
click at [873, 587] on button "Save" at bounding box center [856, 583] width 75 height 32
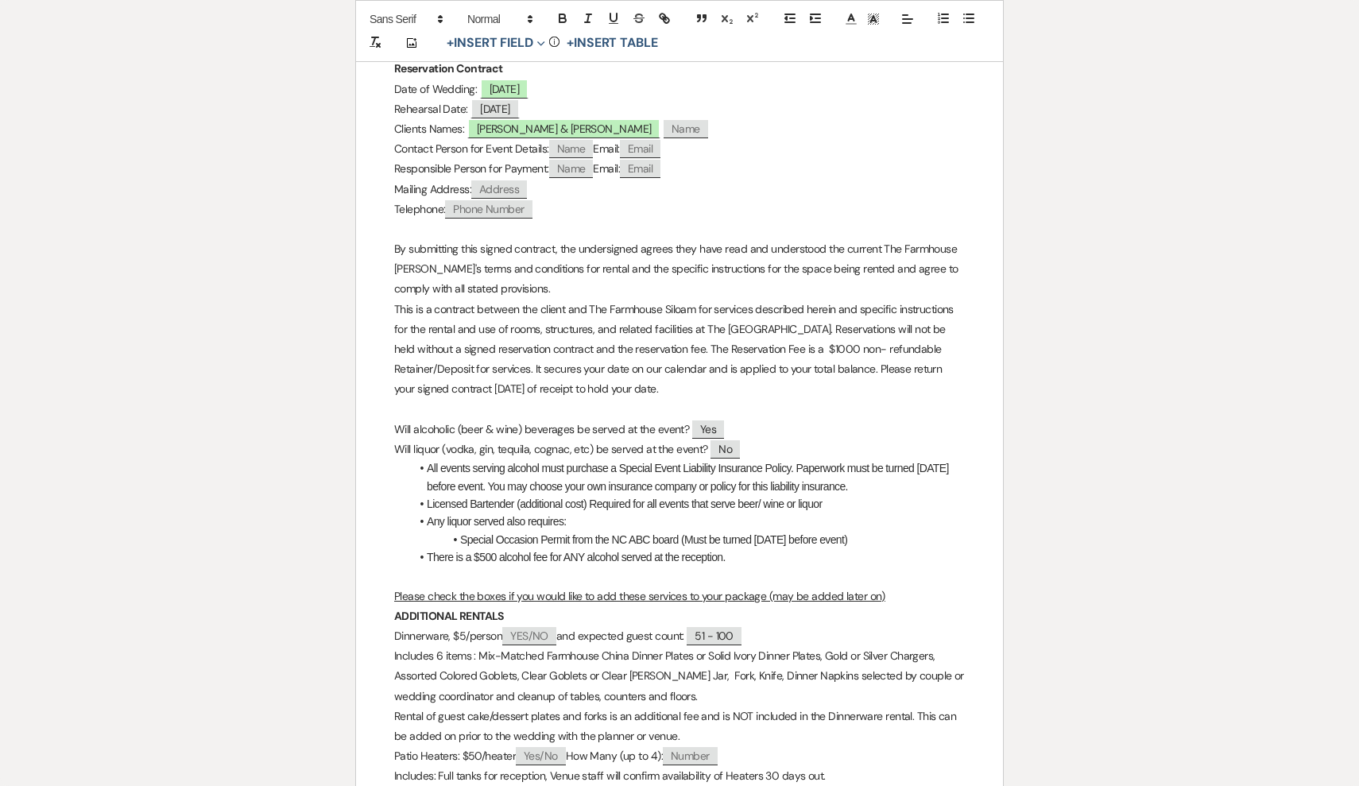
click at [549, 630] on span "YES/NO" at bounding box center [529, 636] width 54 height 18
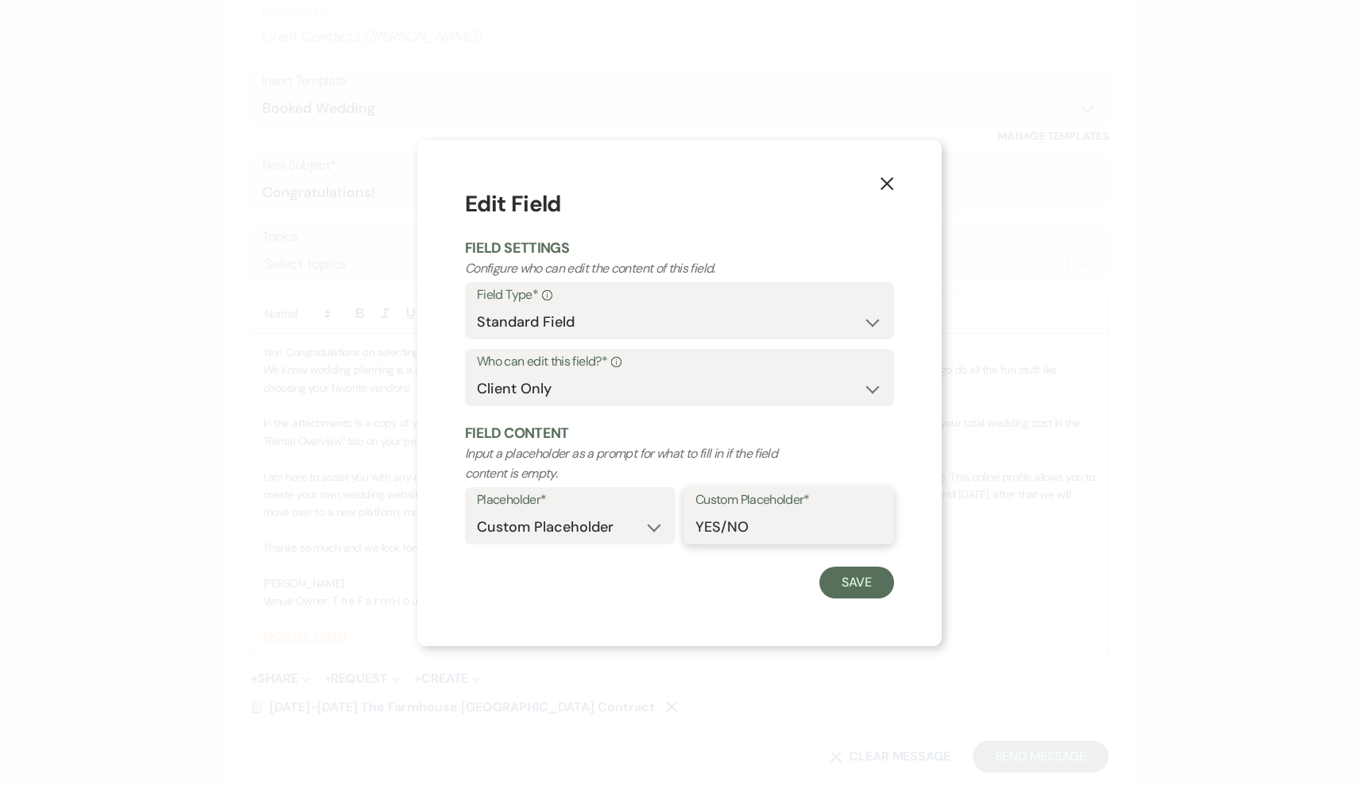
click at [750, 525] on input "YES/NO" at bounding box center [788, 527] width 187 height 31
click at [852, 577] on button "Save" at bounding box center [856, 583] width 75 height 32
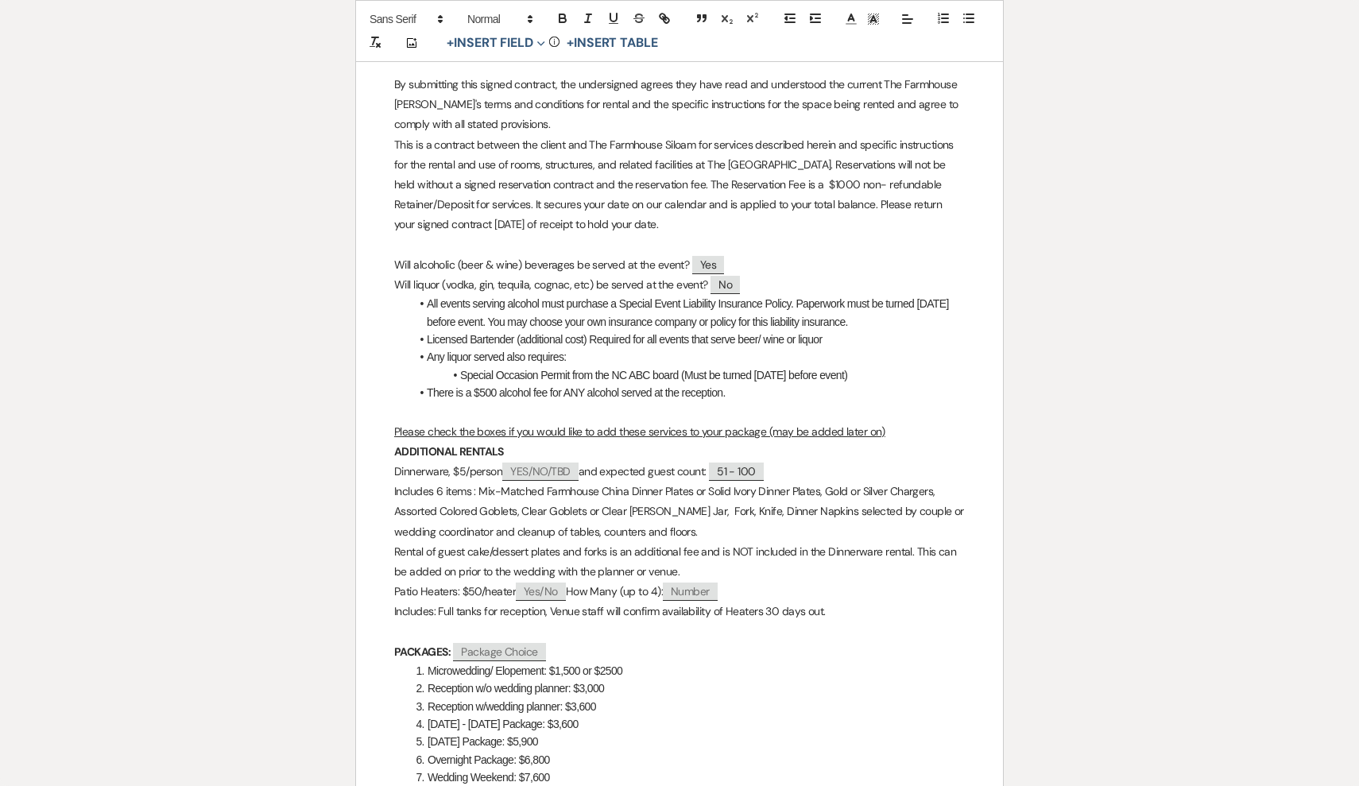
scroll to position [561, 0]
click at [539, 586] on span "Yes/No" at bounding box center [541, 588] width 50 height 18
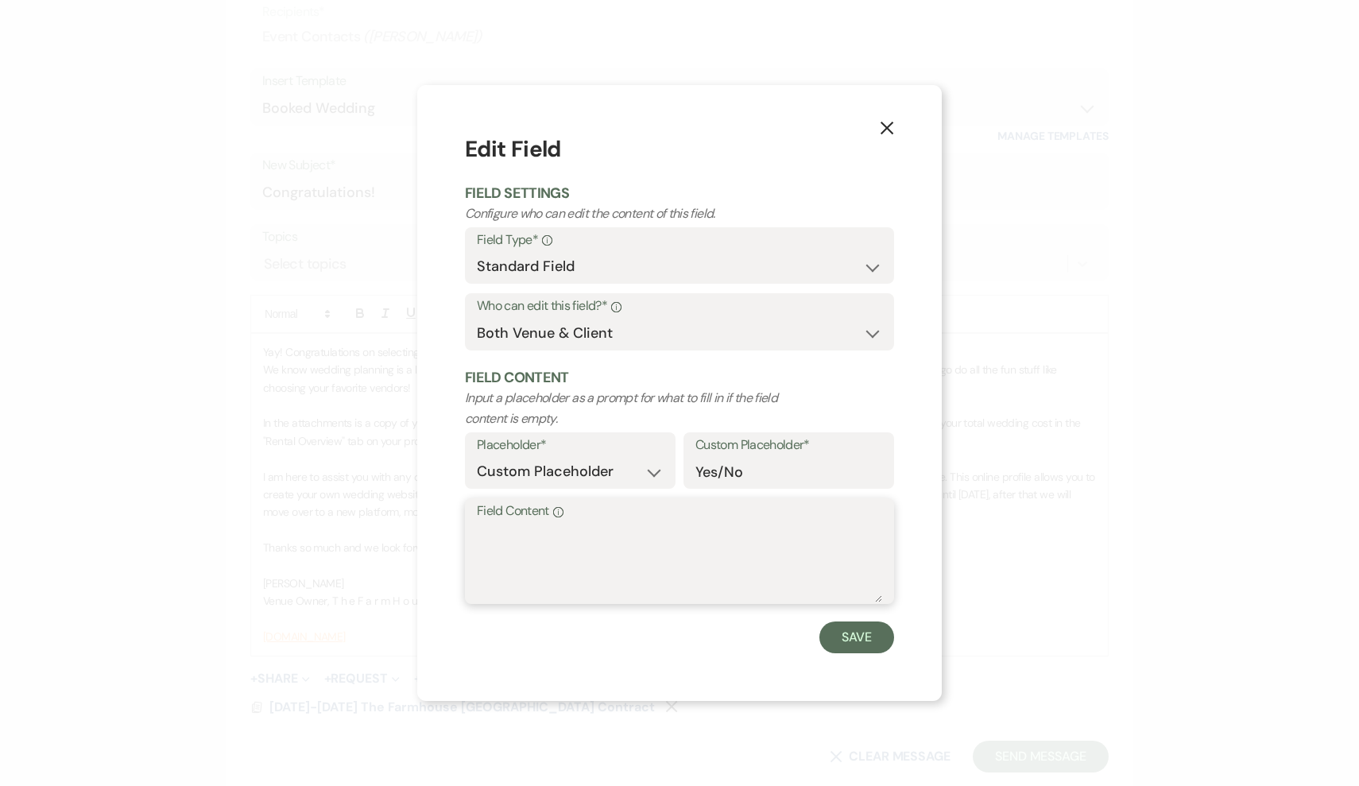
click at [574, 547] on textarea "Field Content Info" at bounding box center [679, 562] width 405 height 79
click at [872, 637] on button "Save" at bounding box center [856, 637] width 75 height 32
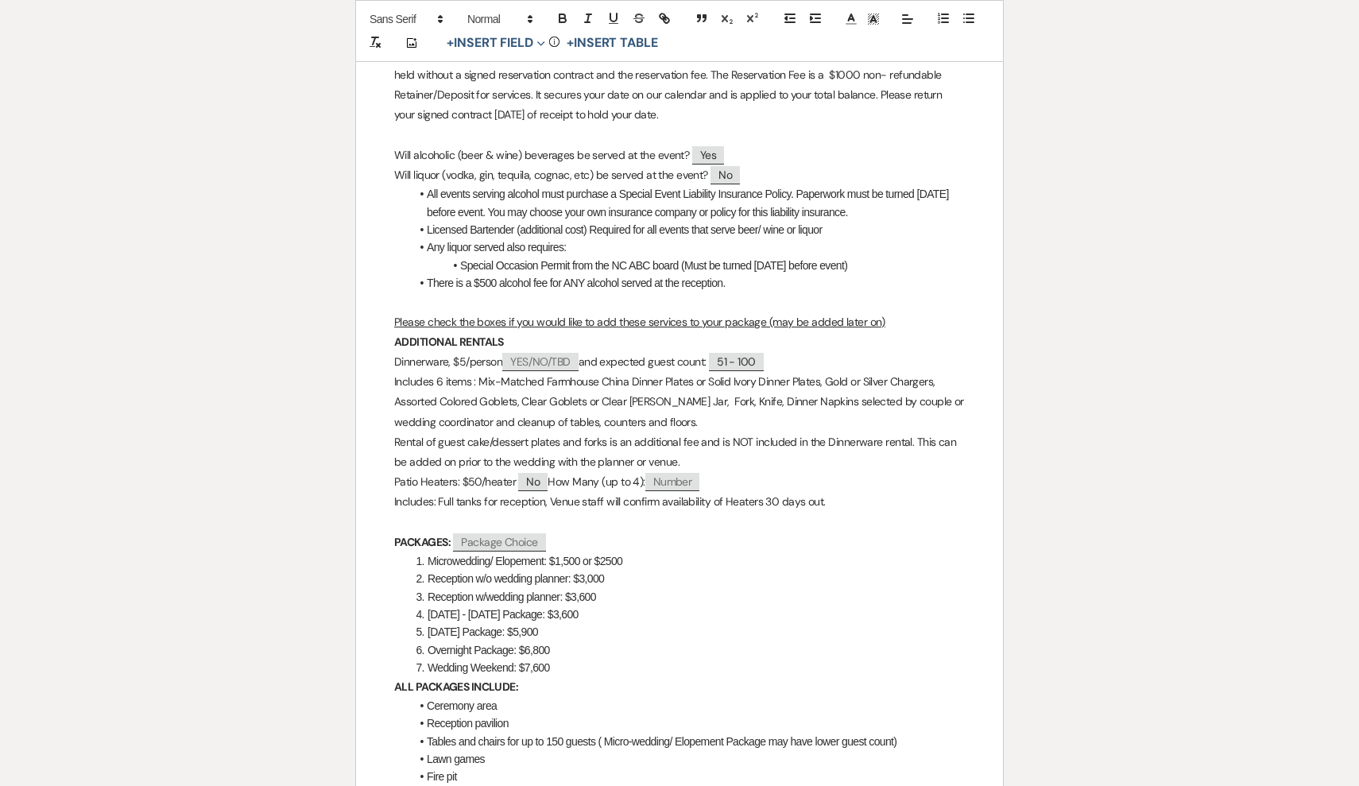
scroll to position [692, 0]
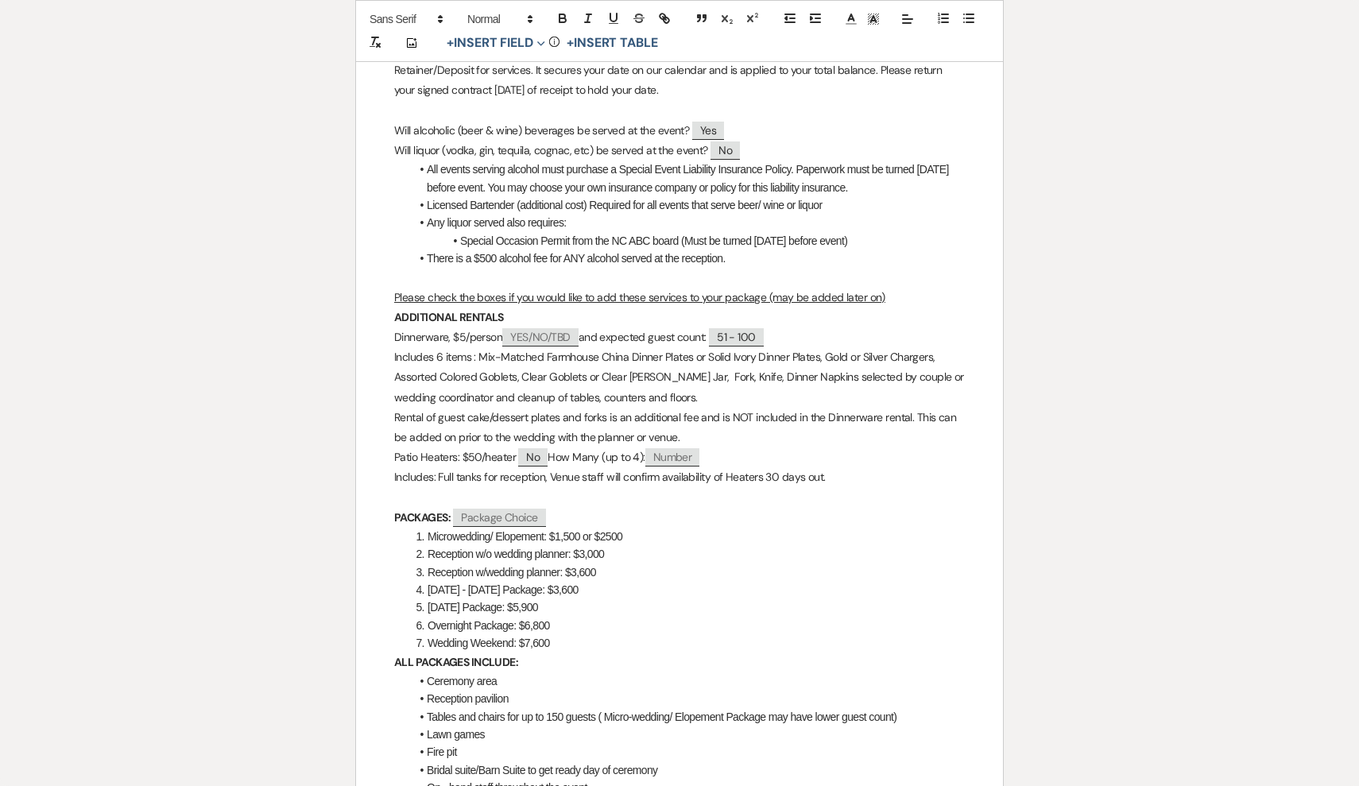
click at [499, 509] on span "Package Choice" at bounding box center [499, 518] width 92 height 18
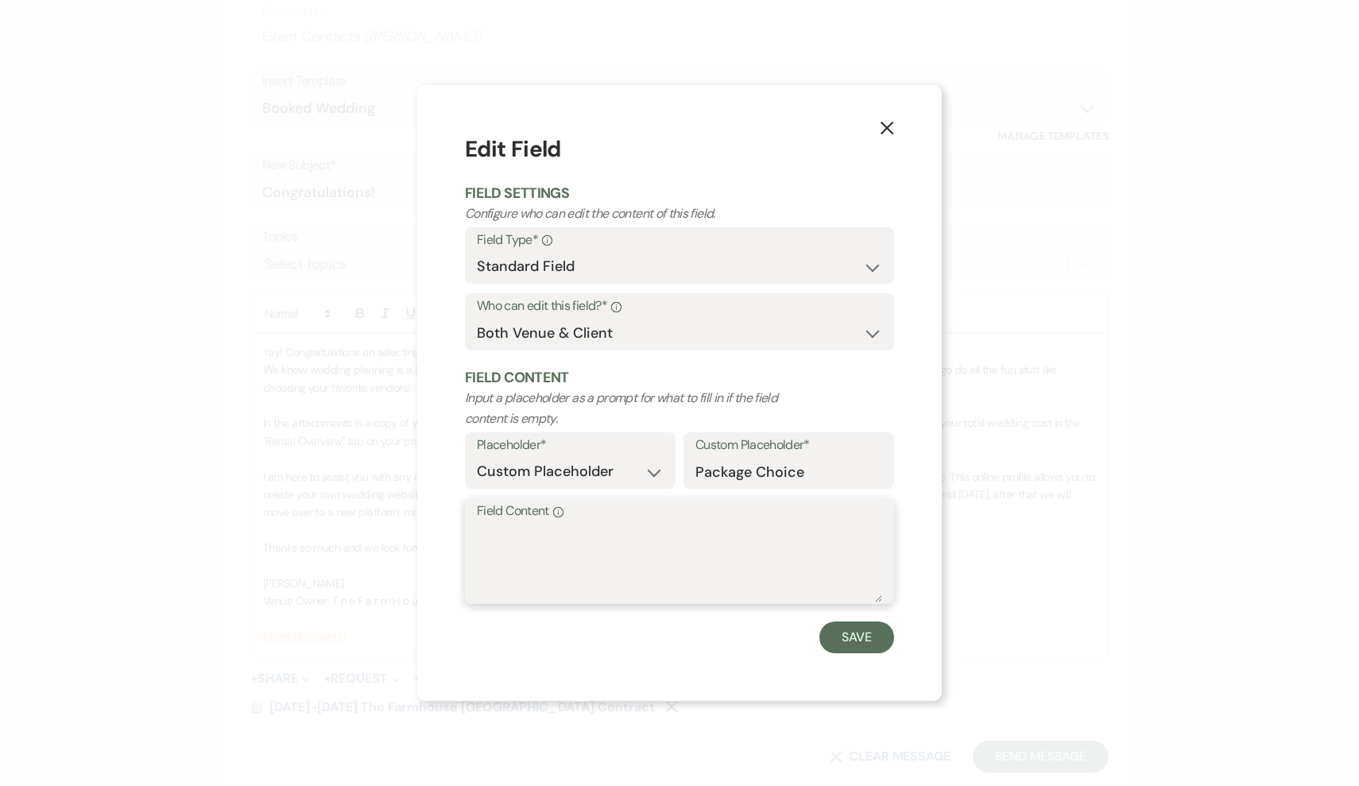
click at [527, 541] on textarea "Field Content Info" at bounding box center [679, 562] width 405 height 79
click at [845, 634] on button "Save" at bounding box center [856, 637] width 75 height 32
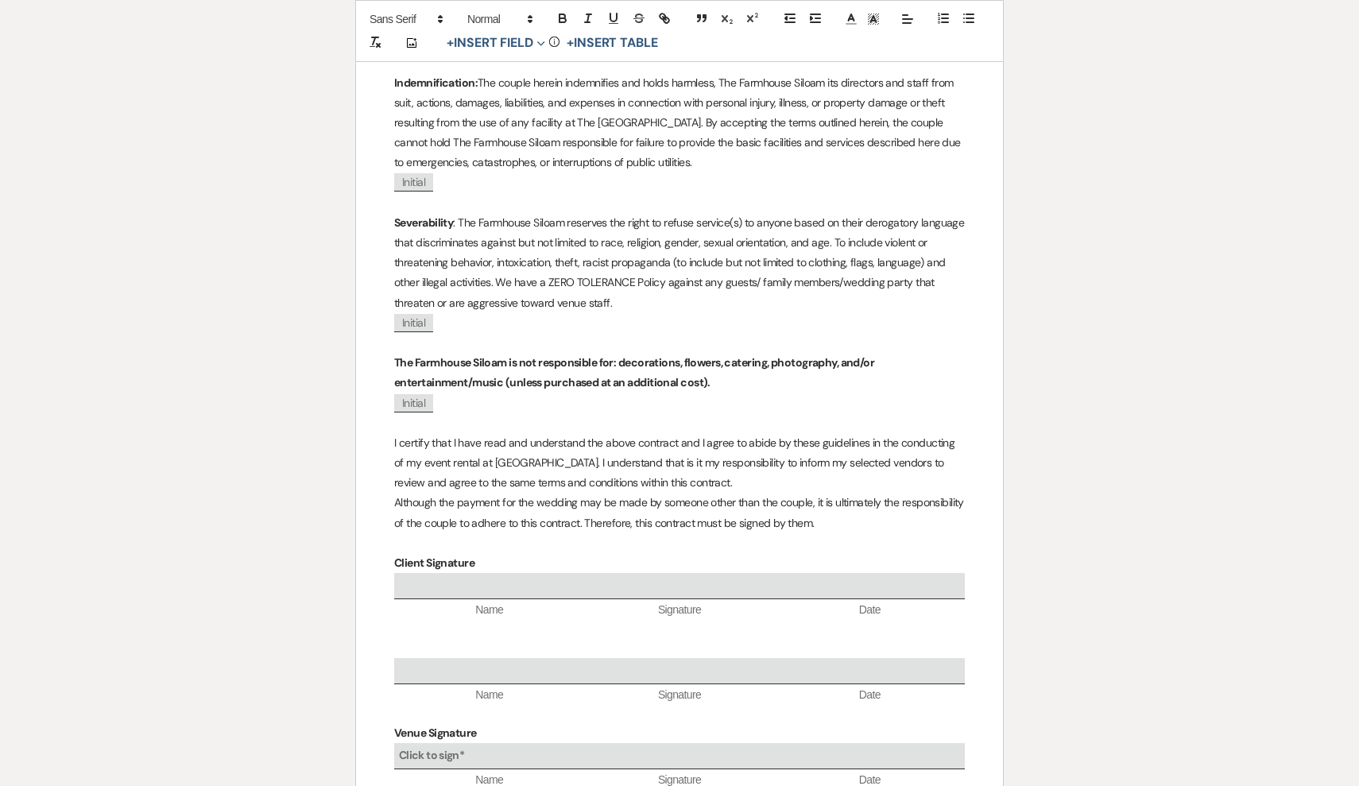
scroll to position [7652, 0]
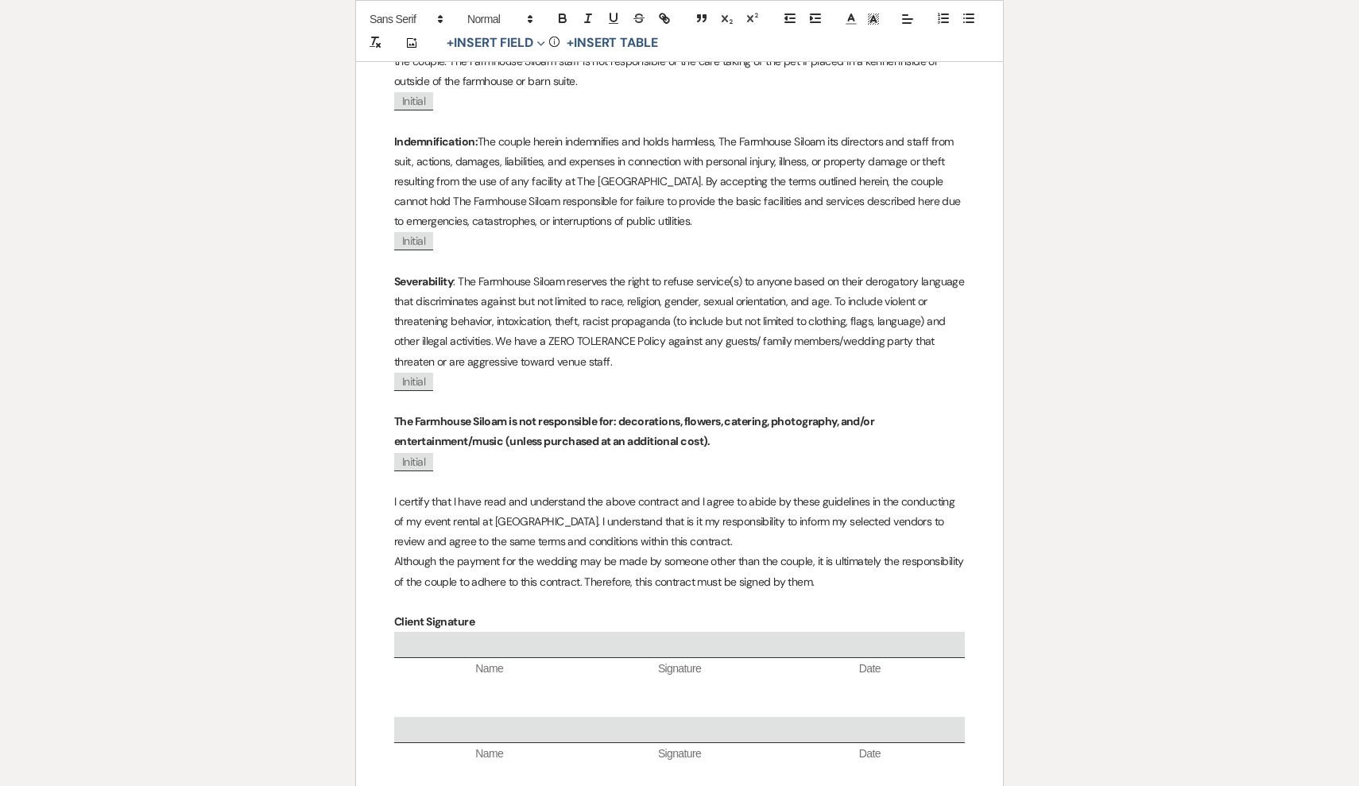
click at [715, 412] on p "The Farmhouse Siloam is not responsible for: decorations, flowers, catering, ph…" at bounding box center [679, 432] width 570 height 40
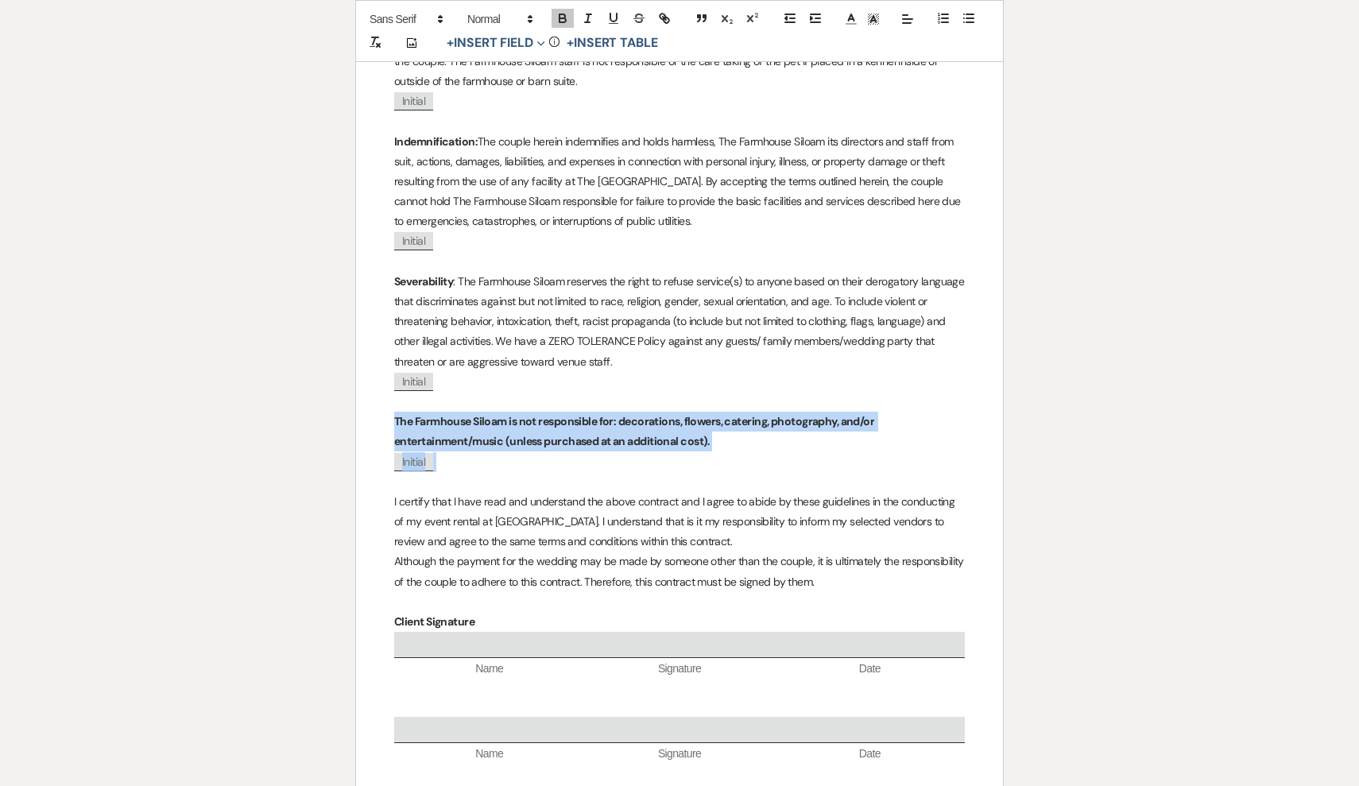
drag, startPoint x: 670, startPoint y: 369, endPoint x: 393, endPoint y: 327, distance: 279.7
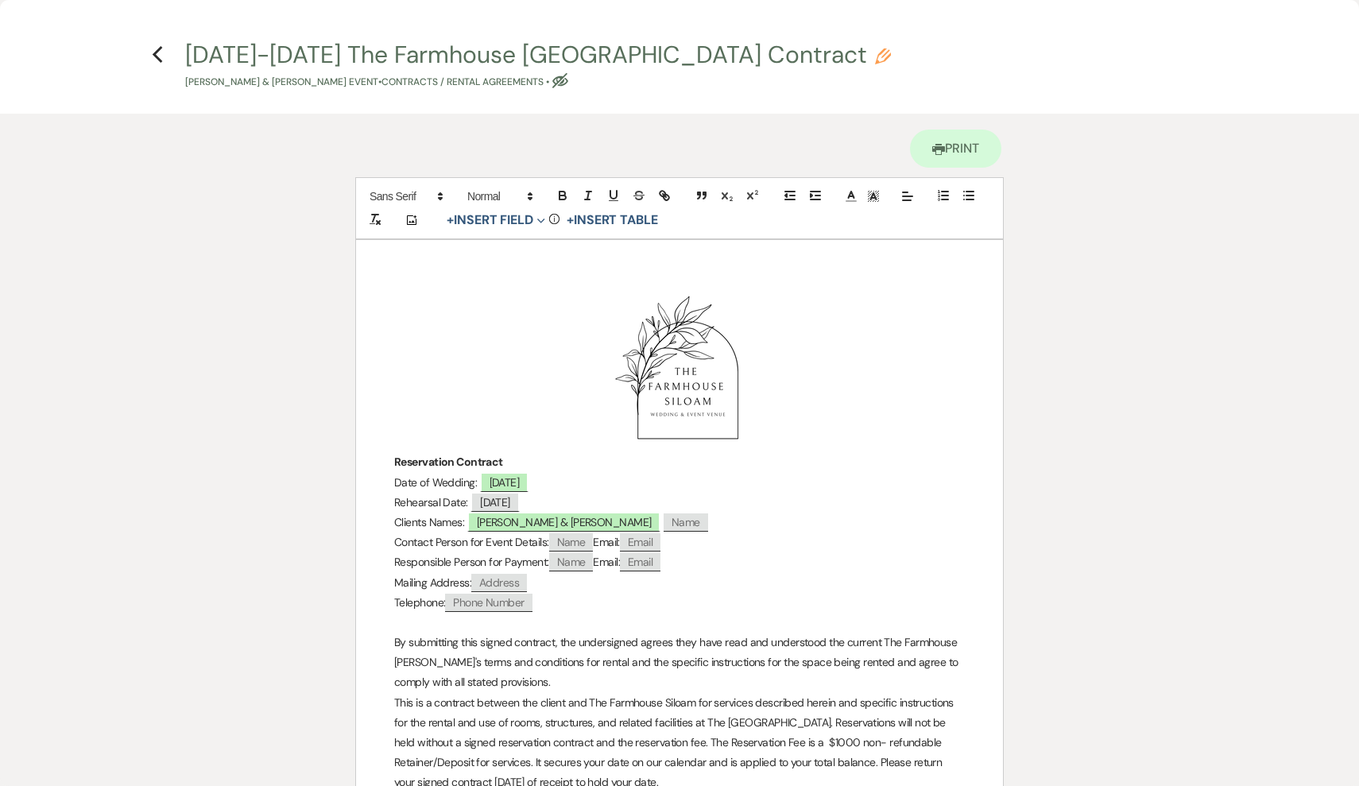
scroll to position [0, 0]
click at [158, 56] on icon "Previous" at bounding box center [158, 54] width 12 height 19
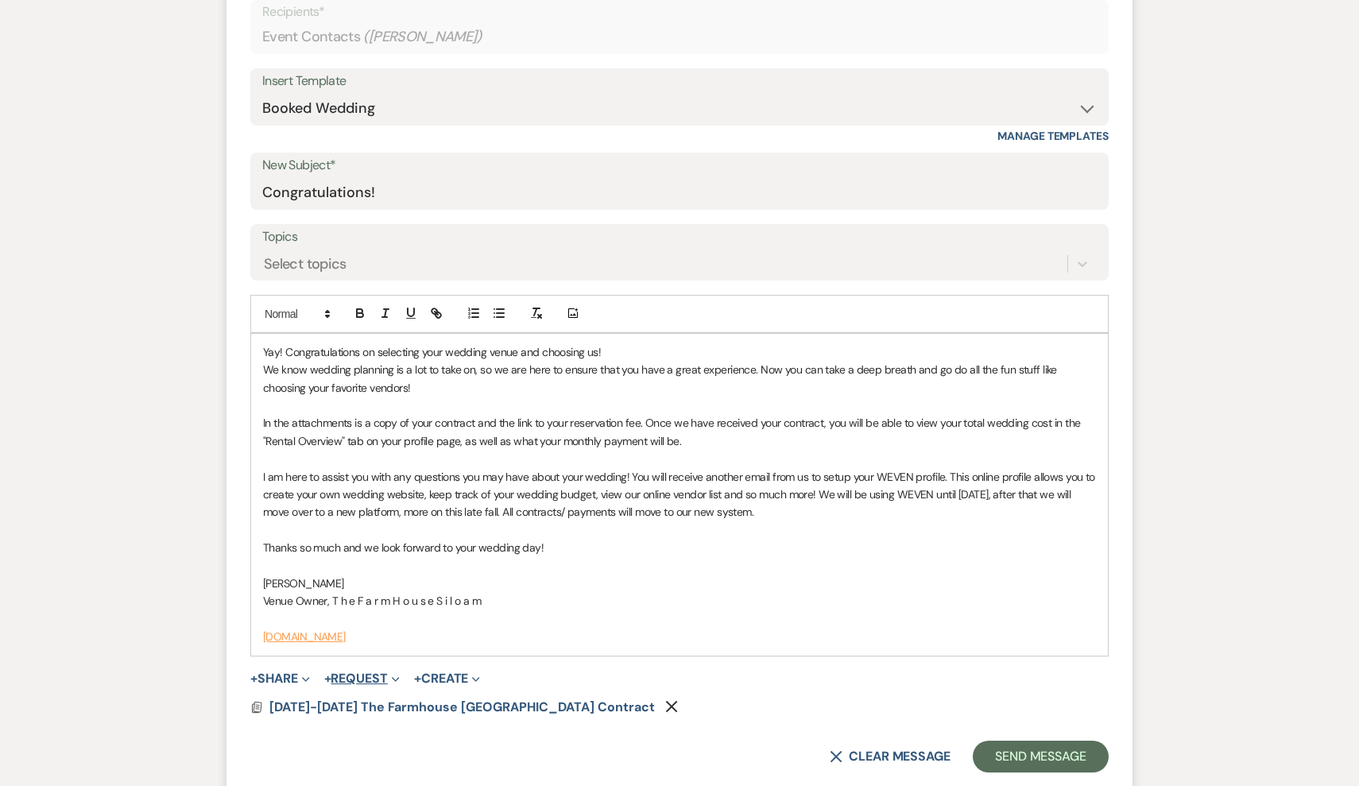
click at [378, 672] on button "+ Request Expand" at bounding box center [361, 678] width 75 height 13
click at [380, 700] on button "Generate Payment Payment" at bounding box center [435, 710] width 222 height 29
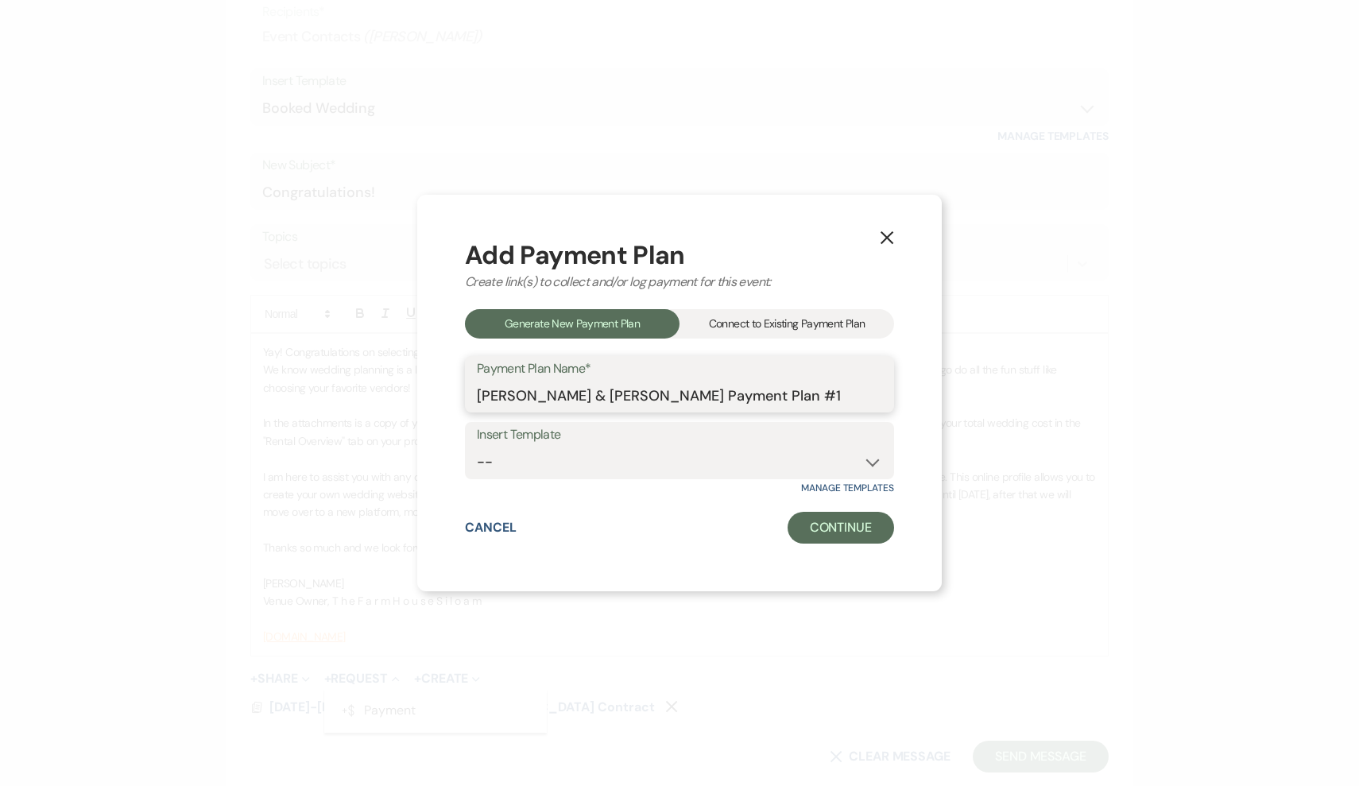
click at [849, 397] on input "Matthew Mudd & Ashleigh Cannata's Payment Plan #1" at bounding box center [679, 395] width 405 height 31
click at [851, 526] on button "Continue" at bounding box center [840, 528] width 106 height 32
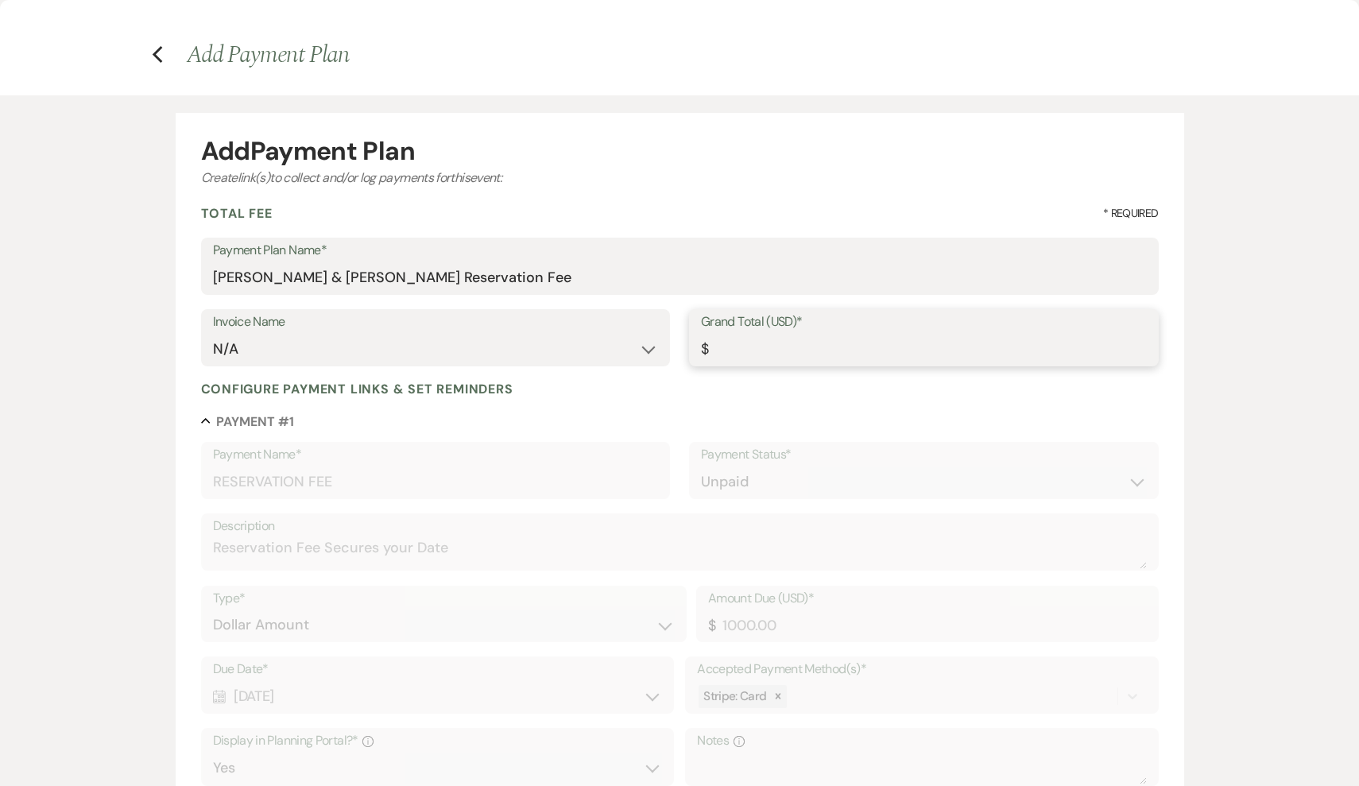
click at [737, 345] on input "Grand Total (USD)*" at bounding box center [924, 349] width 446 height 31
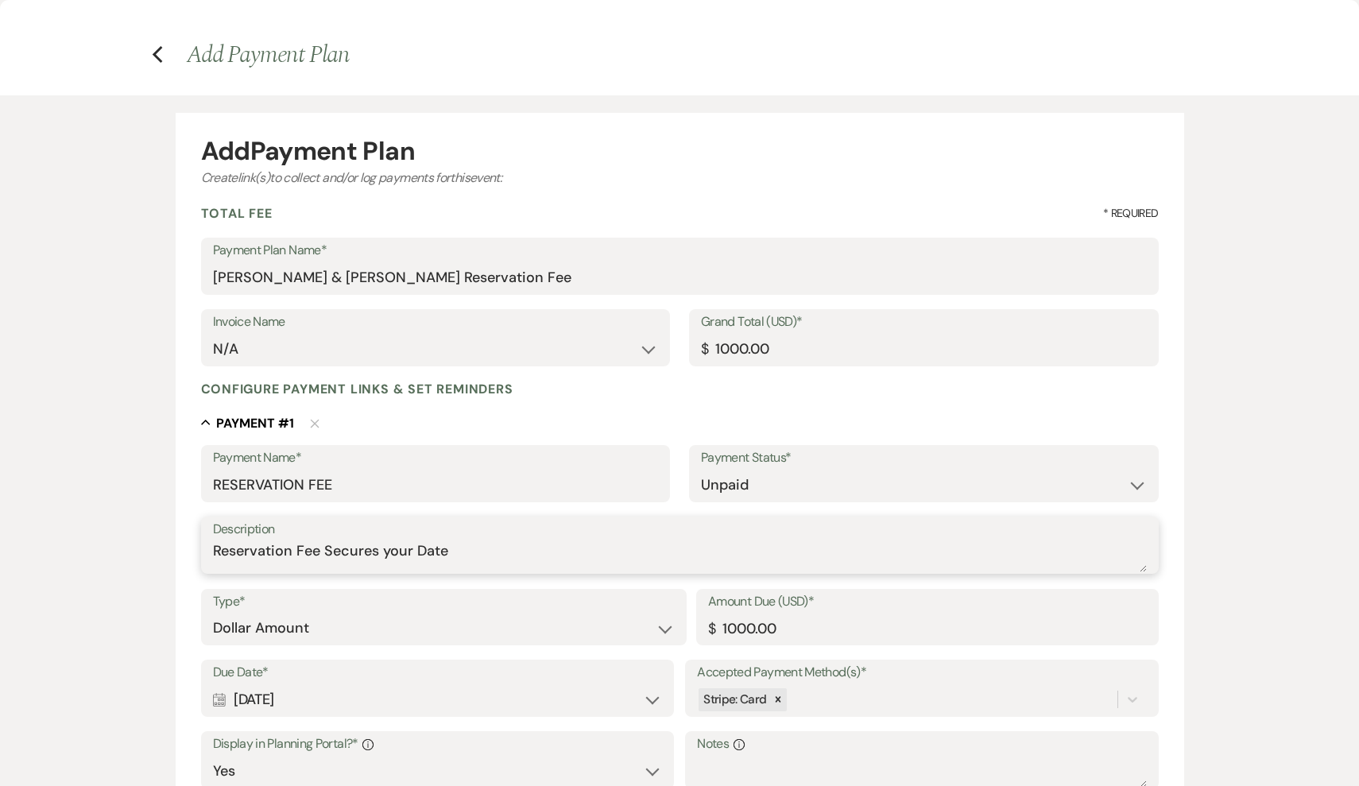
click at [482, 542] on textarea "Reservation Fee Secures your Date" at bounding box center [680, 556] width 934 height 32
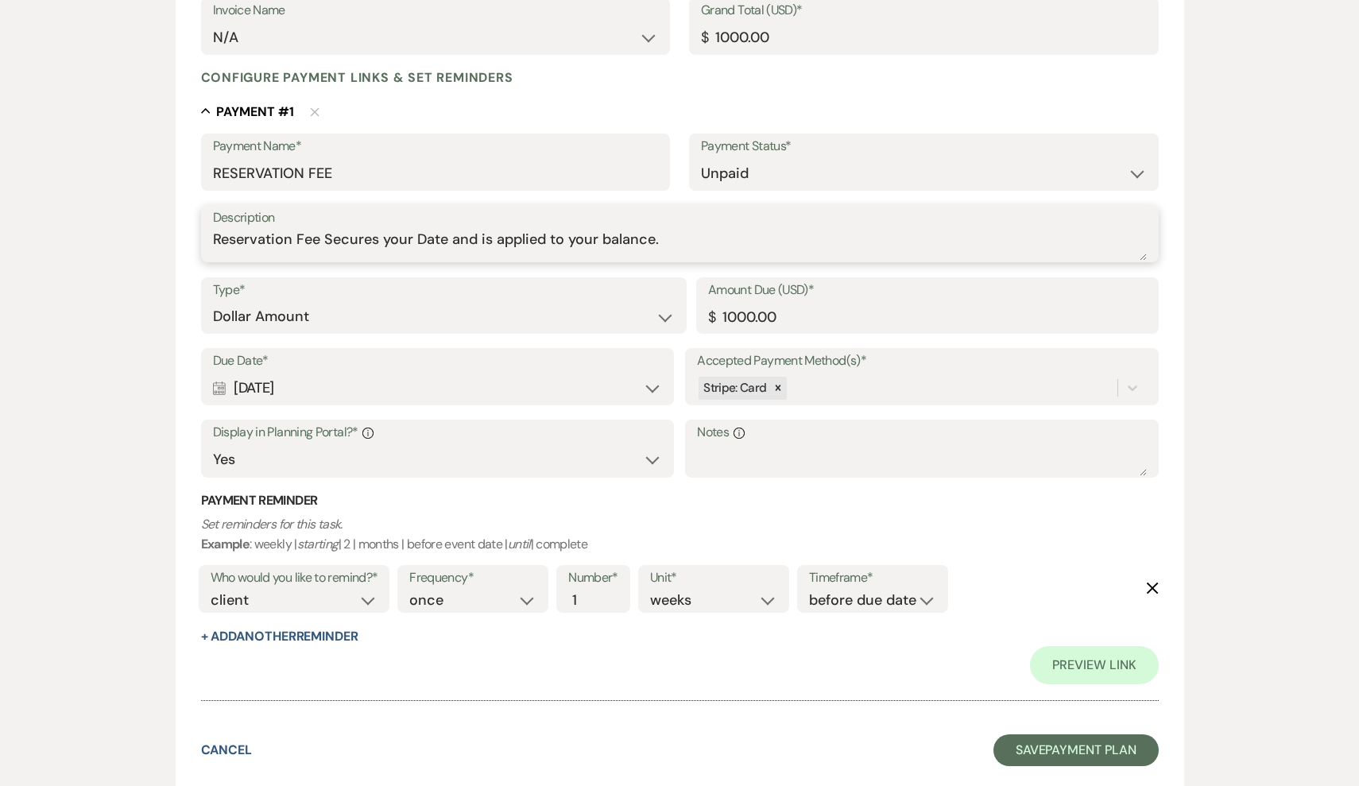
scroll to position [310, 0]
click at [1081, 738] on button "Save Payment Plan" at bounding box center [1075, 752] width 165 height 32
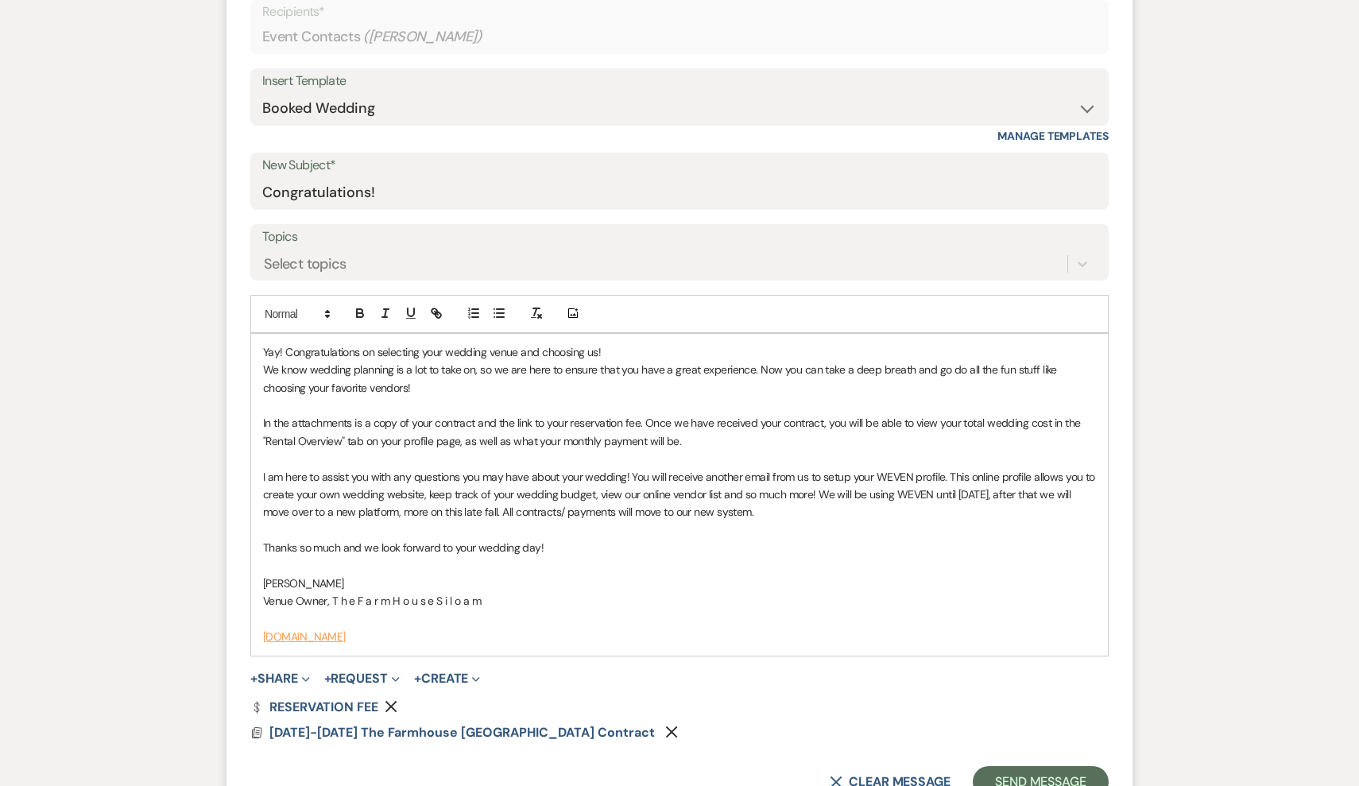
click at [261, 350] on div "Yay! Congratulations on selecting your wedding venue and choosing us! We know w…" at bounding box center [679, 495] width 857 height 322
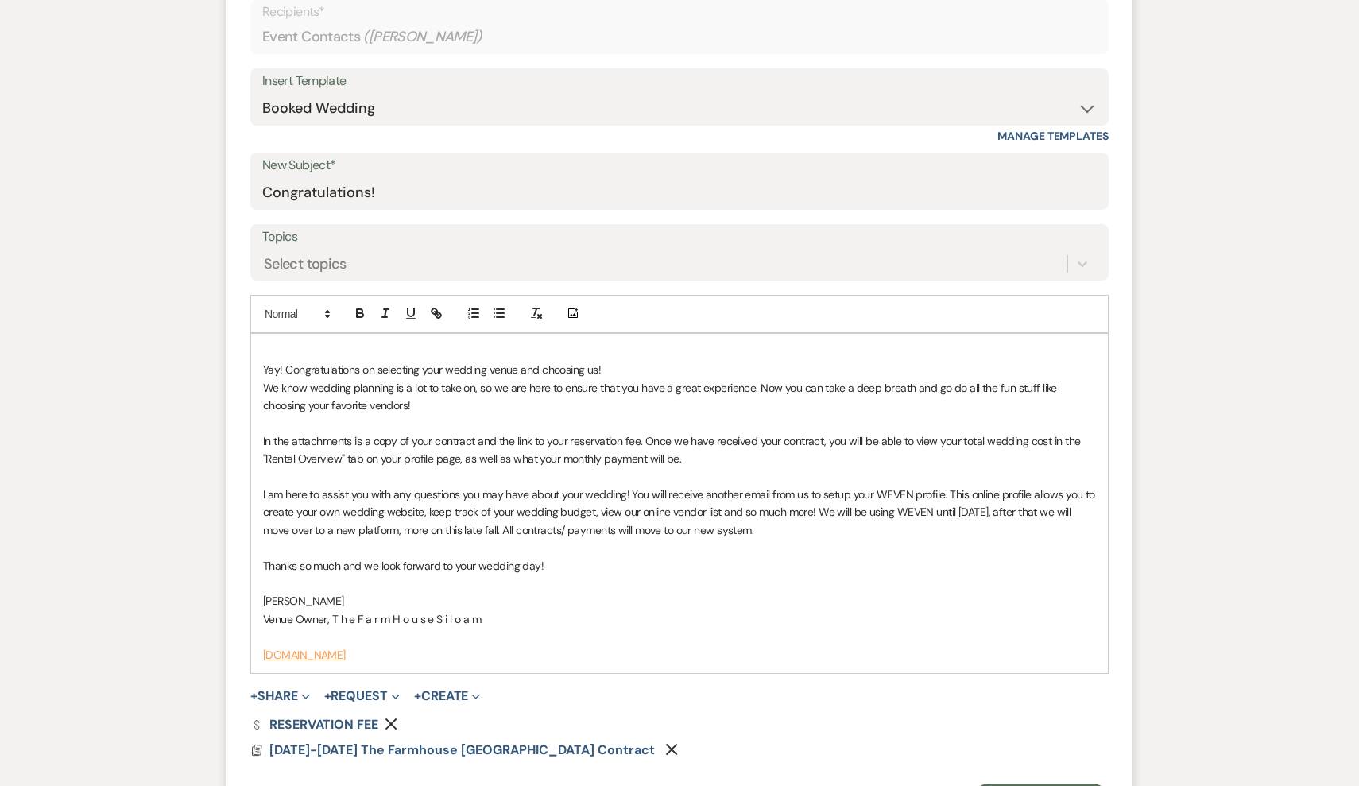
click at [280, 346] on p at bounding box center [679, 351] width 833 height 17
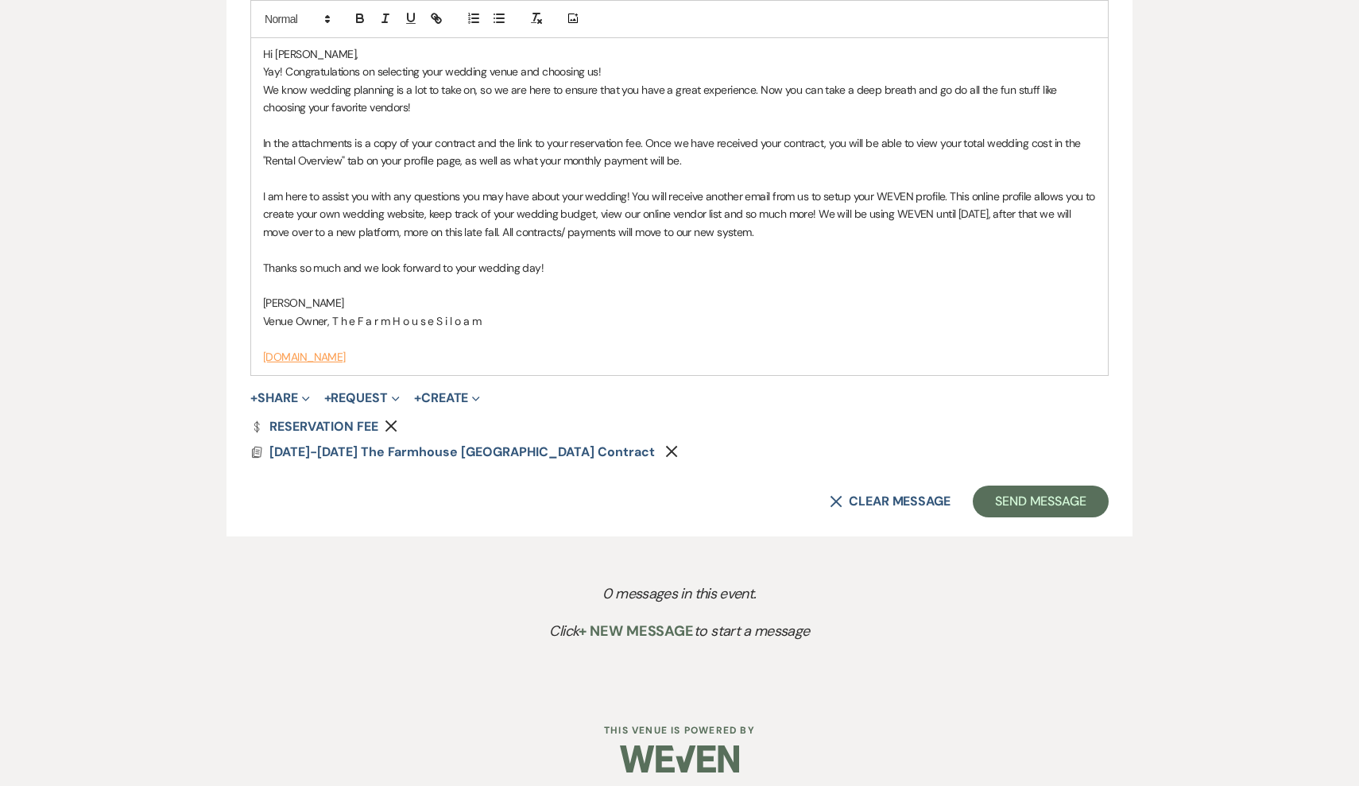
scroll to position [979, 0]
click at [1030, 496] on button "Send Message" at bounding box center [1041, 502] width 136 height 32
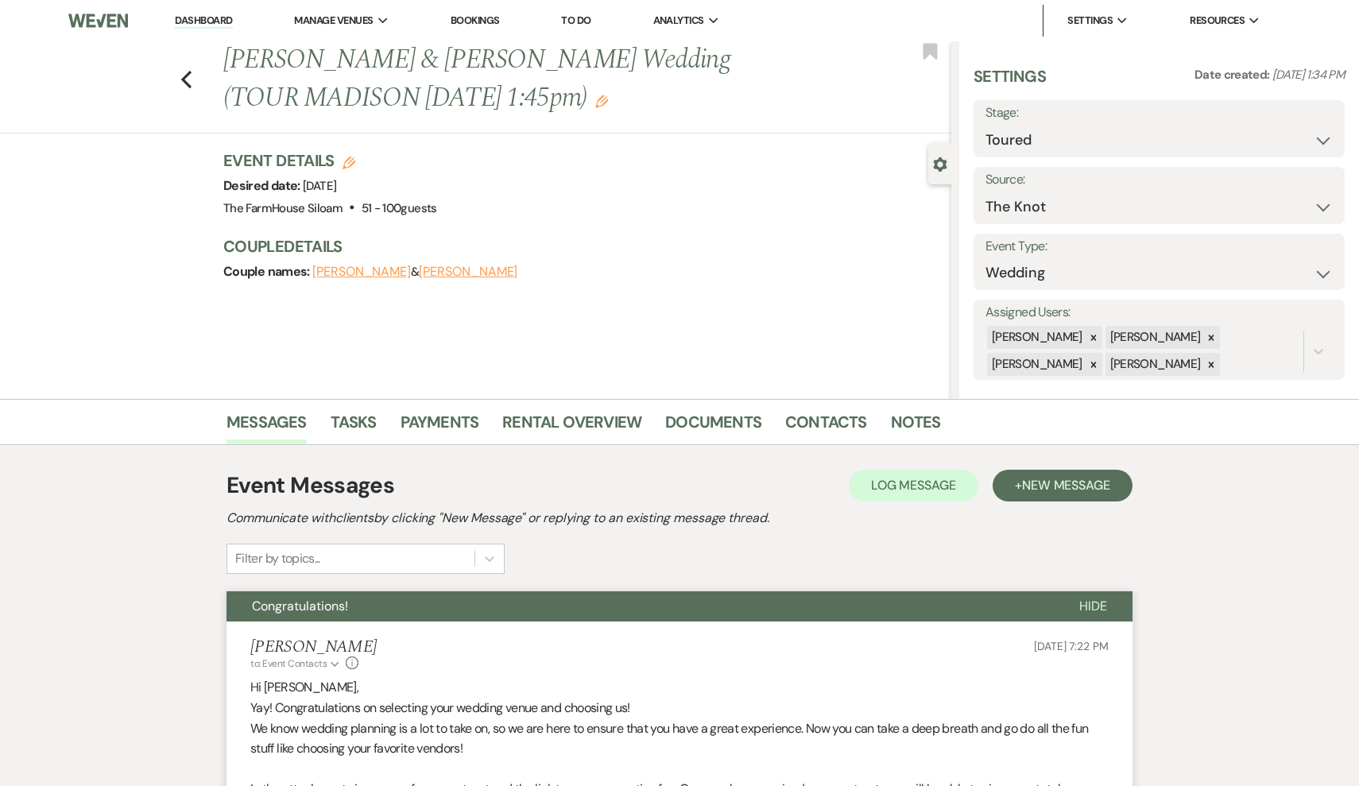
scroll to position [0, 0]
click at [1321, 122] on button "Save" at bounding box center [1305, 129] width 79 height 32
click at [184, 83] on icon "Previous" at bounding box center [186, 79] width 12 height 19
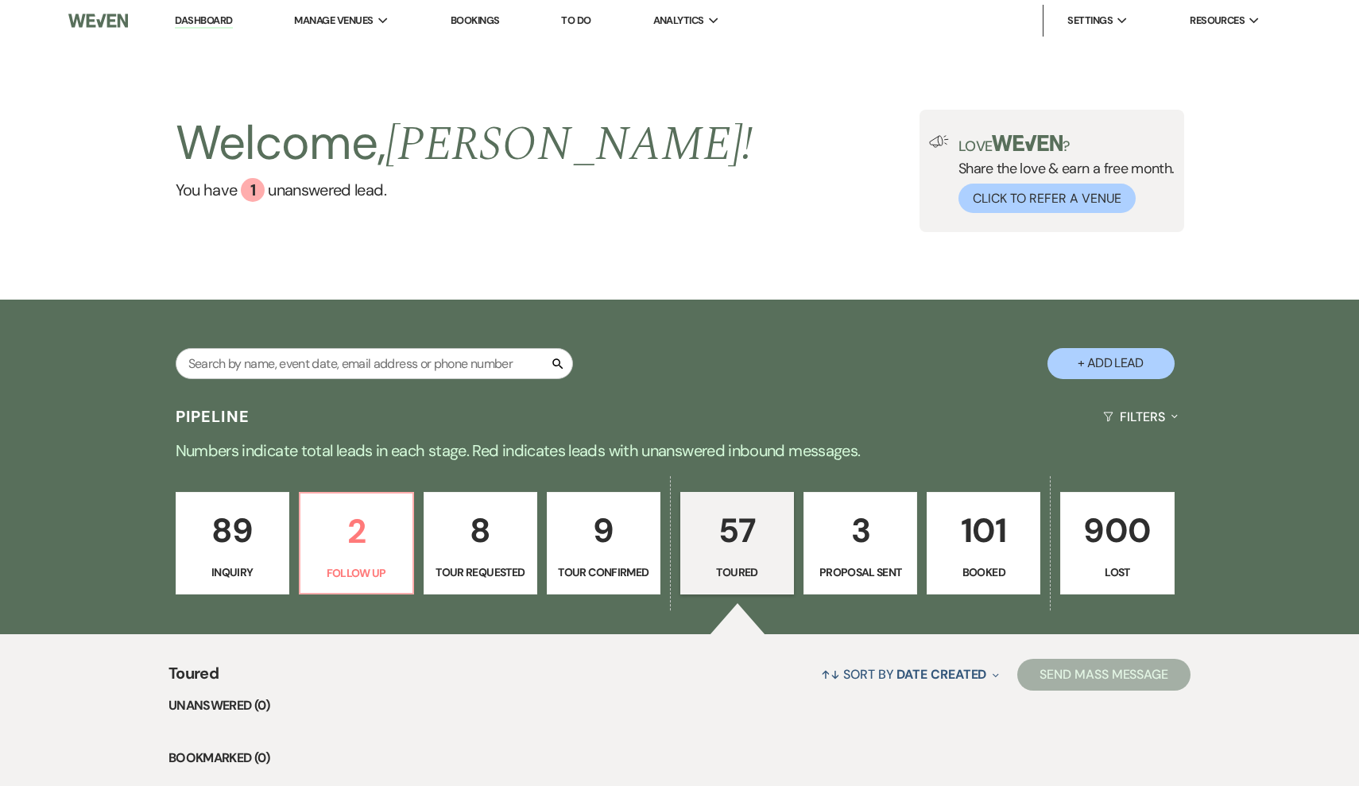
click at [860, 535] on p "3" at bounding box center [860, 530] width 93 height 53
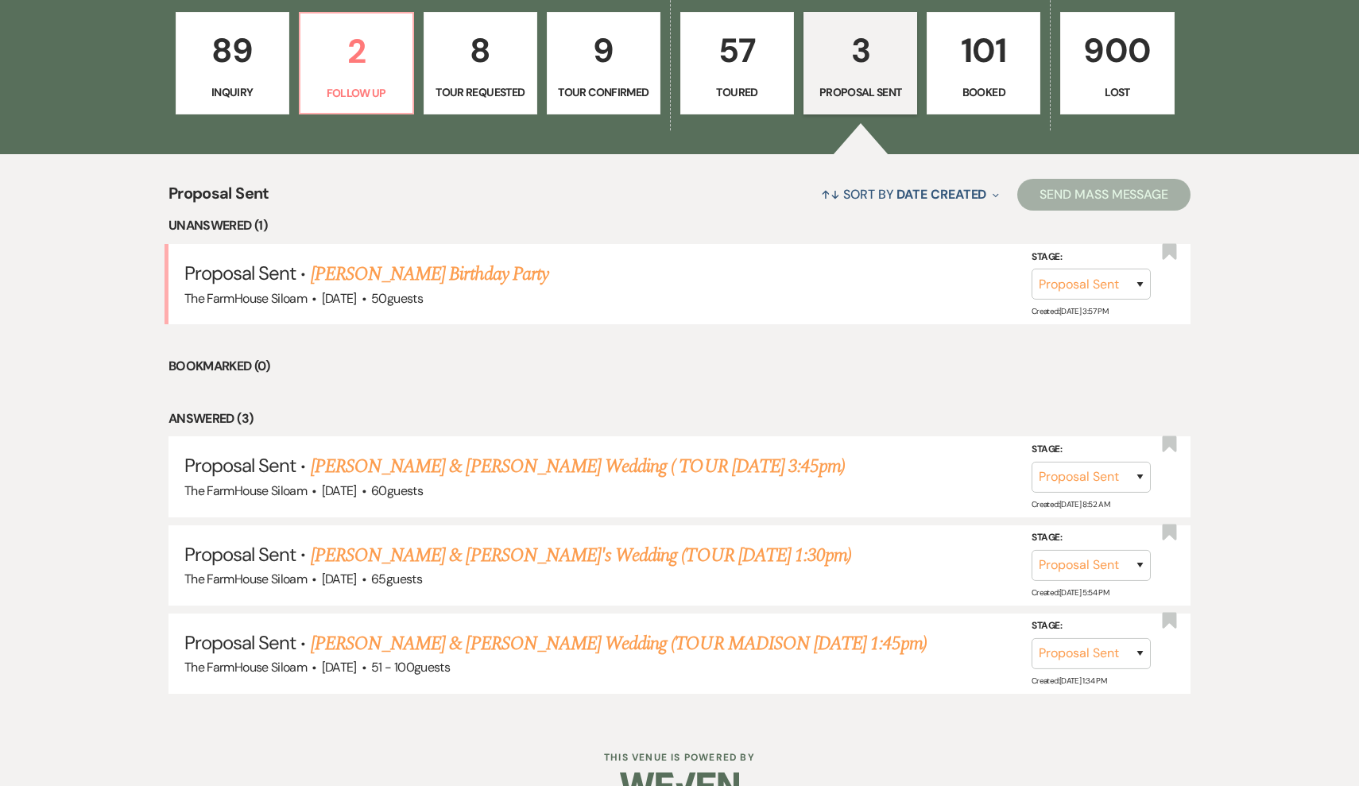
scroll to position [485, 0]
